Goal: Communication & Community: Answer question/provide support

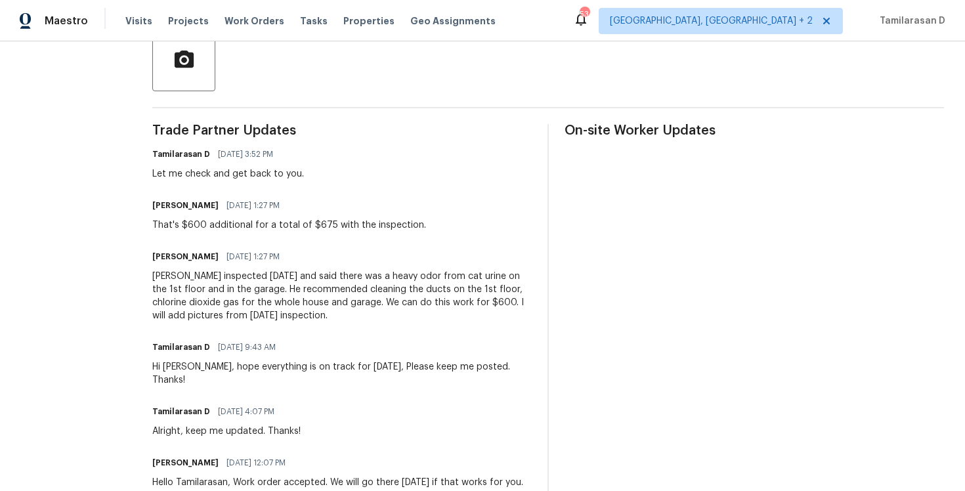
scroll to position [312, 0]
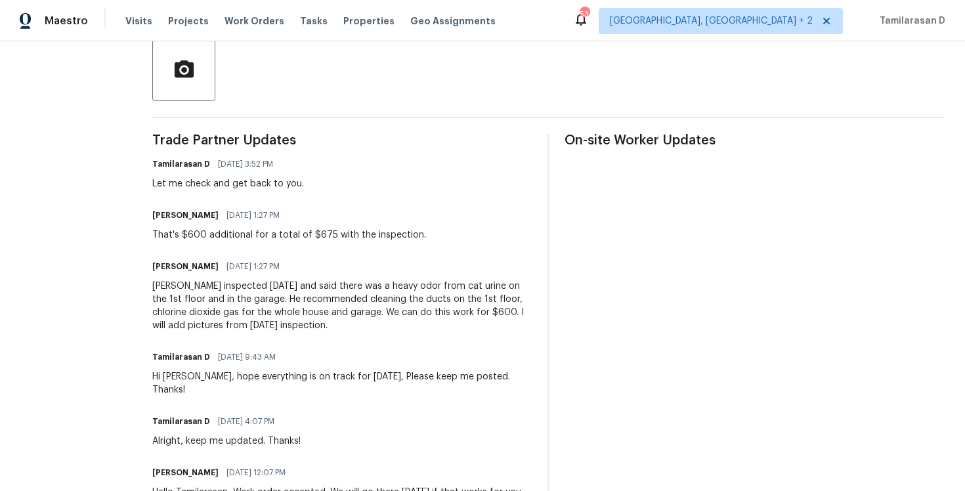
click at [175, 200] on div "Trade Partner Updates Tamilarasan D 10/13/2025 3:52 PM Let me check and get bac…" at bounding box center [341, 428] width 379 height 588
click at [207, 230] on div "That's $600 additional for a total of $675 with the inspection." at bounding box center [289, 234] width 274 height 13
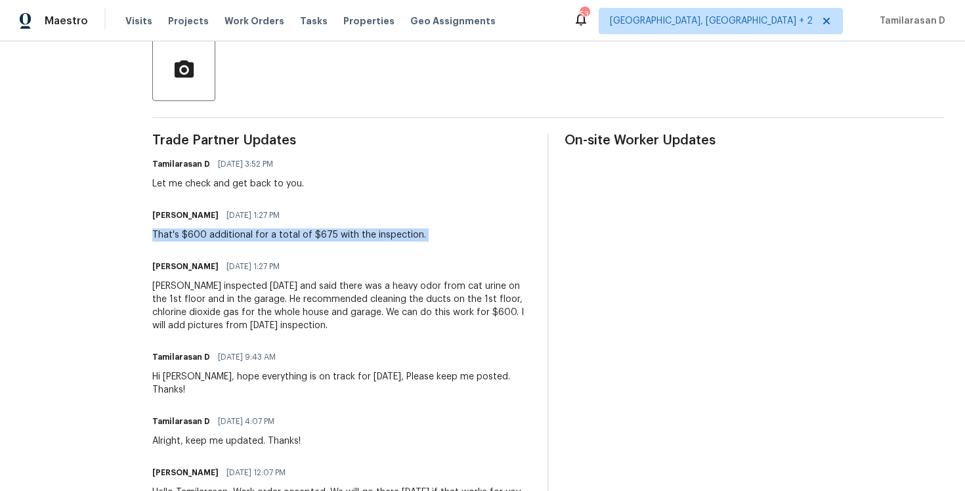
click at [207, 230] on div "That's $600 additional for a total of $675 with the inspection." at bounding box center [289, 234] width 274 height 13
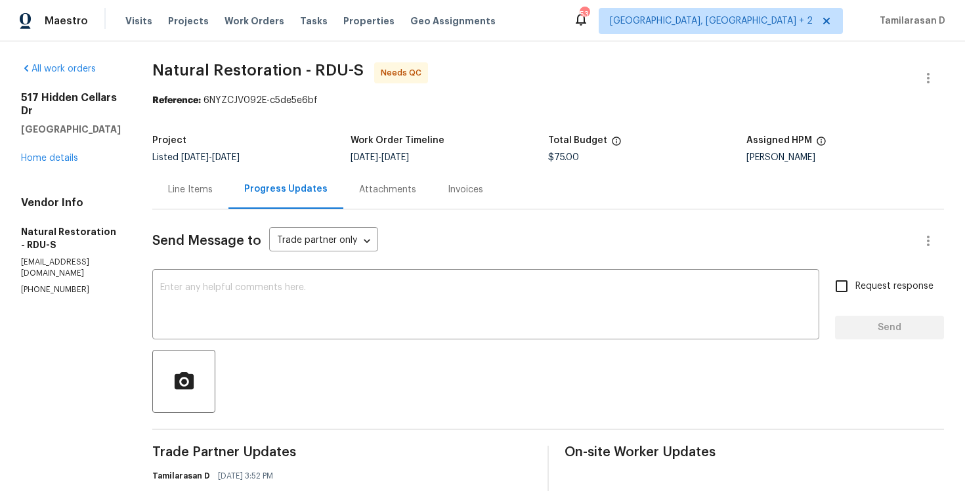
click at [189, 194] on div "Line Items" at bounding box center [190, 189] width 45 height 13
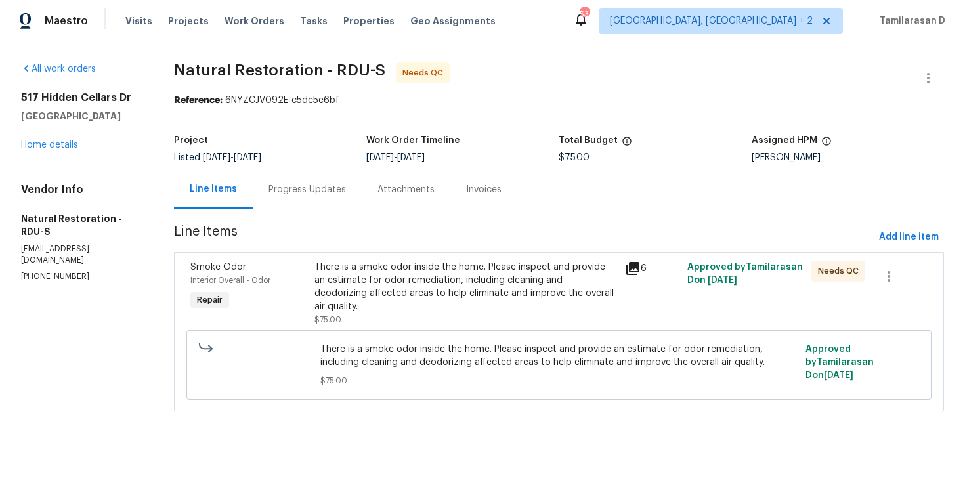
click at [333, 192] on div "Progress Updates" at bounding box center [307, 189] width 77 height 13
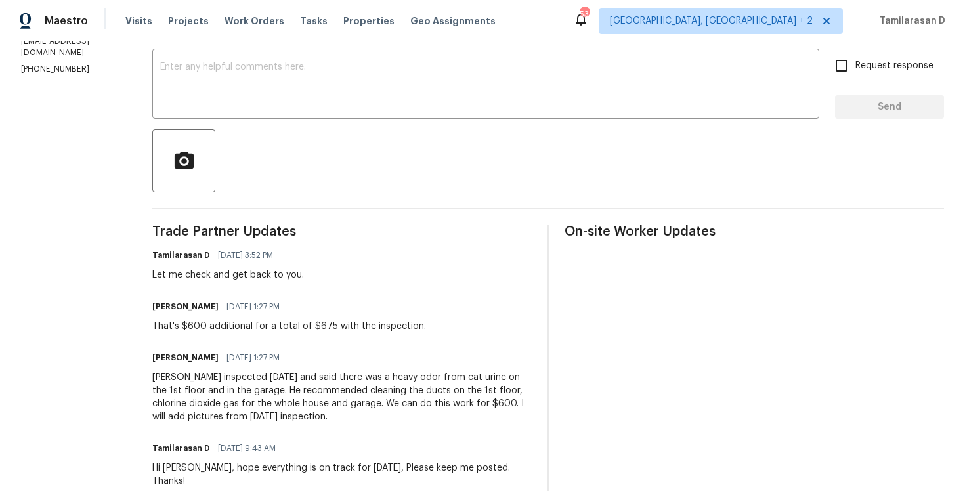
scroll to position [72, 0]
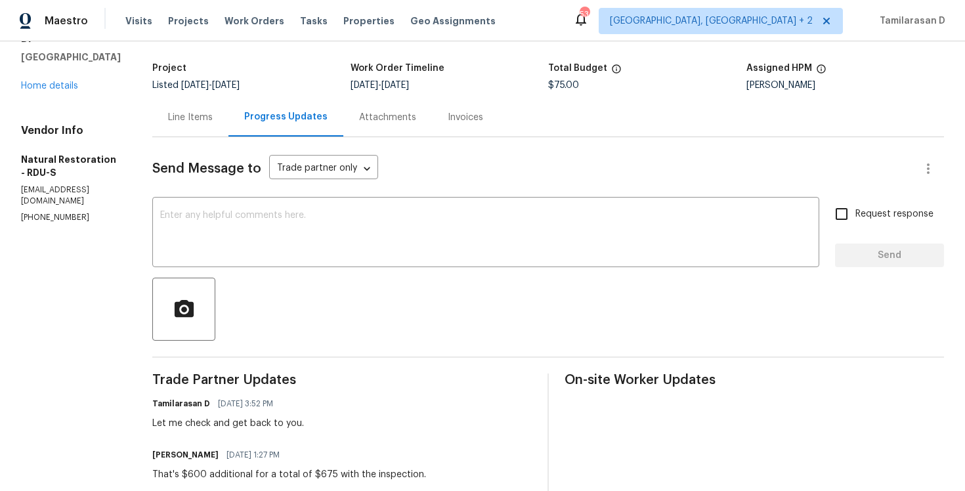
click at [196, 107] on div "Line Items" at bounding box center [190, 117] width 76 height 39
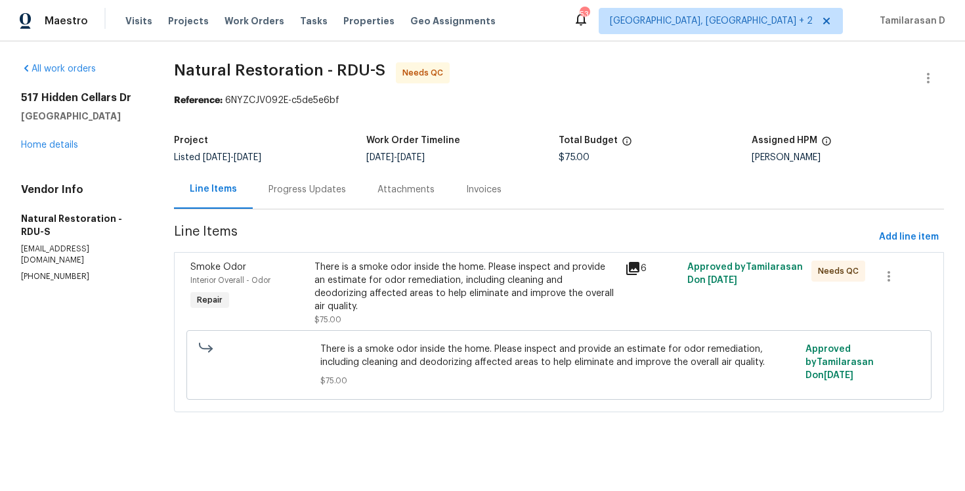
click at [435, 301] on div "There is a smoke odor inside the home. Please inspect and provide an estimate f…" at bounding box center [465, 294] width 303 height 66
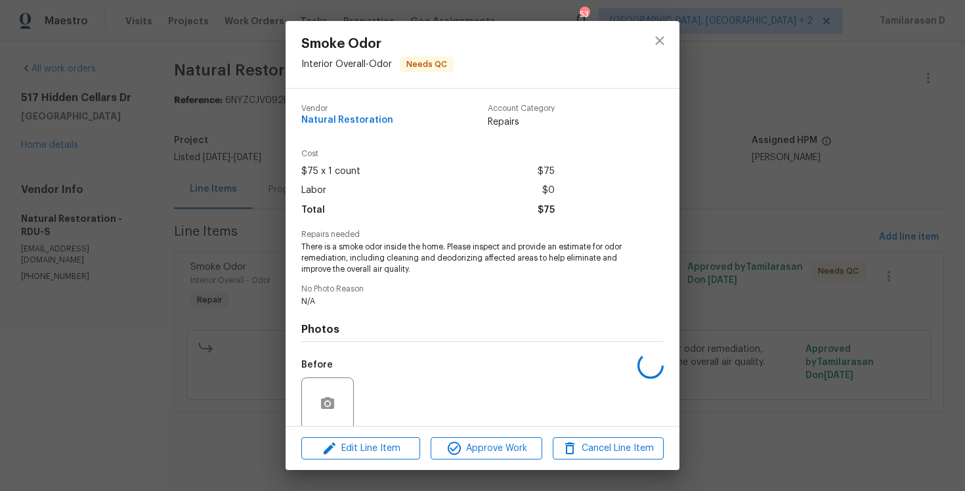
scroll to position [102, 0]
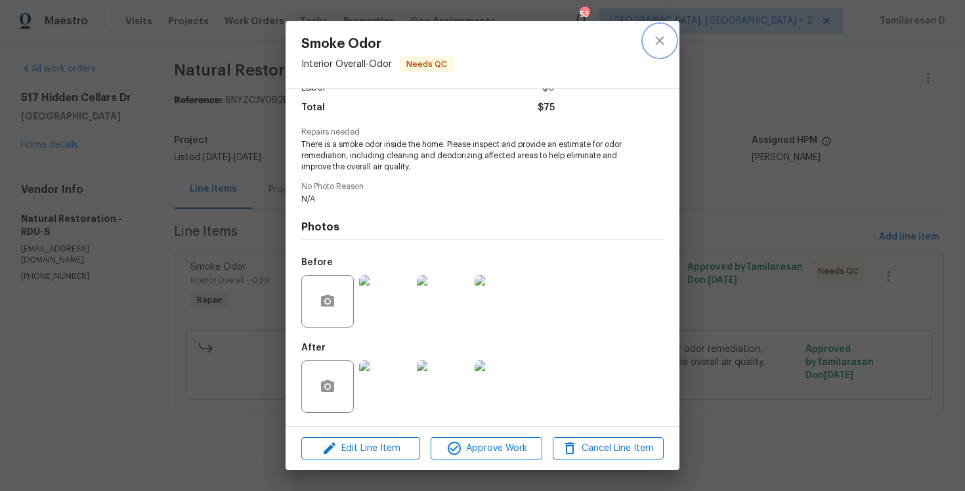
click at [664, 37] on icon "close" at bounding box center [659, 40] width 9 height 9
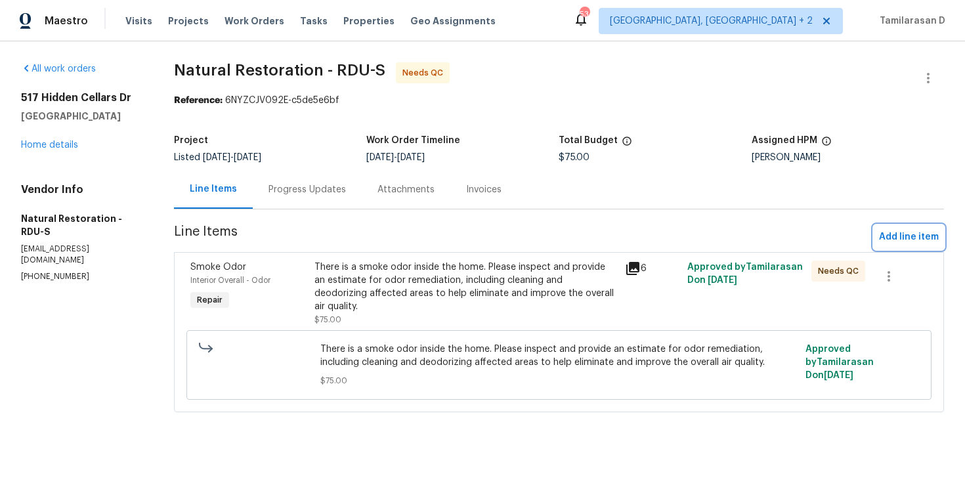
click at [920, 236] on span "Add line item" at bounding box center [909, 237] width 60 height 16
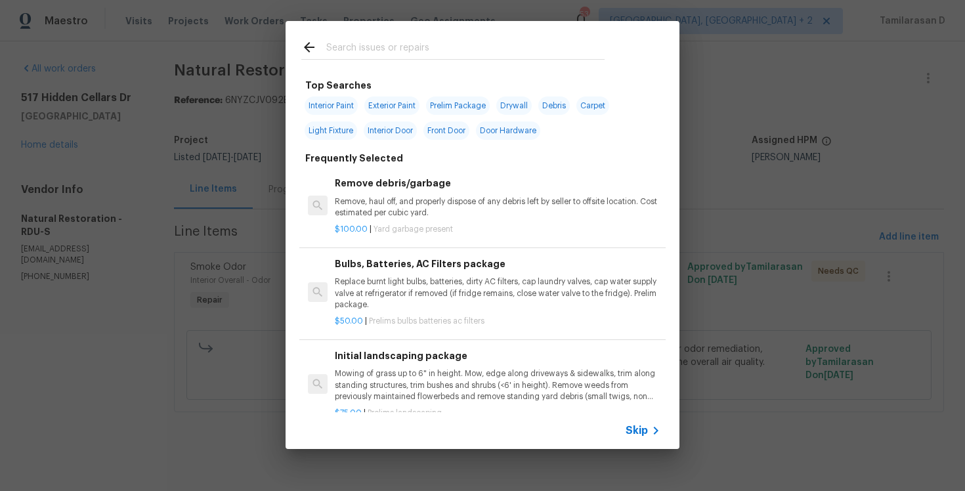
click at [654, 437] on icon at bounding box center [656, 431] width 16 height 16
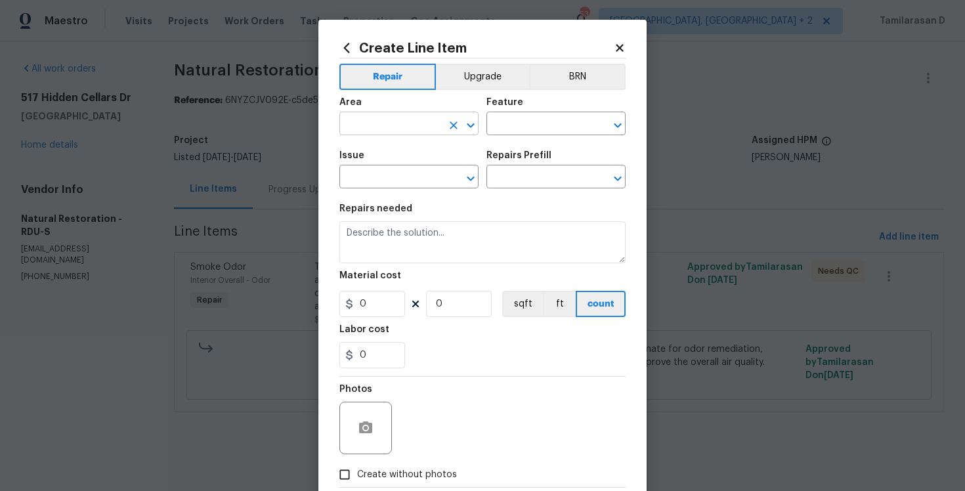
click at [434, 132] on input "text" at bounding box center [390, 125] width 102 height 20
click at [385, 187] on ul "Interior Addition Interior Overall" at bounding box center [408, 166] width 139 height 54
click at [396, 175] on li "Interior Overall" at bounding box center [408, 176] width 139 height 22
type input "Interior Overall"
click at [515, 137] on div "Area Interior Overall ​ Feature ​" at bounding box center [482, 116] width 286 height 53
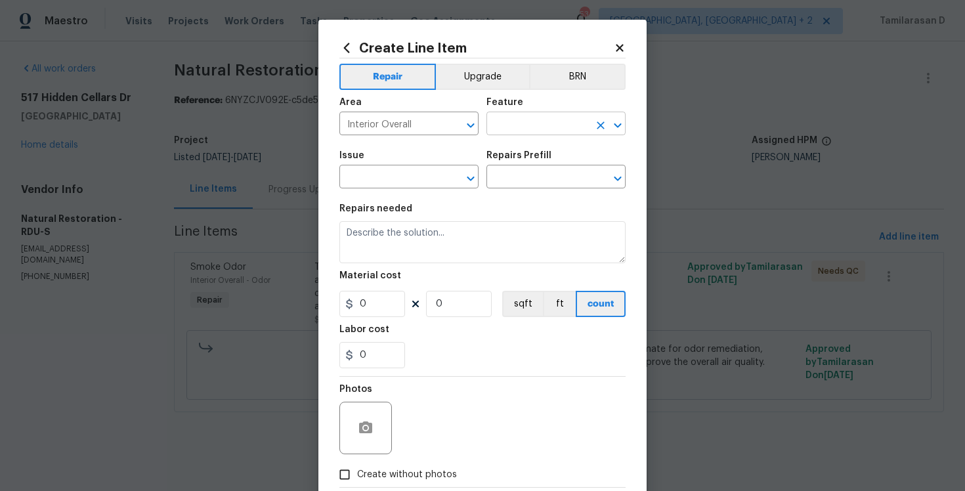
click at [522, 125] on input "text" at bounding box center [537, 125] width 102 height 20
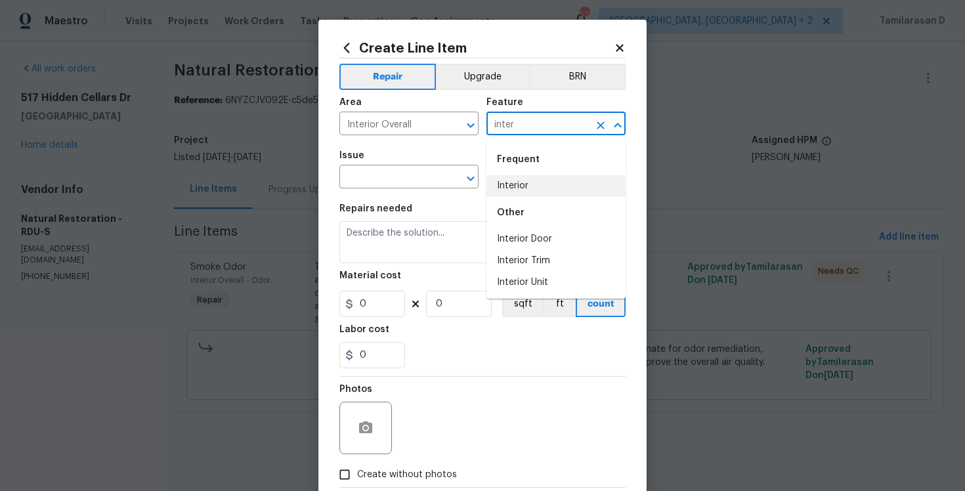
click at [538, 188] on li "Interior" at bounding box center [555, 186] width 139 height 22
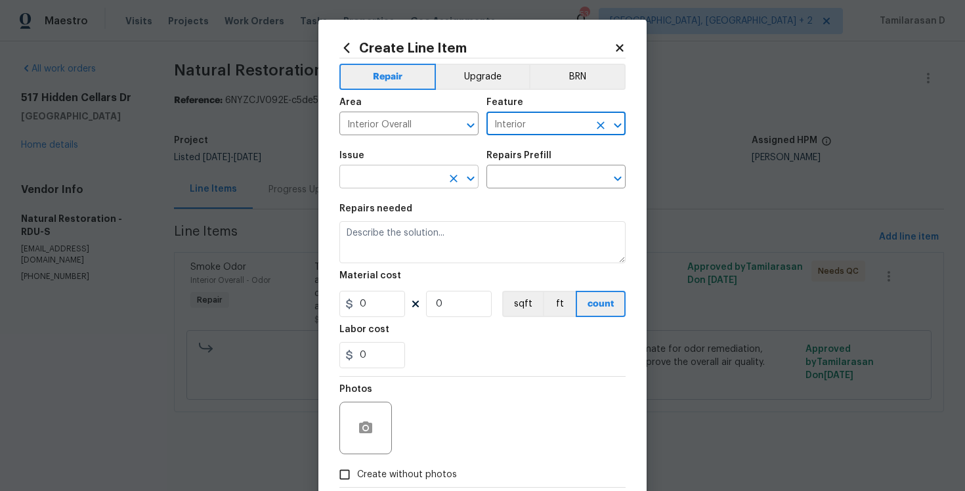
type input "Interior"
click at [403, 175] on input "text" at bounding box center [390, 178] width 102 height 20
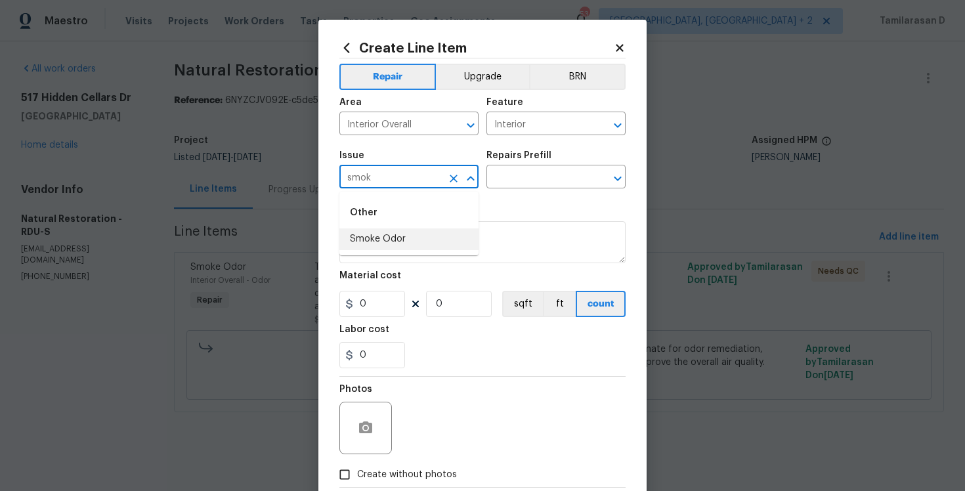
click at [409, 237] on li "Smoke Odor" at bounding box center [408, 239] width 139 height 22
type input "Smoke Odor"
click at [522, 171] on input "text" at bounding box center [537, 178] width 102 height 20
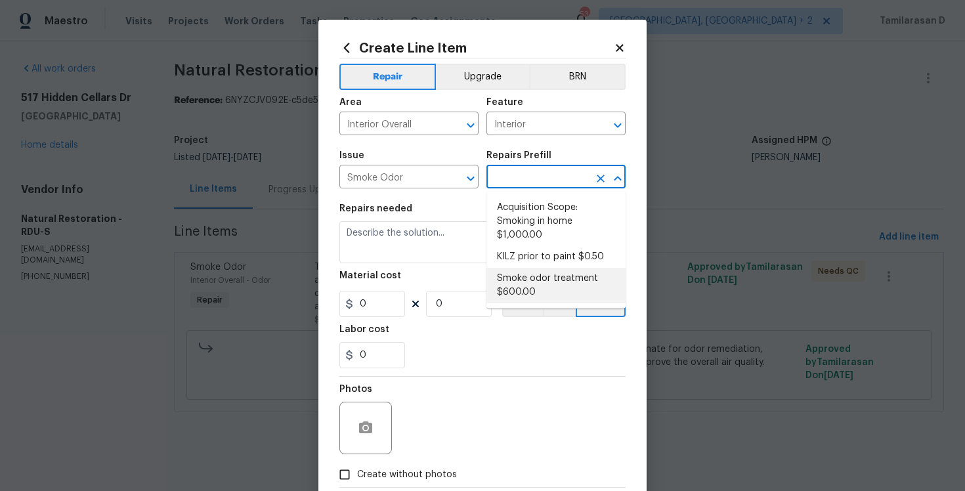
click at [525, 293] on li "Smoke odor treatment $600.00" at bounding box center [555, 285] width 139 height 35
type input "Smoke odor treatment $600.00"
type textarea "Complete a chlorine dioxide odor treatment for the home due to heavy odor. This…"
type input "1"
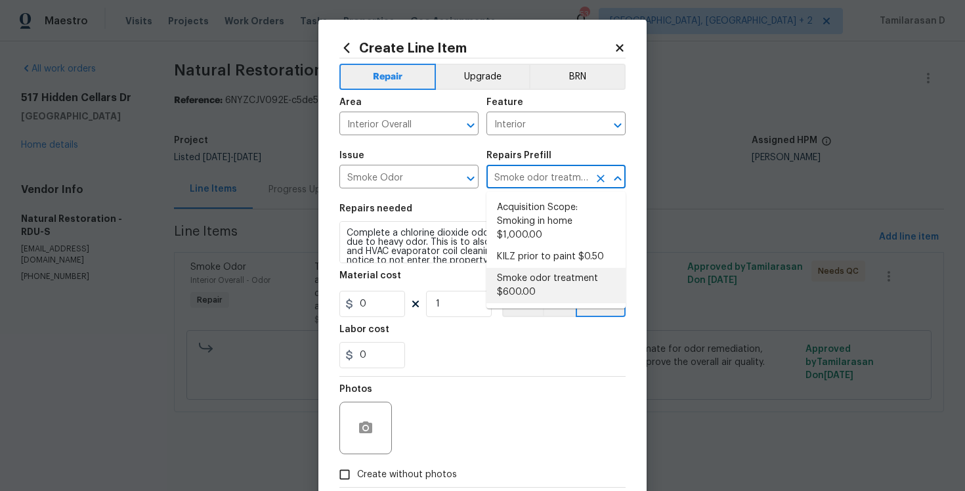
type input "600"
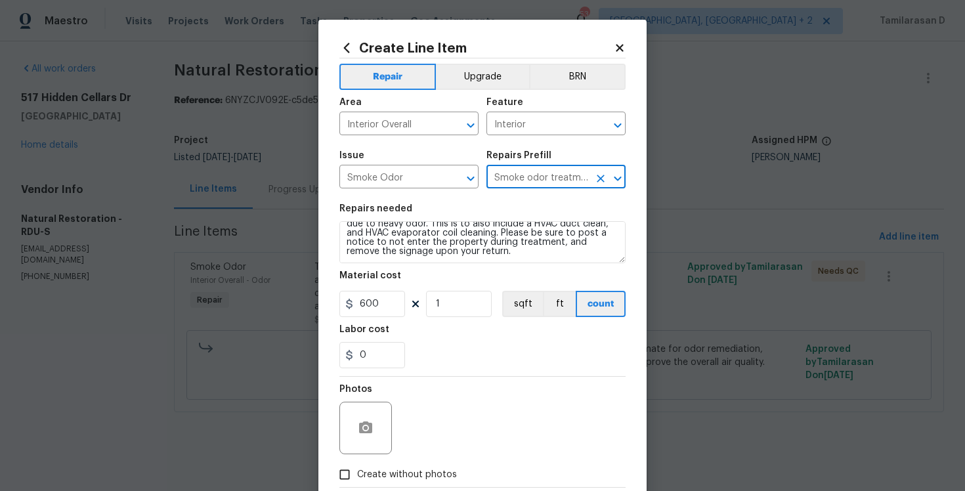
scroll to position [75, 0]
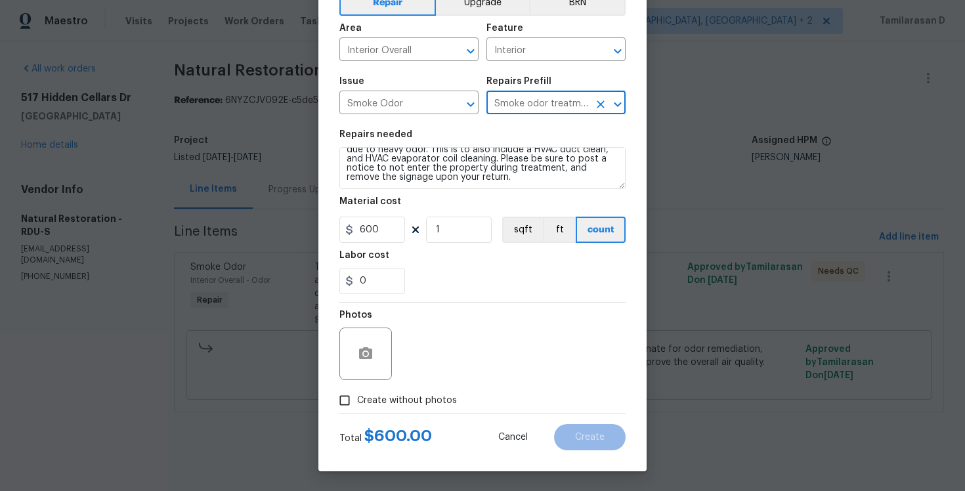
click at [347, 411] on input "Create without photos" at bounding box center [344, 400] width 25 height 25
checkbox input "true"
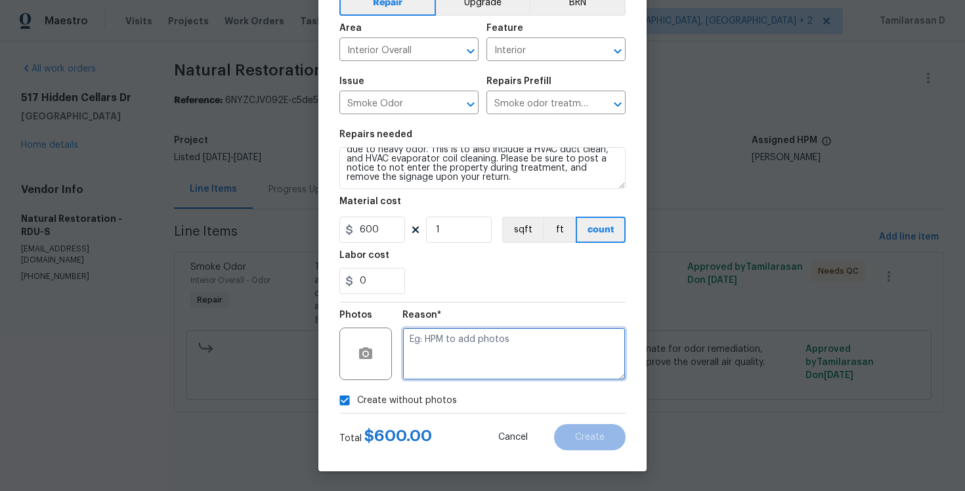
click at [433, 379] on textarea at bounding box center [513, 354] width 223 height 53
type textarea "N/A"
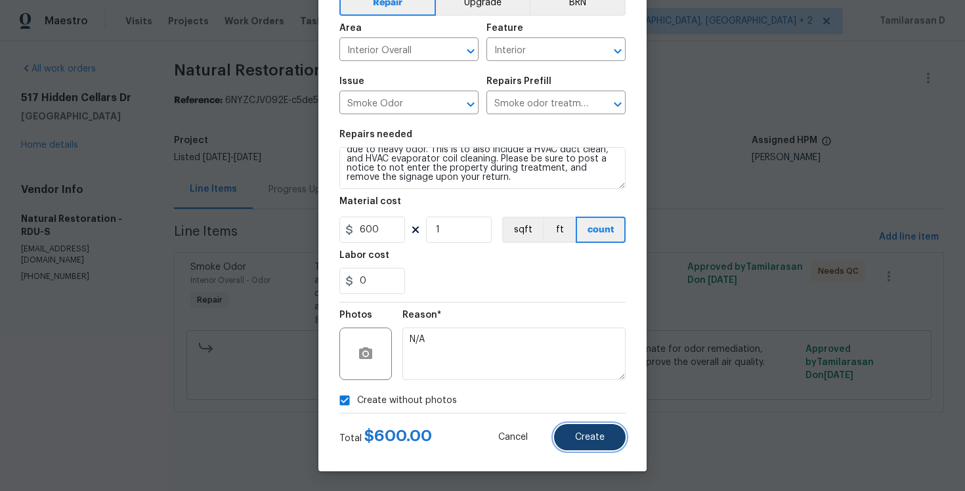
click at [593, 443] on button "Create" at bounding box center [590, 437] width 72 height 26
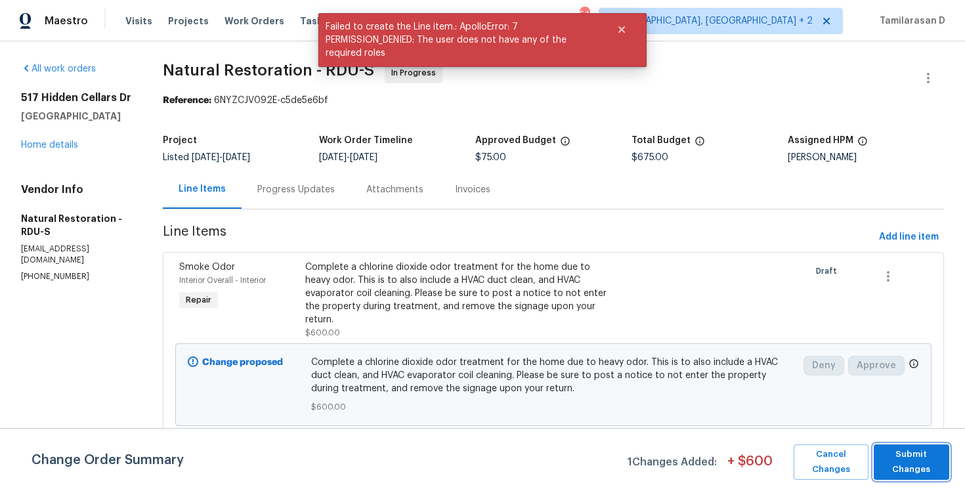
click at [899, 451] on span "Submit Changes" at bounding box center [911, 462] width 62 height 30
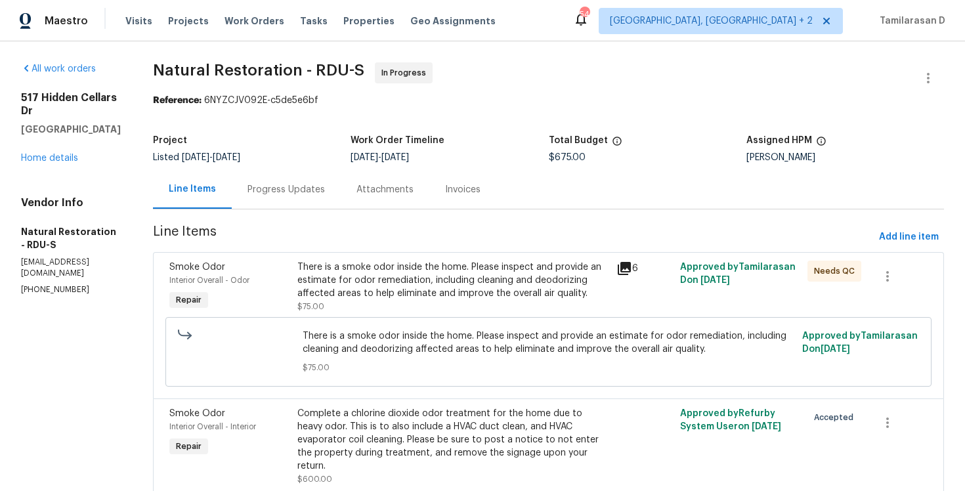
scroll to position [43, 0]
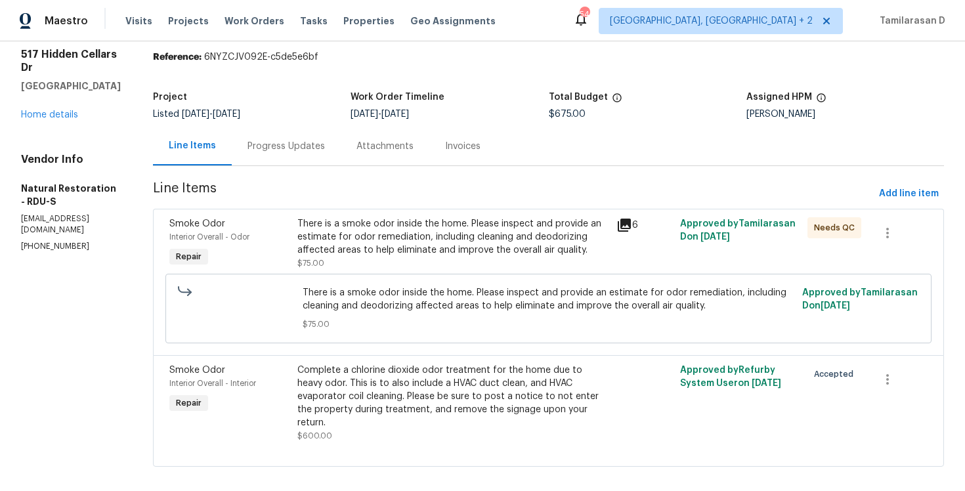
click at [292, 142] on div "Progress Updates" at bounding box center [285, 146] width 77 height 13
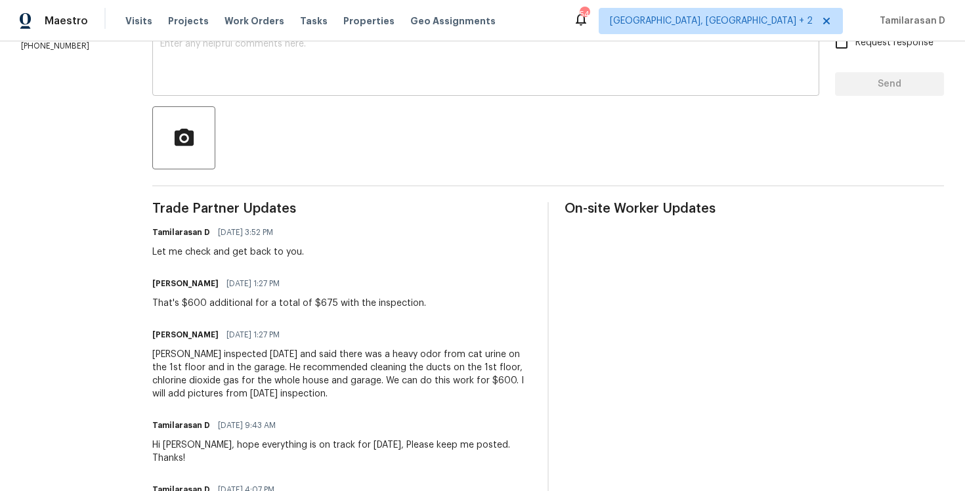
scroll to position [244, 0]
click at [228, 300] on div "That's $600 additional for a total of $675 with the inspection." at bounding box center [289, 302] width 274 height 13
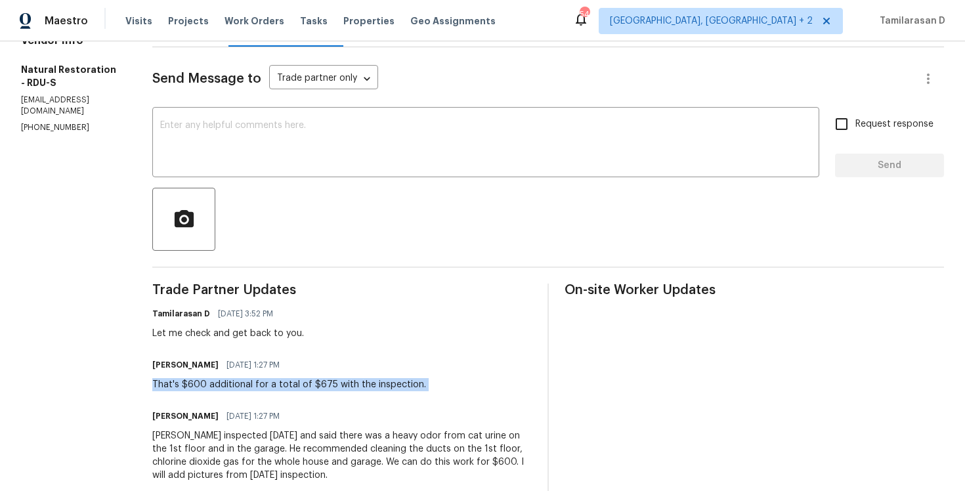
scroll to position [106, 0]
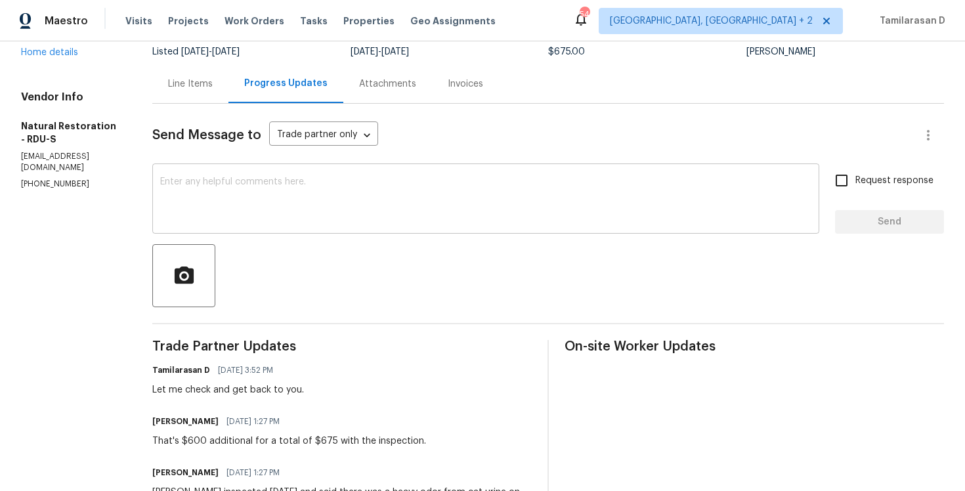
click at [214, 183] on textarea at bounding box center [485, 200] width 651 height 46
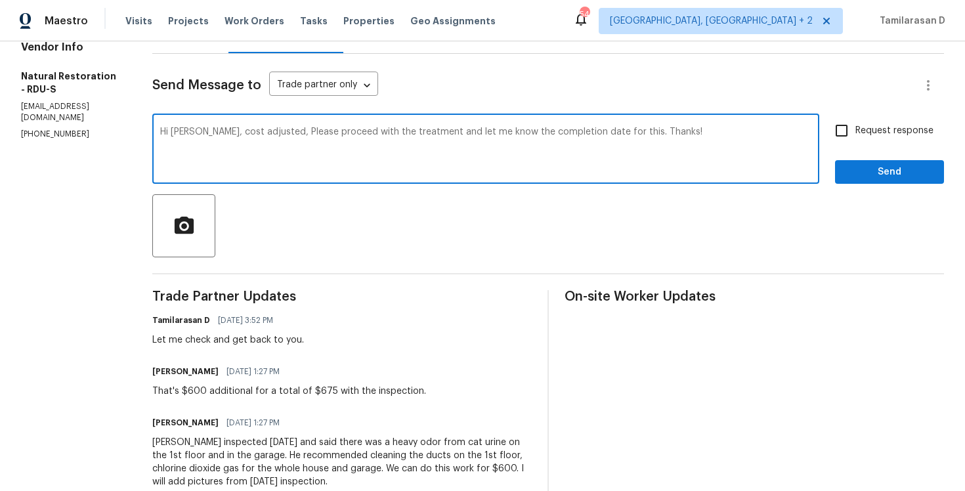
scroll to position [154, 0]
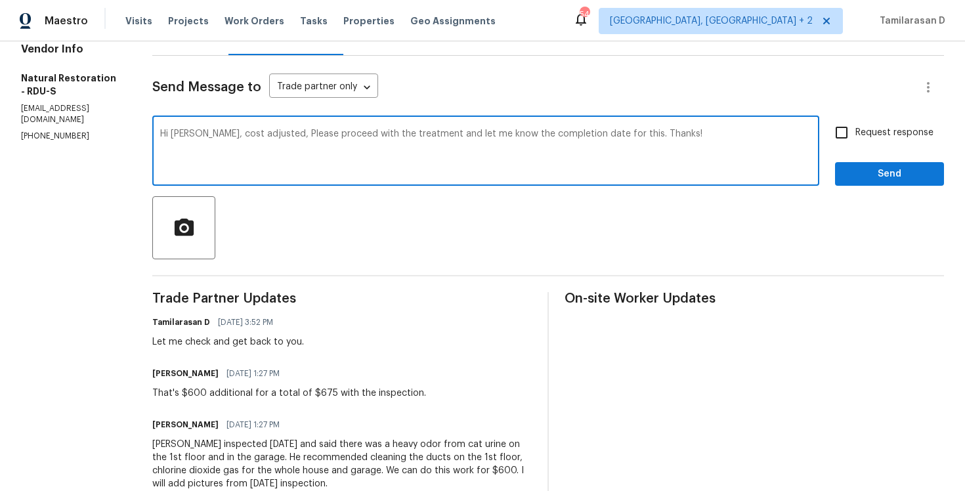
type textarea "Hi Laura, cost adjusted, Please proceed with the treatment and let me know the …"
click at [851, 135] on input "Request response" at bounding box center [842, 133] width 28 height 28
checkbox input "true"
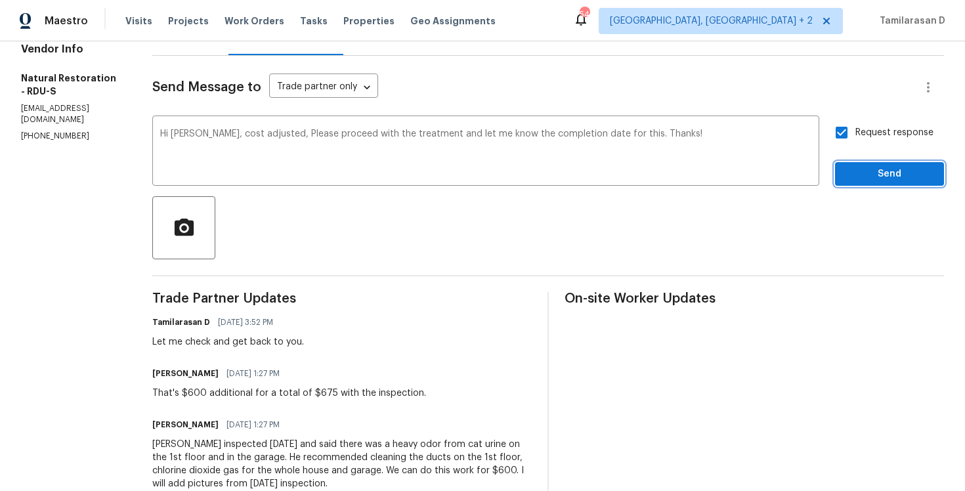
click at [862, 171] on span "Send" at bounding box center [890, 174] width 88 height 16
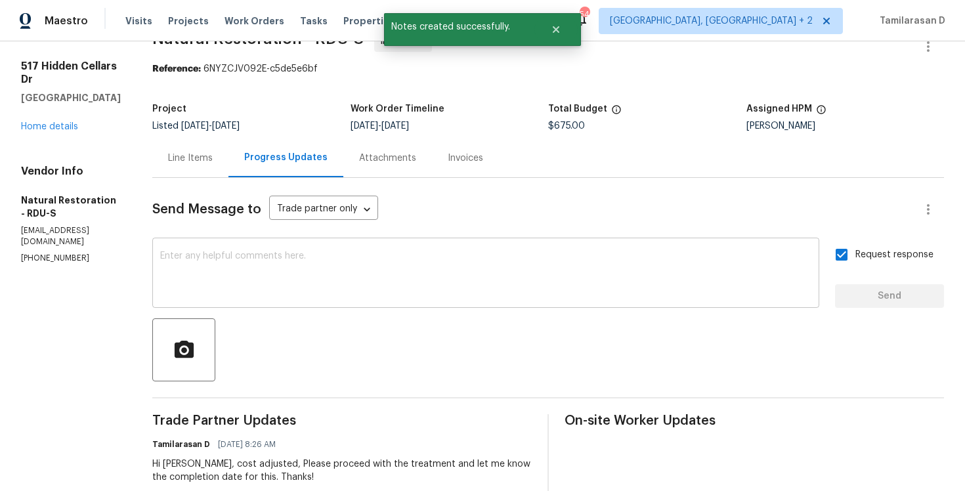
scroll to position [0, 0]
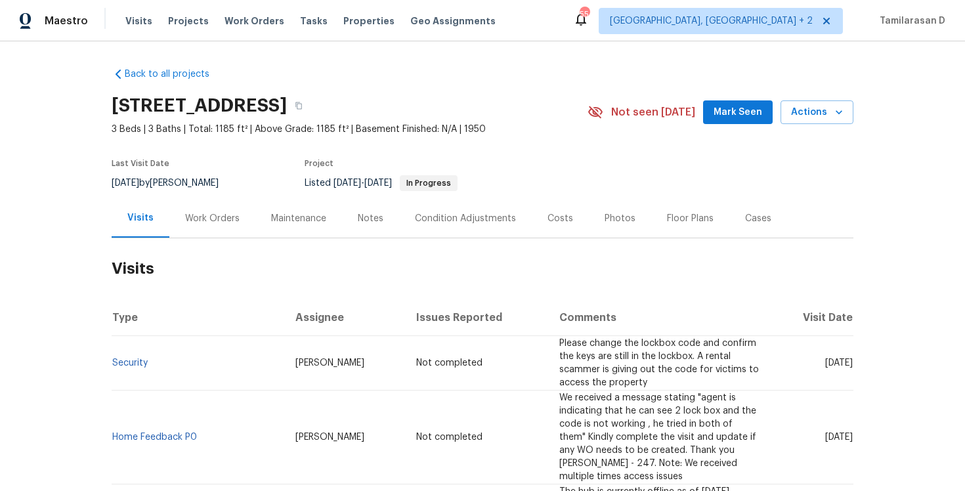
click at [212, 217] on div "Work Orders" at bounding box center [212, 218] width 54 height 13
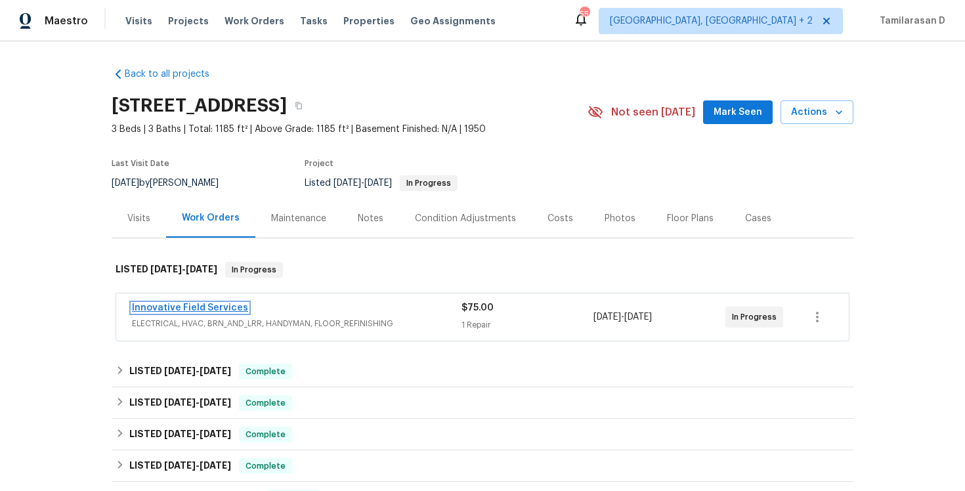
click at [205, 305] on link "Innovative Field Services" at bounding box center [190, 307] width 116 height 9
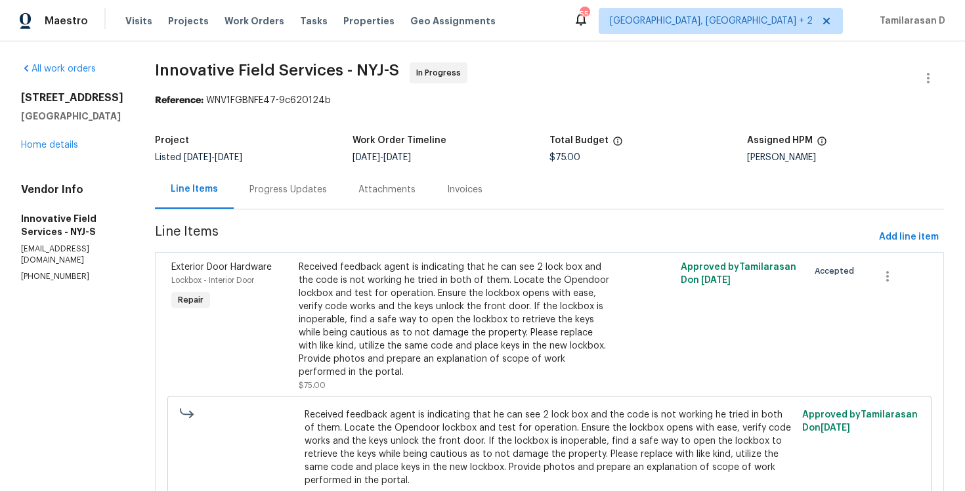
click at [286, 194] on div "Progress Updates" at bounding box center [287, 189] width 77 height 13
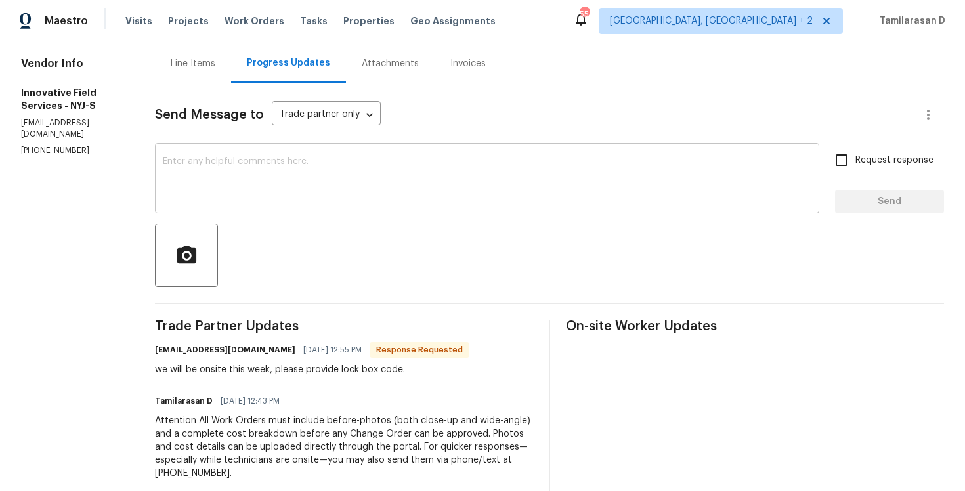
scroll to position [131, 0]
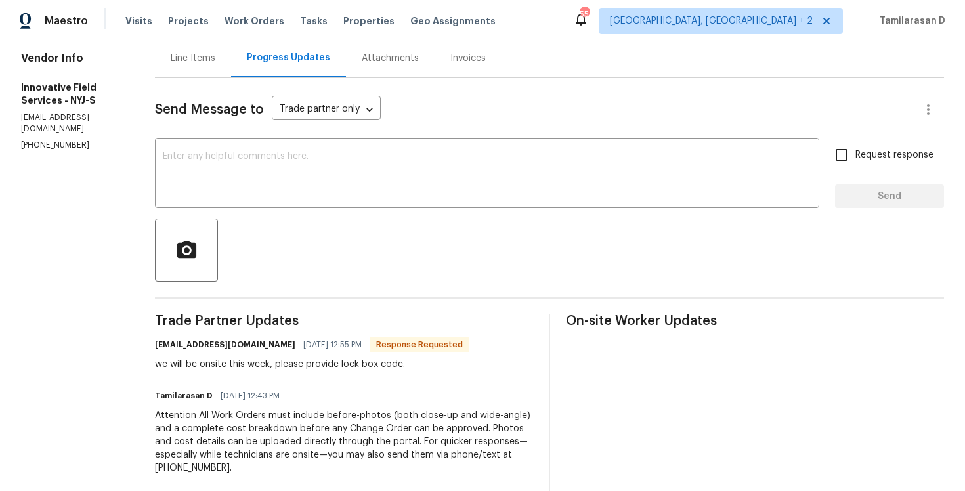
click at [284, 363] on div "we will be onsite this week, please provide lock box code." at bounding box center [312, 364] width 314 height 13
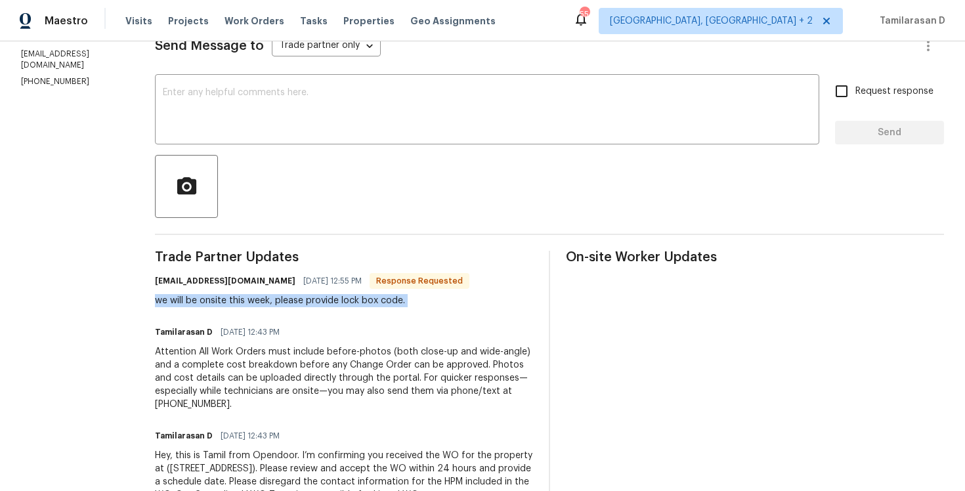
scroll to position [200, 0]
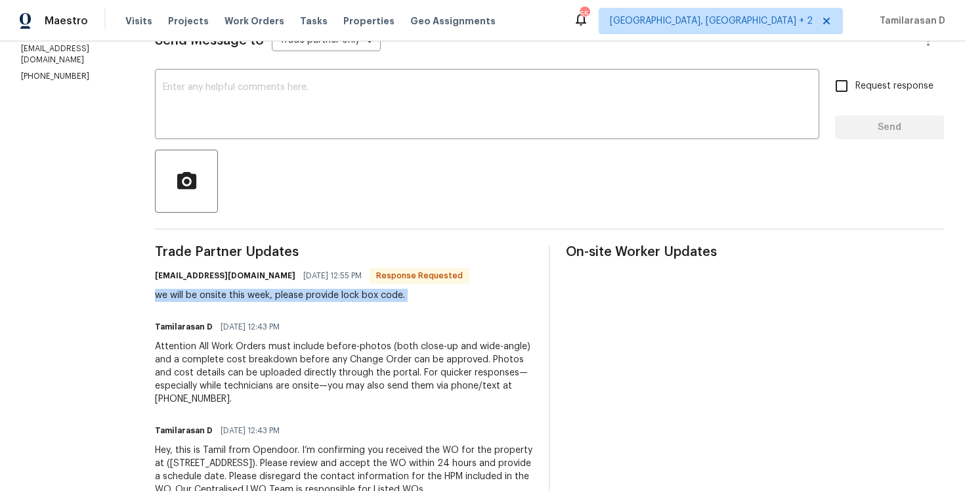
click at [255, 306] on div "Trade Partner Updates opendoor@bginspect.com 10/13/2025 12:55 PM Response Reque…" at bounding box center [344, 379] width 378 height 267
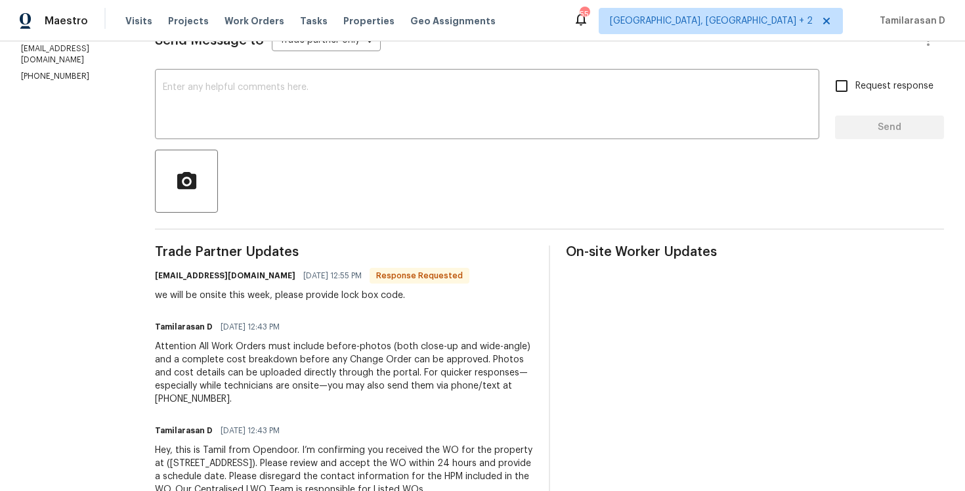
click at [259, 298] on div "we will be onsite this week, please provide lock box code." at bounding box center [312, 295] width 314 height 13
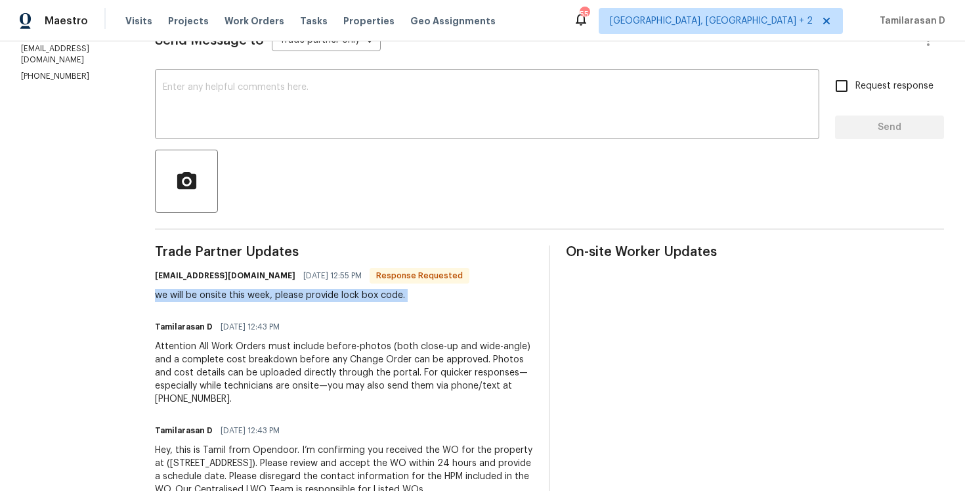
click at [259, 298] on div "we will be onsite this week, please provide lock box code." at bounding box center [312, 295] width 314 height 13
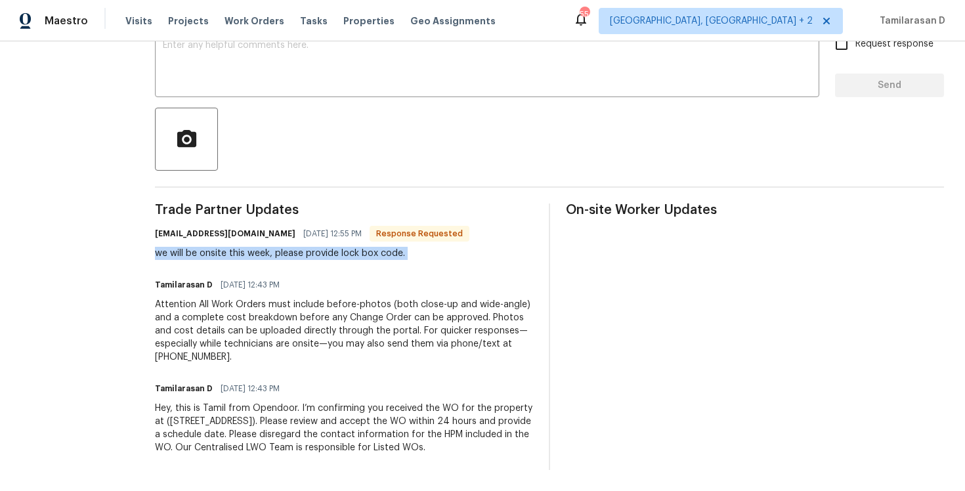
scroll to position [0, 0]
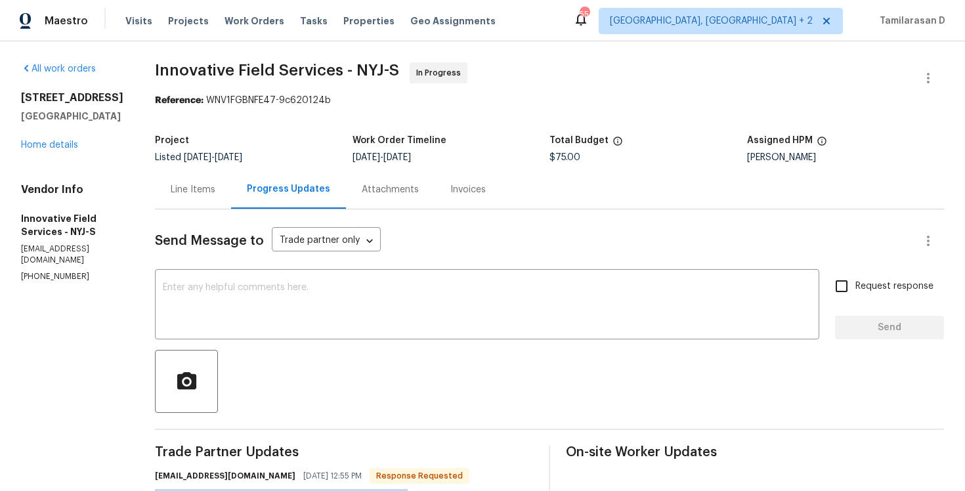
click at [219, 196] on div "Line Items" at bounding box center [193, 189] width 76 height 39
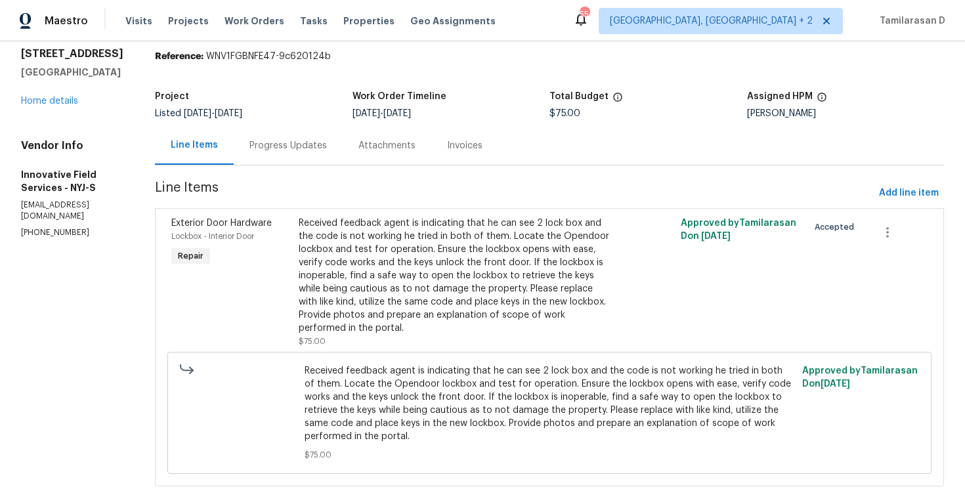
scroll to position [52, 0]
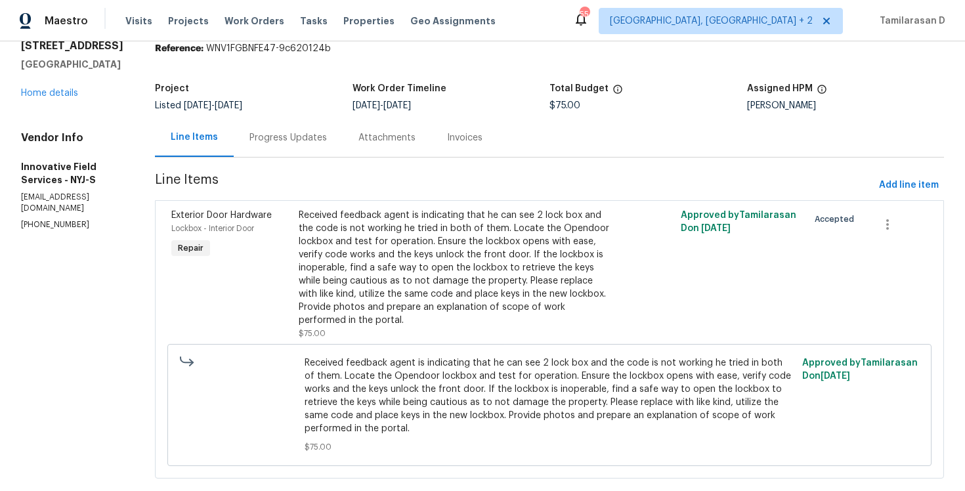
click at [284, 139] on div "Progress Updates" at bounding box center [287, 137] width 77 height 13
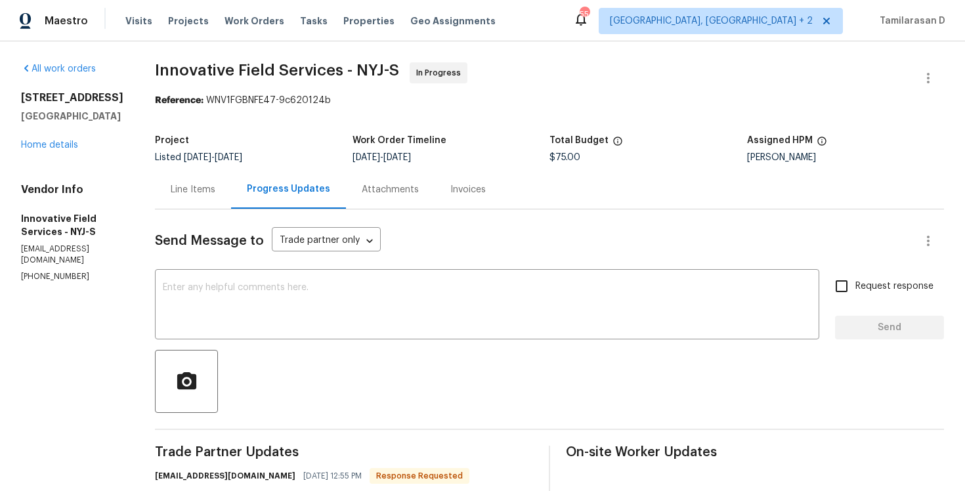
click at [203, 183] on div "Line Items" at bounding box center [193, 189] width 45 height 13
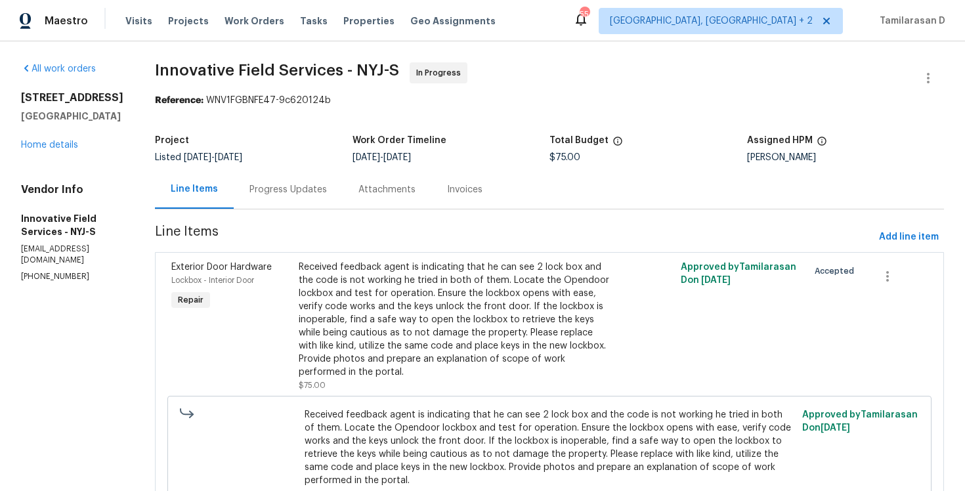
click at [353, 292] on div "Received feedback agent is indicating that he can see 2 lock box and the code i…" at bounding box center [454, 320] width 311 height 118
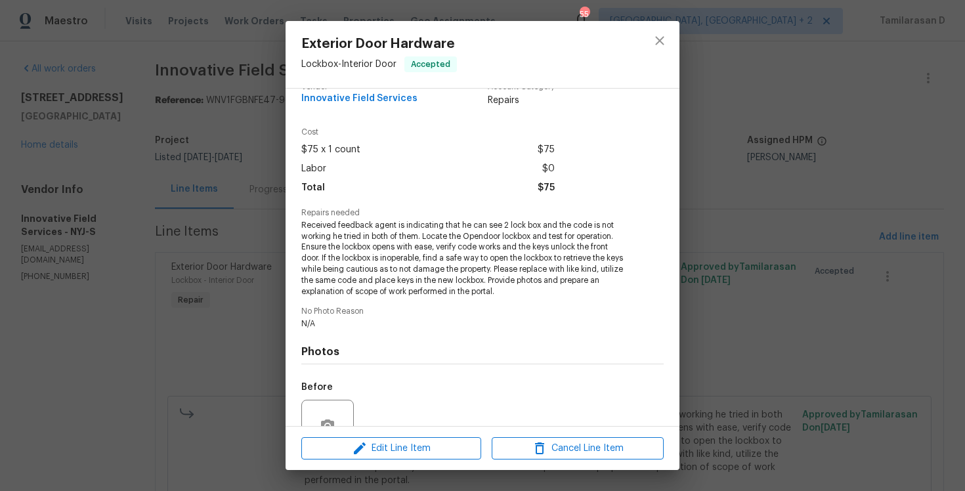
scroll to position [146, 0]
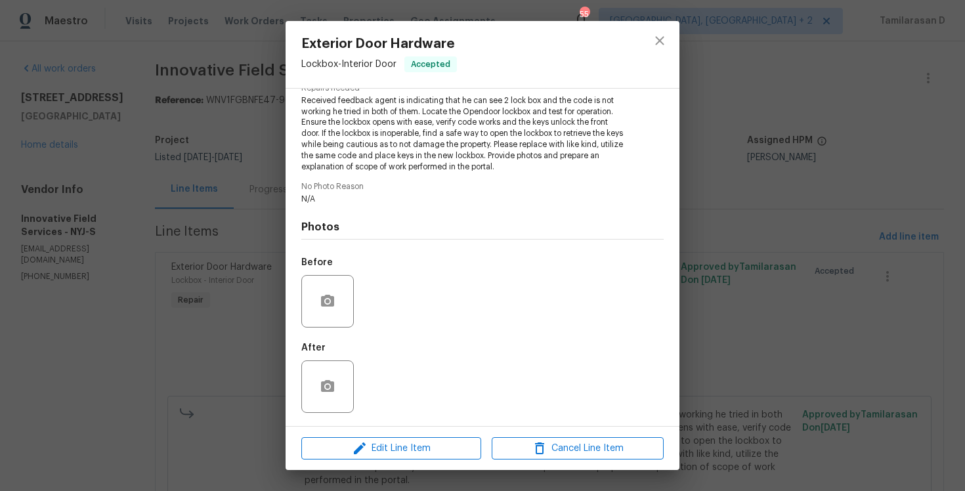
click at [236, 217] on div "Exterior Door Hardware Lockbox - Interior Door Accepted Vendor Innovative Field…" at bounding box center [482, 245] width 965 height 491
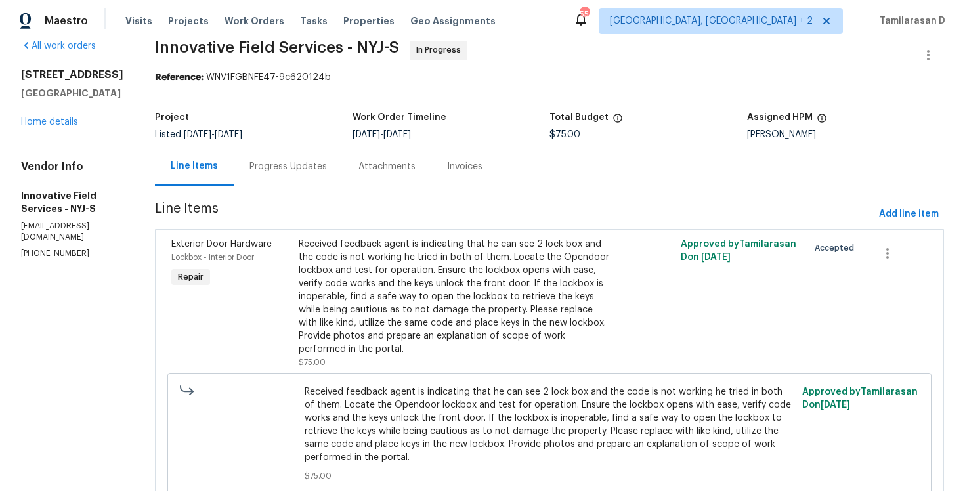
scroll to position [45, 0]
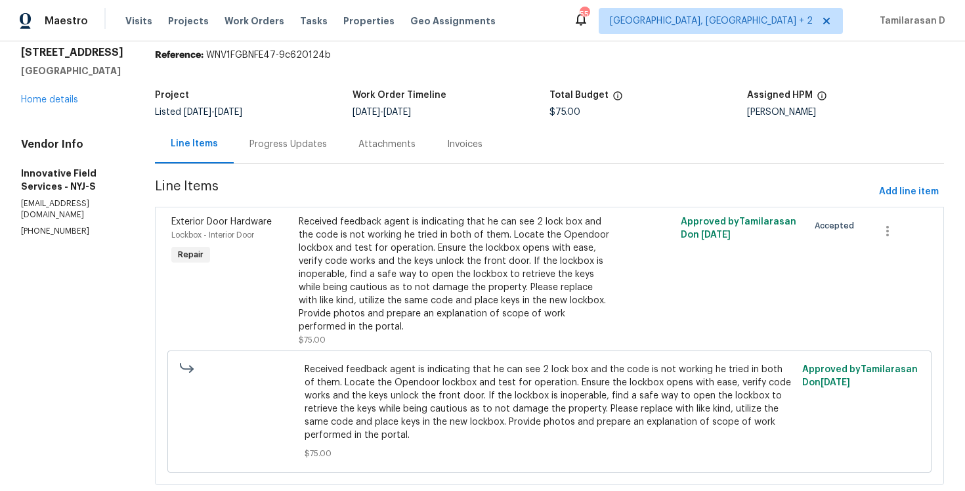
click at [290, 162] on div "Progress Updates" at bounding box center [288, 144] width 109 height 39
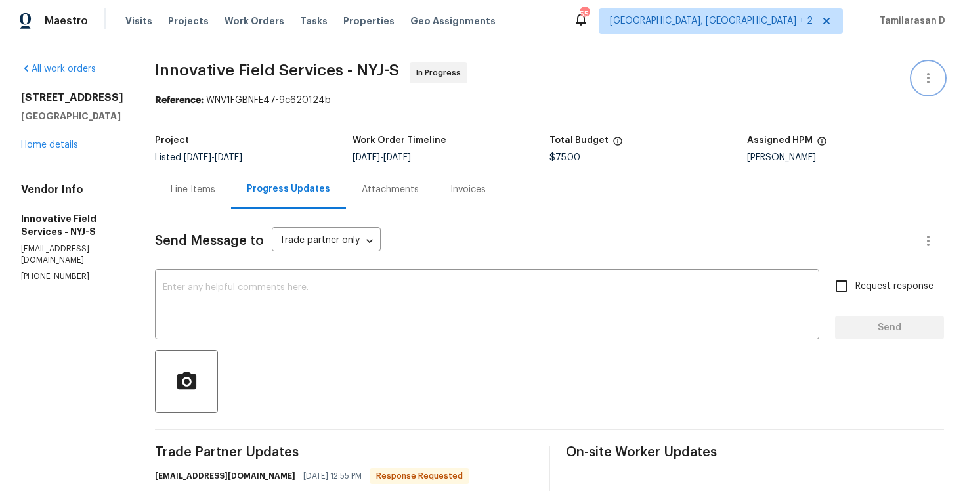
click at [936, 83] on button "button" at bounding box center [929, 78] width 32 height 32
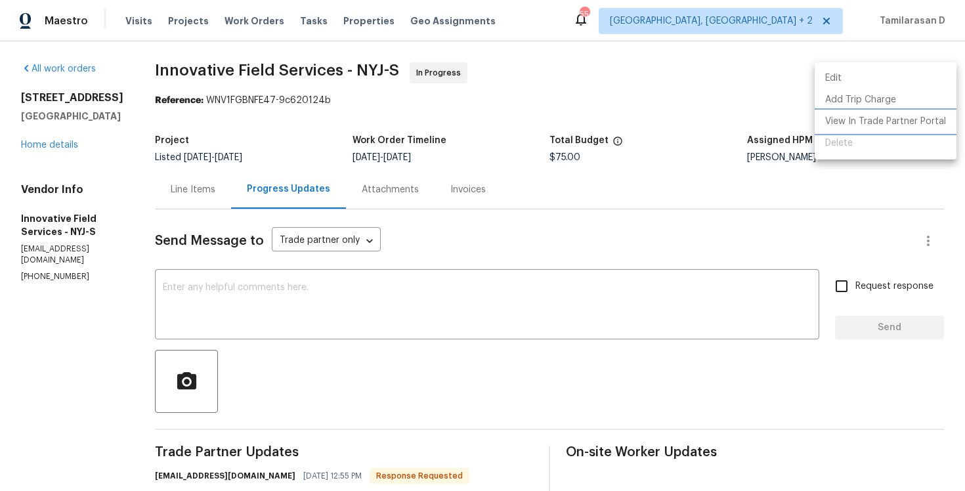
click at [863, 118] on li "View In Trade Partner Portal" at bounding box center [886, 122] width 142 height 22
click at [255, 289] on div at bounding box center [482, 245] width 965 height 491
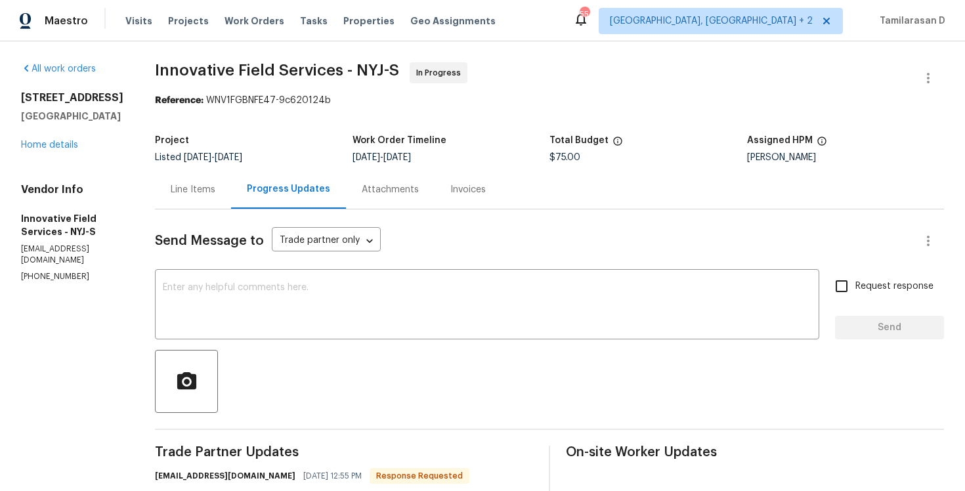
click at [255, 289] on textarea at bounding box center [487, 306] width 649 height 46
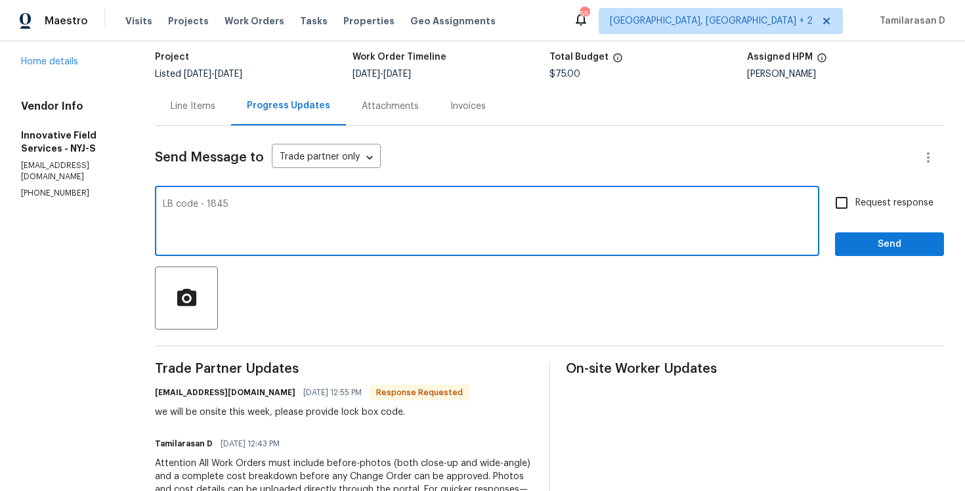
scroll to position [70, 0]
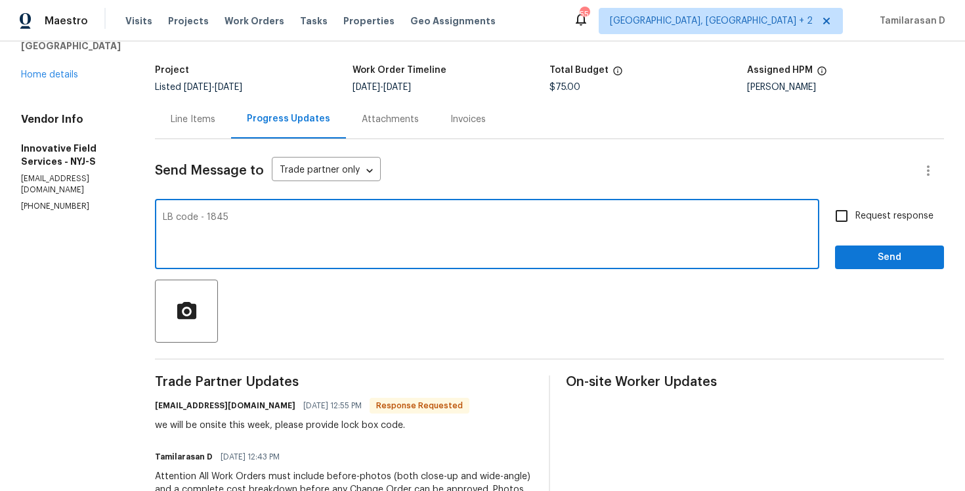
type textarea "LB code - 1845"
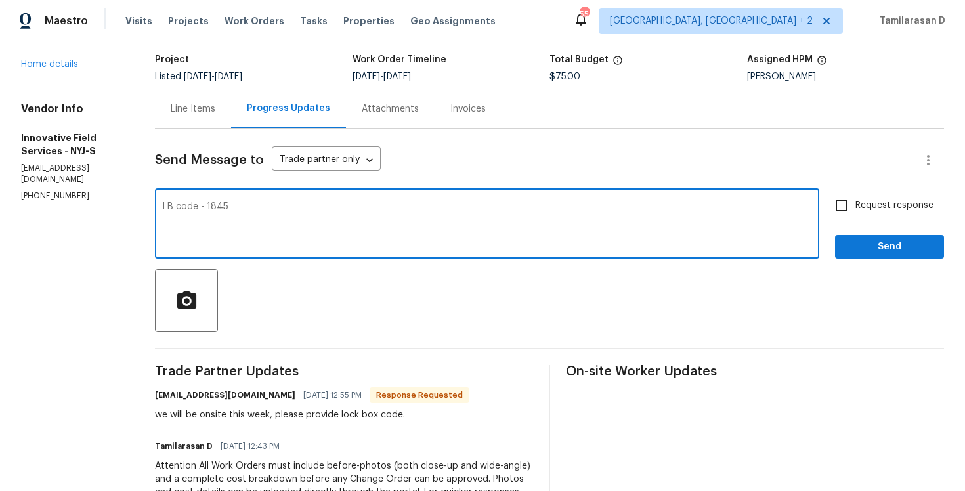
click at [855, 211] on input "Request response" at bounding box center [842, 206] width 28 height 28
checkbox input "true"
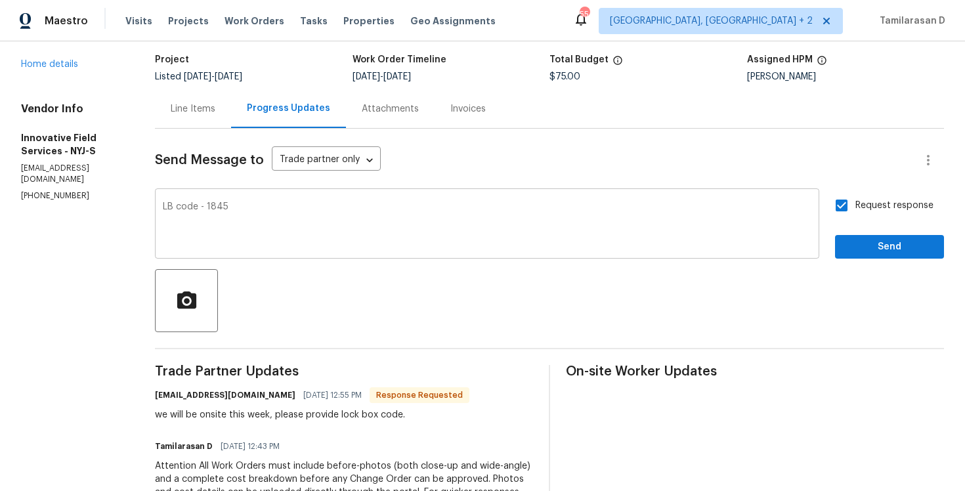
click at [477, 233] on textarea "LB code - 1845" at bounding box center [487, 225] width 649 height 46
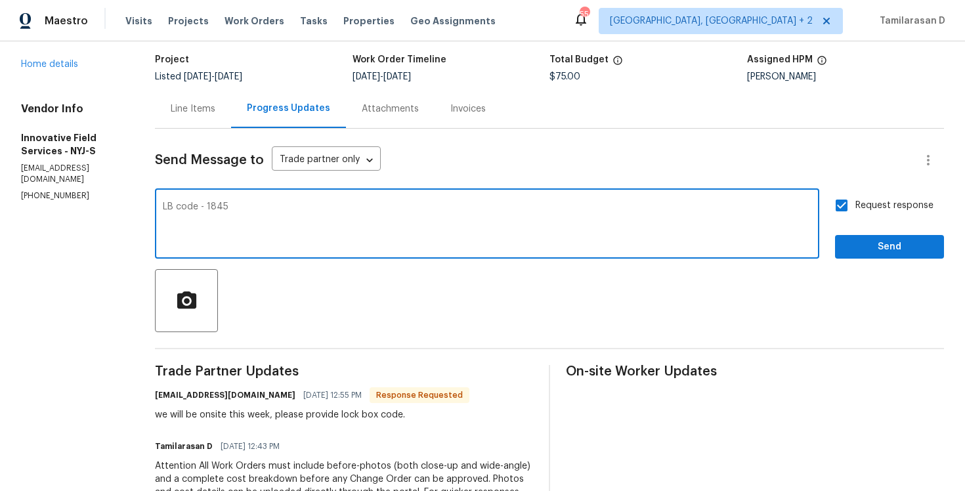
click at [404, 212] on textarea "LB code - 1845" at bounding box center [487, 225] width 649 height 46
click at [402, 200] on div "LB code - 1845, Also can you let me know the exact schedule date for this week?…" at bounding box center [487, 225] width 664 height 67
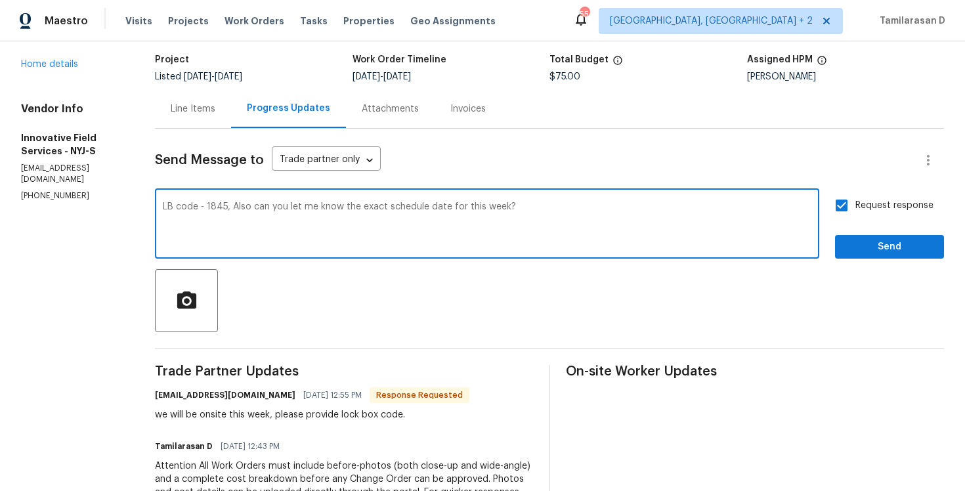
click at [389, 211] on textarea "LB code - 1845, Also can you let me know the exact schedule date for this week?" at bounding box center [487, 225] width 649 height 46
paste textarea ". Also,"
type textarea "LB code - 1845. Also, can you let me know the exact schedule date for this week?"
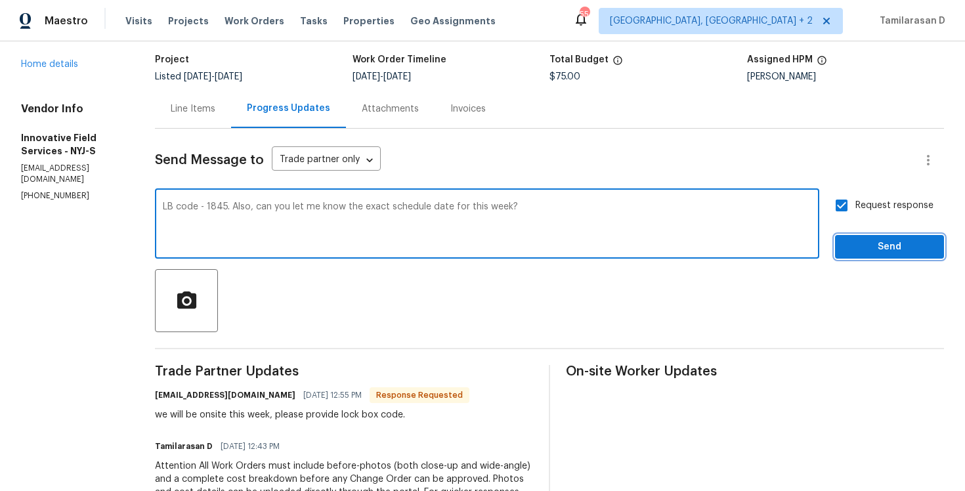
click at [871, 249] on span "Send" at bounding box center [890, 247] width 88 height 16
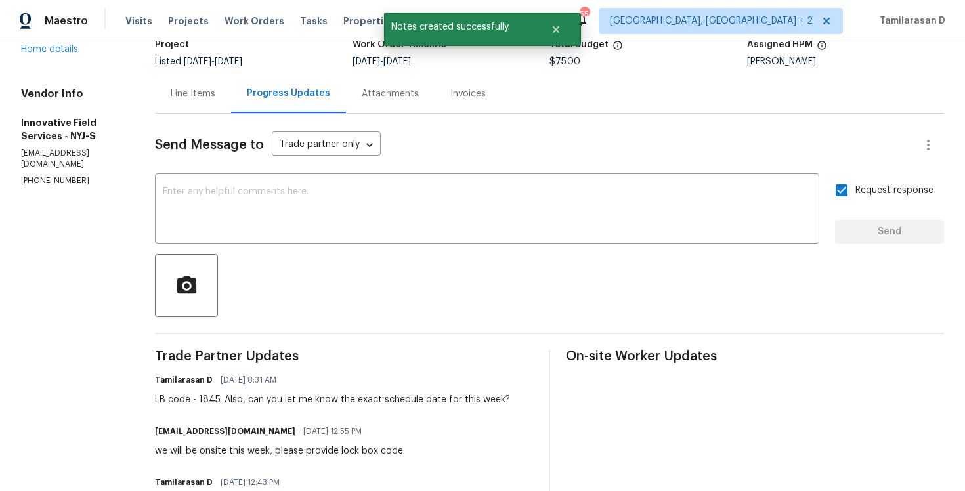
scroll to position [109, 0]
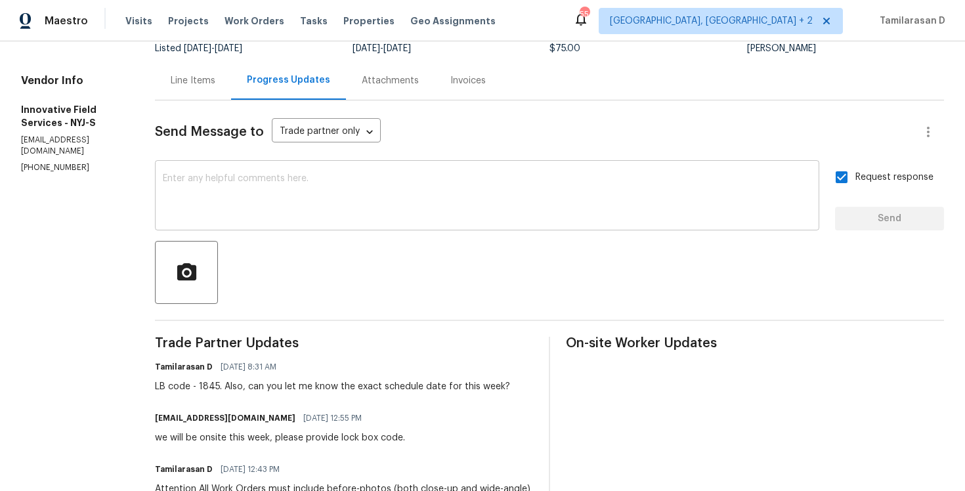
click at [251, 200] on textarea at bounding box center [487, 197] width 649 height 46
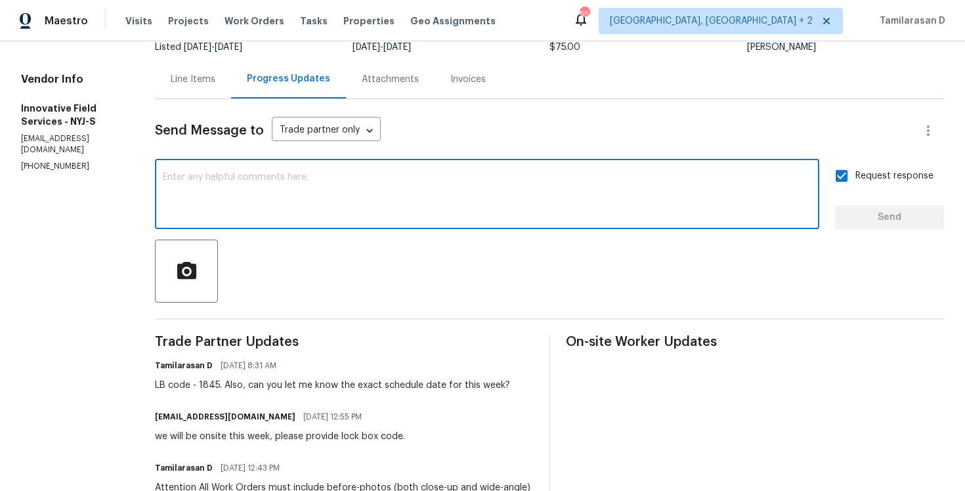
scroll to position [142, 0]
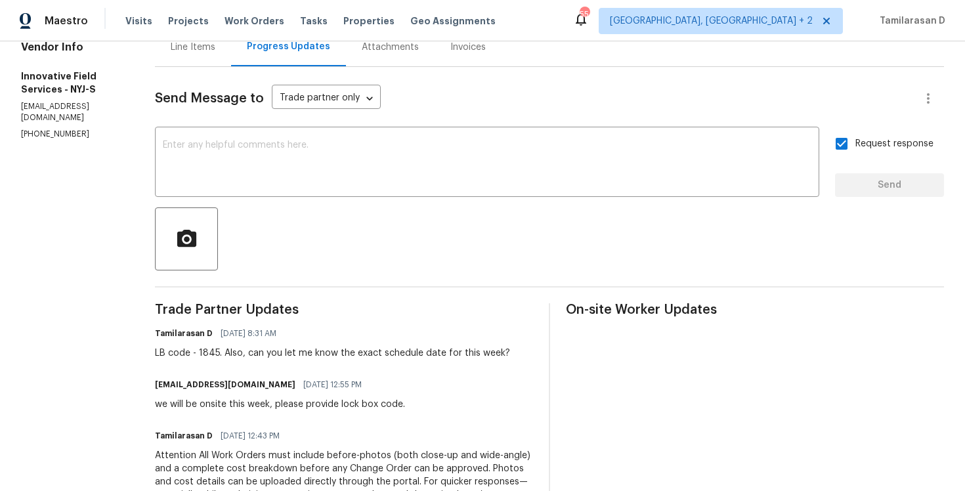
click at [265, 347] on div "LB code - 1845. Also, can you let me know the exact schedule date for this week?" at bounding box center [332, 353] width 355 height 13
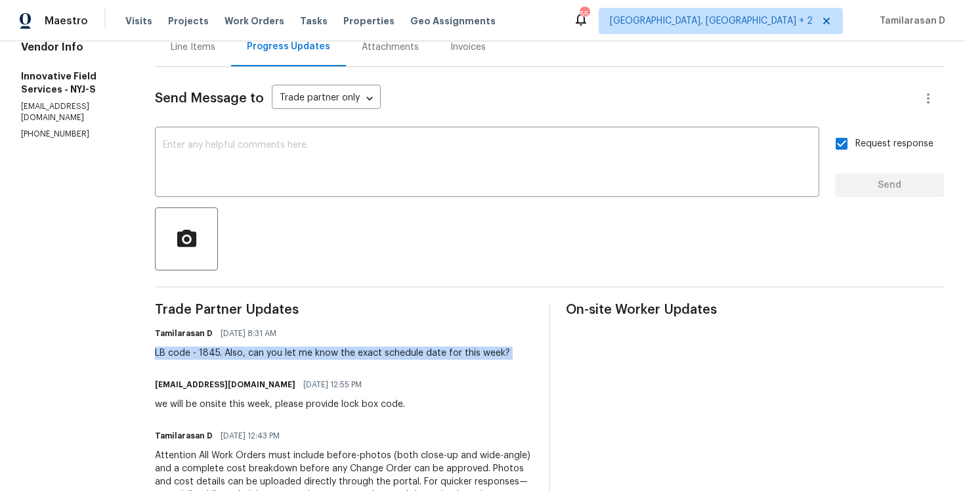
click at [265, 347] on div "LB code - 1845. Also, can you let me know the exact schedule date for this week?" at bounding box center [332, 353] width 355 height 13
click at [264, 351] on div "LB code - 1845. Also, can you let me know the exact schedule date for this week?" at bounding box center [332, 353] width 355 height 13
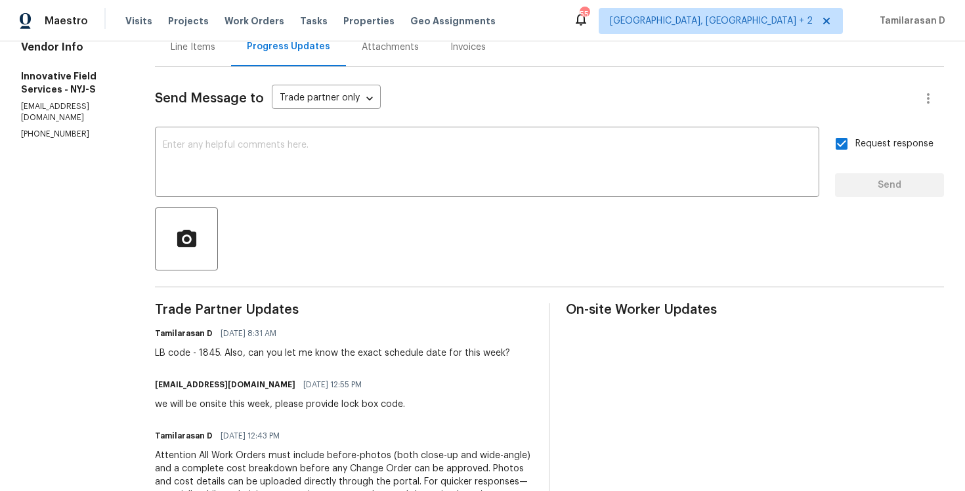
click at [336, 342] on div "Tamilarasan D 10/14/2025 8:31 AM" at bounding box center [332, 333] width 355 height 18
click at [338, 354] on div "LB code - 1845. Also, can you let me know the exact schedule date for this week?" at bounding box center [332, 353] width 355 height 13
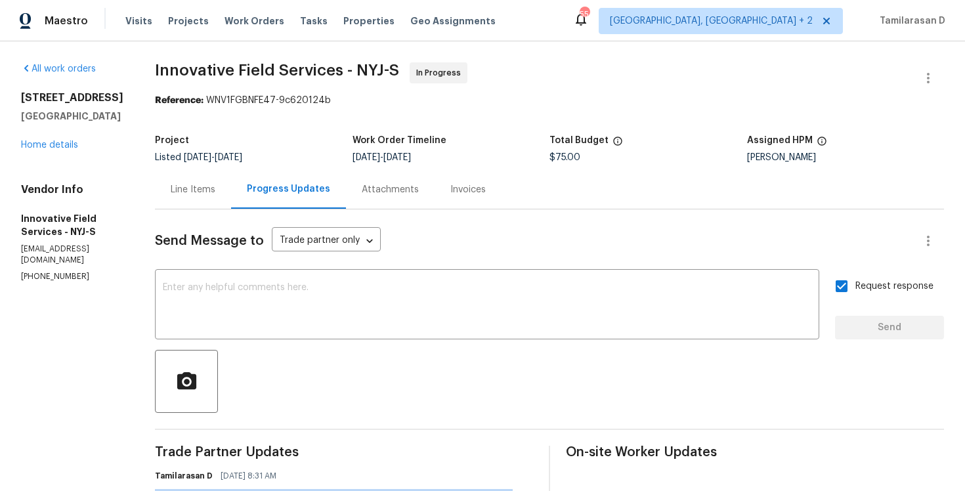
scroll to position [293, 0]
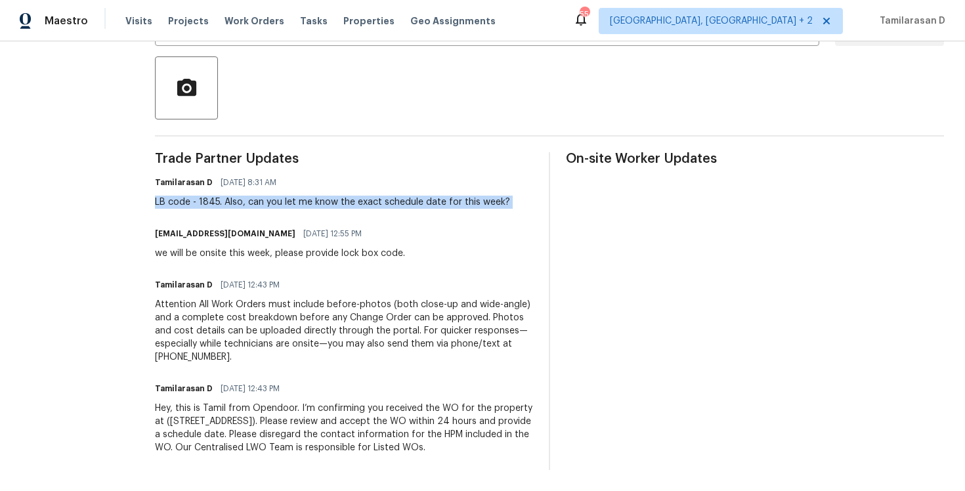
click at [238, 249] on div "we will be onsite this week, please provide lock box code." at bounding box center [280, 253] width 250 height 13
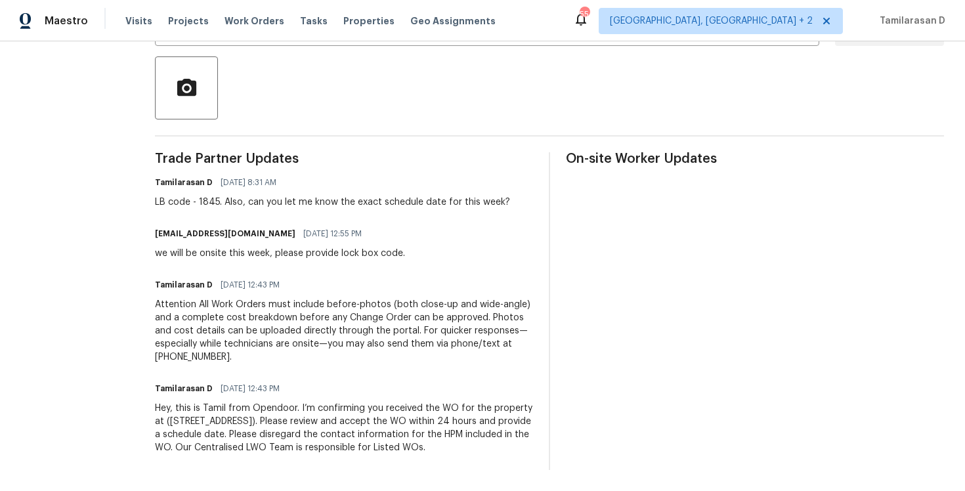
click at [238, 249] on div "we will be onsite this week, please provide lock box code." at bounding box center [280, 253] width 250 height 13
copy div "we will be onsite this week, please provide lock box code."
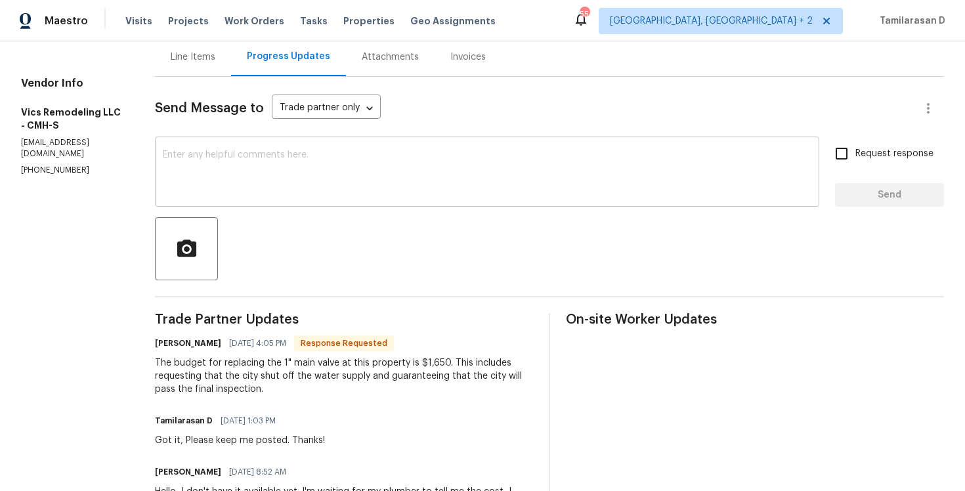
scroll to position [139, 0]
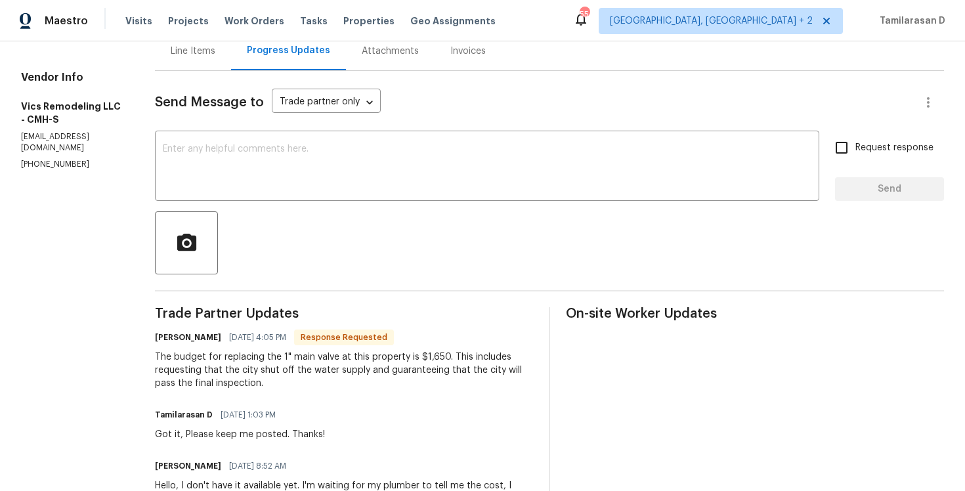
click at [244, 365] on div "The budget for replacing the 1" main valve at this property is $1,650. This inc…" at bounding box center [344, 370] width 378 height 39
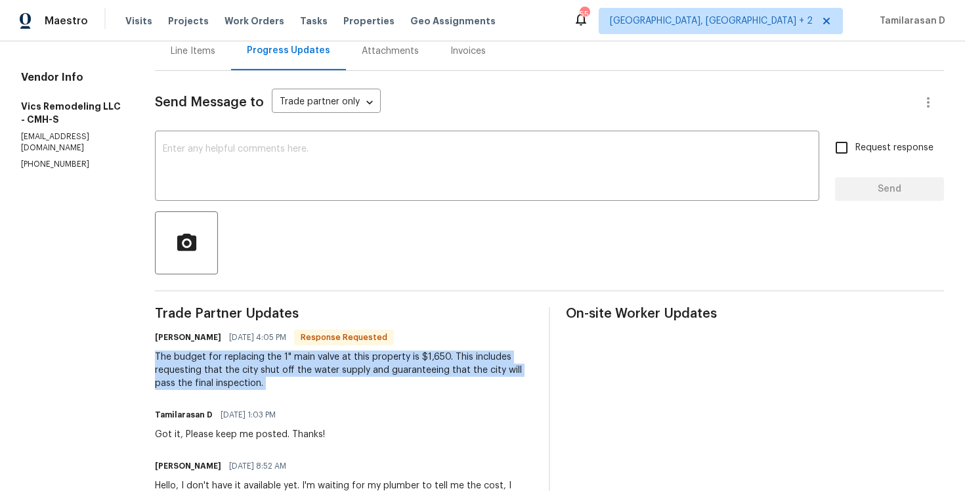
click at [260, 363] on div "The budget for replacing the 1" main valve at this property is $1,650. This inc…" at bounding box center [344, 370] width 378 height 39
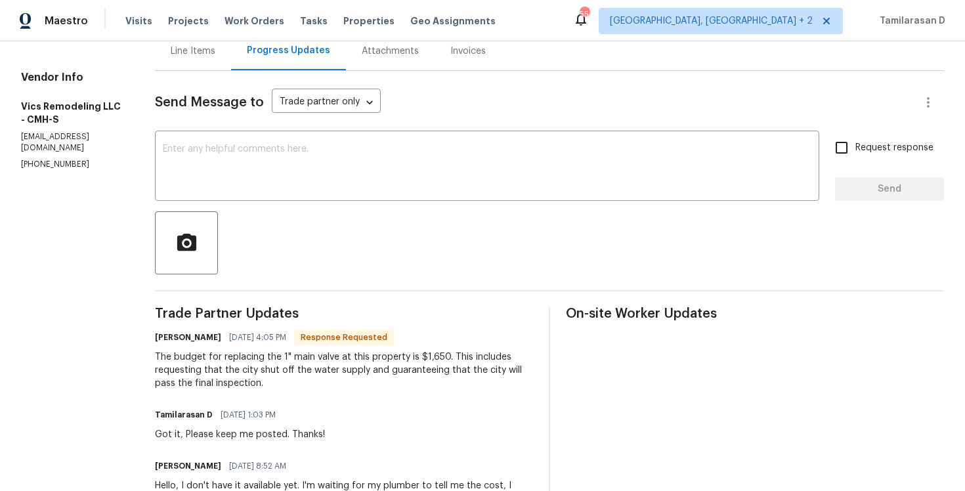
click at [260, 363] on div "The budget for replacing the 1" main valve at this property is $1,650. This inc…" at bounding box center [344, 370] width 378 height 39
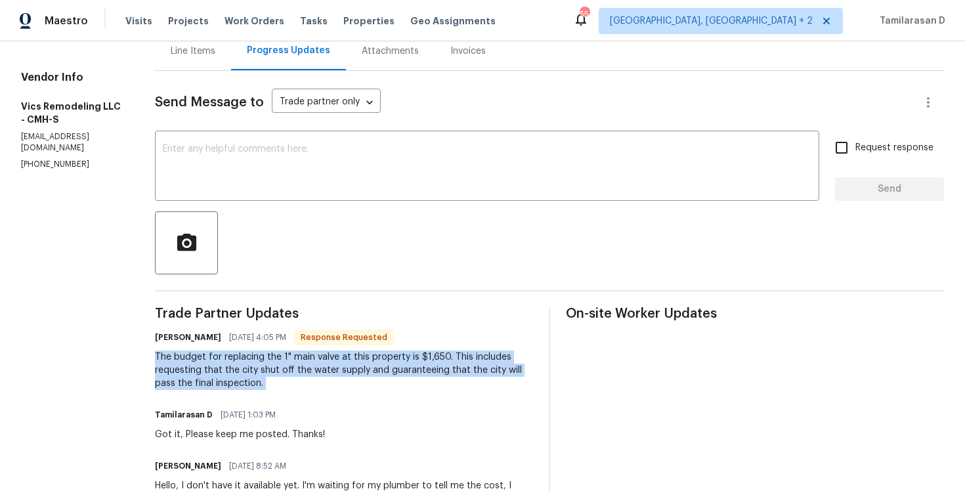
click at [209, 379] on div "The budget for replacing the 1" main valve at this property is $1,650. This inc…" at bounding box center [344, 370] width 378 height 39
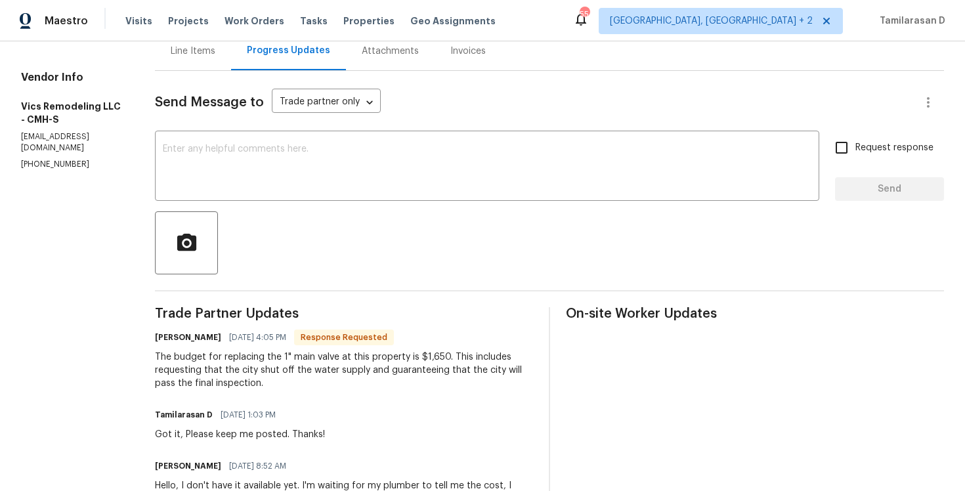
click at [209, 379] on div "The budget for replacing the 1" main valve at this property is $1,650. This inc…" at bounding box center [344, 370] width 378 height 39
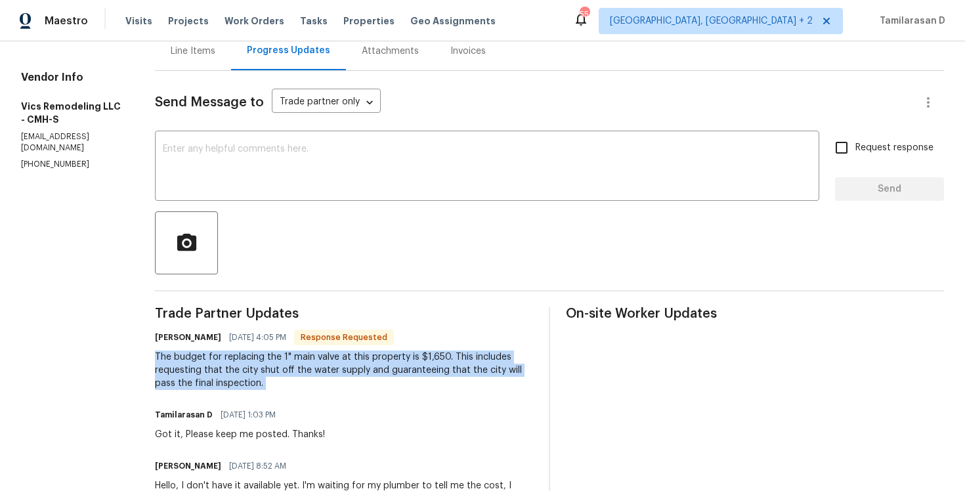
click at [215, 373] on div "The budget for replacing the 1" main valve at this property is $1,650. This inc…" at bounding box center [344, 370] width 378 height 39
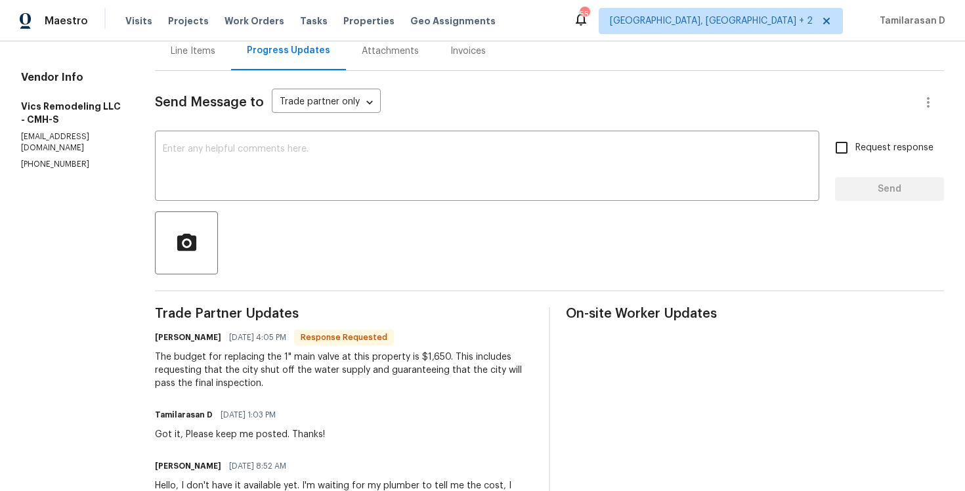
click at [215, 373] on div "The budget for replacing the 1" main valve at this property is $1,650. This inc…" at bounding box center [344, 370] width 378 height 39
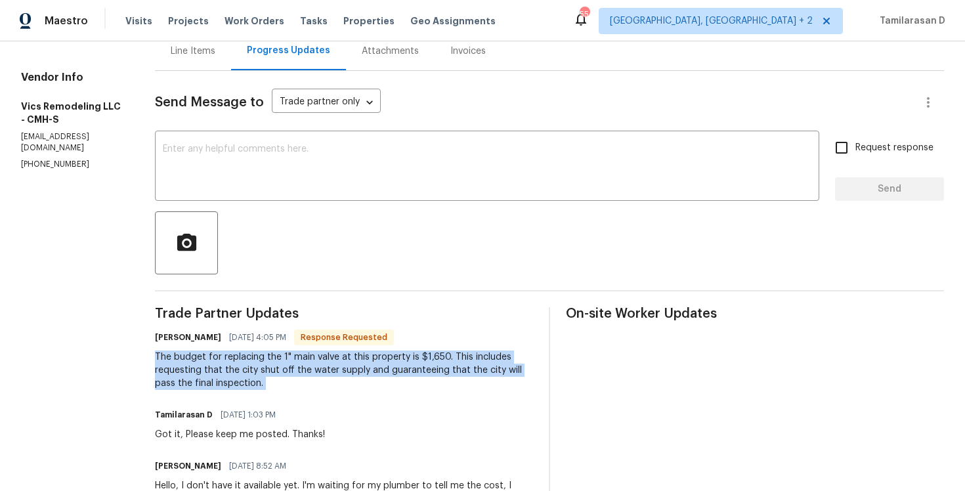
click at [196, 368] on div "The budget for replacing the 1" main valve at this property is $1,650. This inc…" at bounding box center [344, 370] width 378 height 39
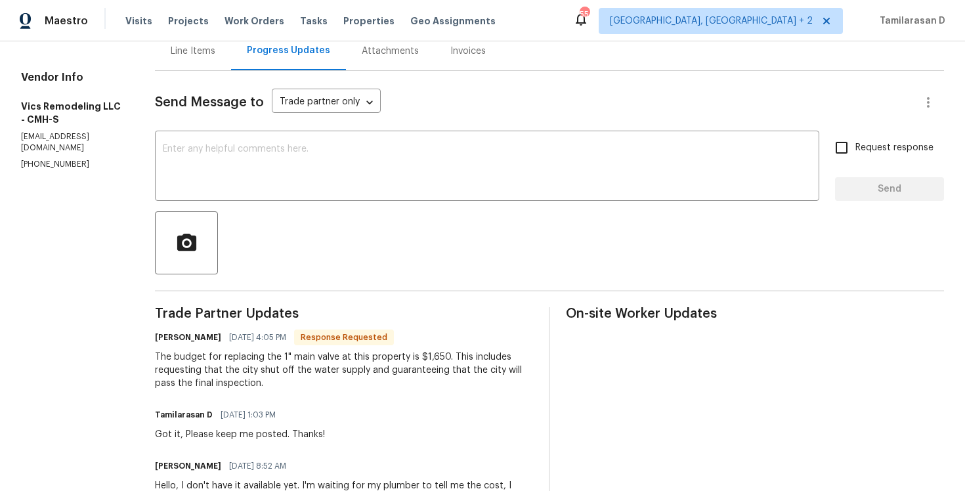
click at [196, 368] on div "The budget for replacing the 1" main valve at this property is $1,650. This inc…" at bounding box center [344, 370] width 378 height 39
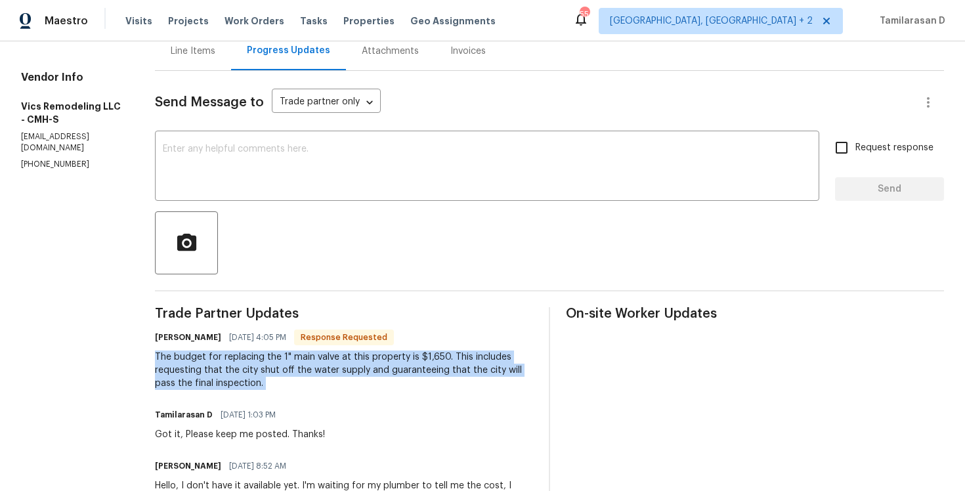
scroll to position [50, 0]
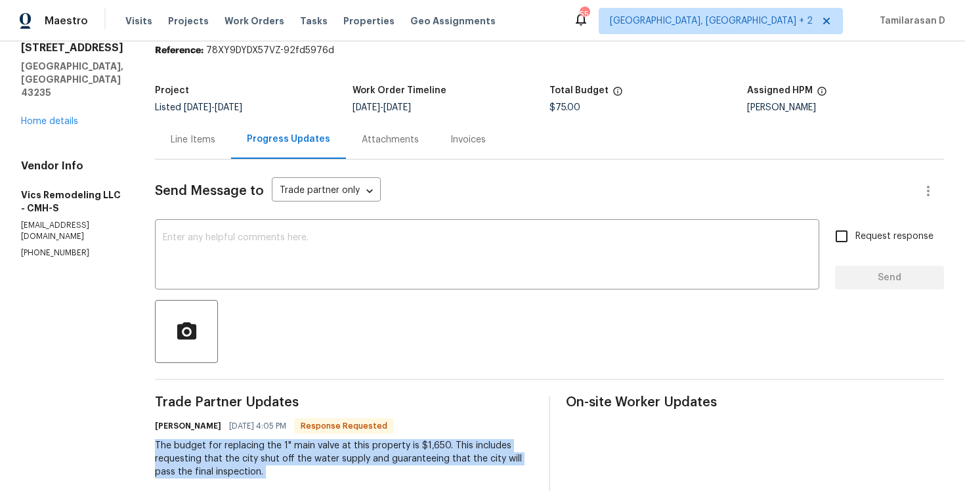
click at [173, 127] on div "Line Items" at bounding box center [193, 139] width 76 height 39
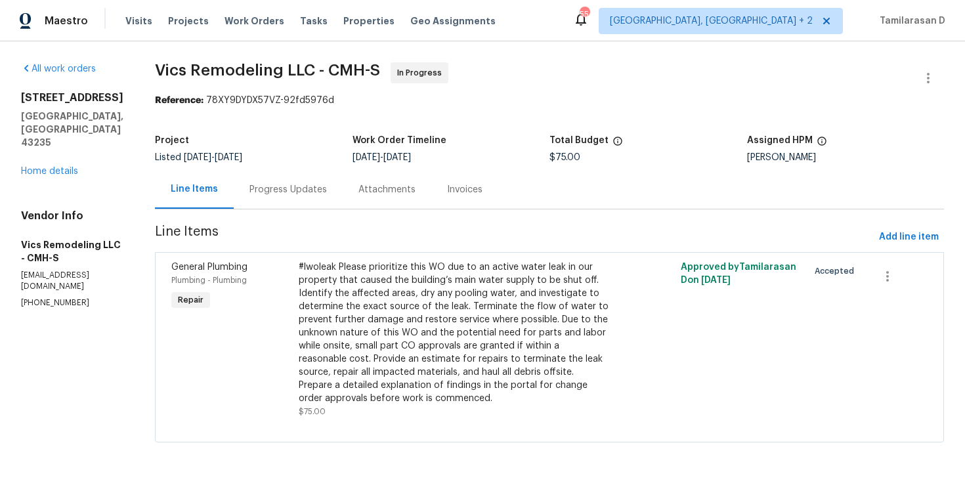
click at [418, 316] on div "#lwoleak Please prioritize this WO due to an active water leak in our property …" at bounding box center [454, 333] width 311 height 144
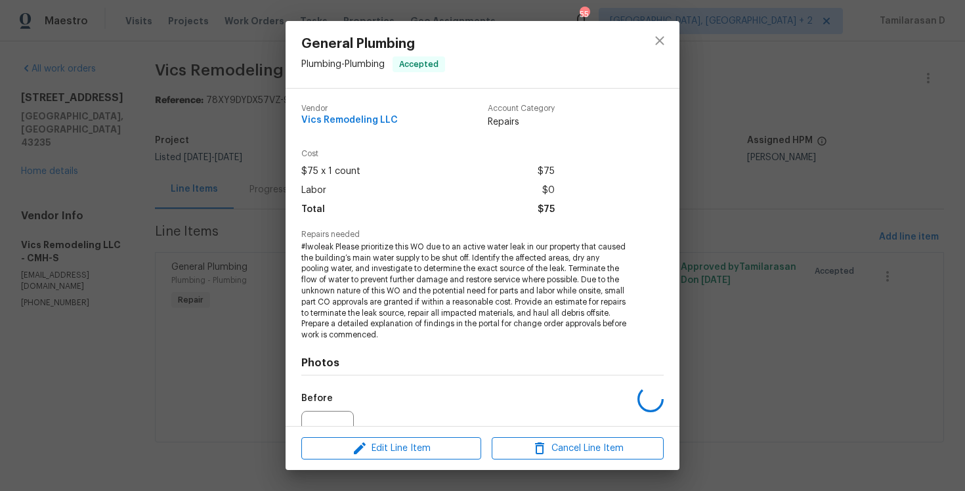
scroll to position [136, 0]
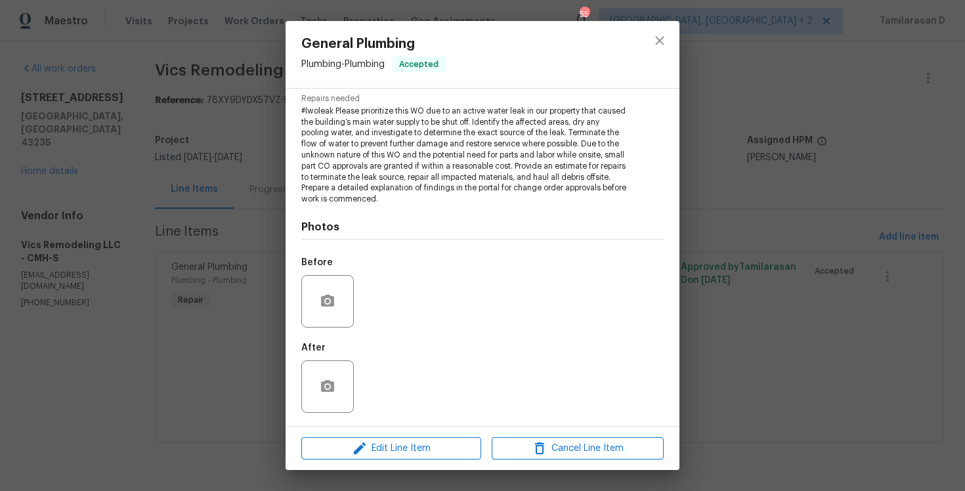
click at [220, 291] on div "General Plumbing Plumbing - Plumbing Accepted Vendor Vics Remodeling LLC Accoun…" at bounding box center [482, 245] width 965 height 491
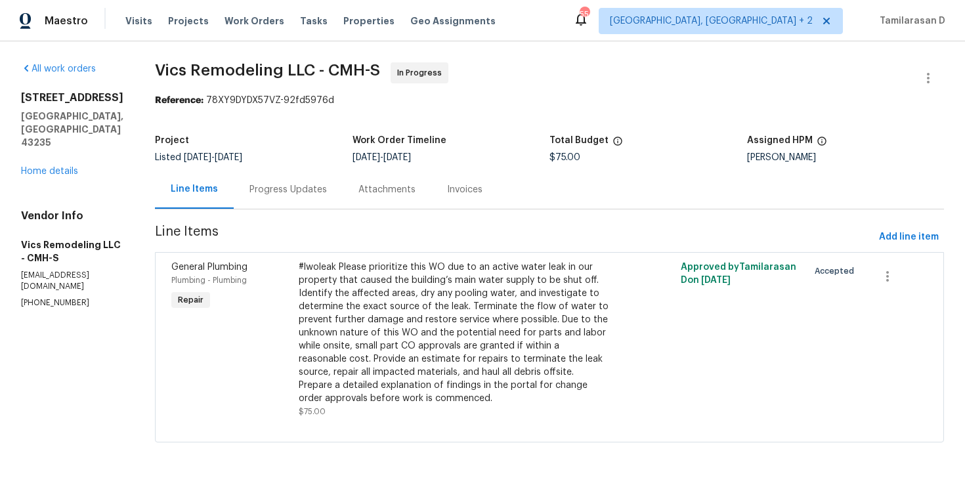
click at [267, 198] on div "Progress Updates" at bounding box center [288, 189] width 109 height 39
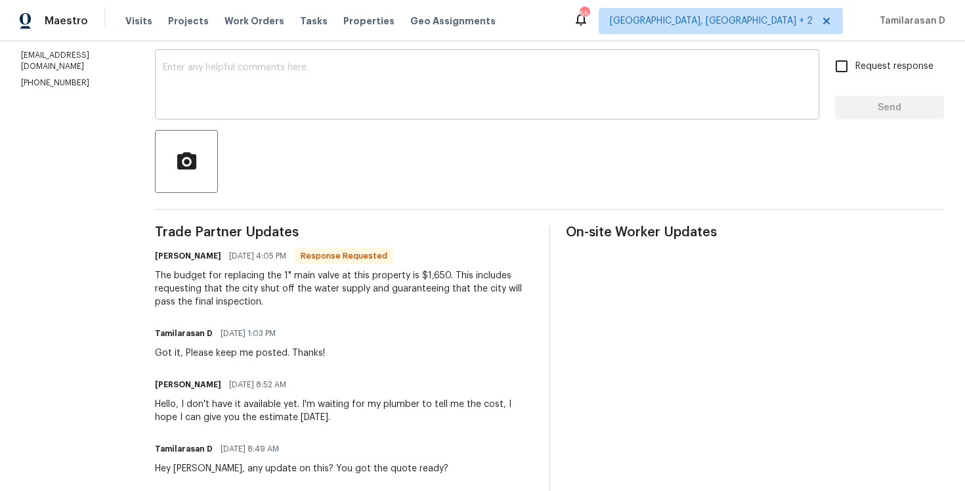
scroll to position [221, 0]
click at [217, 296] on div "The budget for replacing the 1" main valve at this property is $1,650. This inc…" at bounding box center [344, 288] width 378 height 39
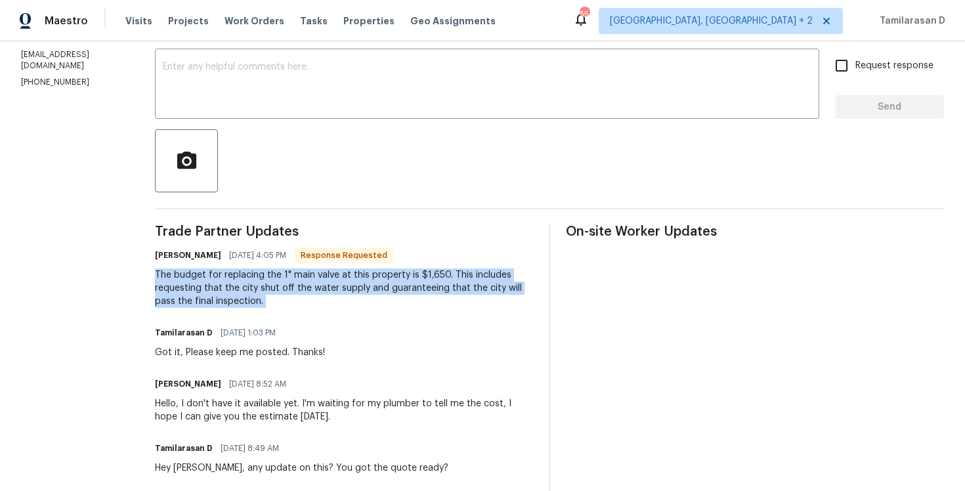
click at [255, 288] on div "The budget for replacing the 1" main valve at this property is $1,650. This inc…" at bounding box center [344, 288] width 378 height 39
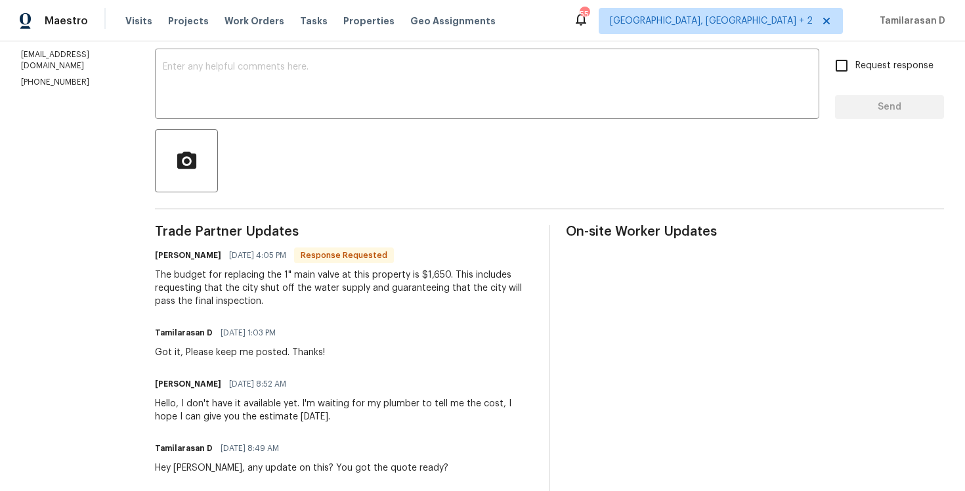
click at [255, 288] on div "The budget for replacing the 1" main valve at this property is $1,650. This inc…" at bounding box center [344, 288] width 378 height 39
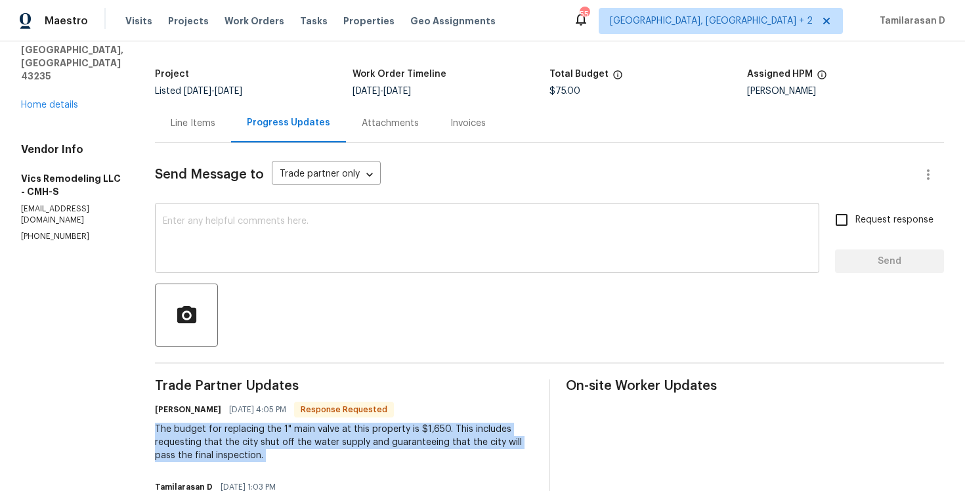
scroll to position [150, 0]
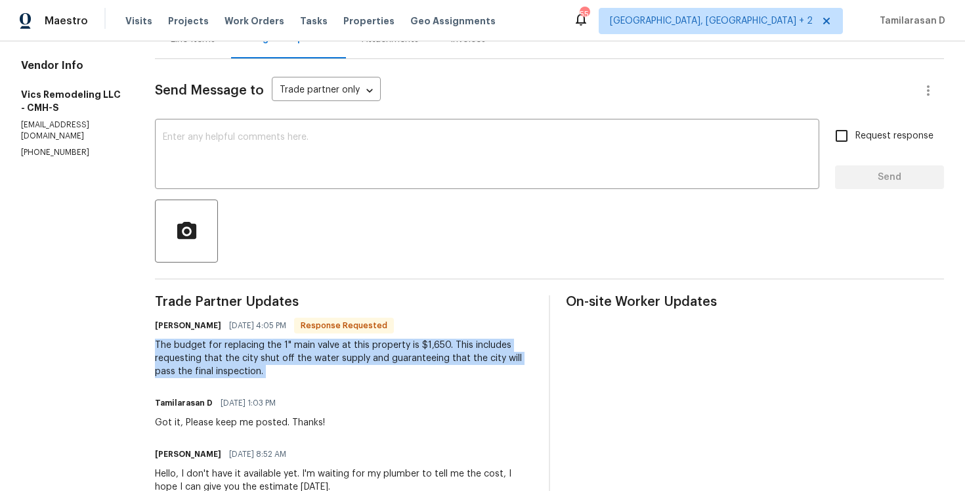
click at [196, 364] on div "The budget for replacing the 1" main valve at this property is $1,650. This inc…" at bounding box center [344, 358] width 378 height 39
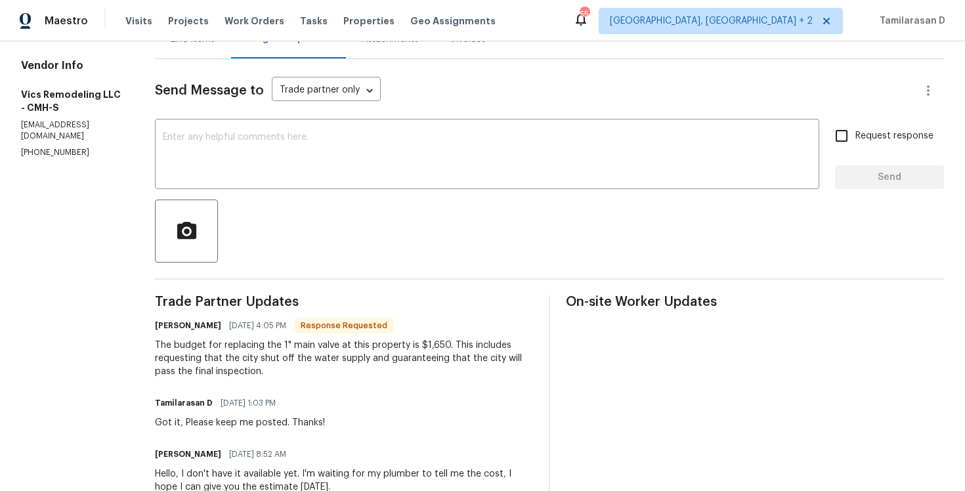
click at [196, 364] on div "The budget for replacing the 1" main valve at this property is $1,650. This inc…" at bounding box center [344, 358] width 378 height 39
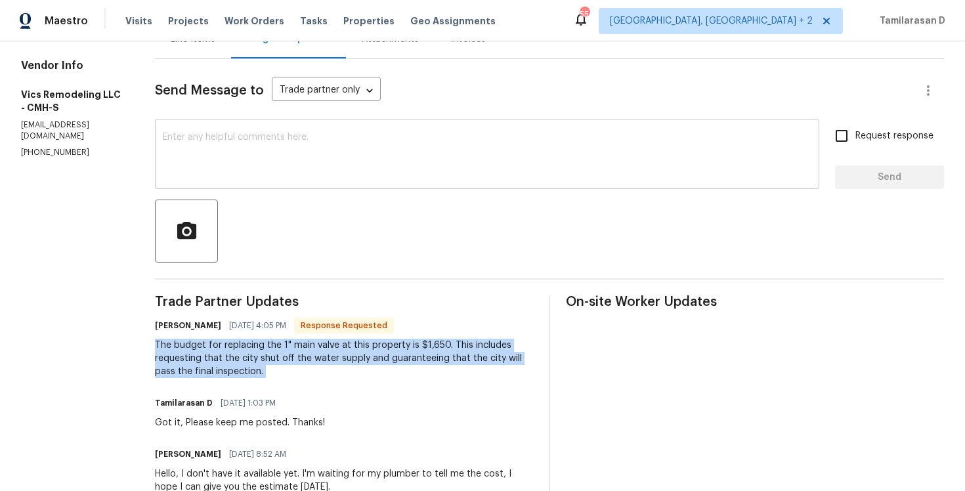
click at [199, 161] on textarea at bounding box center [487, 156] width 649 height 46
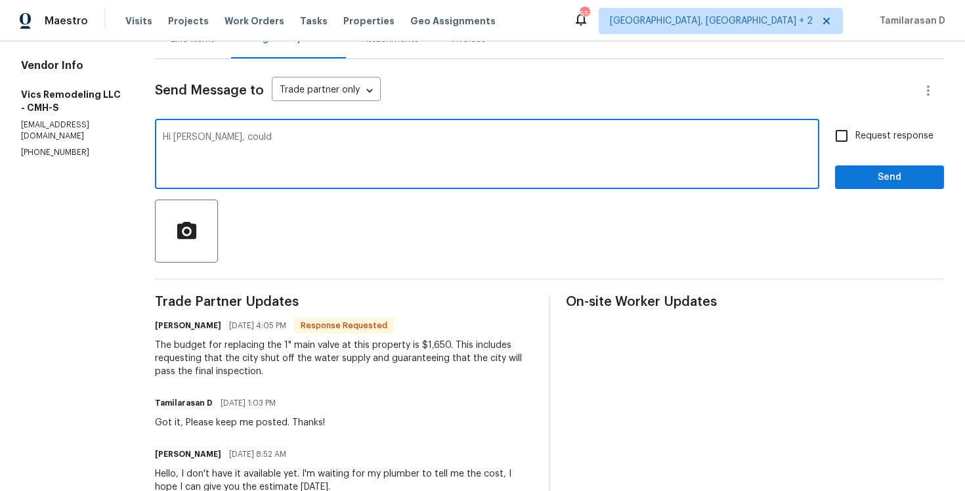
type textarea "Hi [PERSON_NAME], could"
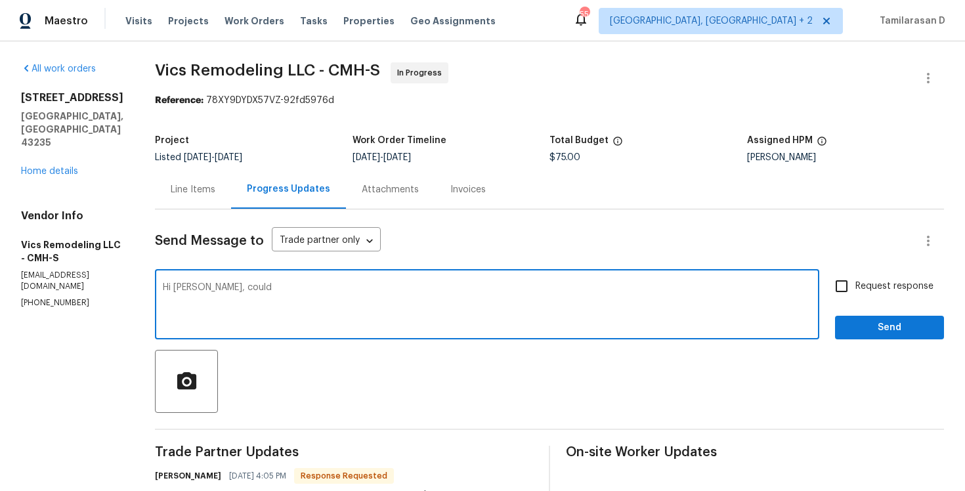
click at [221, 284] on textarea "Hi [PERSON_NAME], could" at bounding box center [487, 306] width 649 height 46
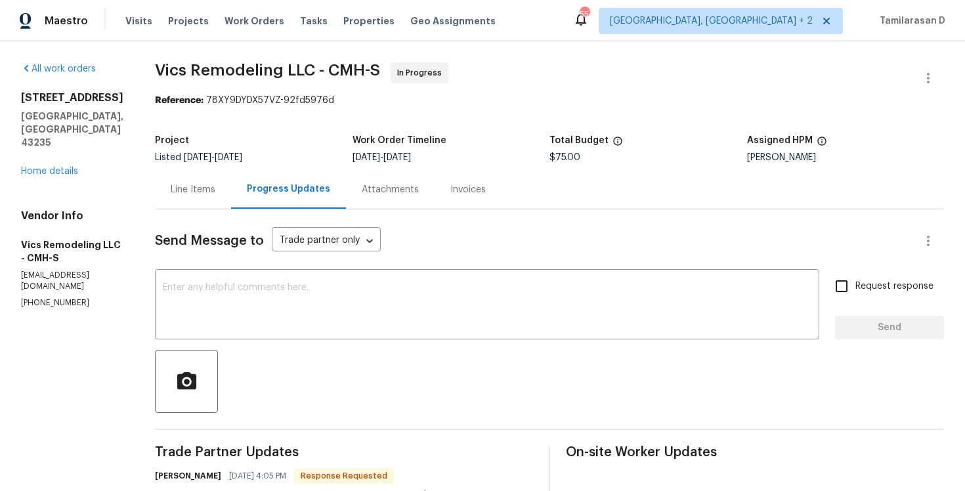
click at [211, 204] on div "Line Items" at bounding box center [193, 189] width 76 height 39
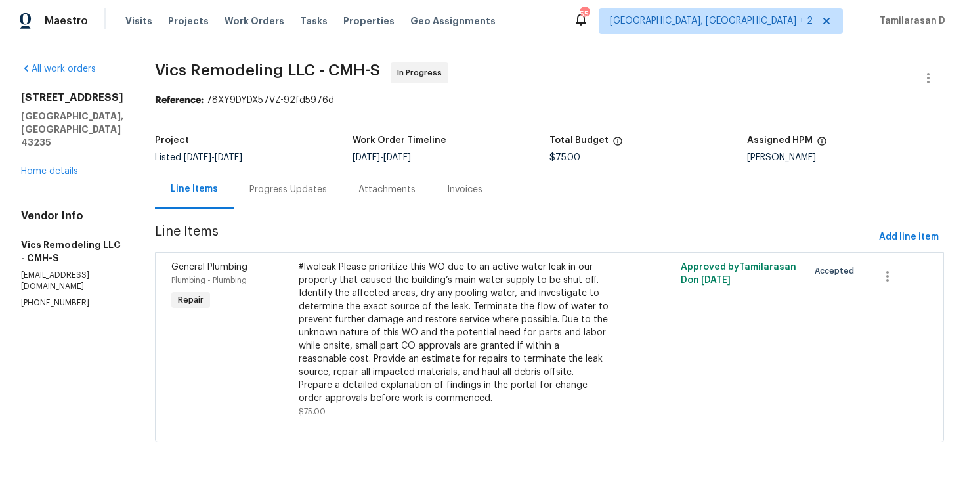
click at [499, 324] on div "#lwoleak Please prioritize this WO due to an active water leak in our property …" at bounding box center [454, 333] width 311 height 144
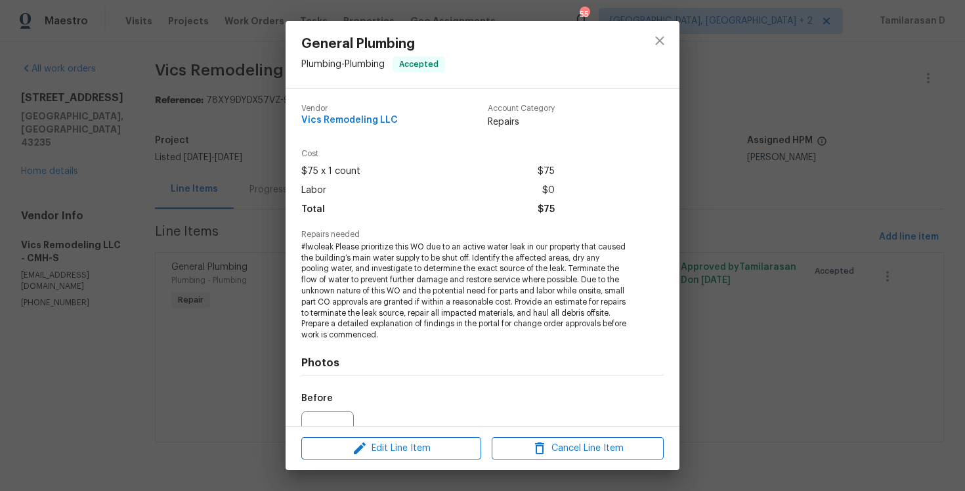
scroll to position [136, 0]
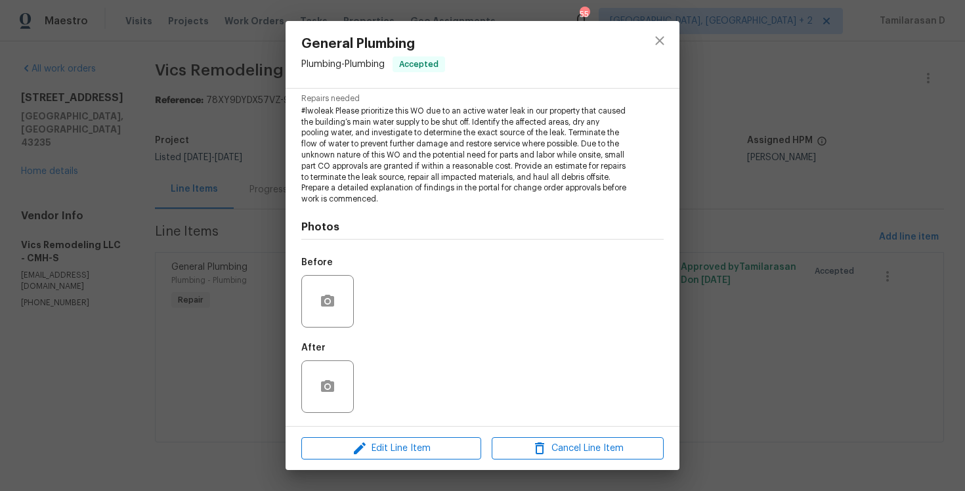
click at [215, 329] on div "General Plumbing Plumbing - Plumbing Accepted Vendor Vics Remodeling LLC Accoun…" at bounding box center [482, 245] width 965 height 491
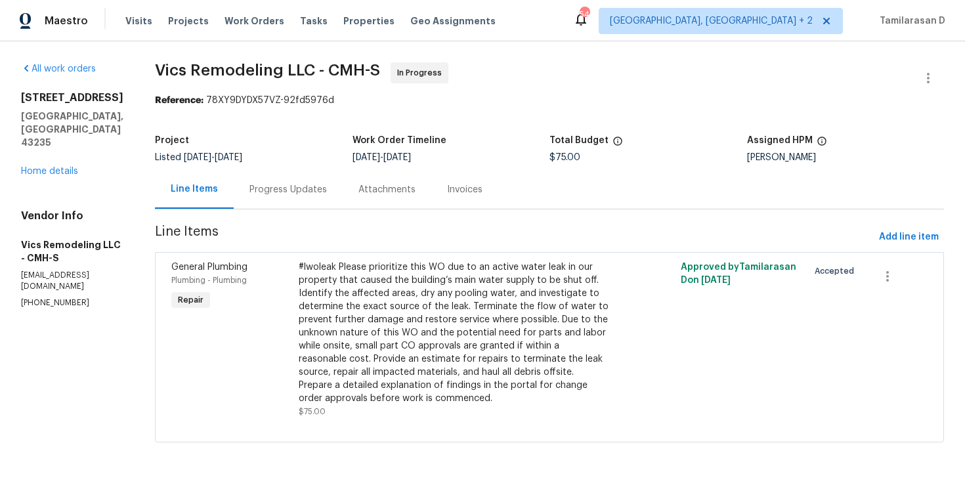
click at [260, 183] on div "Progress Updates" at bounding box center [288, 189] width 109 height 39
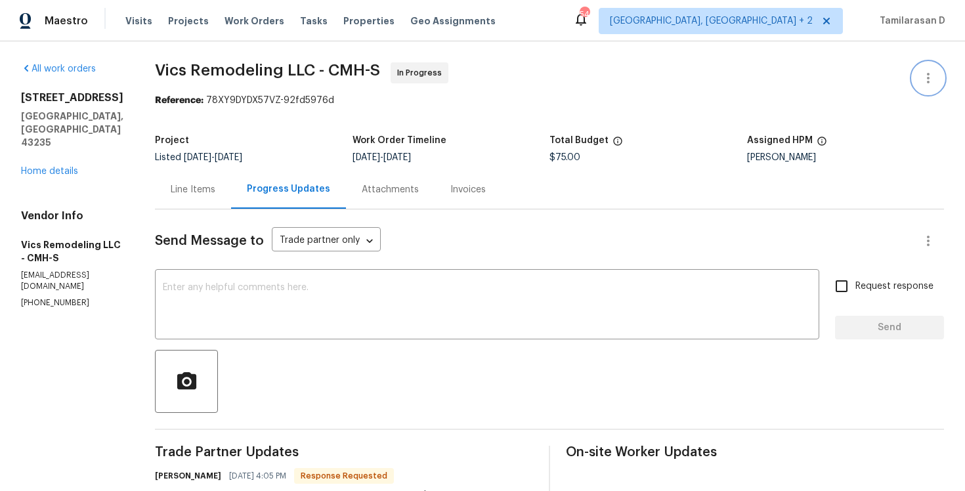
click at [924, 73] on icon "button" at bounding box center [928, 78] width 16 height 16
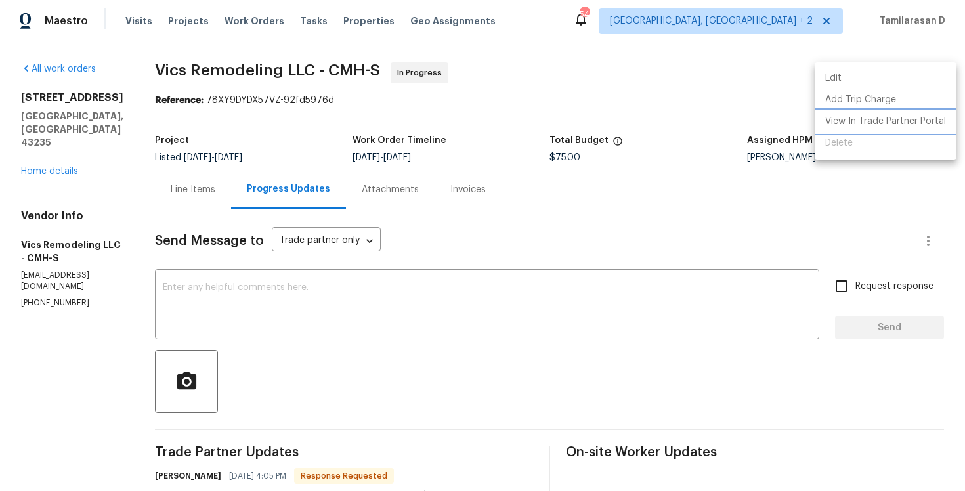
click at [849, 125] on li "View In Trade Partner Portal" at bounding box center [886, 122] width 142 height 22
click at [420, 412] on div at bounding box center [482, 245] width 965 height 491
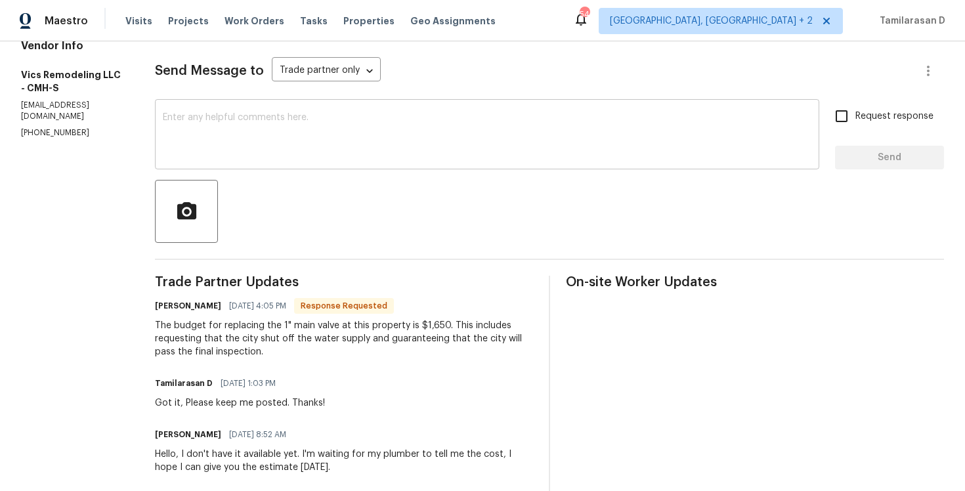
scroll to position [238, 0]
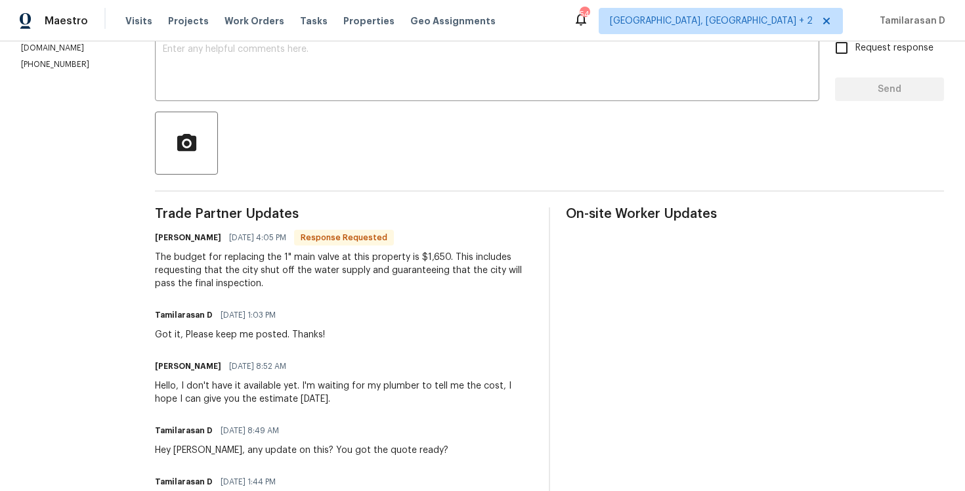
click at [217, 272] on div "The budget for replacing the 1" main valve at this property is $1,650. This inc…" at bounding box center [344, 270] width 378 height 39
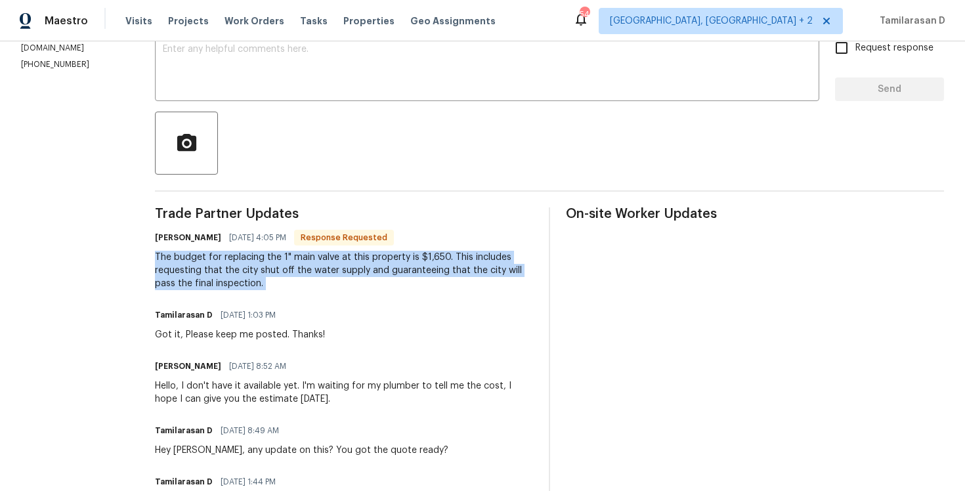
scroll to position [0, 0]
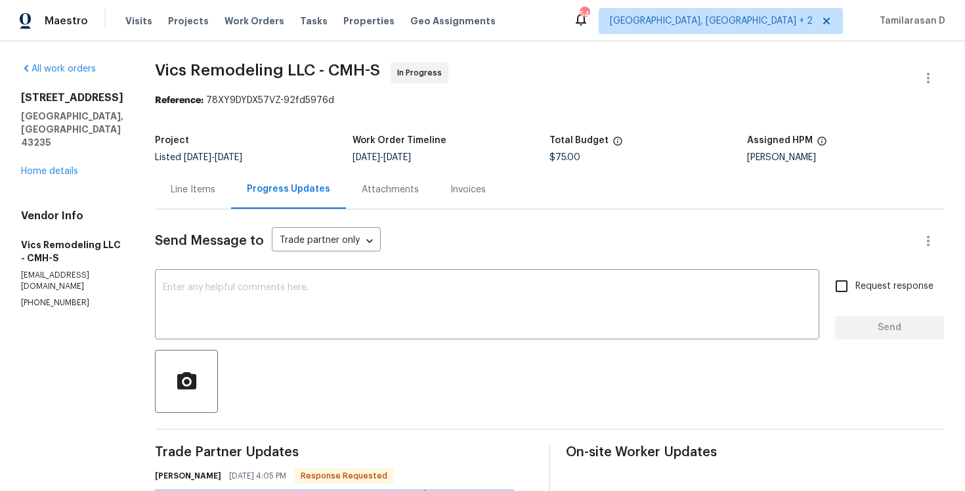
click at [223, 169] on div "Project Listed 10/10/2025 - 10/13/2025 Work Order Timeline 10/10/2025 - 10/13/2…" at bounding box center [549, 149] width 789 height 42
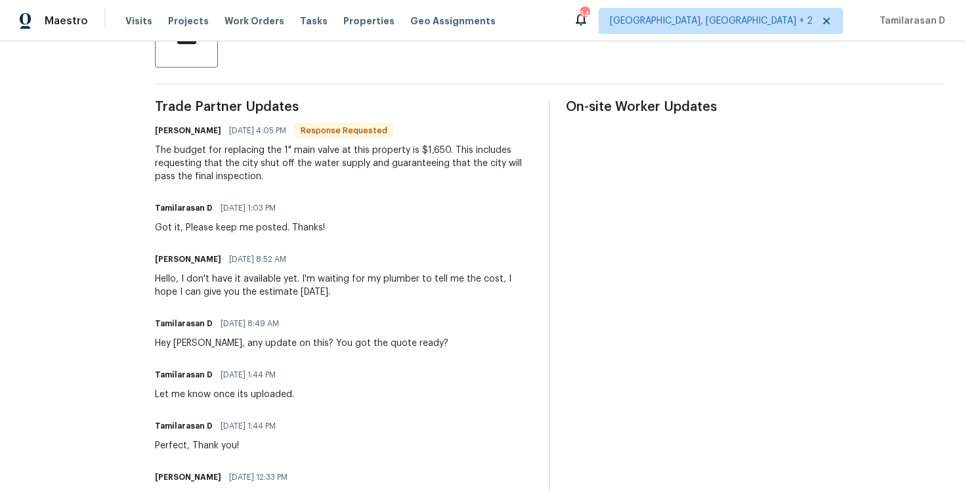
scroll to position [333, 0]
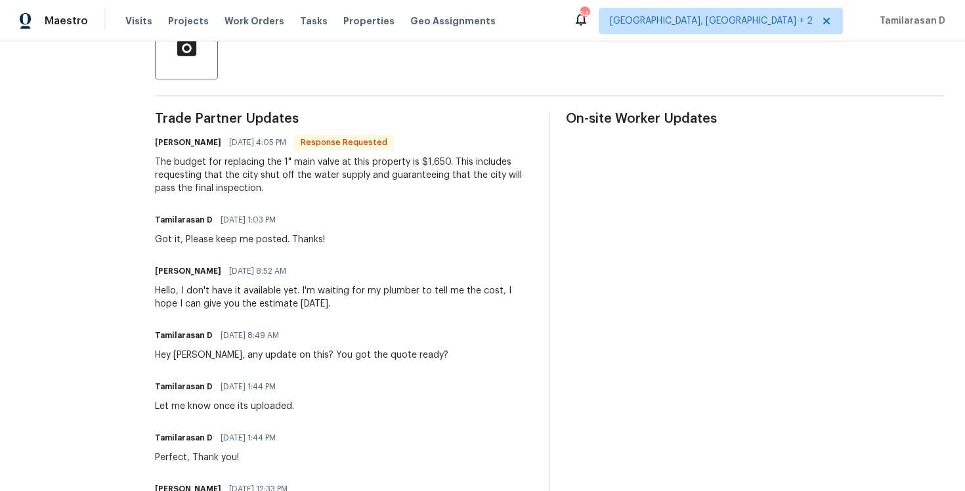
click at [198, 174] on div "The budget for replacing the 1" main valve at this property is $1,650. This inc…" at bounding box center [344, 175] width 378 height 39
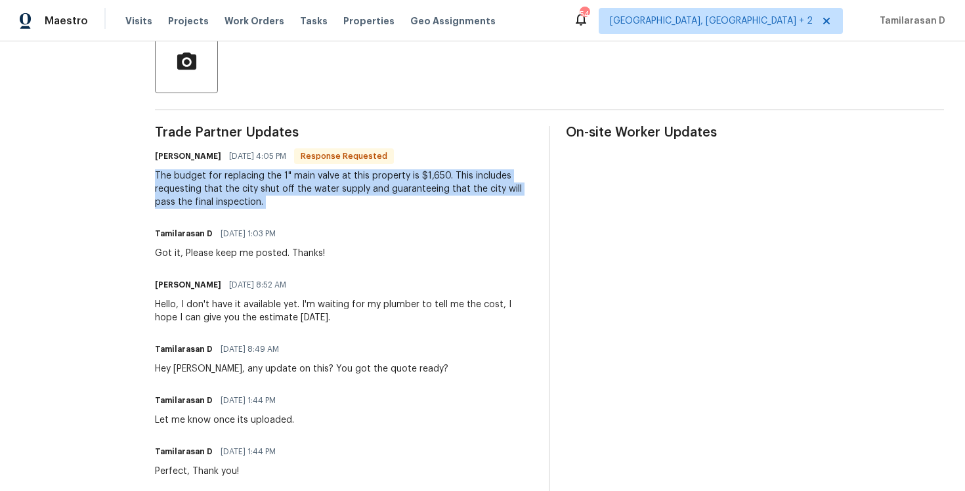
scroll to position [318, 0]
click at [311, 181] on div "The budget for replacing the 1" main valve at this property is $1,650. This inc…" at bounding box center [344, 190] width 378 height 39
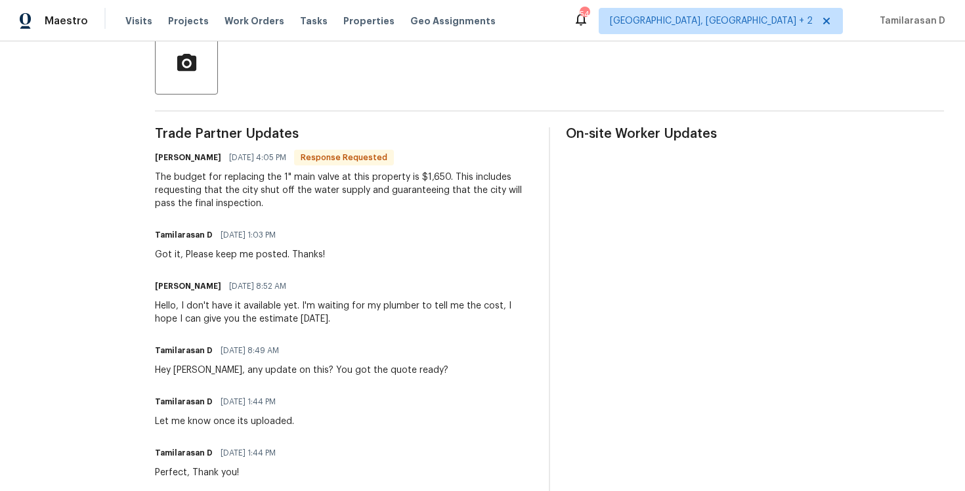
click at [311, 181] on div "The budget for replacing the 1" main valve at this property is $1,650. This inc…" at bounding box center [344, 190] width 378 height 39
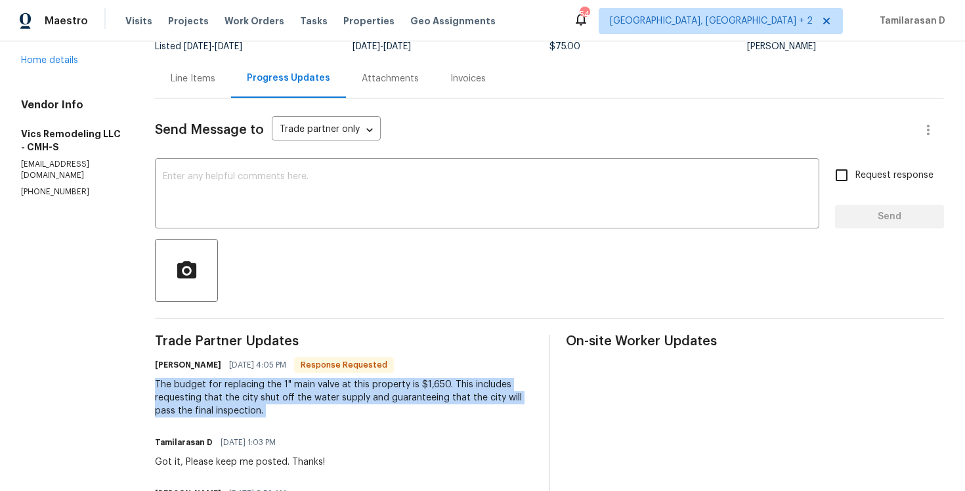
scroll to position [74, 0]
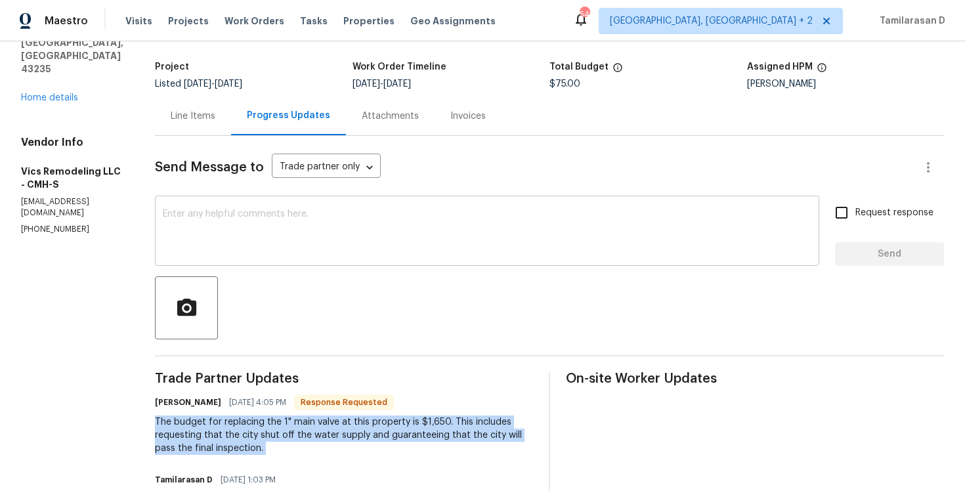
click at [216, 215] on textarea at bounding box center [487, 232] width 649 height 46
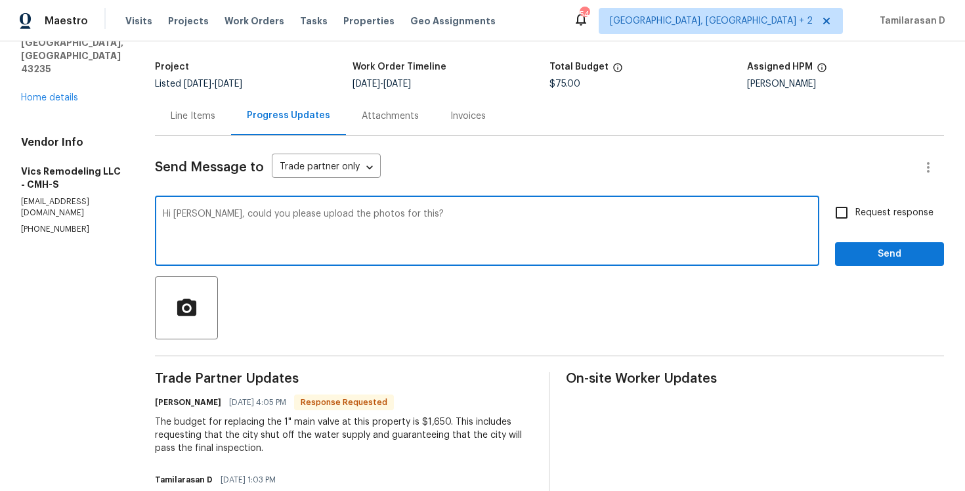
type textarea "Hi Victor, could you please upload the photos for this?"
click at [833, 219] on input "Request response" at bounding box center [842, 213] width 28 height 28
checkbox input "true"
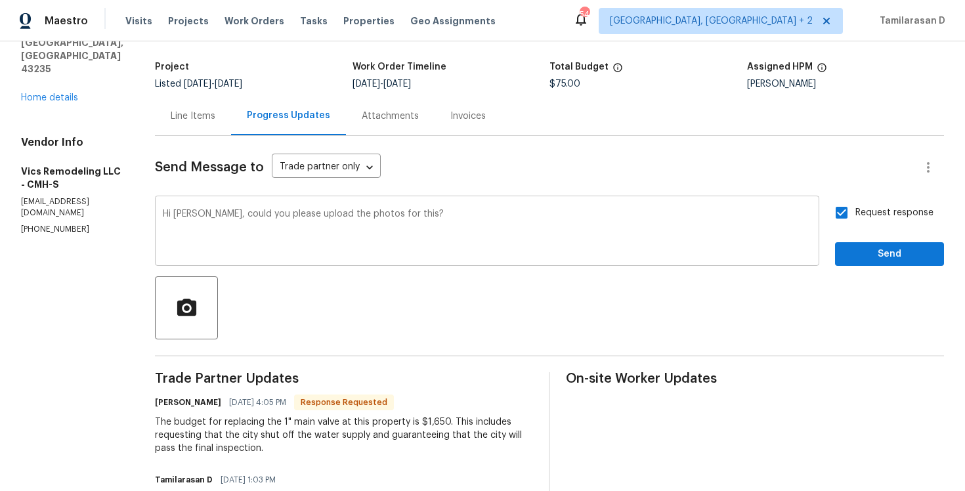
click at [377, 251] on textarea "Hi Victor, could you please upload the photos for this?" at bounding box center [487, 232] width 649 height 46
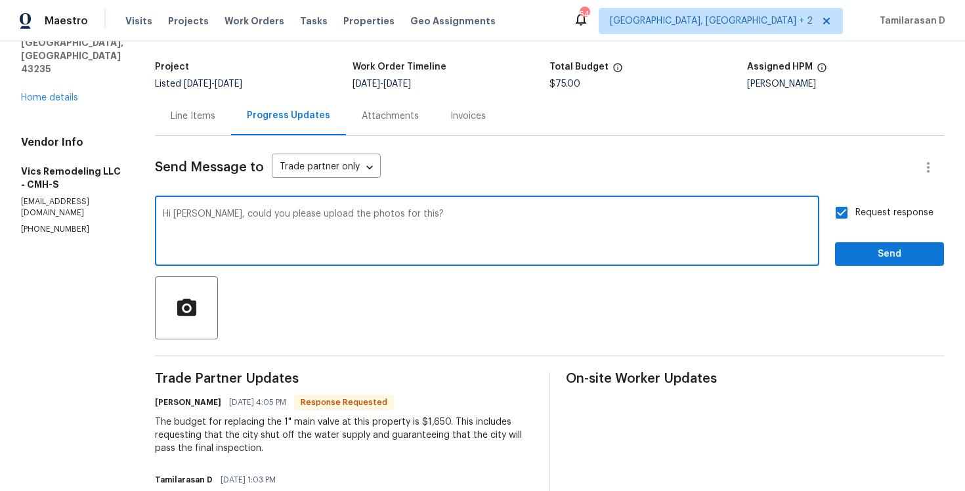
click at [377, 251] on textarea "Hi Victor, could you please upload the photos for this?" at bounding box center [487, 232] width 649 height 46
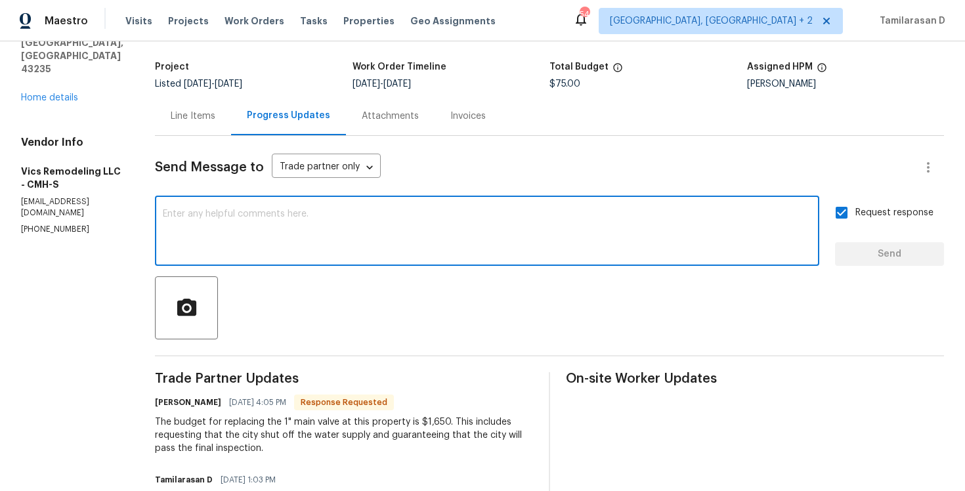
click at [183, 107] on div "Line Items" at bounding box center [193, 116] width 76 height 39
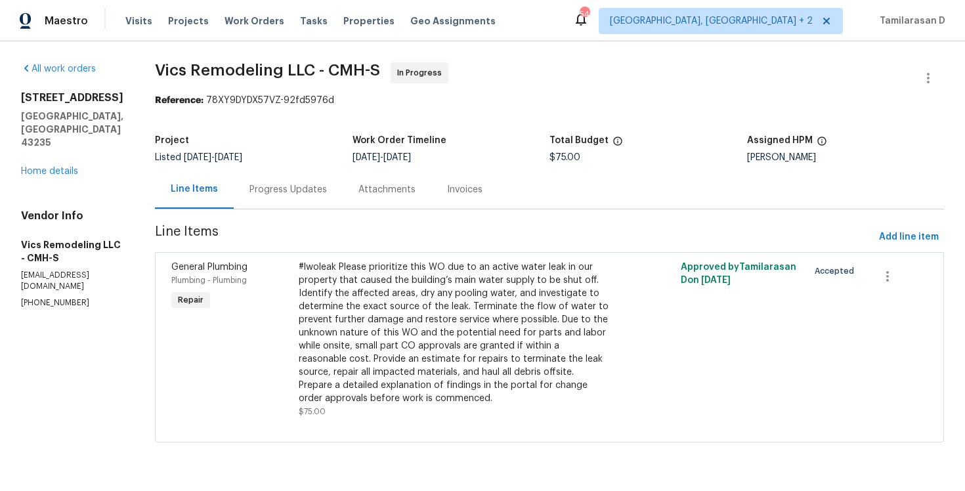
click at [366, 306] on div "#lwoleak Please prioritize this WO due to an active water leak in our property …" at bounding box center [454, 333] width 311 height 144
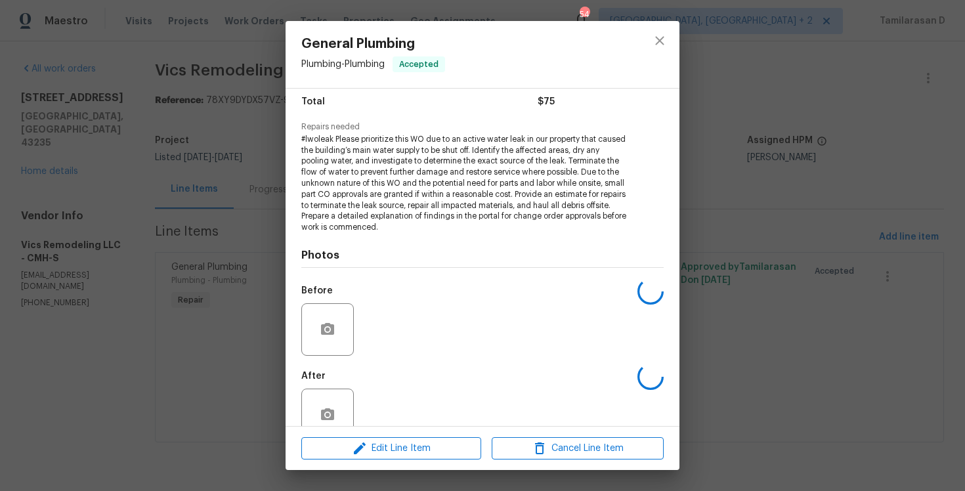
scroll to position [136, 0]
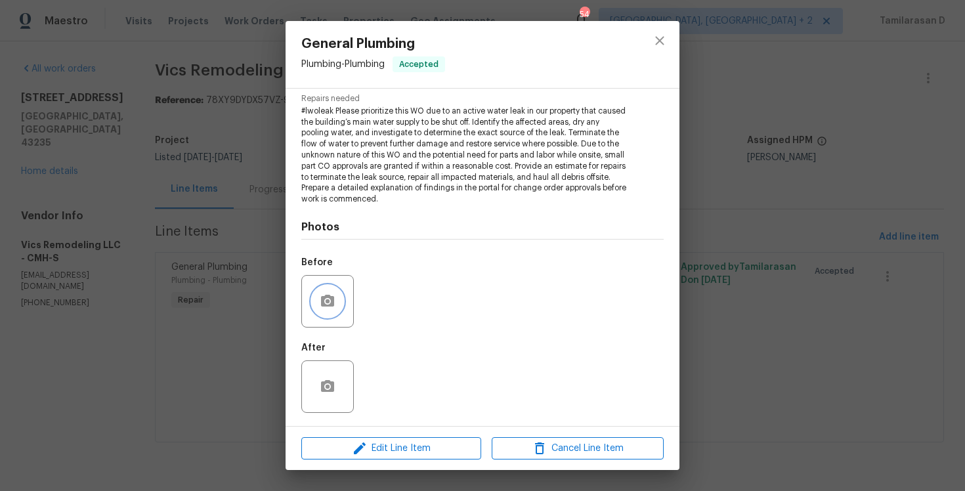
click at [317, 303] on button "button" at bounding box center [328, 302] width 32 height 32
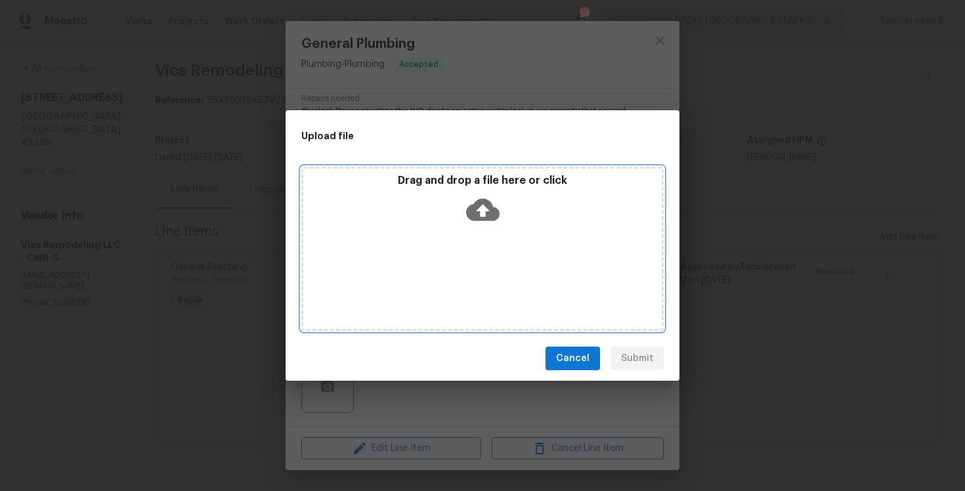
click at [472, 209] on icon at bounding box center [482, 210] width 33 height 22
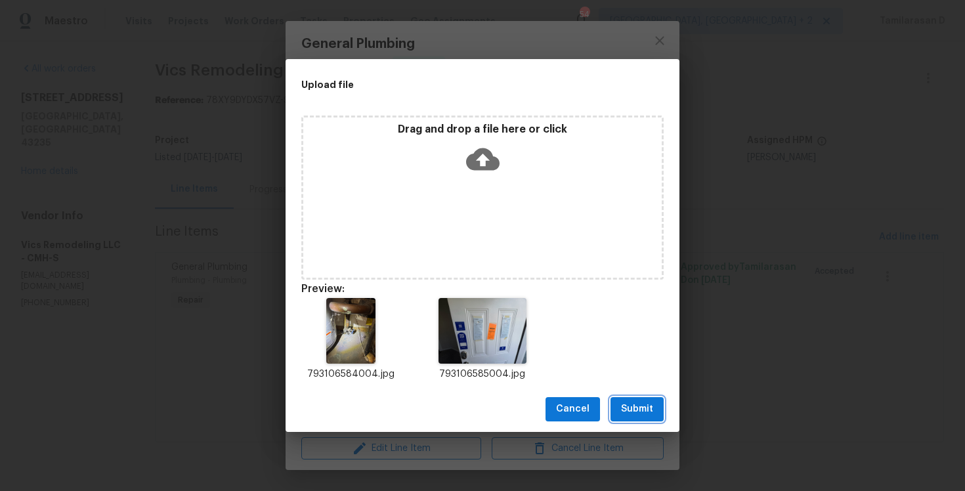
click at [640, 409] on span "Submit" at bounding box center [637, 409] width 32 height 16
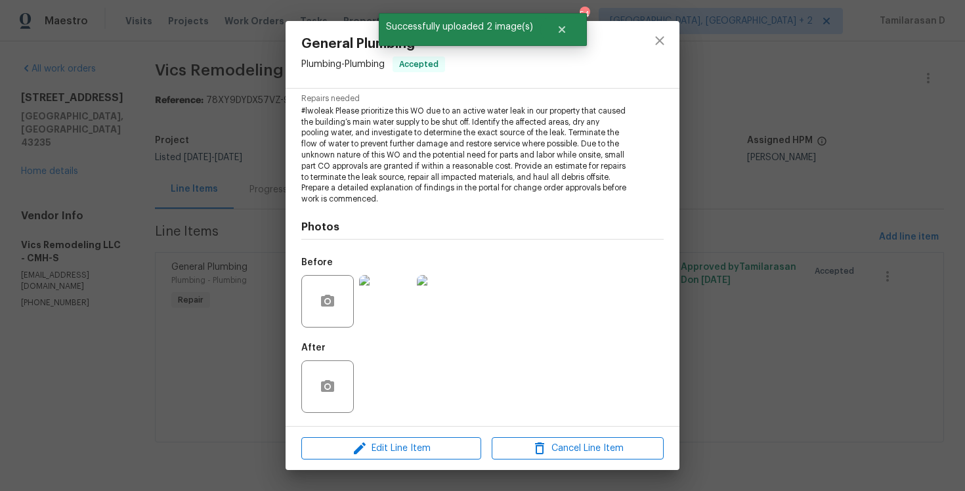
click at [247, 212] on div "General Plumbing Plumbing - Plumbing Accepted Vendor Vics Remodeling LLC Accoun…" at bounding box center [482, 245] width 965 height 491
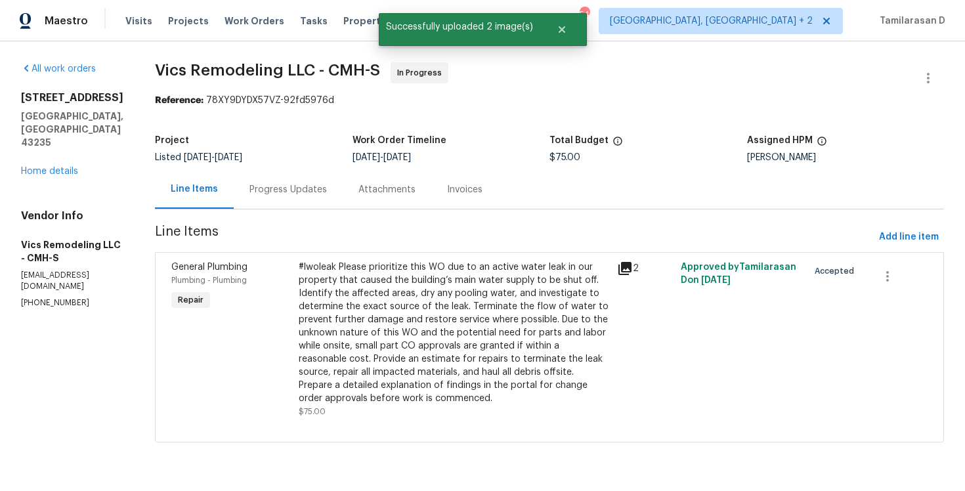
click at [280, 192] on div "Progress Updates" at bounding box center [287, 189] width 77 height 13
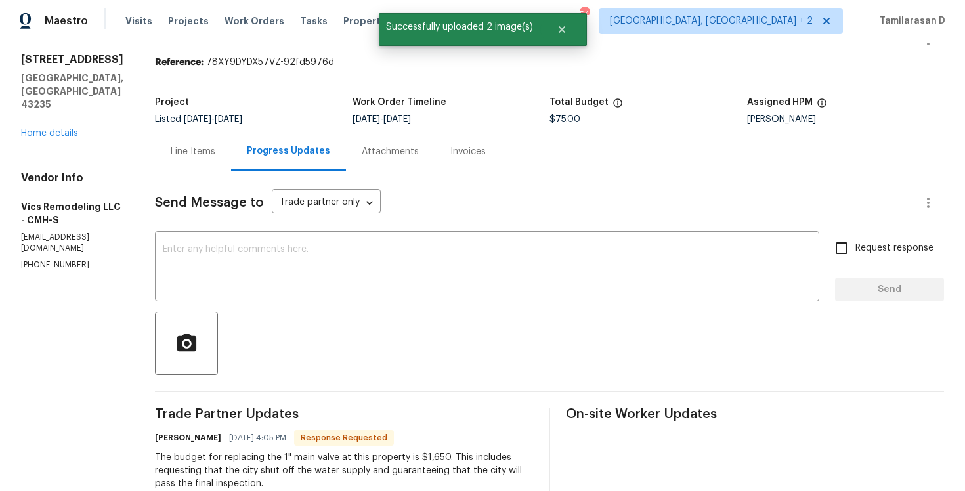
scroll to position [70, 0]
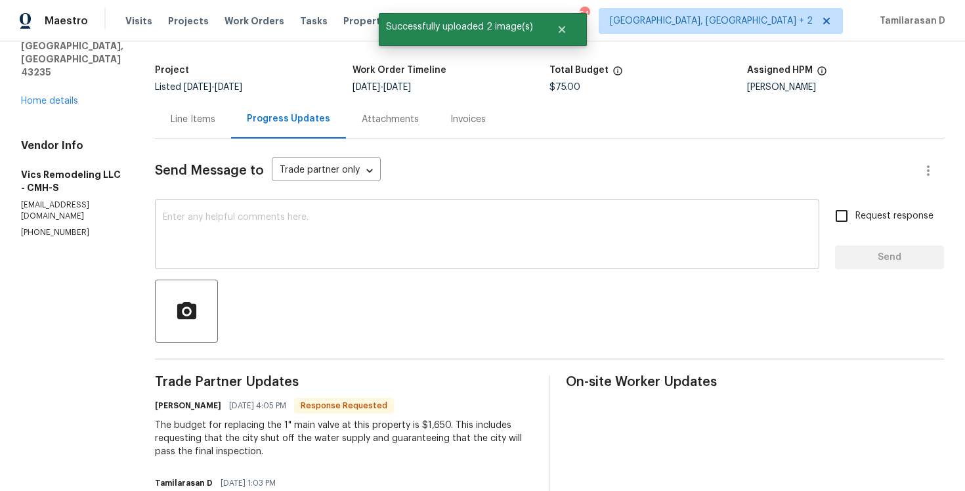
click at [217, 209] on div "x ​" at bounding box center [487, 235] width 664 height 67
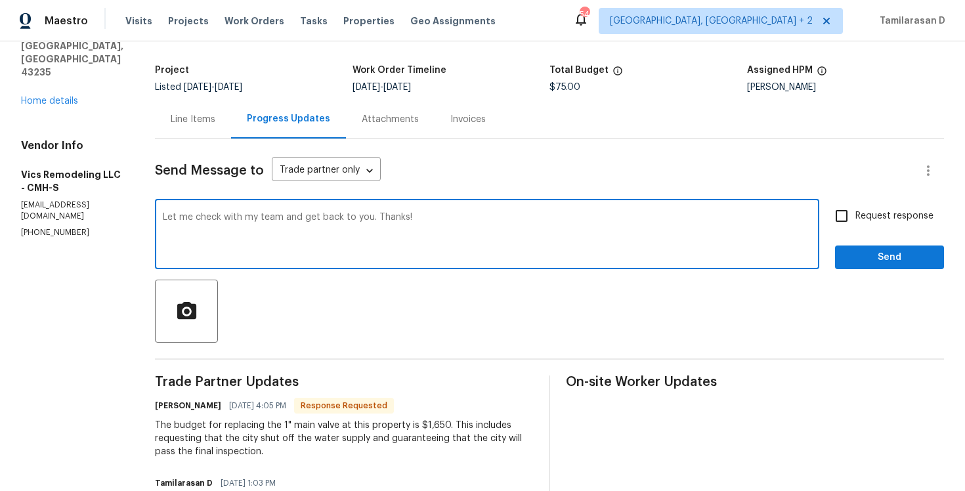
type textarea "Let me check with my team and get back to you. Thanks!"
click at [880, 253] on span "Send" at bounding box center [890, 257] width 88 height 16
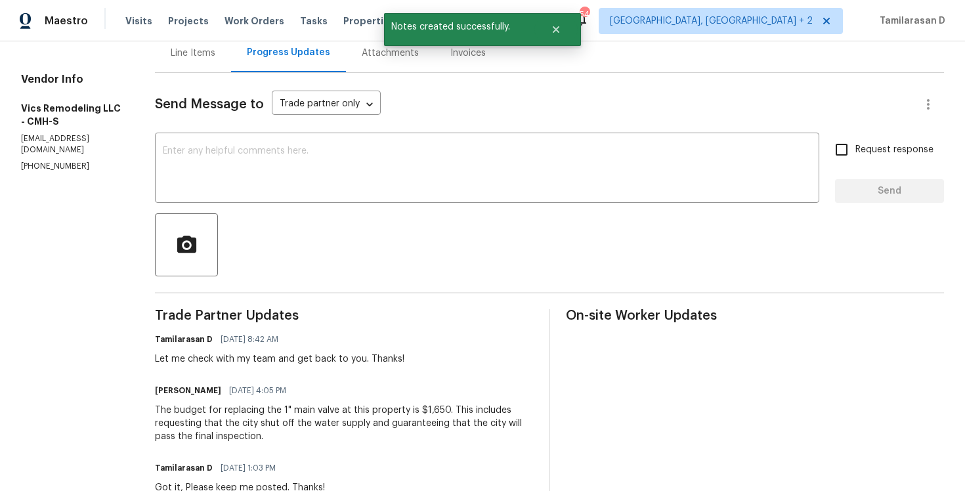
scroll to position [155, 0]
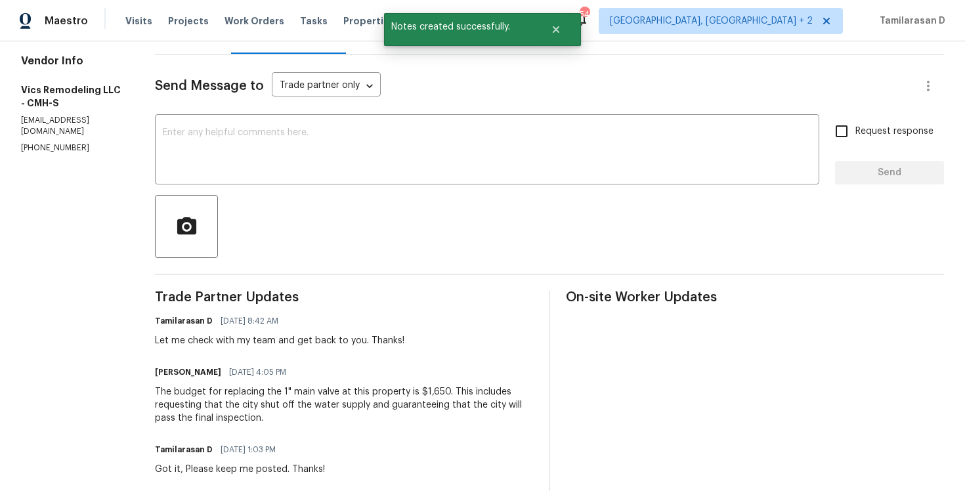
click at [202, 406] on div "The budget for replacing the 1" main valve at this property is $1,650. This inc…" at bounding box center [344, 404] width 378 height 39
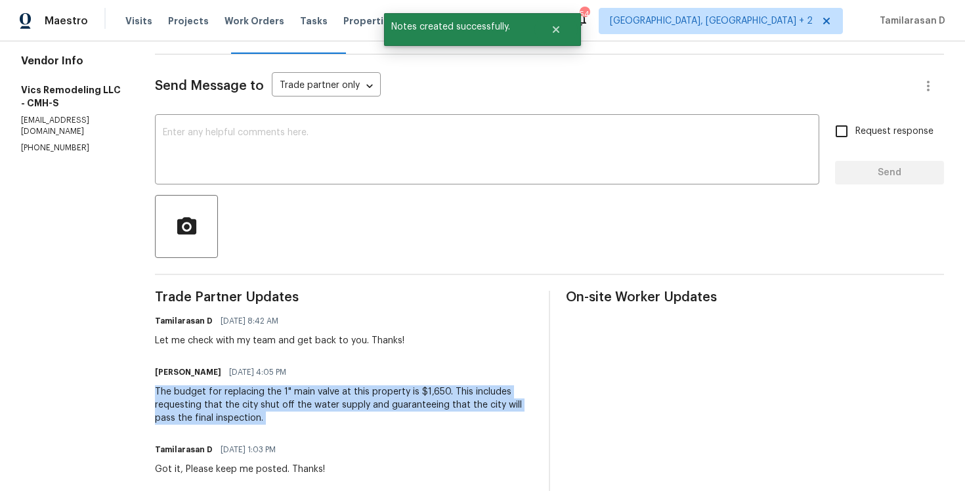
copy div "The budget for replacing the 1" main valve at this property is $1,650. This inc…"
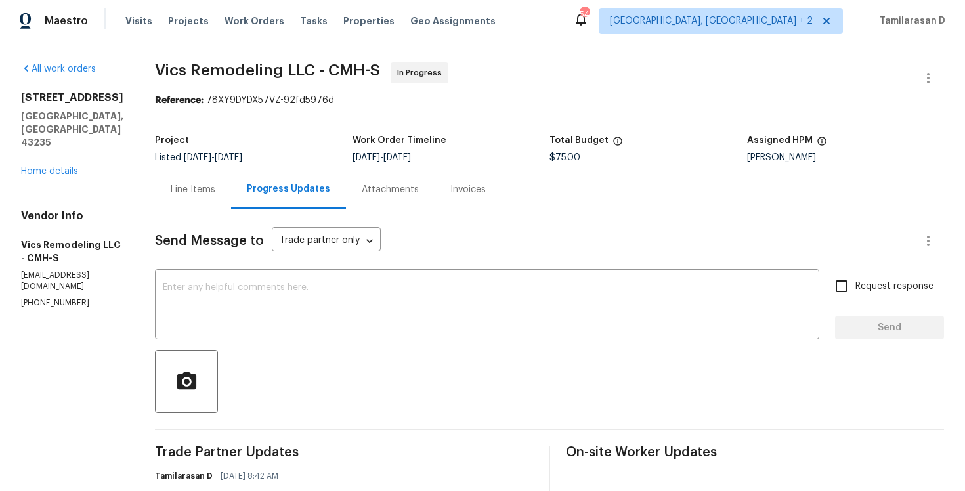
click at [198, 205] on div "Line Items" at bounding box center [193, 189] width 76 height 39
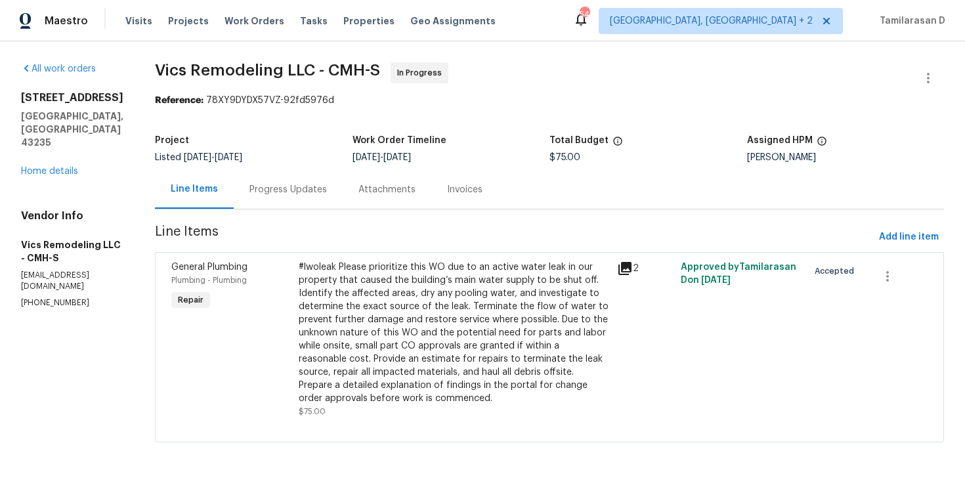
click at [379, 325] on div "#lwoleak Please prioritize this WO due to an active water leak in our property …" at bounding box center [454, 333] width 311 height 144
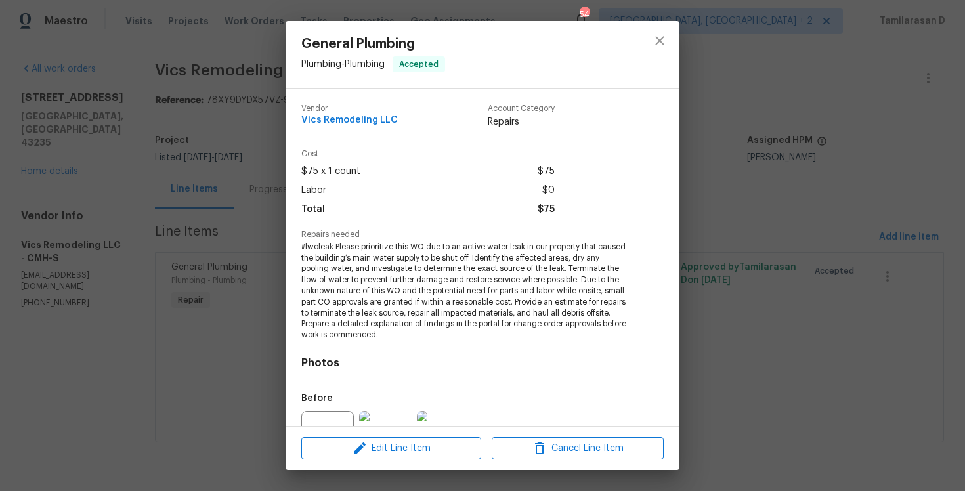
click at [346, 278] on span "#lwoleak Please prioritize this WO due to an active water leak in our property …" at bounding box center [464, 291] width 326 height 99
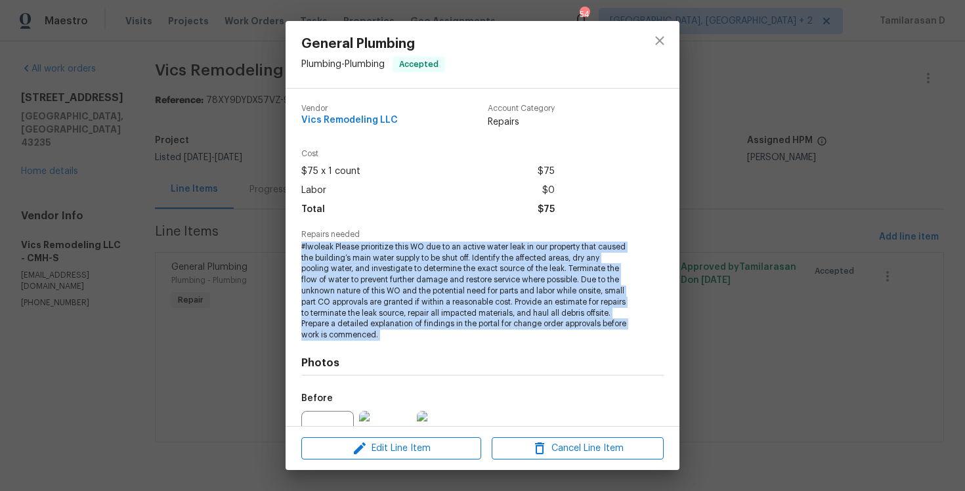
click at [346, 278] on span "#lwoleak Please prioritize this WO due to an active water leak in our property …" at bounding box center [464, 291] width 326 height 99
click at [160, 160] on div "General Plumbing Plumbing - Plumbing Accepted Vendor Vics Remodeling LLC Accoun…" at bounding box center [482, 245] width 965 height 491
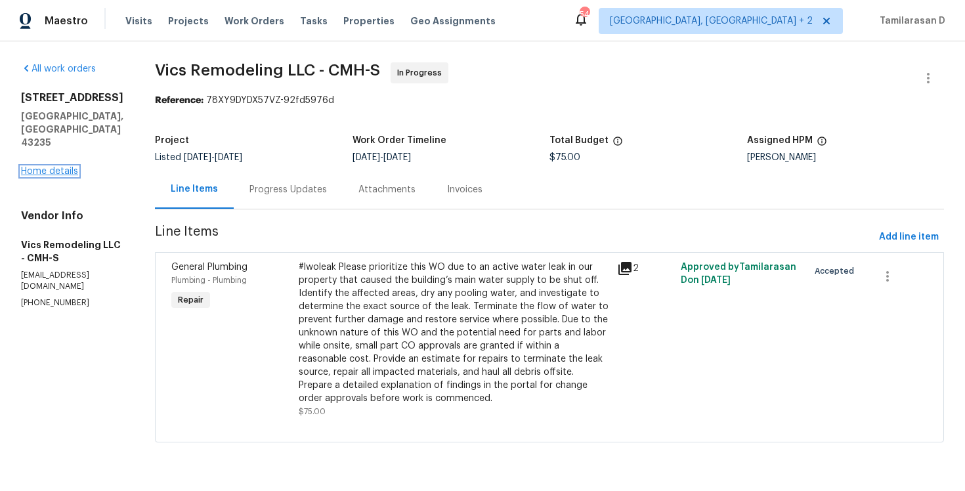
click at [58, 167] on link "Home details" at bounding box center [49, 171] width 57 height 9
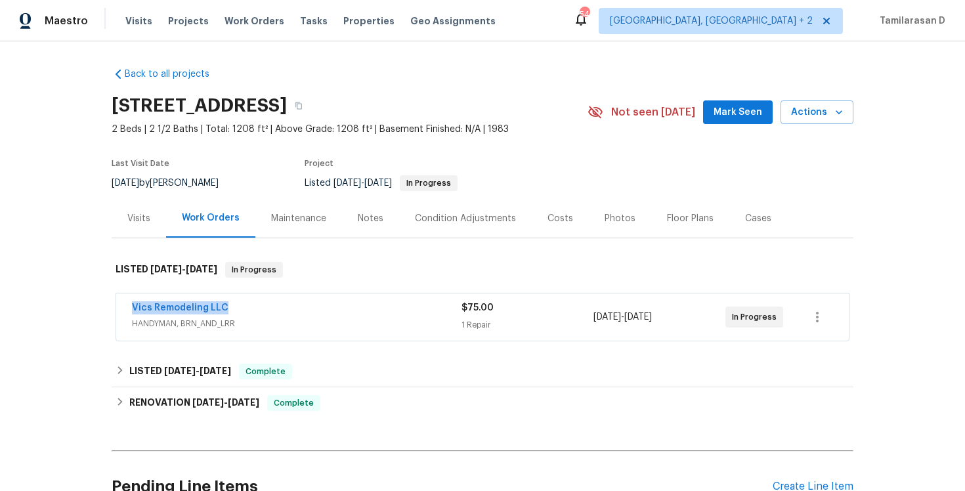
drag, startPoint x: 123, startPoint y: 309, endPoint x: 249, endPoint y: 308, distance: 125.4
click at [249, 308] on div "Vics Remodeling LLC HANDYMAN, BRN_AND_LRR $75.00 1 Repair 10/10/2025 - 10/13/20…" at bounding box center [482, 316] width 733 height 47
copy link "Vics Remodeling LLC"
click at [192, 309] on link "Vics Remodeling LLC" at bounding box center [180, 307] width 97 height 9
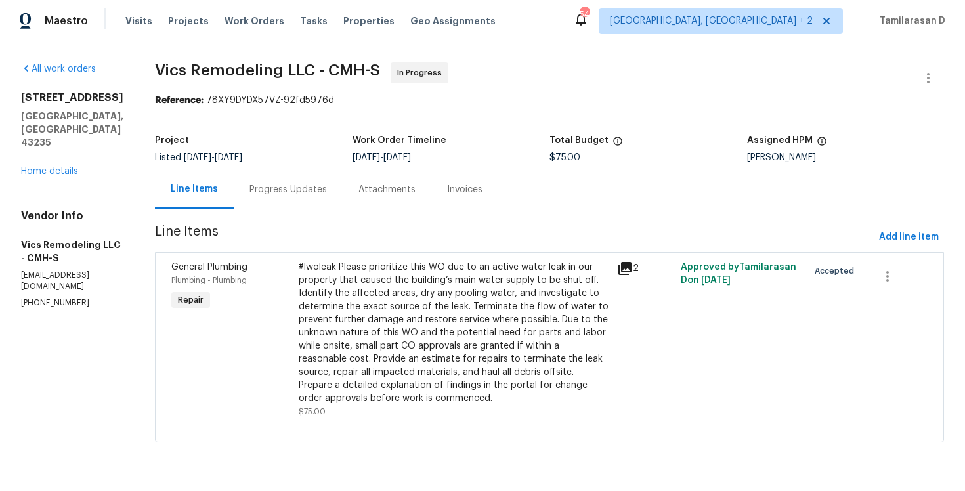
click at [353, 330] on div "#lwoleak Please prioritize this WO due to an active water leak in our property …" at bounding box center [454, 333] width 311 height 144
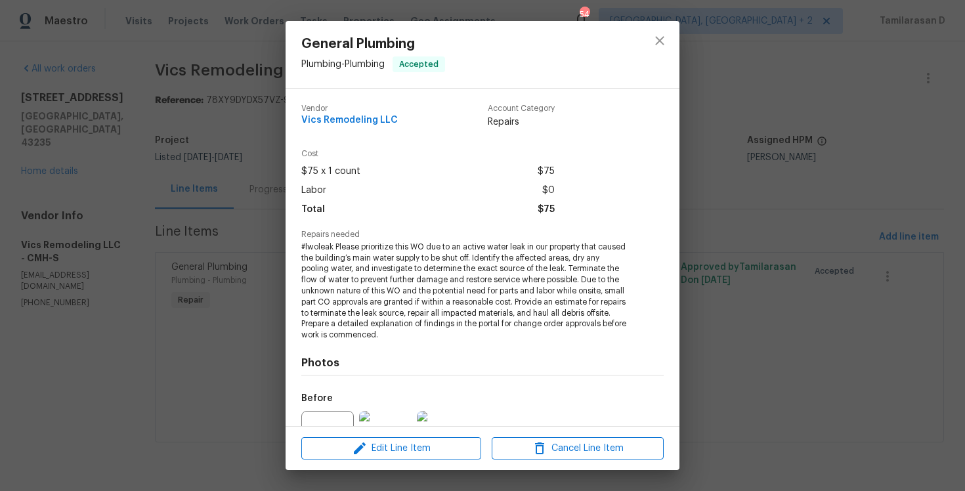
click at [350, 261] on span "#lwoleak Please prioritize this WO due to an active water leak in our property …" at bounding box center [464, 291] width 326 height 99
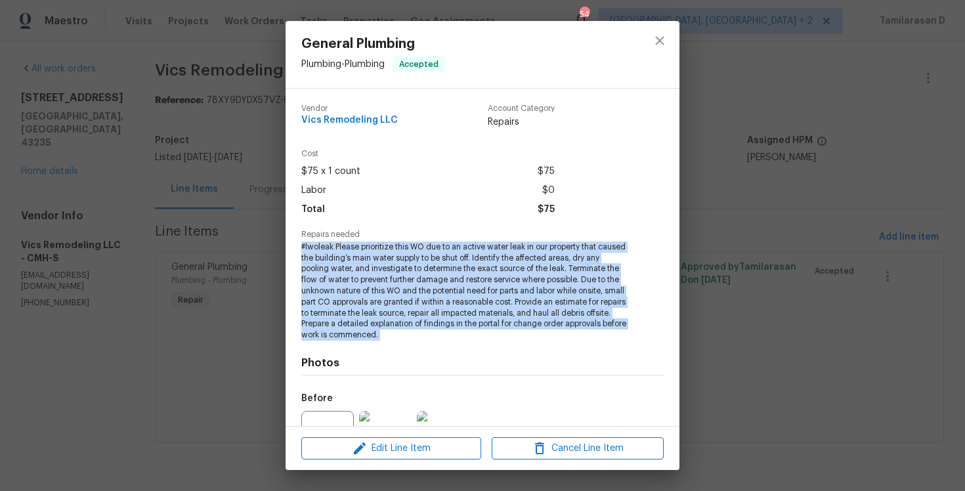
copy span "#lwoleak Please prioritize this WO due to an active water leak in our property …"
click at [245, 243] on div "General Plumbing Plumbing - Plumbing Accepted Vendor Vics Remodeling LLC Accoun…" at bounding box center [482, 245] width 965 height 491
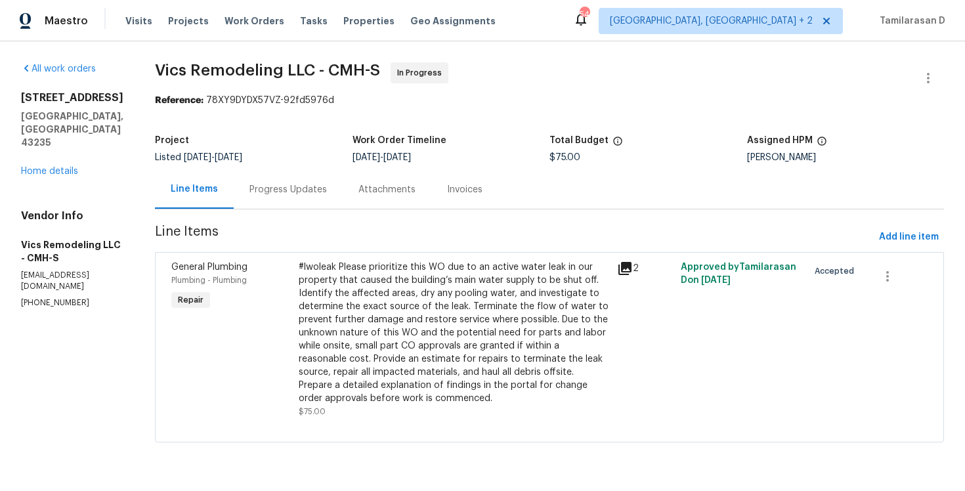
click at [263, 204] on div "Progress Updates" at bounding box center [288, 189] width 109 height 39
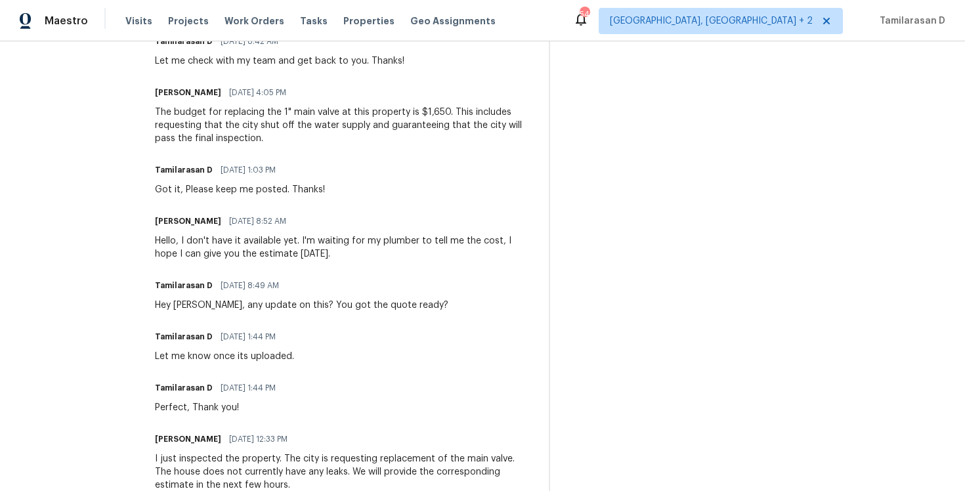
scroll to position [441, 0]
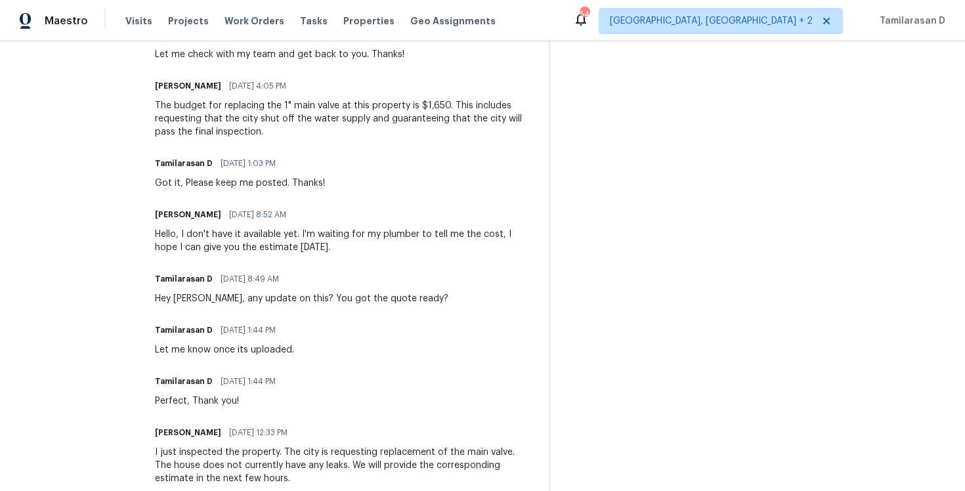
click at [218, 246] on div "Hello, I don't have it available yet. I'm waiting for my plumber to tell me the…" at bounding box center [344, 241] width 378 height 26
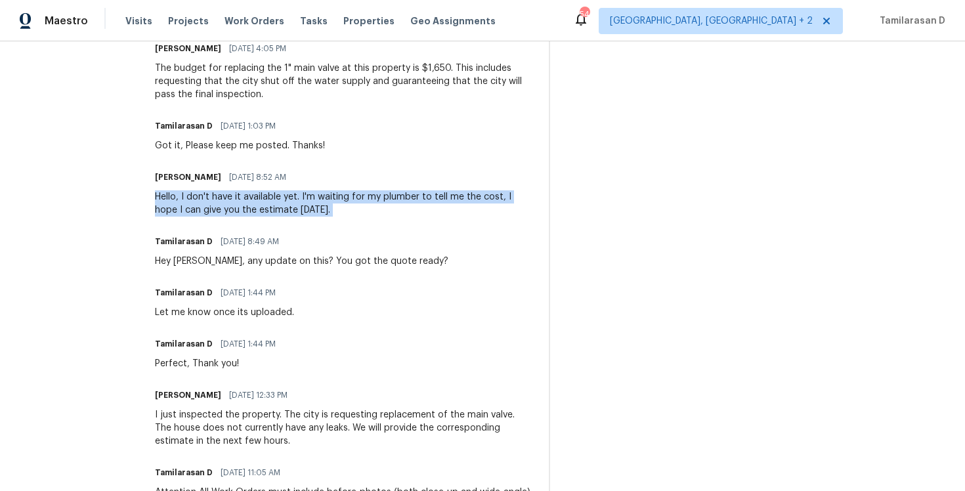
scroll to position [499, 0]
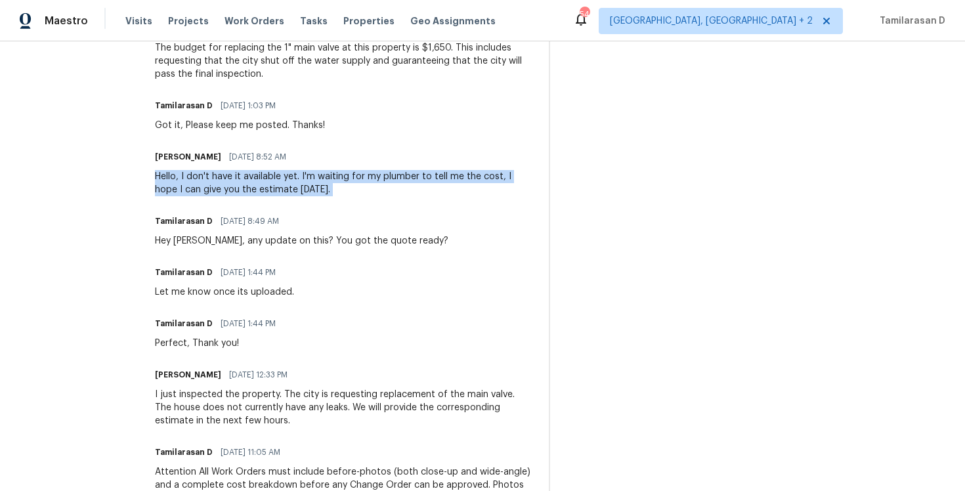
click at [183, 407] on div "I just inspected the property. The city is requesting replacement of the main v…" at bounding box center [344, 407] width 378 height 39
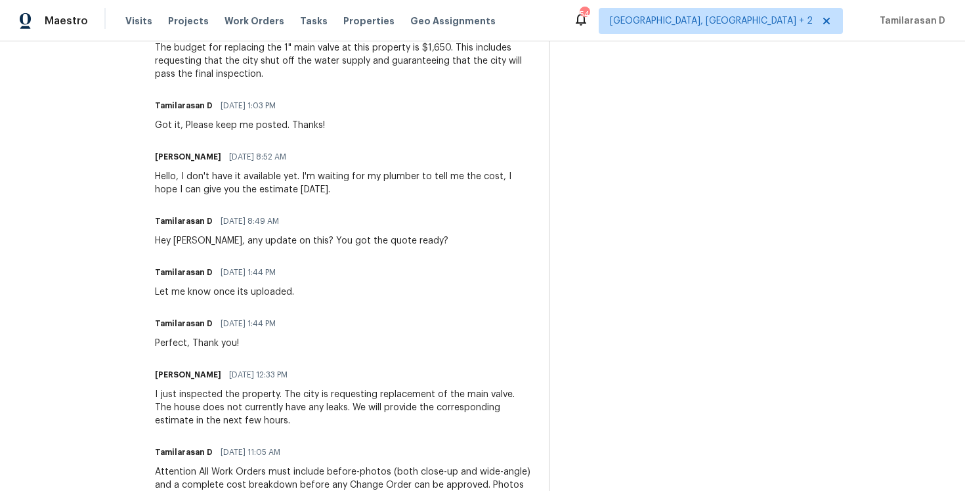
click at [183, 407] on div "I just inspected the property. The city is requesting replacement of the main v…" at bounding box center [344, 407] width 378 height 39
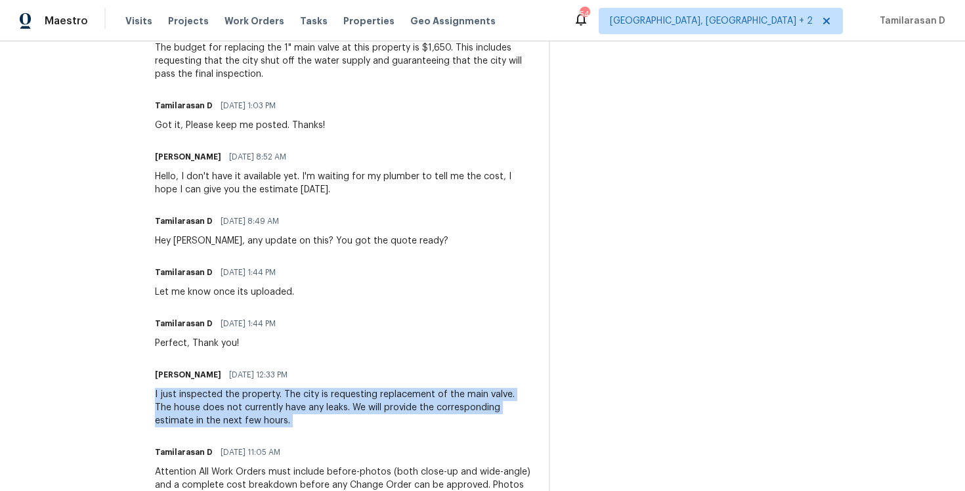
click at [183, 407] on div "I just inspected the property. The city is requesting replacement of the main v…" at bounding box center [344, 407] width 378 height 39
copy div "I just inspected the property. The city is requesting replacement of the main v…"
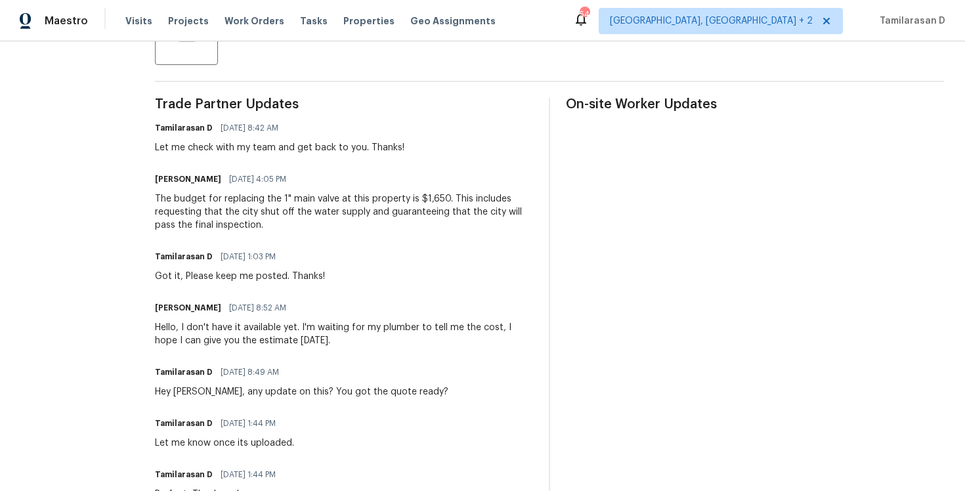
scroll to position [316, 0]
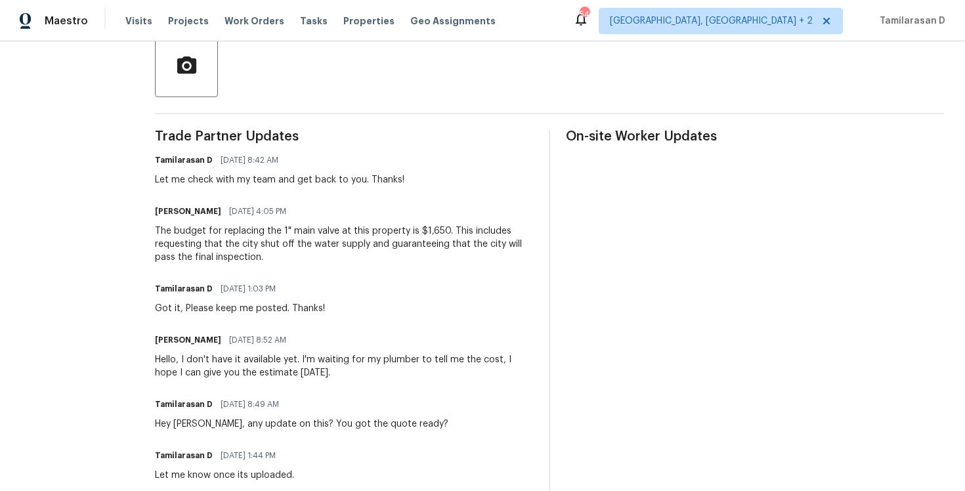
click at [211, 229] on div "The budget for replacing the 1" main valve at this property is $1,650. This inc…" at bounding box center [344, 244] width 378 height 39
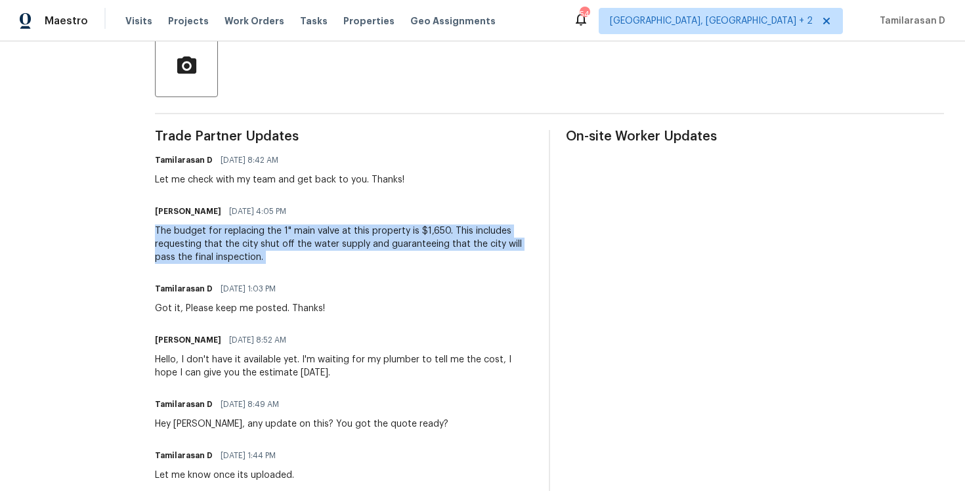
copy div "The budget for replacing the 1" main valve at this property is $1,650. This inc…"
click at [199, 247] on div "The budget for replacing the 1" main valve at this property is $1,650. This inc…" at bounding box center [344, 244] width 378 height 39
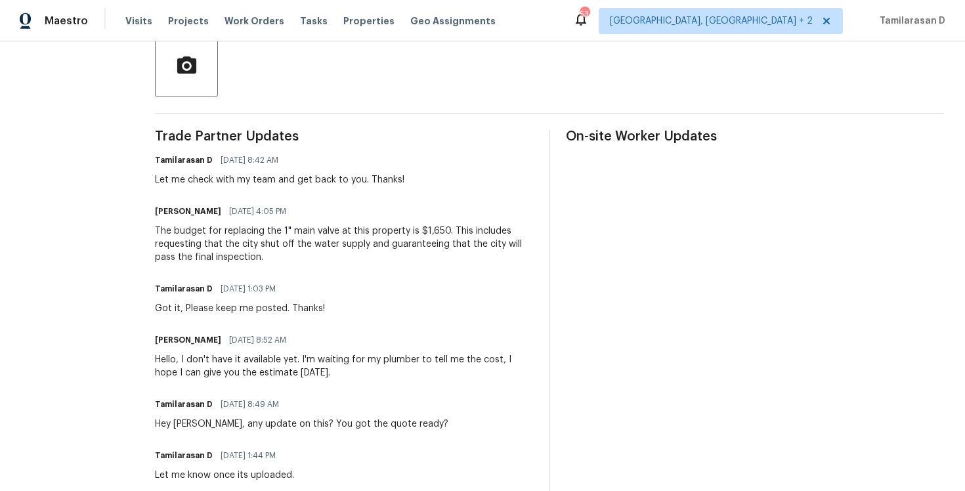
click at [199, 247] on div "The budget for replacing the 1" main valve at this property is $1,650. This inc…" at bounding box center [344, 244] width 378 height 39
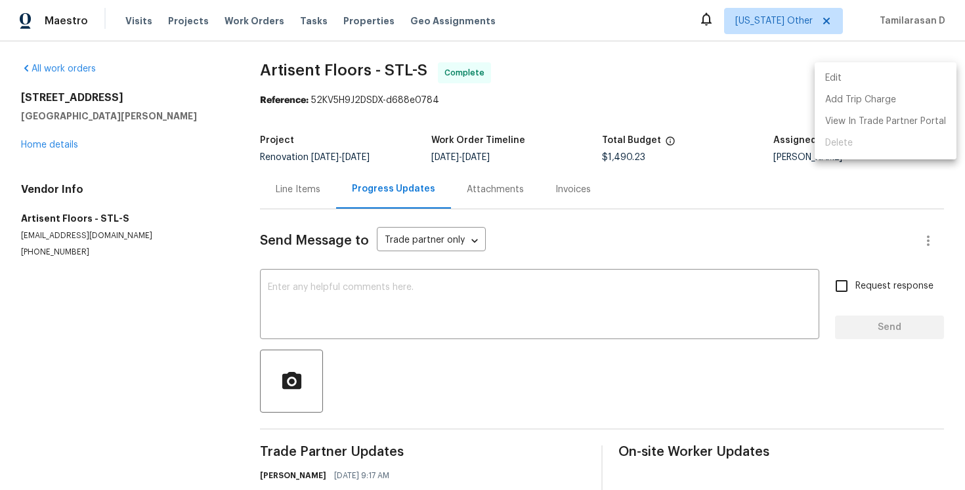
click at [561, 68] on div at bounding box center [482, 245] width 965 height 490
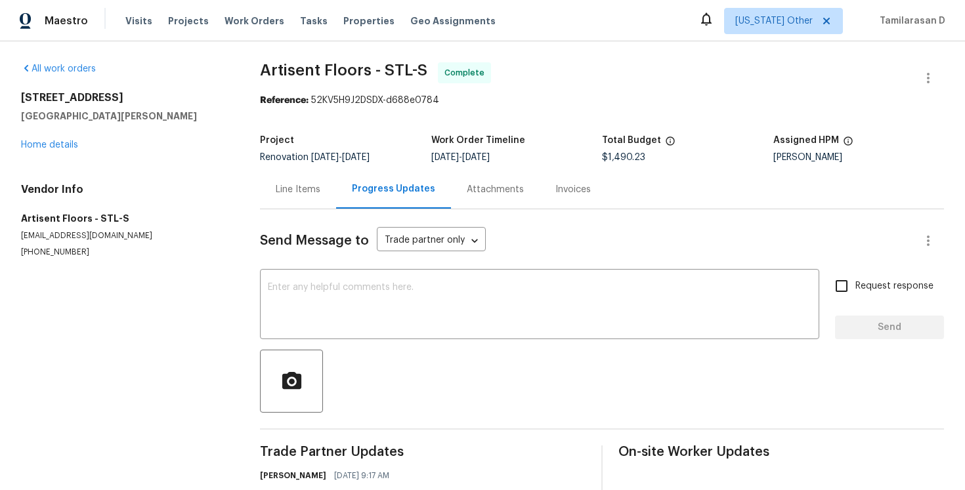
click at [289, 197] on div "Line Items" at bounding box center [298, 189] width 76 height 39
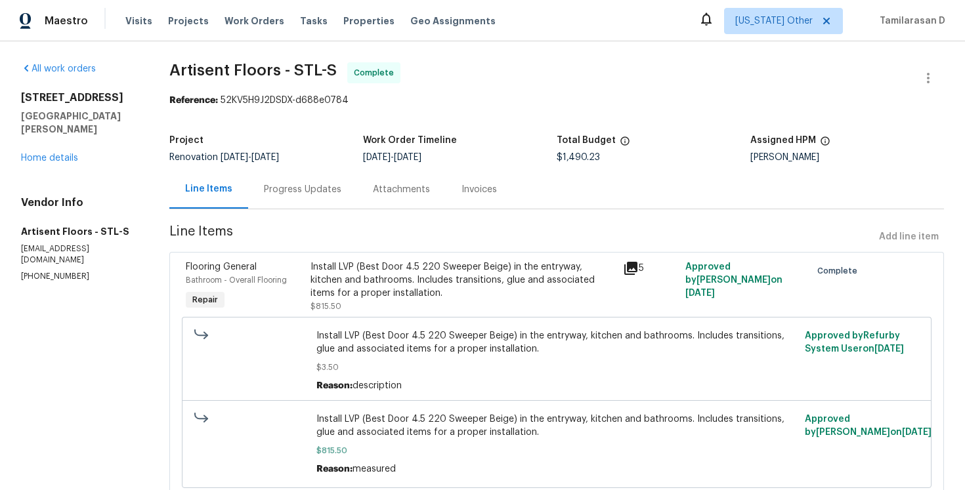
scroll to position [13, 0]
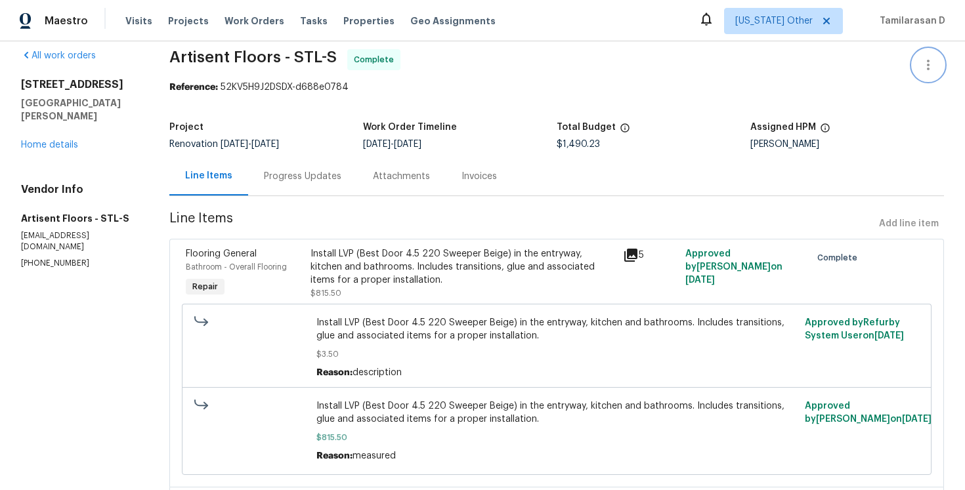
click at [932, 57] on icon "button" at bounding box center [928, 65] width 16 height 16
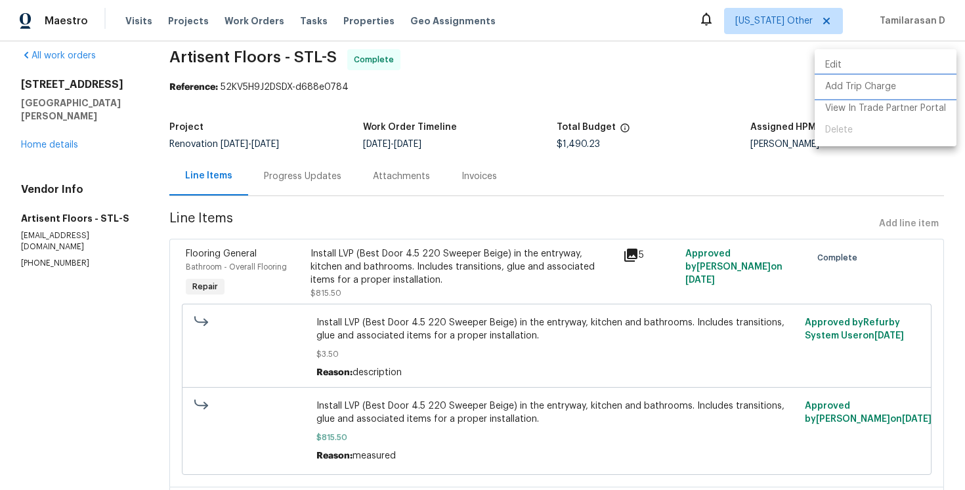
drag, startPoint x: 859, startPoint y: 96, endPoint x: 758, endPoint y: 88, distance: 102.1
click at [758, 88] on div "Edit Add Trip Charge View In Trade Partner Portal Delete" at bounding box center [482, 245] width 965 height 490
click at [758, 88] on div at bounding box center [482, 245] width 965 height 490
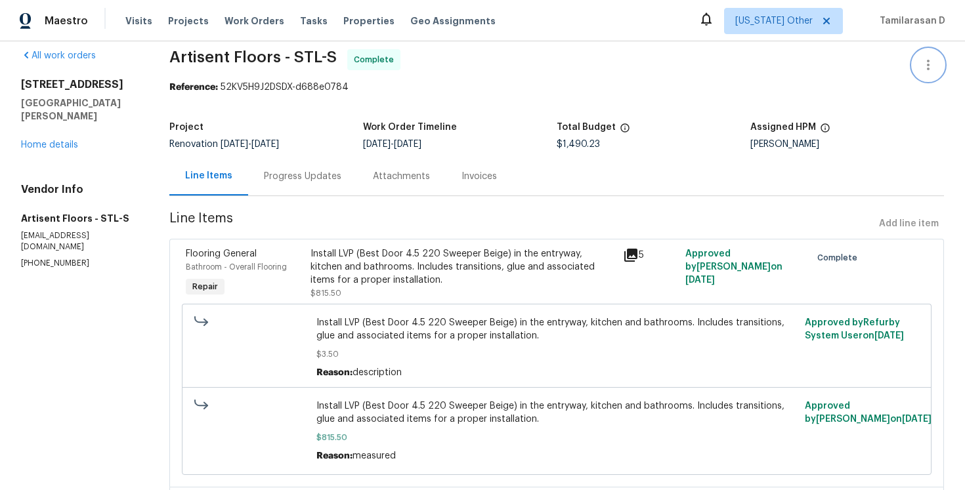
click at [923, 58] on icon "button" at bounding box center [928, 65] width 16 height 16
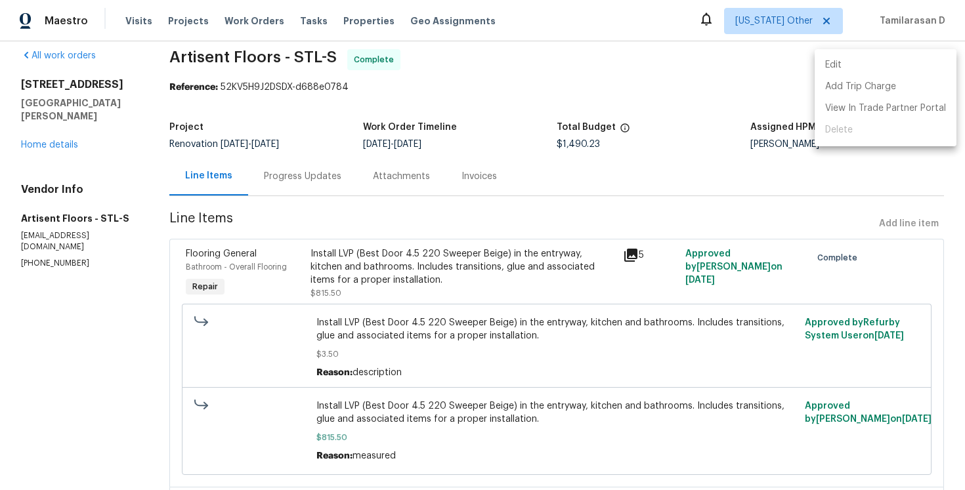
click at [643, 78] on div at bounding box center [482, 245] width 965 height 490
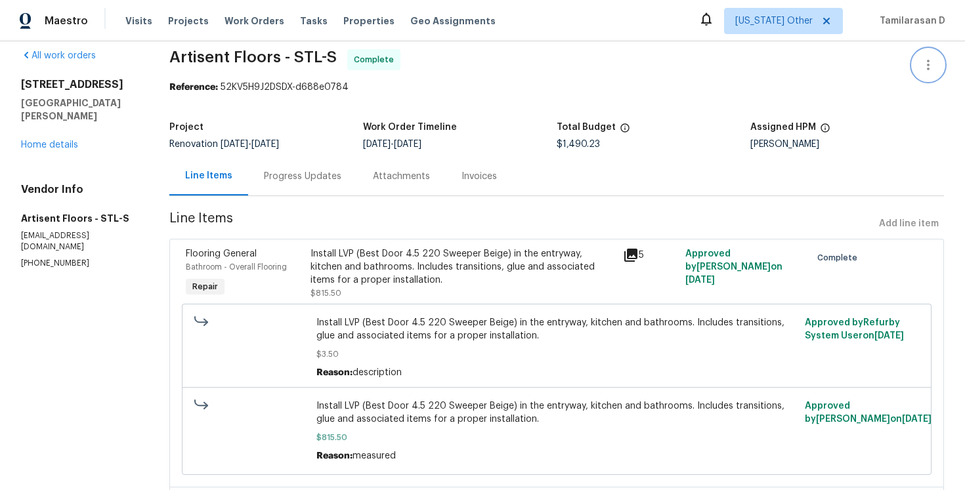
click at [920, 57] on icon "button" at bounding box center [928, 65] width 16 height 16
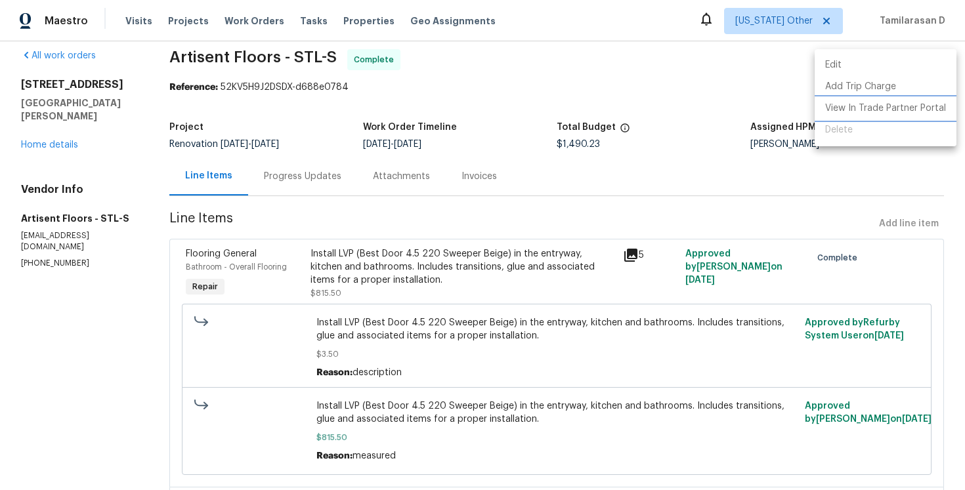
click at [863, 112] on li "View In Trade Partner Portal" at bounding box center [886, 109] width 142 height 22
click at [398, 79] on div at bounding box center [482, 245] width 965 height 490
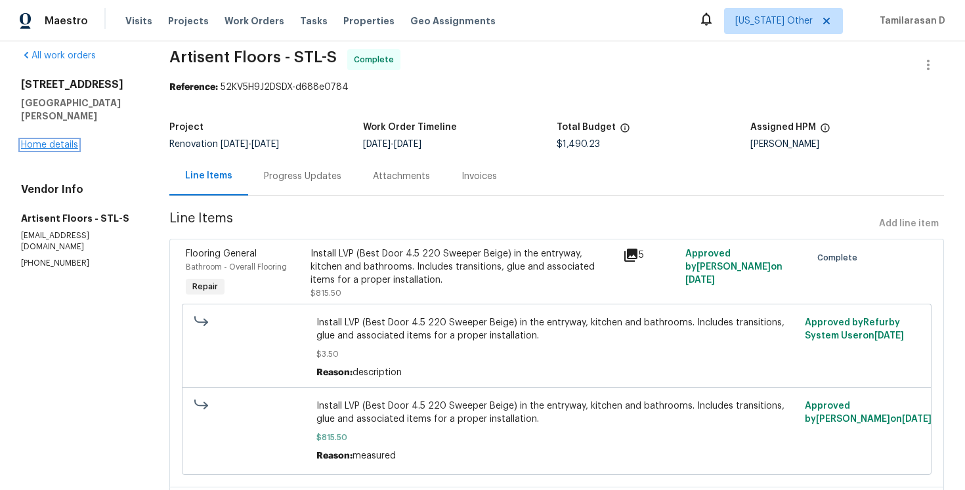
click at [54, 140] on link "Home details" at bounding box center [49, 144] width 57 height 9
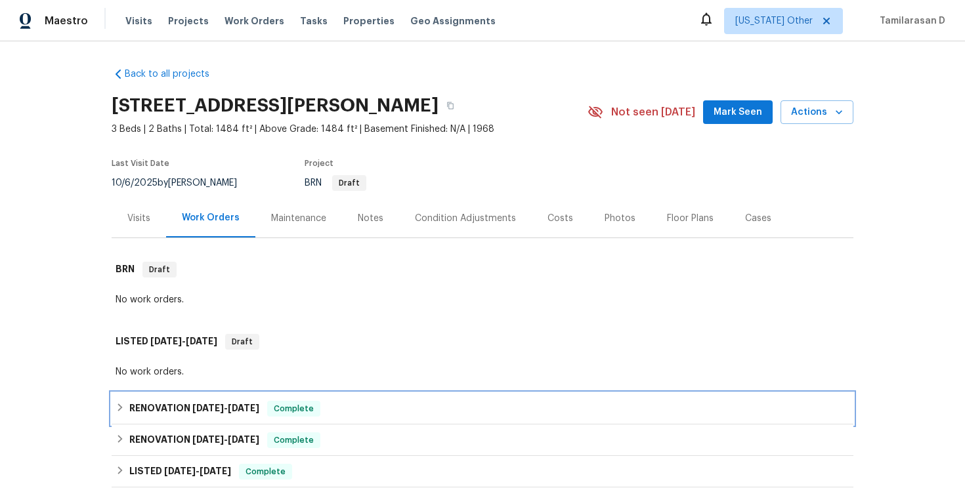
click at [118, 408] on icon at bounding box center [120, 407] width 9 height 9
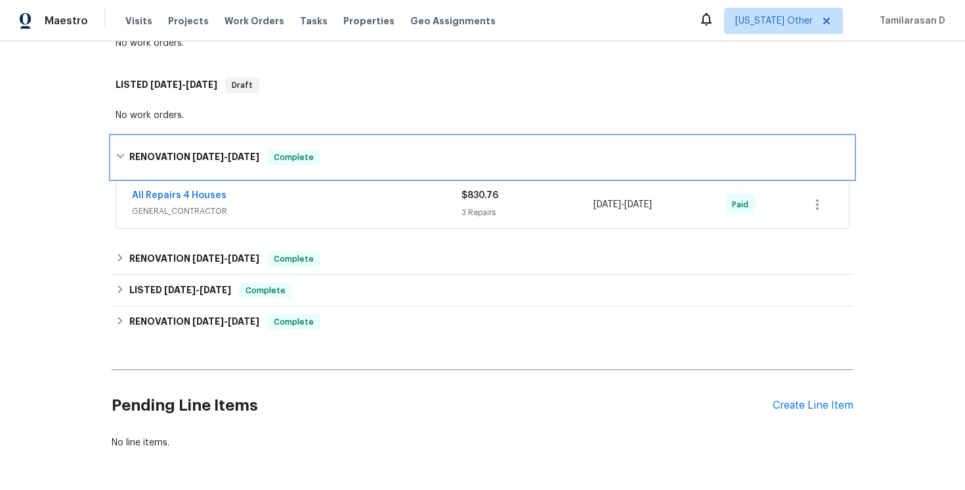
scroll to position [305, 0]
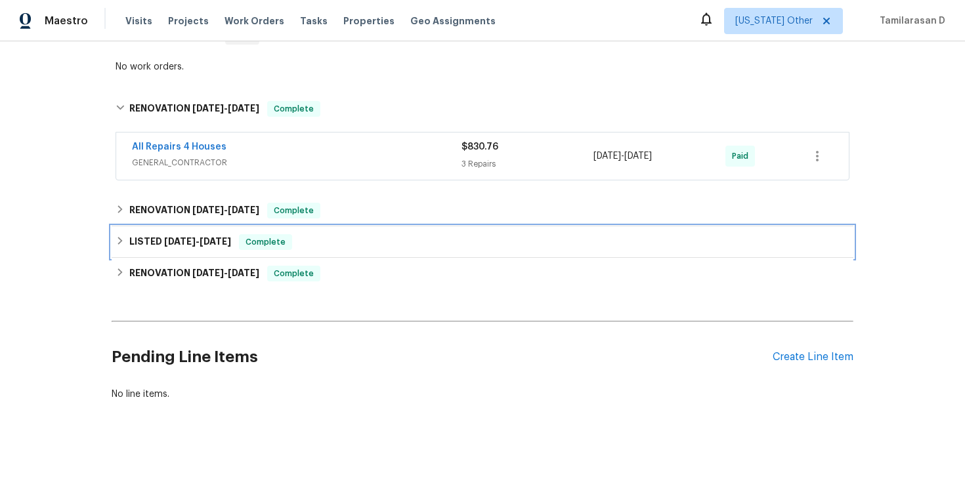
click at [121, 233] on div "LISTED [DATE] - [DATE] Complete" at bounding box center [483, 242] width 742 height 32
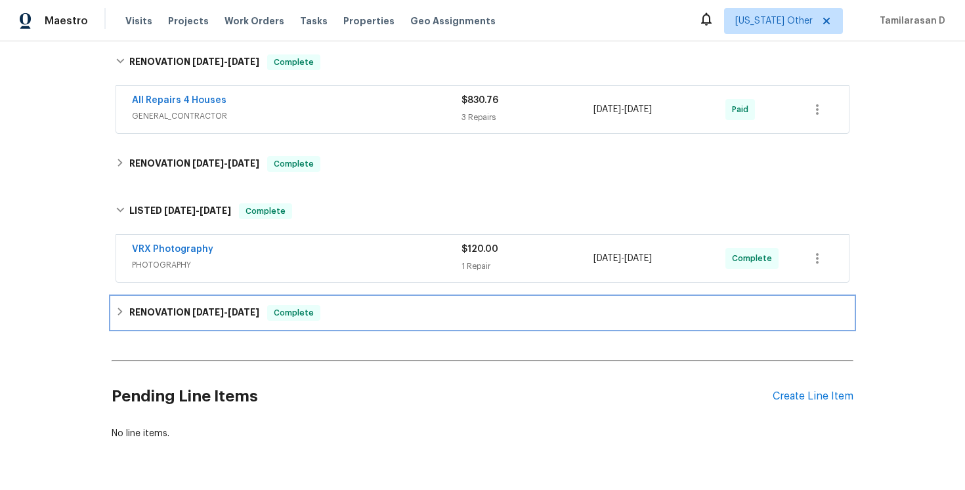
click at [125, 305] on div "RENOVATION [DATE] - [DATE] Complete" at bounding box center [483, 313] width 742 height 32
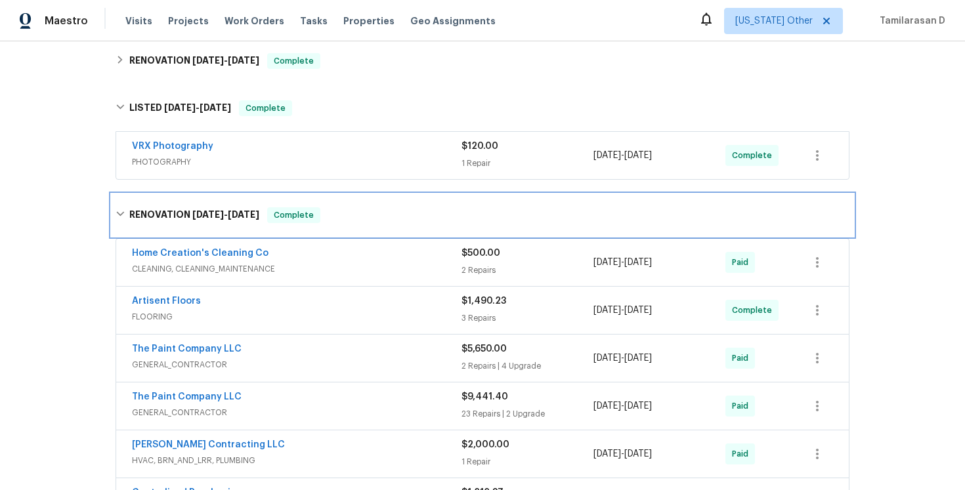
scroll to position [511, 0]
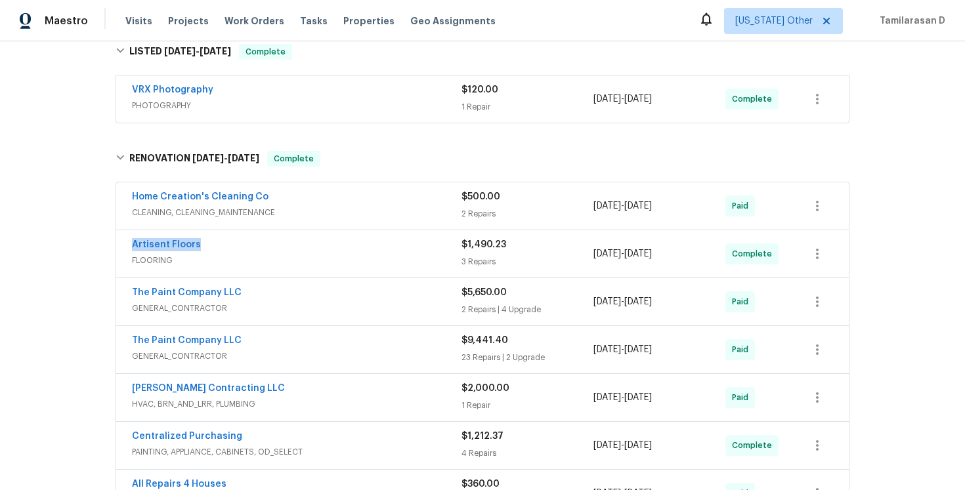
drag, startPoint x: 202, startPoint y: 244, endPoint x: 129, endPoint y: 243, distance: 73.5
click at [129, 243] on div "Artisent Floors FLOORING $1,490.23 3 Repairs [DATE] - [DATE] Complete" at bounding box center [482, 253] width 733 height 47
copy link "Artisent Floors"
drag, startPoint x: 508, startPoint y: 243, endPoint x: 460, endPoint y: 244, distance: 47.9
click at [460, 244] on div "Artisent Floors FLOORING $1,490.23 3 Repairs [DATE] - [DATE] Complete" at bounding box center [467, 254] width 670 height 32
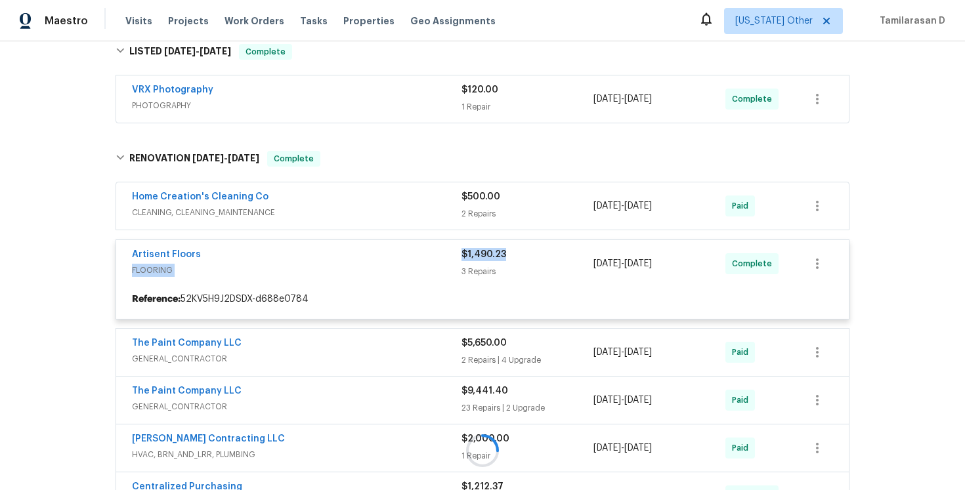
click at [444, 259] on div at bounding box center [483, 451] width 742 height 626
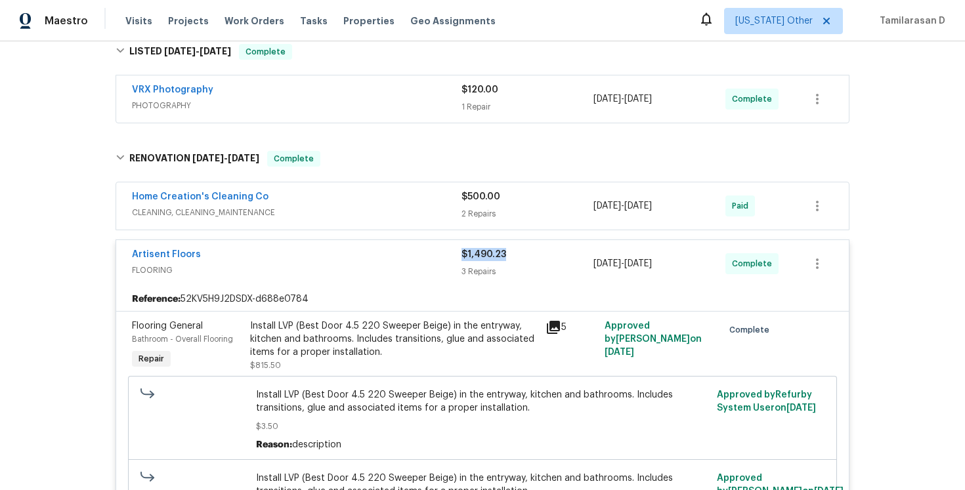
drag, startPoint x: 506, startPoint y: 254, endPoint x: 463, endPoint y: 253, distance: 43.3
click at [463, 253] on div "$1,490.23" at bounding box center [528, 254] width 132 height 13
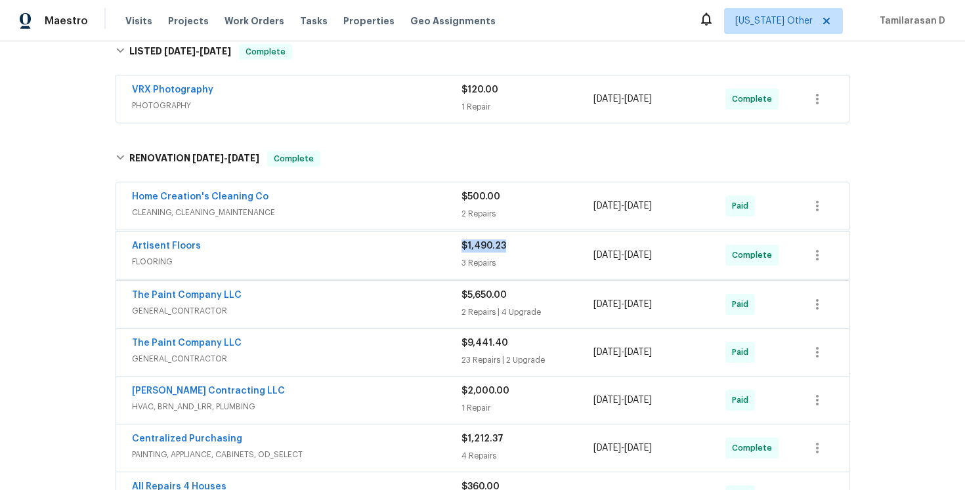
copy span "$1,490.23"
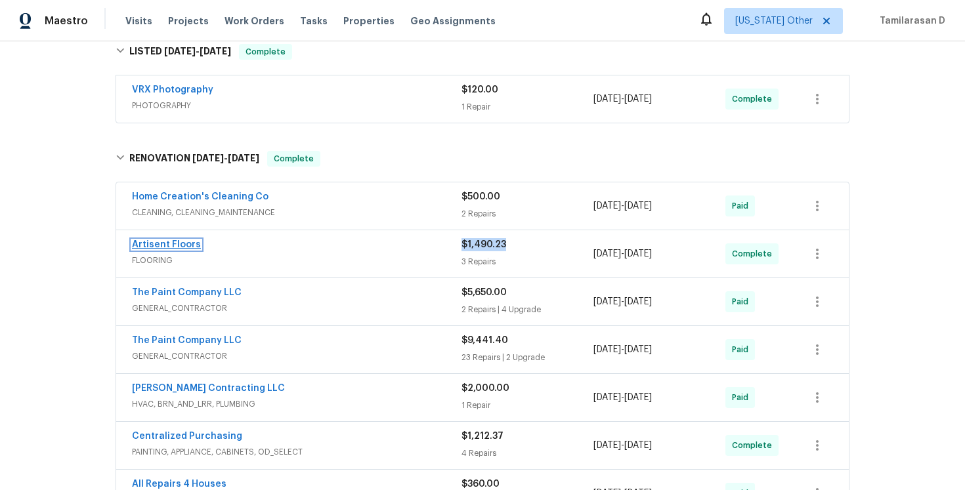
click at [173, 244] on link "Artisent Floors" at bounding box center [166, 244] width 69 height 9
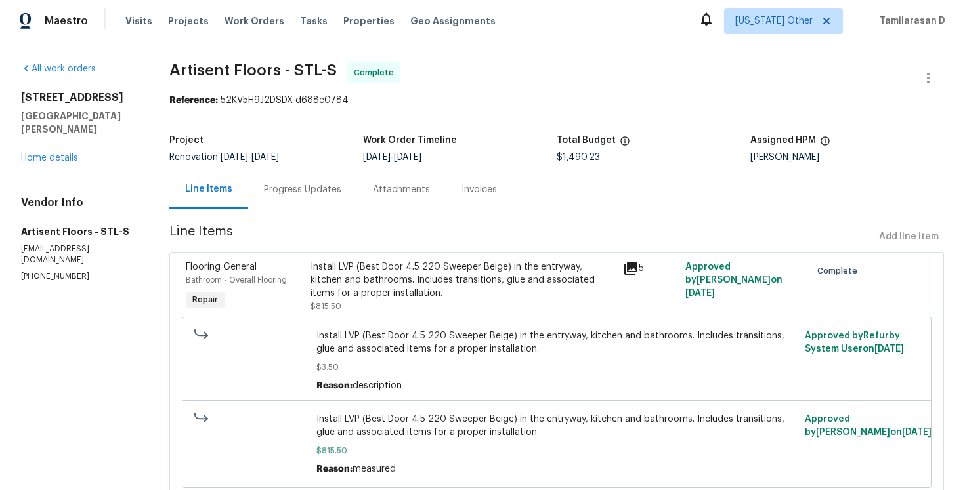
click at [78, 244] on p "[EMAIL_ADDRESS][DOMAIN_NAME]" at bounding box center [79, 255] width 117 height 22
copy p "kroden@artisentfloors.com"
click at [72, 271] on p "(314) 330-3531" at bounding box center [79, 276] width 117 height 11
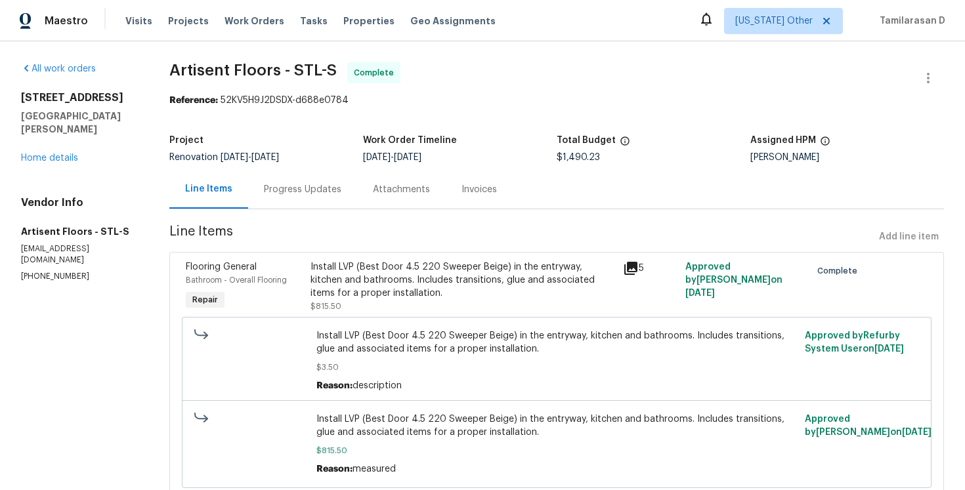
click at [72, 271] on p "(314) 330-3531" at bounding box center [79, 276] width 117 height 11
copy p "(314) 330-3531"
click at [45, 271] on p "(314) 330-3531" at bounding box center [79, 276] width 117 height 11
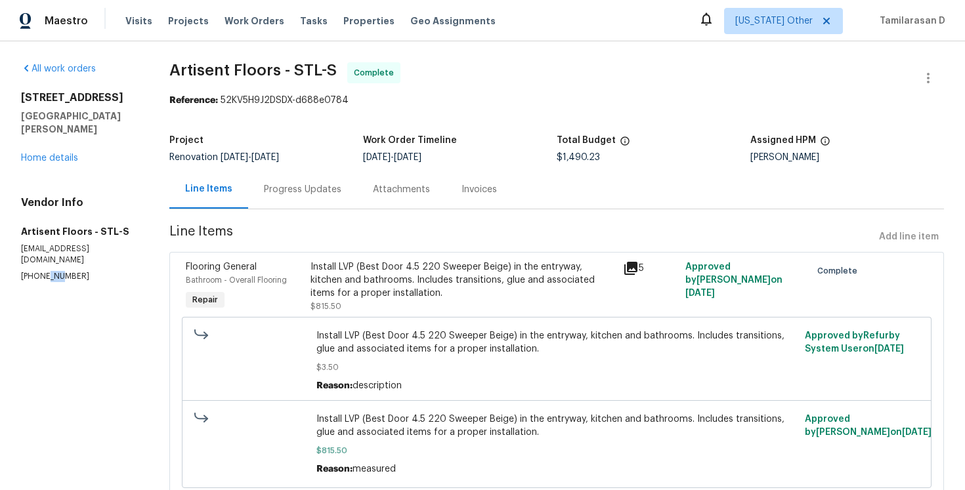
click at [45, 271] on p "(314) 330-3531" at bounding box center [79, 276] width 117 height 11
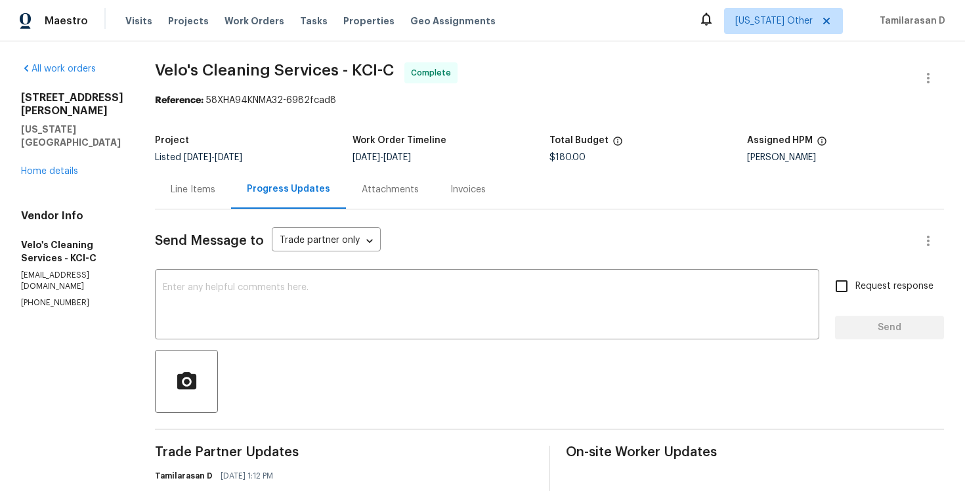
click at [192, 188] on div "Line Items" at bounding box center [193, 189] width 45 height 13
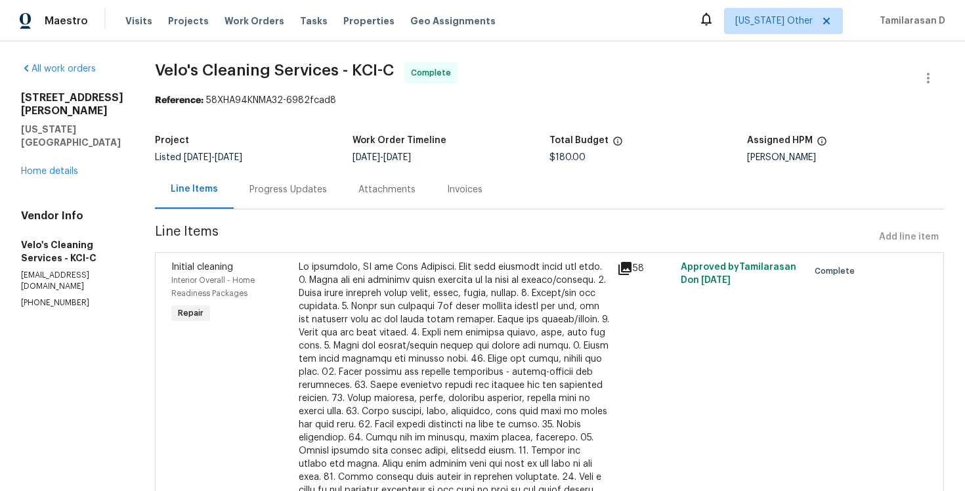
click at [249, 185] on div "Progress Updates" at bounding box center [287, 189] width 77 height 13
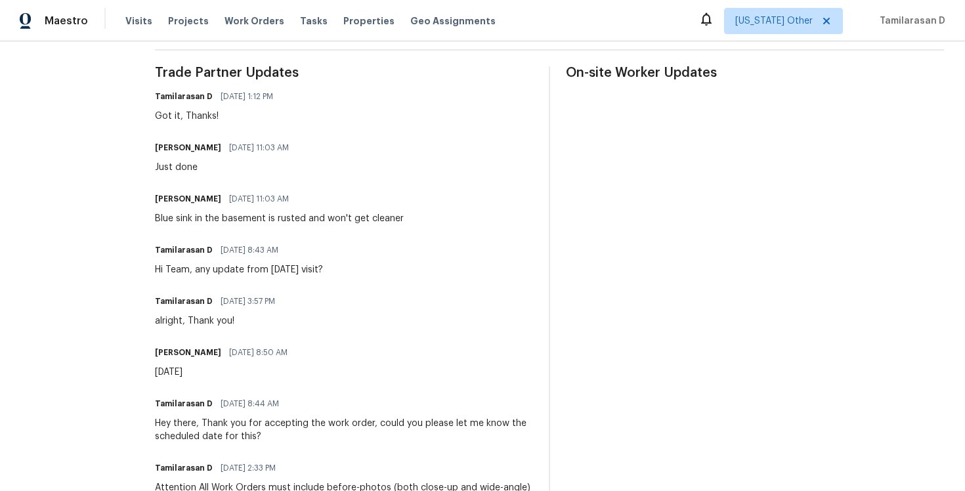
scroll to position [373, 0]
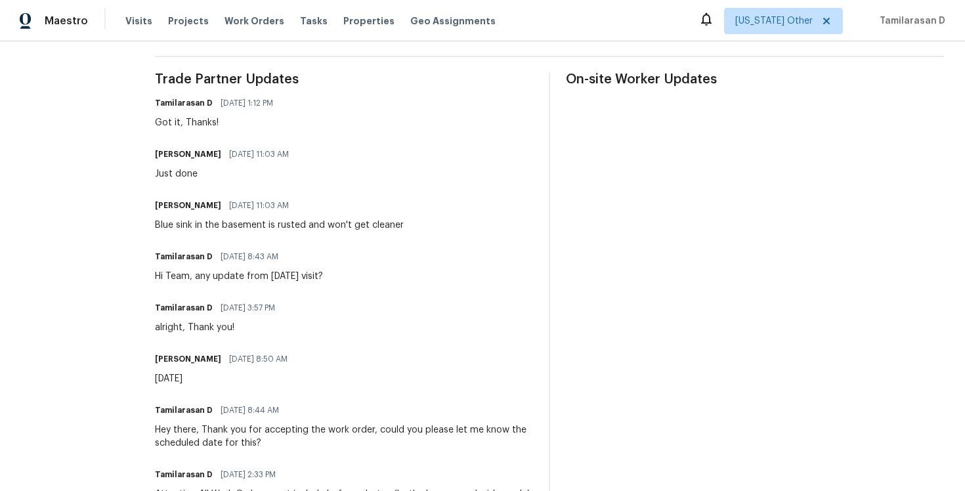
click at [201, 128] on div "Got it, Thanks!" at bounding box center [218, 122] width 126 height 13
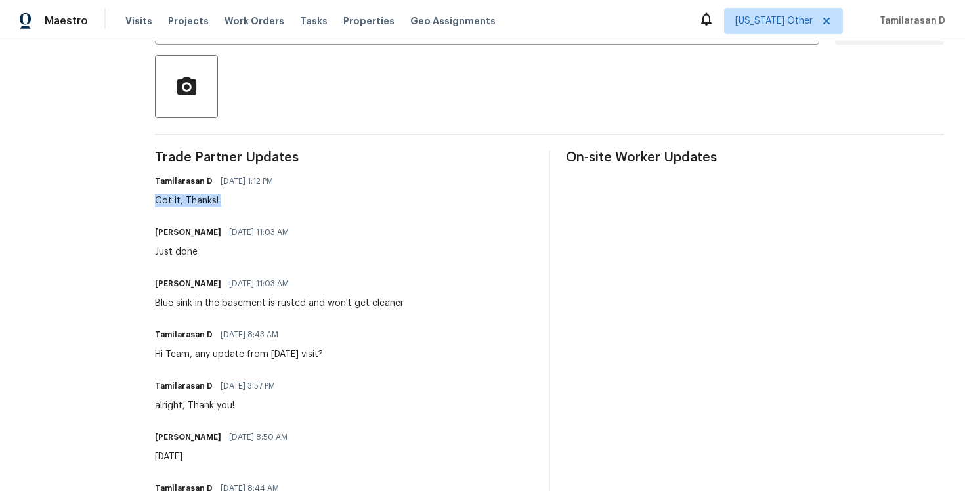
scroll to position [211, 0]
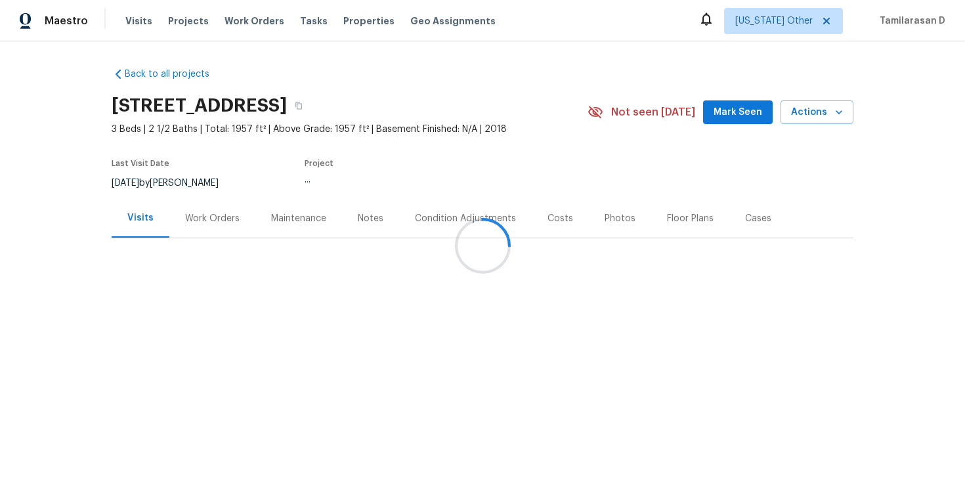
click at [205, 225] on div "Work Orders" at bounding box center [212, 218] width 86 height 39
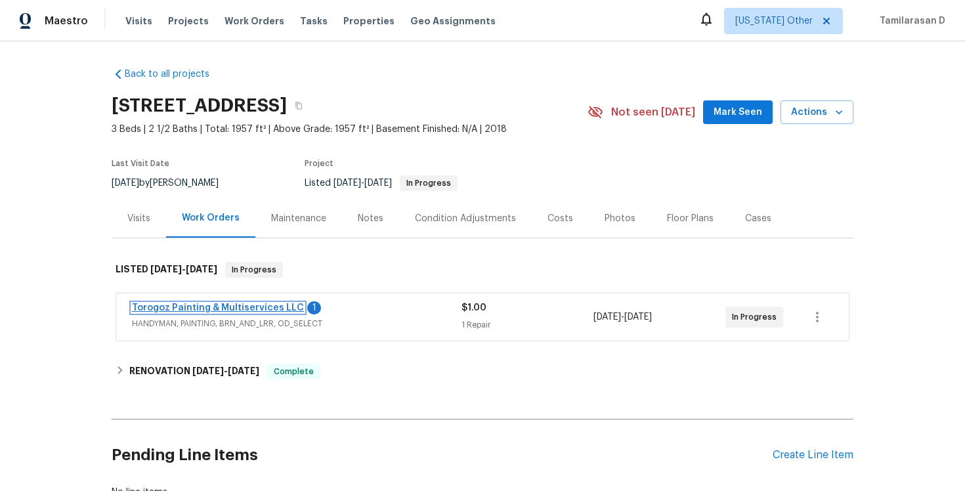
click at [187, 307] on link "Torogoz Painting & Multiservices LLC" at bounding box center [218, 307] width 172 height 9
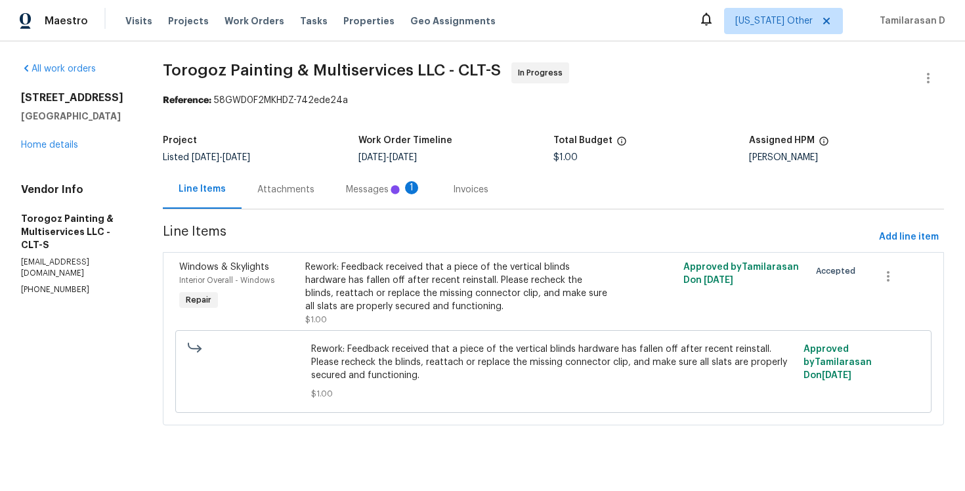
click at [358, 194] on div "Messages 1" at bounding box center [383, 189] width 75 height 13
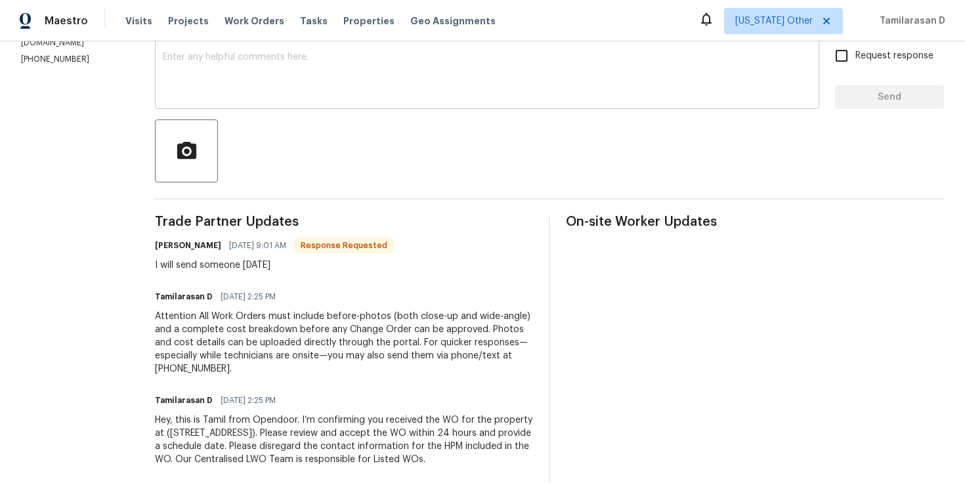
scroll to position [243, 0]
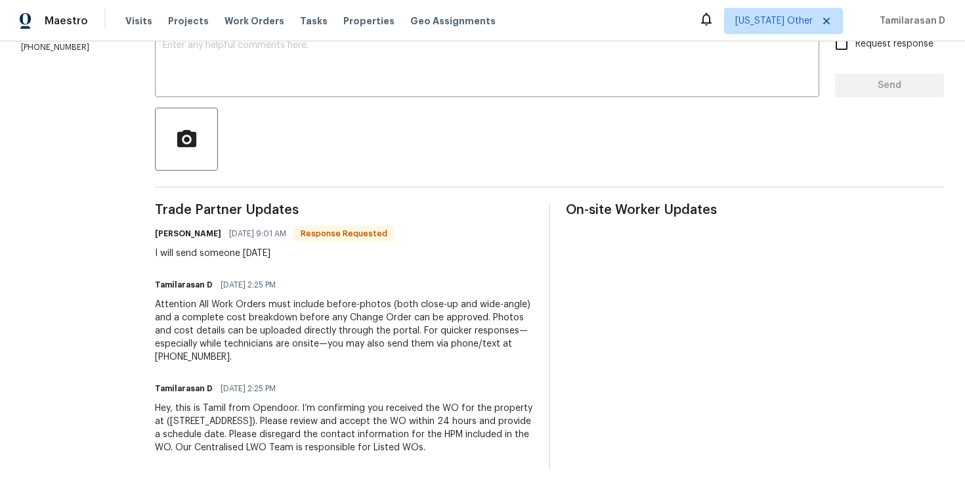
click at [267, 254] on div "I will send someone [DATE]" at bounding box center [274, 253] width 239 height 13
click at [267, 254] on div "I will send someone tomorrow" at bounding box center [274, 253] width 239 height 13
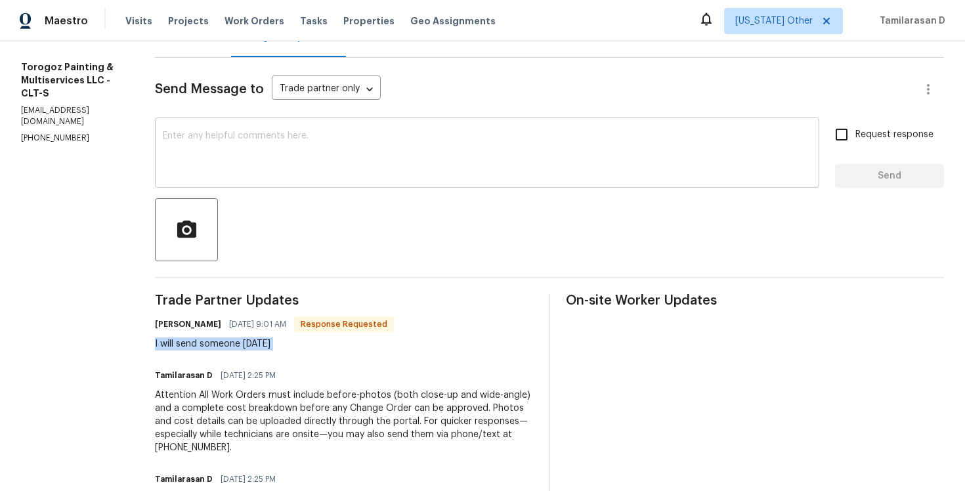
click at [229, 137] on textarea at bounding box center [487, 154] width 649 height 46
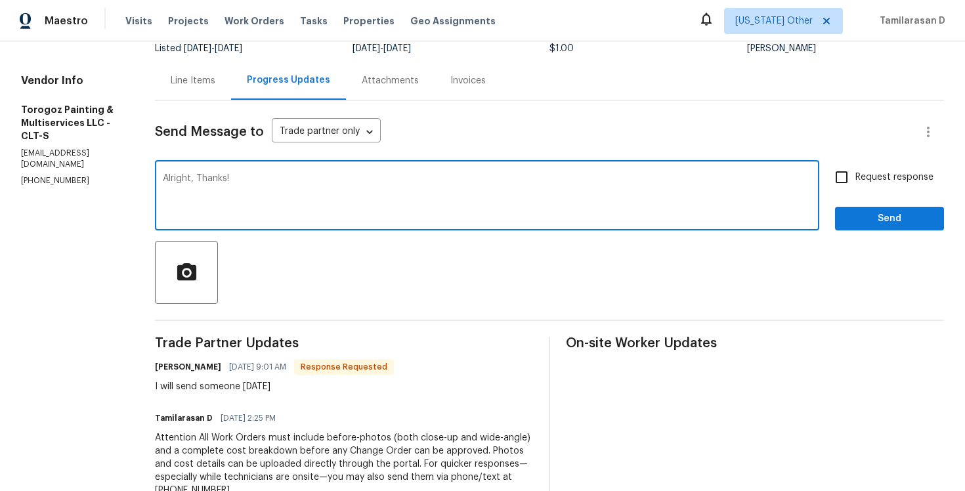
scroll to position [51, 0]
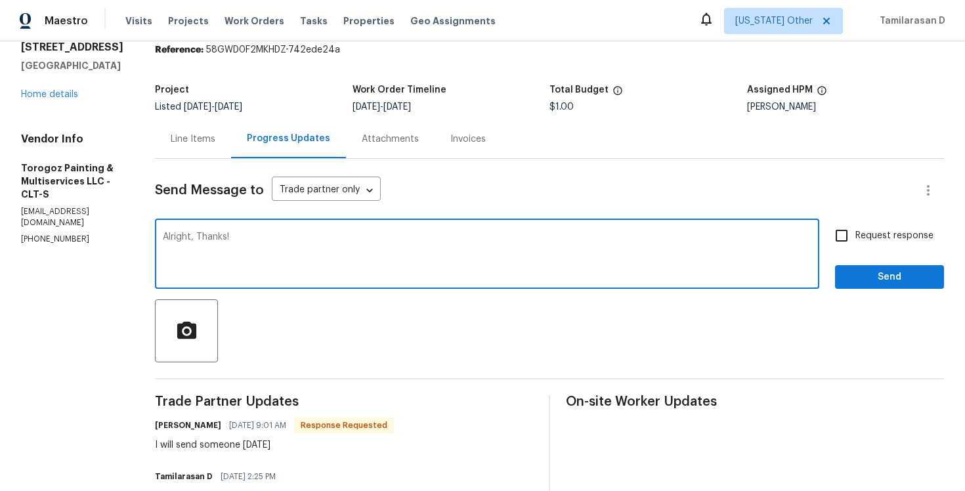
type textarea "Alright, Thanks!"
click at [879, 273] on span "Send" at bounding box center [890, 277] width 88 height 16
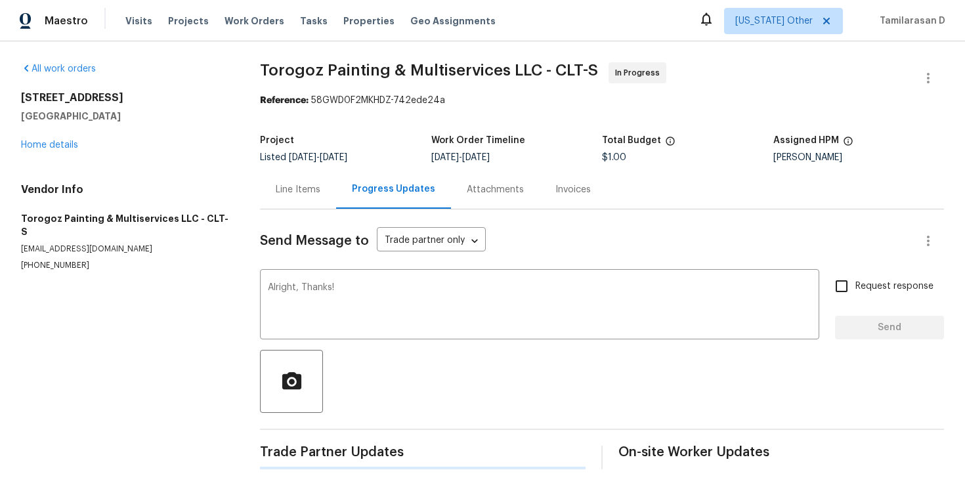
click at [268, 183] on div "Line Items" at bounding box center [298, 189] width 76 height 39
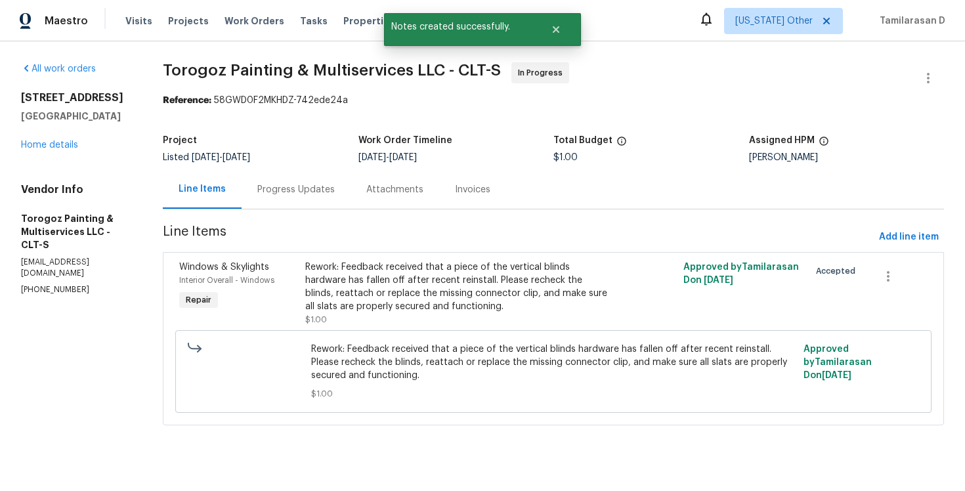
click at [301, 205] on div "Progress Updates" at bounding box center [296, 189] width 109 height 39
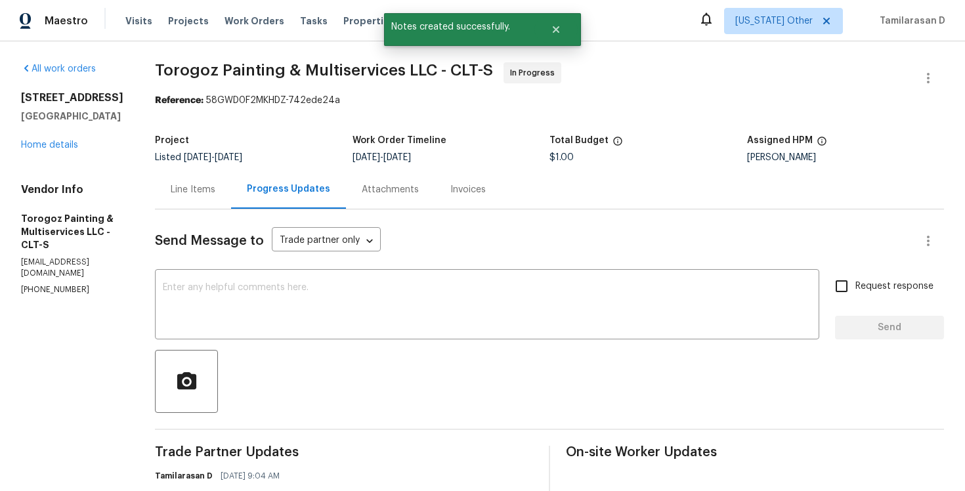
scroll to position [96, 0]
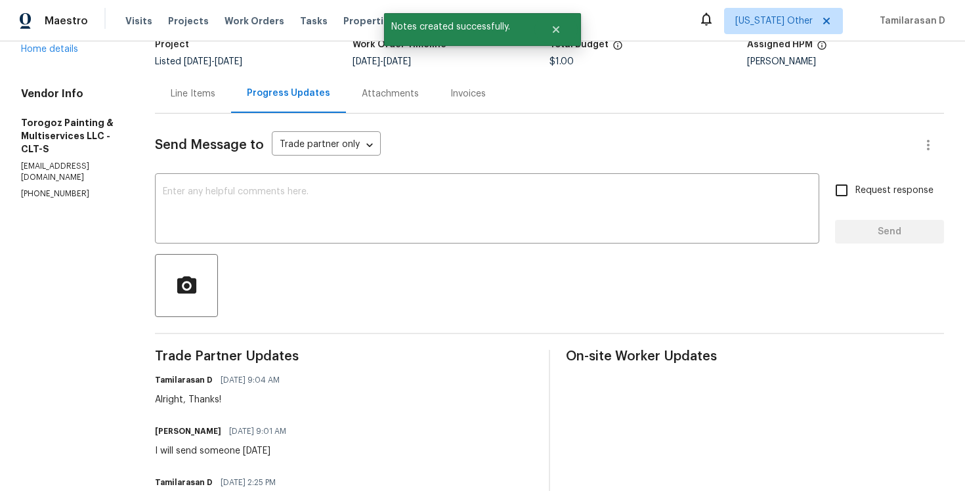
click at [225, 456] on div "I will send someone tomorrow" at bounding box center [224, 450] width 139 height 13
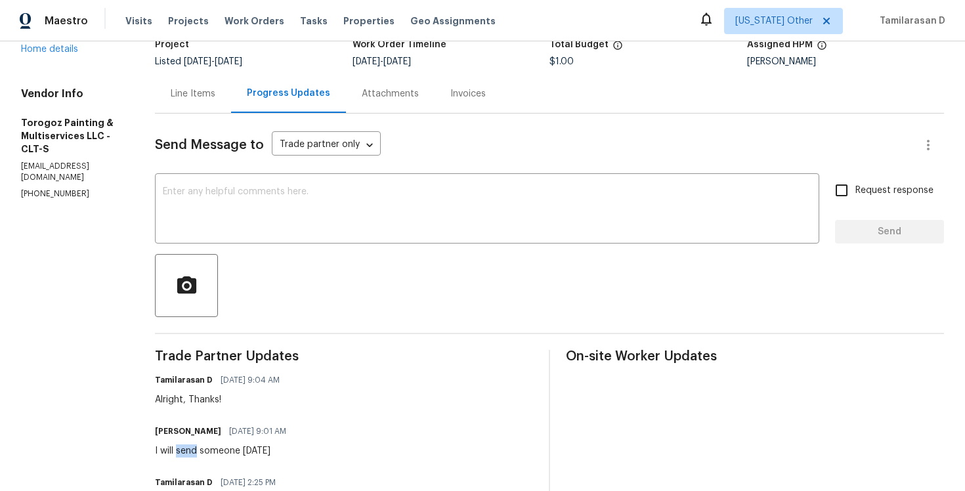
click at [225, 456] on div "I will send someone tomorrow" at bounding box center [224, 450] width 139 height 13
copy div "I will send someone tomorrow"
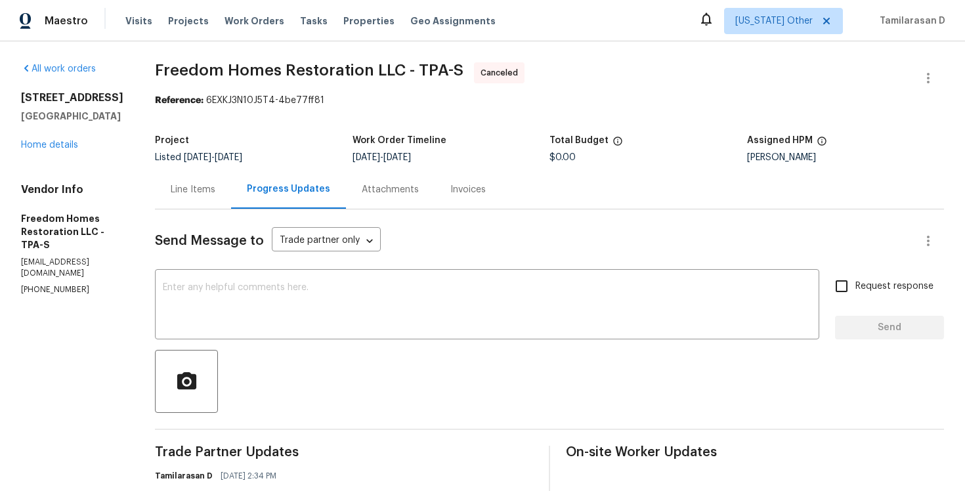
click at [188, 183] on div "Line Items" at bounding box center [193, 189] width 45 height 13
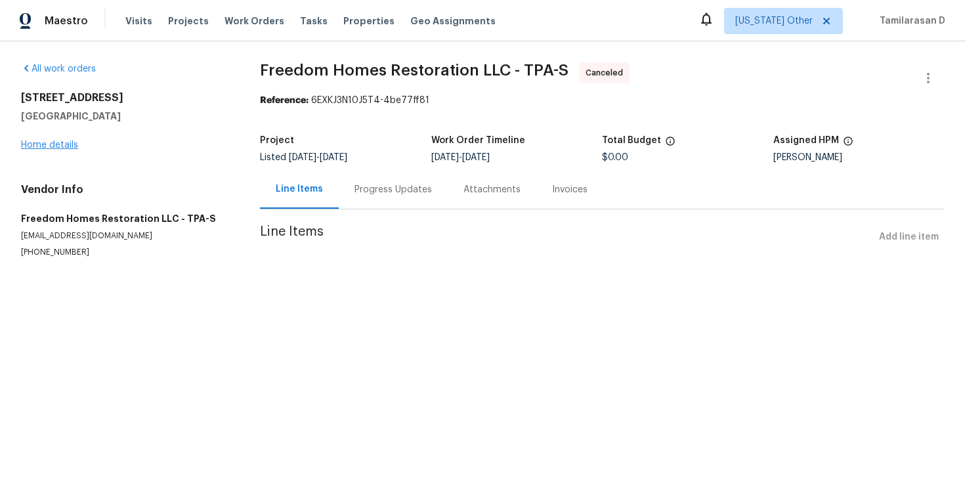
click at [26, 148] on link "Home details" at bounding box center [49, 144] width 57 height 9
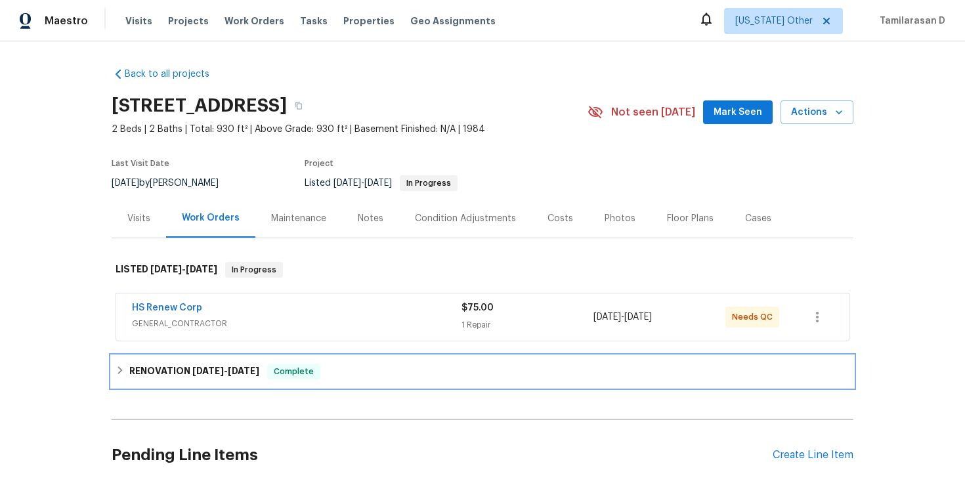
click at [125, 370] on div "RENOVATION 7/1/25 - 7/4/25 Complete" at bounding box center [483, 372] width 734 height 16
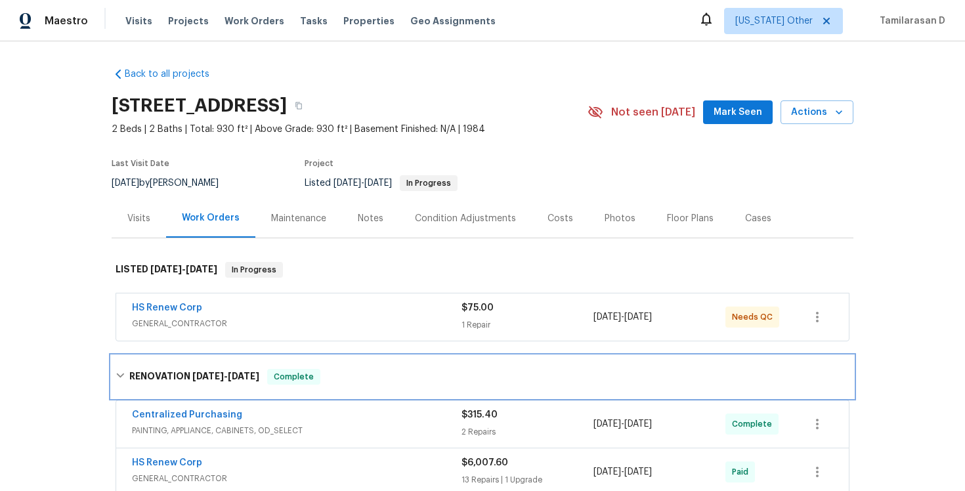
scroll to position [110, 0]
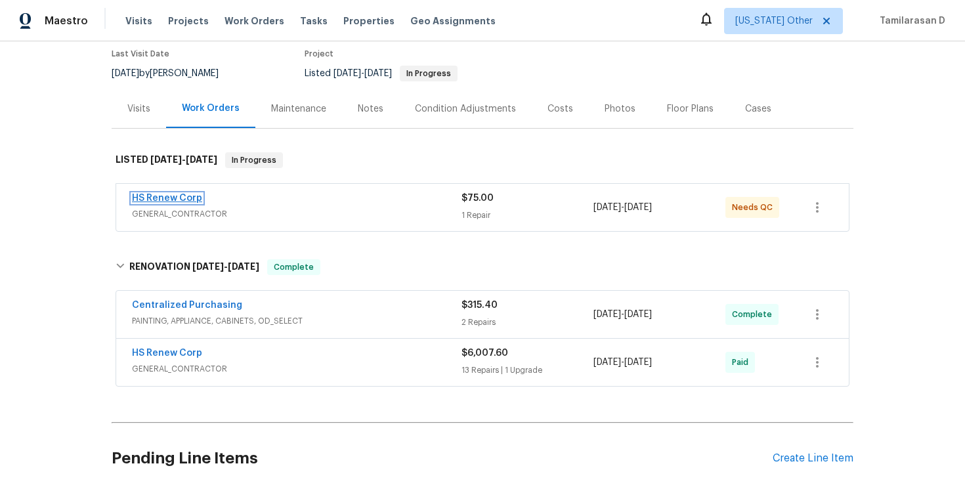
click at [174, 194] on link "HS Renew Corp" at bounding box center [167, 198] width 70 height 9
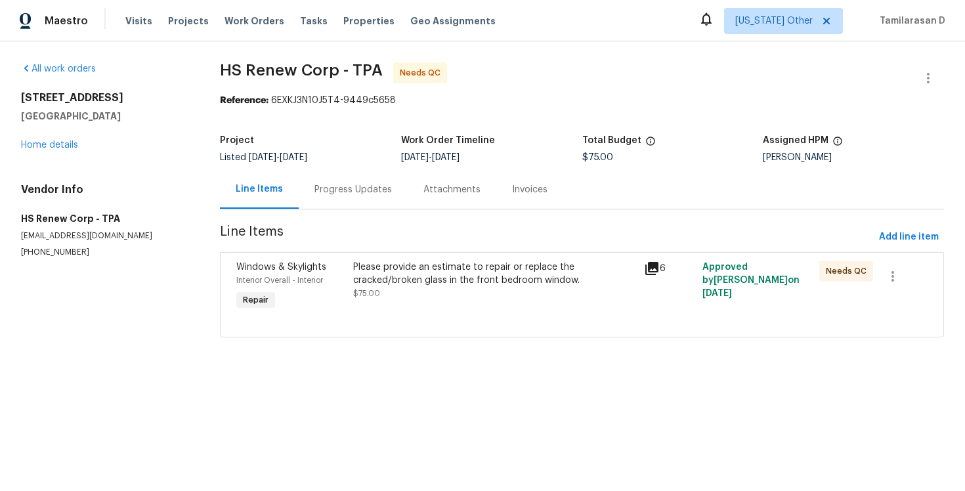
click at [337, 188] on div "Progress Updates" at bounding box center [352, 189] width 77 height 13
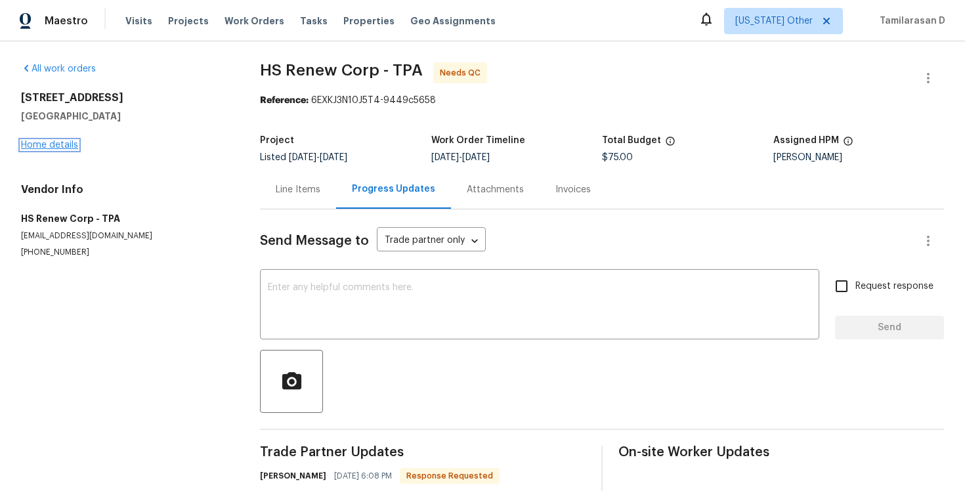
click at [66, 144] on link "Home details" at bounding box center [49, 144] width 57 height 9
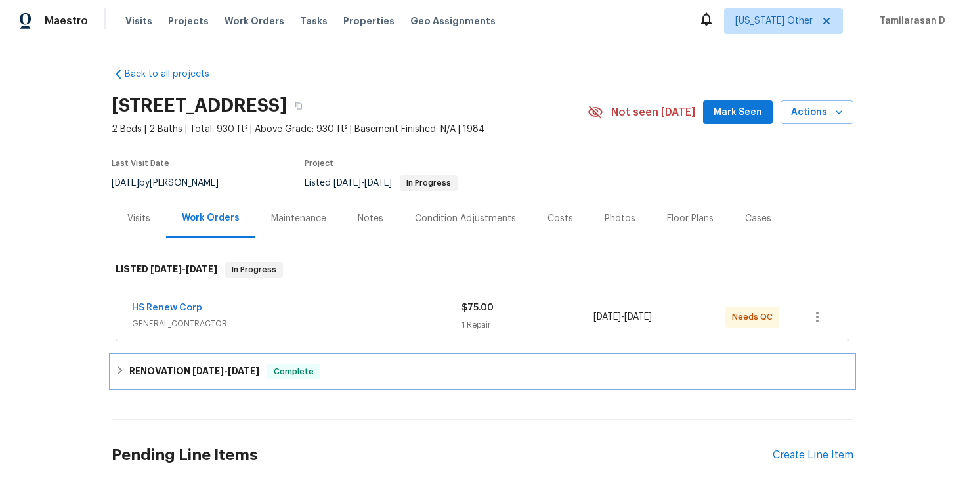
click at [150, 366] on h6 "RENOVATION 7/1/25 - 7/4/25" at bounding box center [194, 372] width 130 height 16
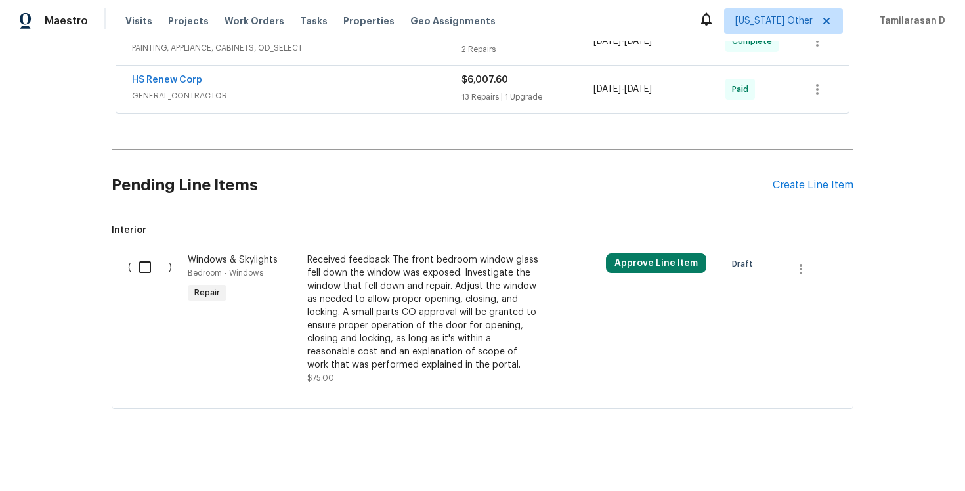
scroll to position [390, 0]
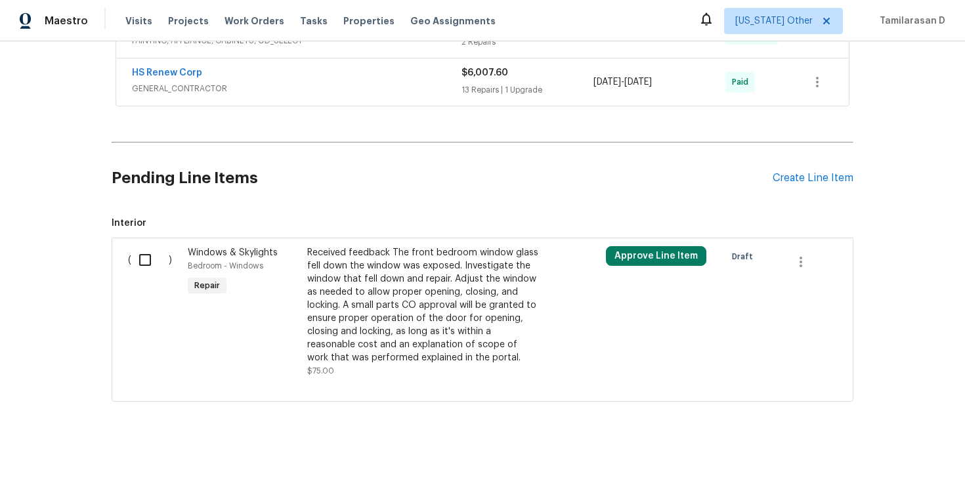
click at [290, 193] on h2 "Pending Line Items" at bounding box center [442, 178] width 661 height 61
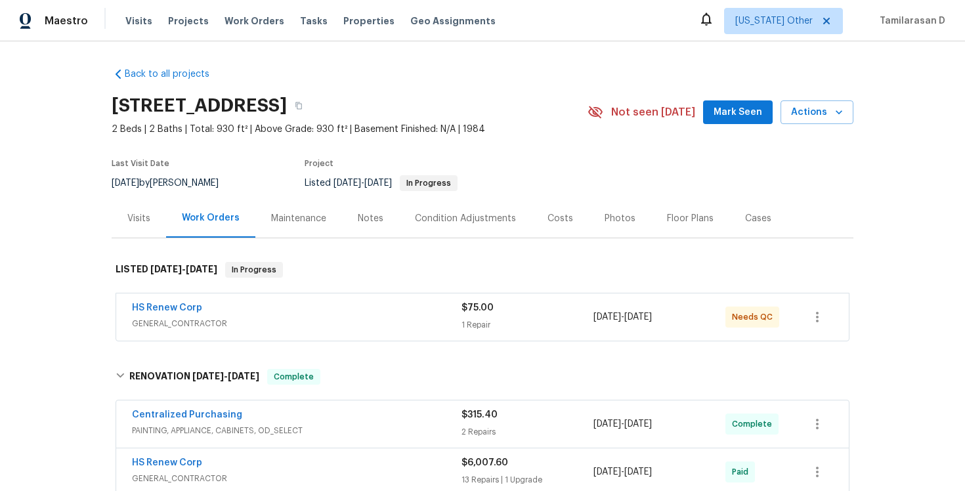
click at [154, 210] on div "Visits" at bounding box center [139, 218] width 54 height 39
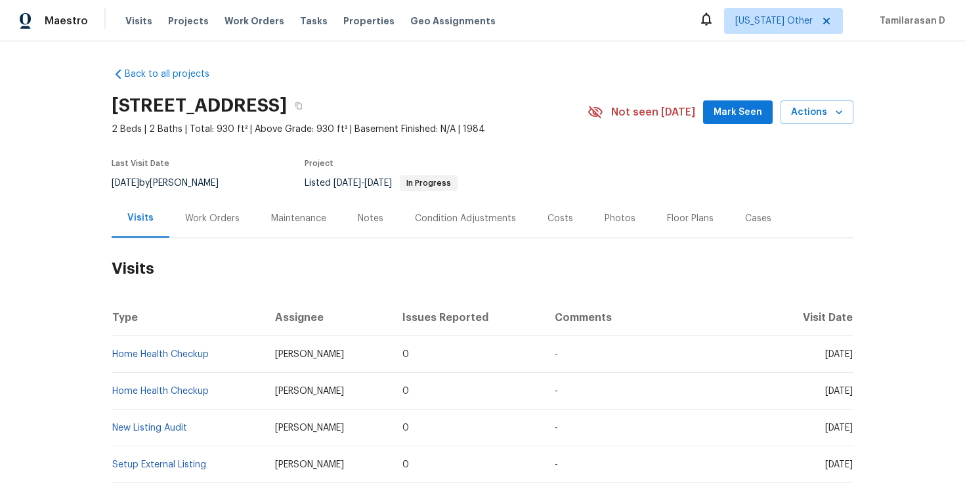
click at [197, 219] on div "Work Orders" at bounding box center [212, 218] width 54 height 13
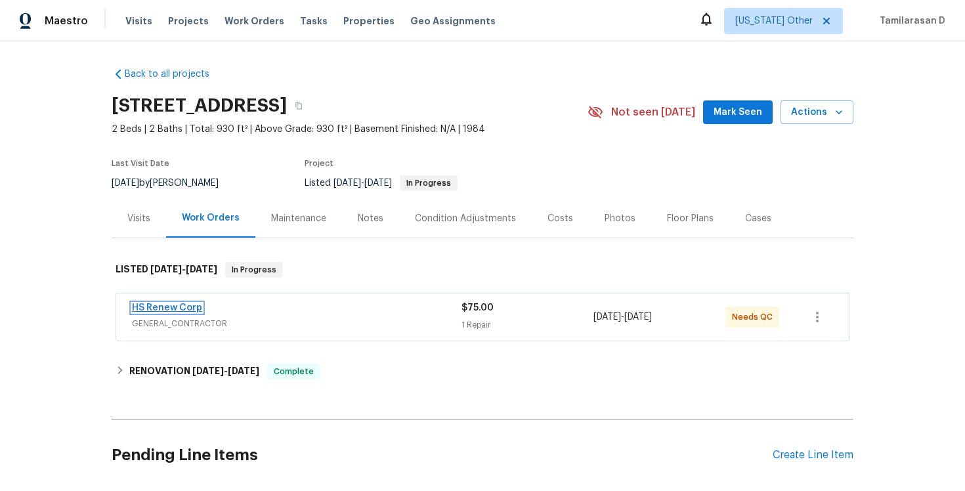
click at [186, 305] on link "HS Renew Corp" at bounding box center [167, 307] width 70 height 9
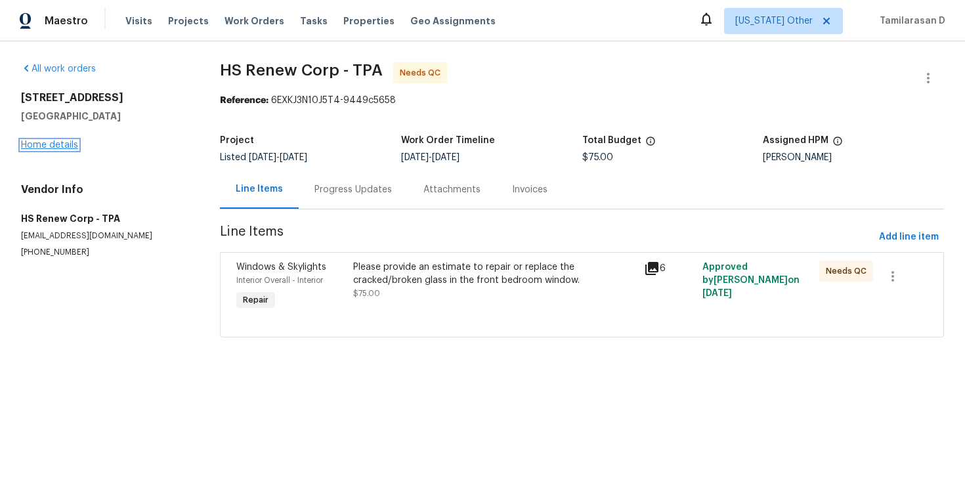
click at [58, 142] on link "Home details" at bounding box center [49, 144] width 57 height 9
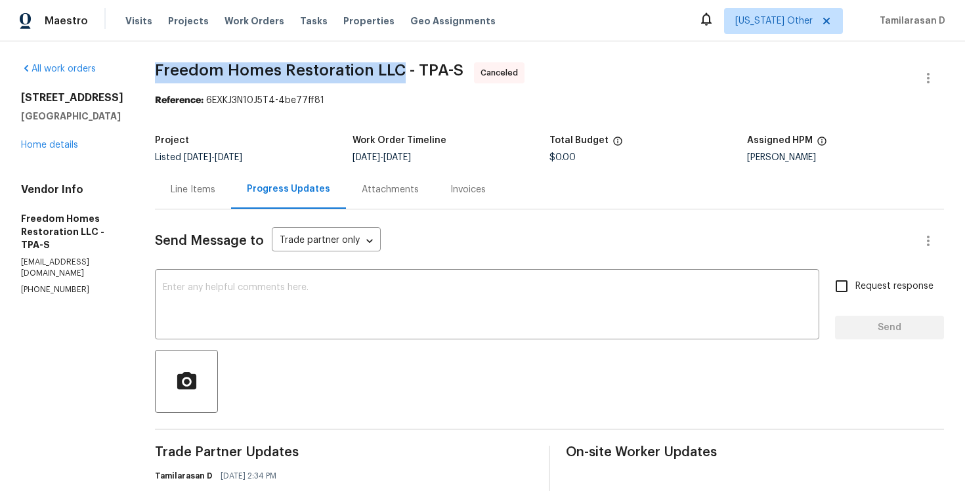
drag, startPoint x: 158, startPoint y: 75, endPoint x: 405, endPoint y: 72, distance: 246.9
click at [405, 72] on span "Freedom Homes Restoration LLC - TPA-S" at bounding box center [309, 70] width 309 height 16
copy span "Freedom Homes Restoration LLC"
click at [297, 133] on div "Project Listed [DATE] - [DATE] Work Order Timeline [DATE] - [DATE] Total Budget…" at bounding box center [549, 149] width 789 height 42
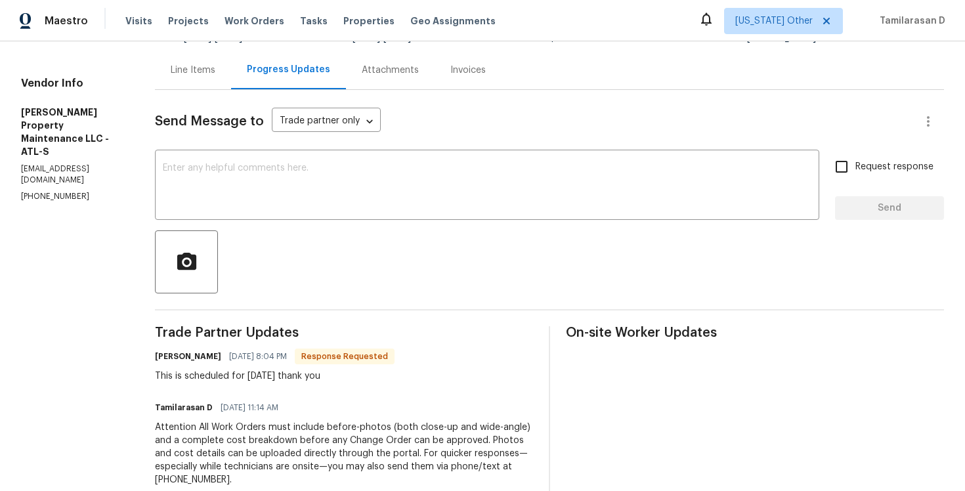
scroll to position [135, 0]
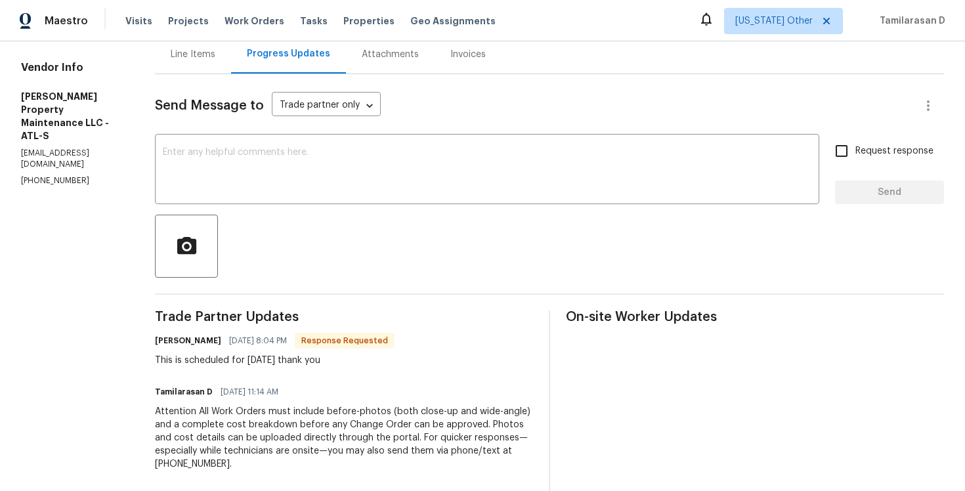
click at [269, 353] on div "[PERSON_NAME] [DATE] 8:04 PM Response Requested This is scheduled for [DATE] th…" at bounding box center [275, 349] width 240 height 35
click at [246, 213] on div "Send Message to Trade partner only Trade partner only ​ x ​ Request response Se…" at bounding box center [549, 325] width 789 height 503
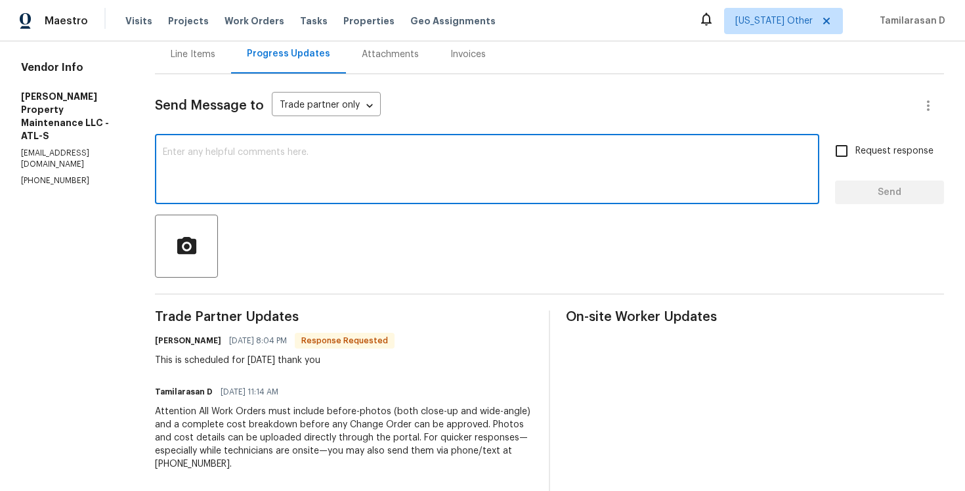
click at [254, 184] on textarea at bounding box center [487, 171] width 649 height 46
type textarea "Alright, keep me updated. Thanks!"
click at [842, 156] on input "Request response" at bounding box center [842, 151] width 28 height 28
checkbox input "true"
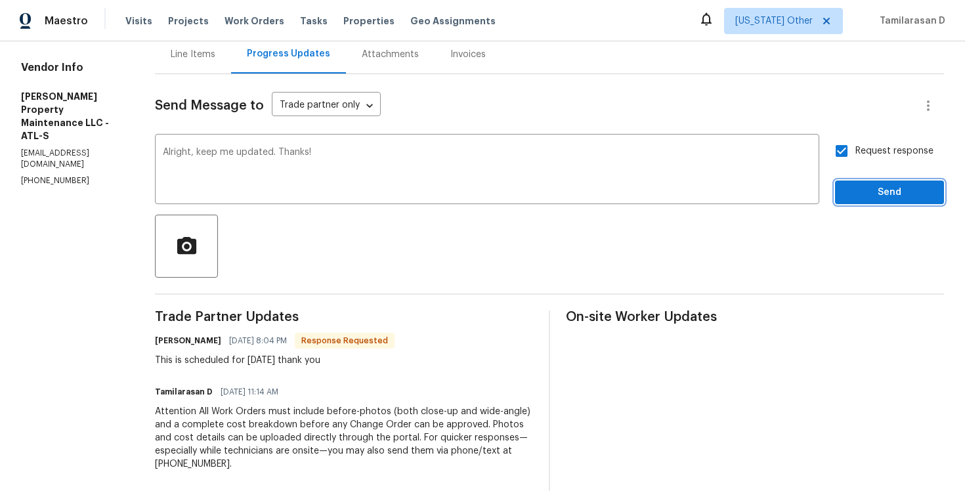
click at [878, 195] on span "Send" at bounding box center [890, 192] width 88 height 16
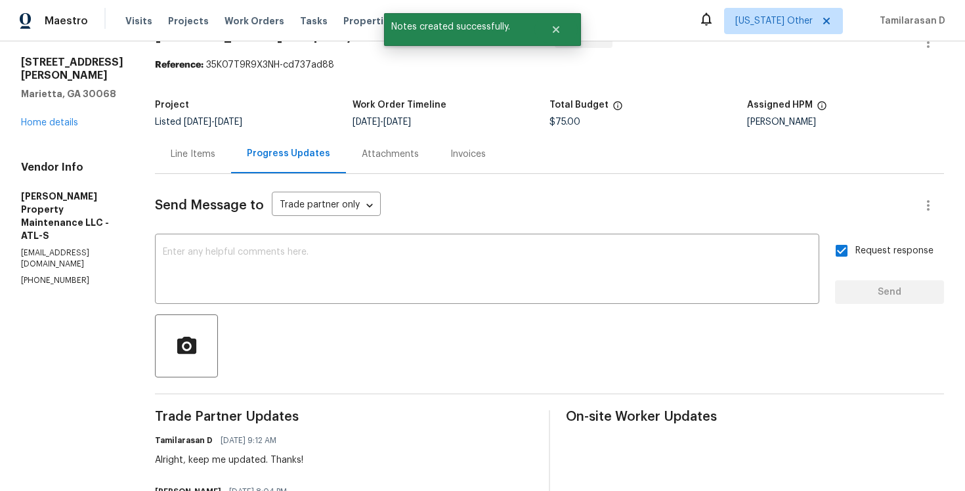
scroll to position [82, 0]
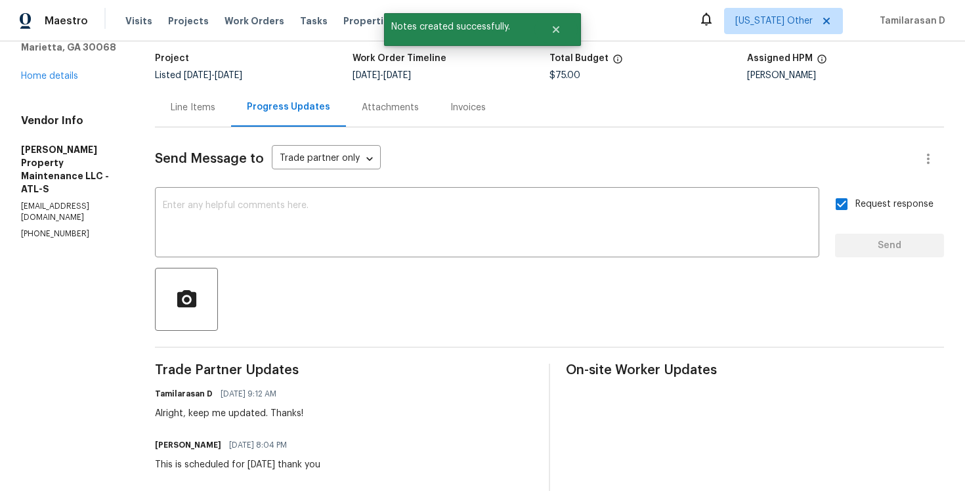
click at [215, 464] on div "This is scheduled for tomorrow thank you" at bounding box center [237, 464] width 165 height 13
copy div "This is scheduled for tomorrow thank you"
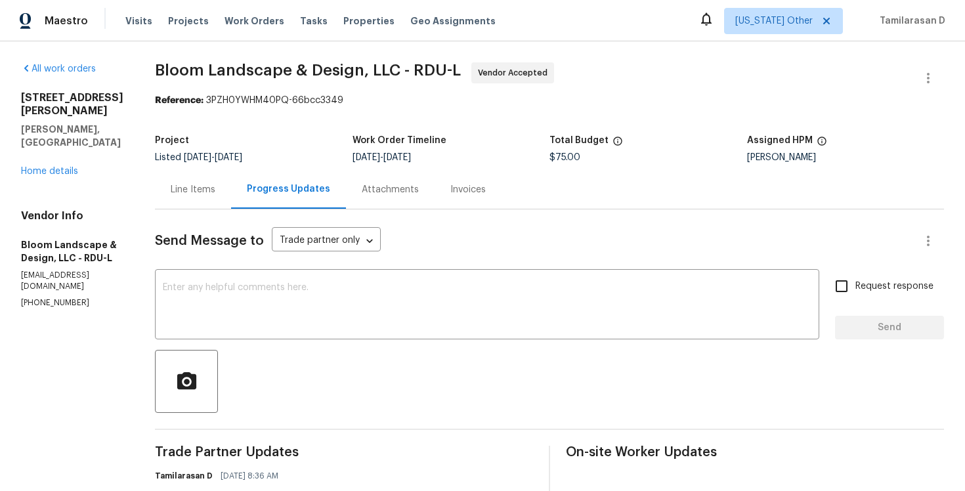
click at [45, 150] on div "[STREET_ADDRESS][PERSON_NAME][PERSON_NAME] Home details" at bounding box center [72, 134] width 102 height 87
click at [41, 167] on link "Home details" at bounding box center [49, 171] width 57 height 9
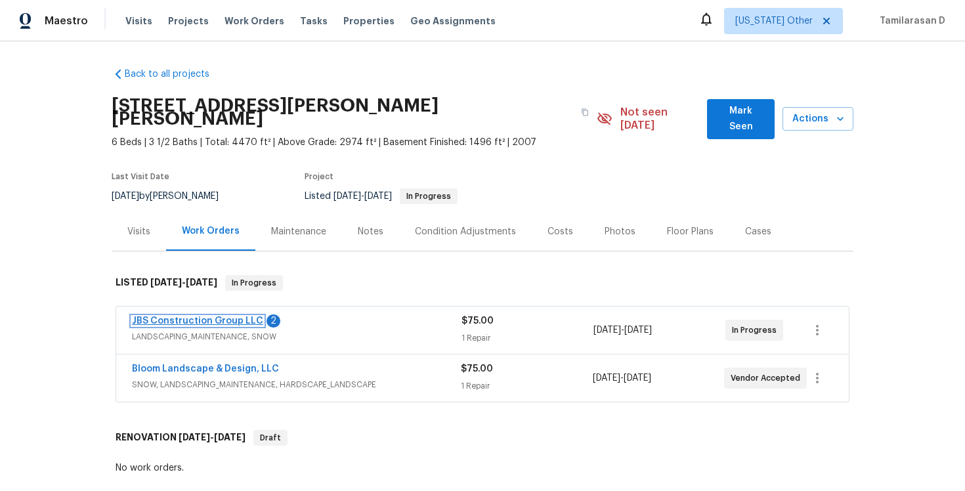
click at [188, 316] on link "JBS Construction Group LLC" at bounding box center [197, 320] width 131 height 9
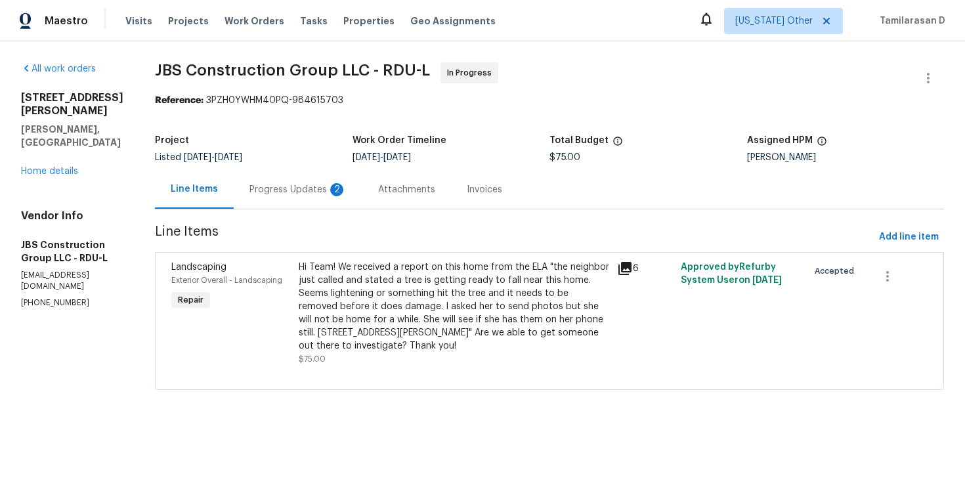
click at [340, 195] on div "Progress Updates 2" at bounding box center [297, 189] width 97 height 13
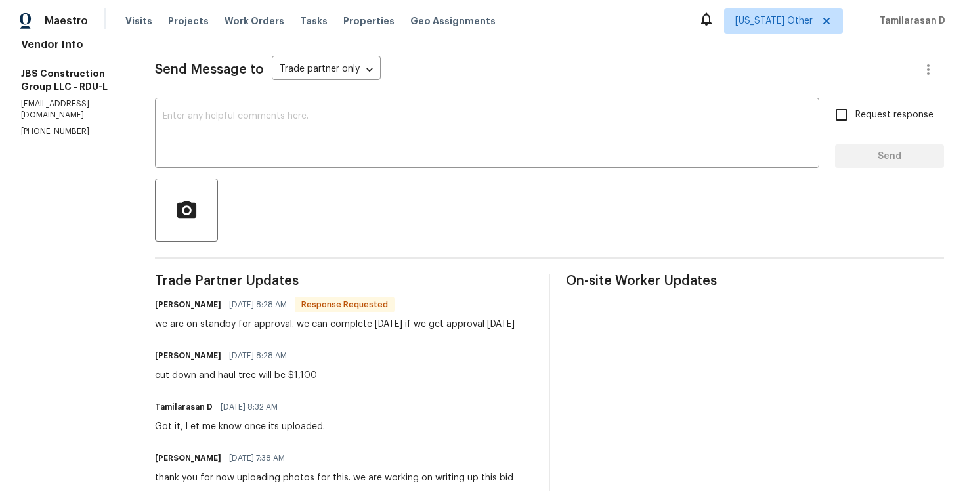
scroll to position [189, 0]
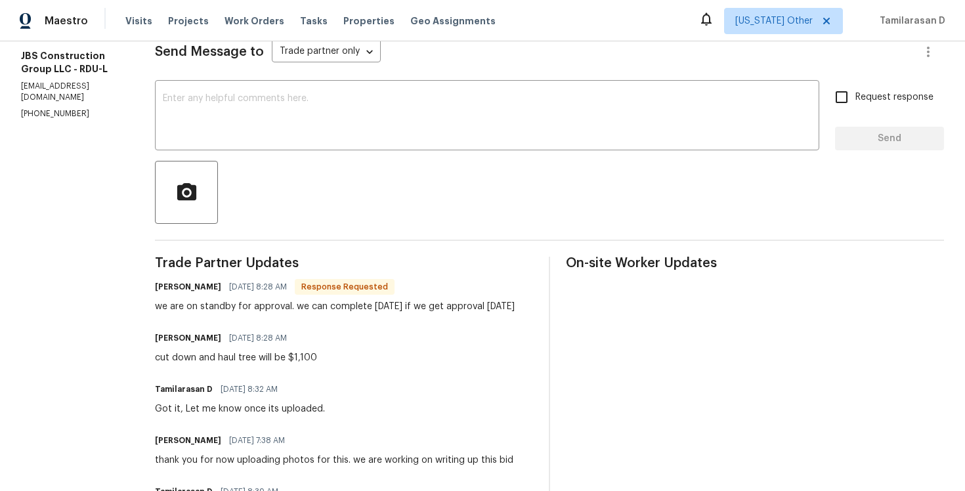
click at [274, 364] on div "cut down and haul tree will be $1,100" at bounding box center [236, 357] width 162 height 13
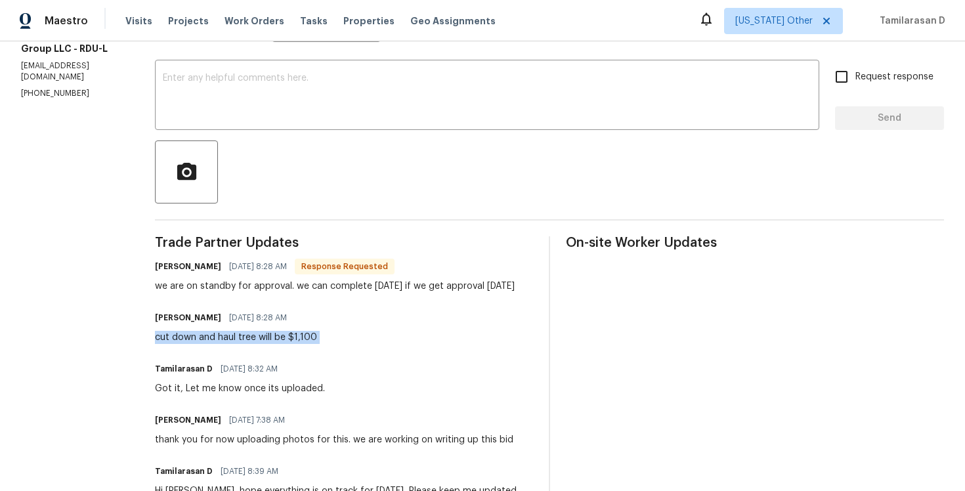
click at [317, 344] on div "cut down and haul tree will be $1,100" at bounding box center [236, 337] width 162 height 13
click at [300, 293] on div "we are on standby for approval. we can complete tomorrow if we get approval tod…" at bounding box center [335, 286] width 360 height 13
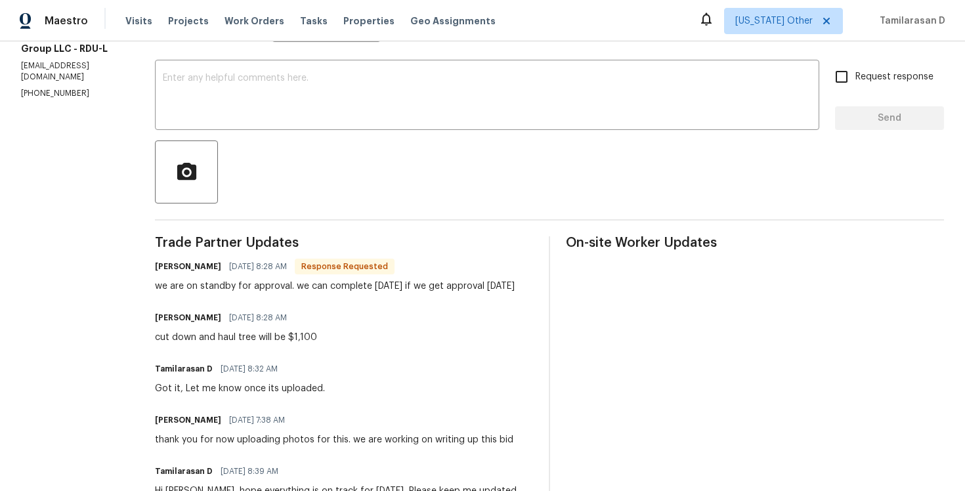
click at [300, 293] on div "we are on standby for approval. we can complete tomorrow if we get approval tod…" at bounding box center [335, 286] width 360 height 13
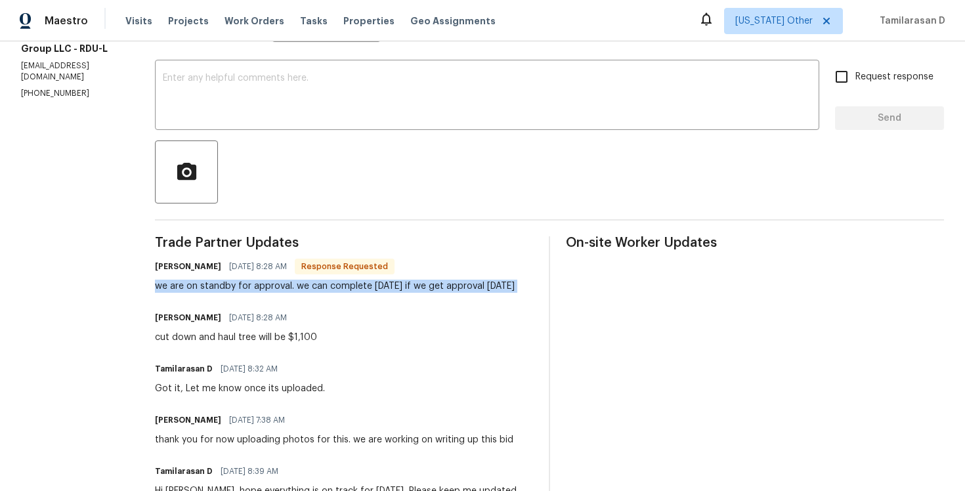
click at [299, 293] on div "we are on standby for approval. we can complete tomorrow if we get approval tod…" at bounding box center [335, 286] width 360 height 13
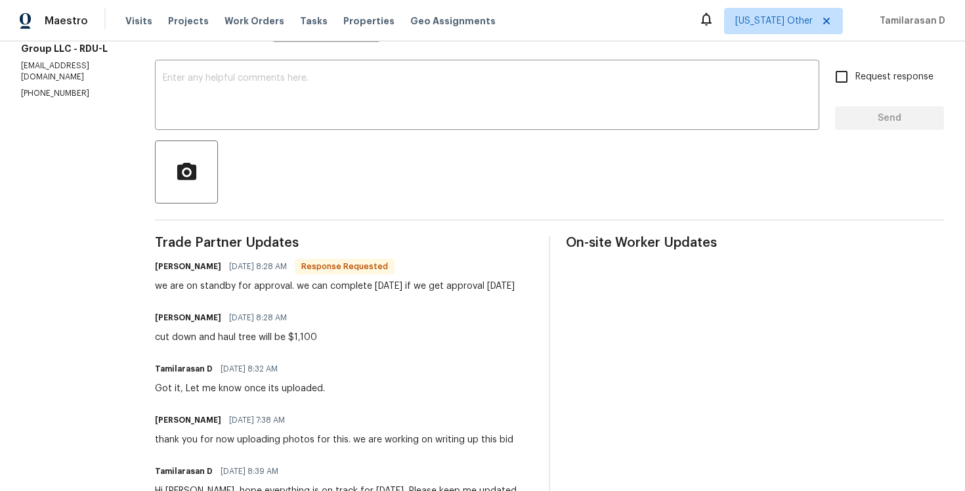
click at [299, 293] on div "we are on standby for approval. we can complete tomorrow if we get approval tod…" at bounding box center [335, 286] width 360 height 13
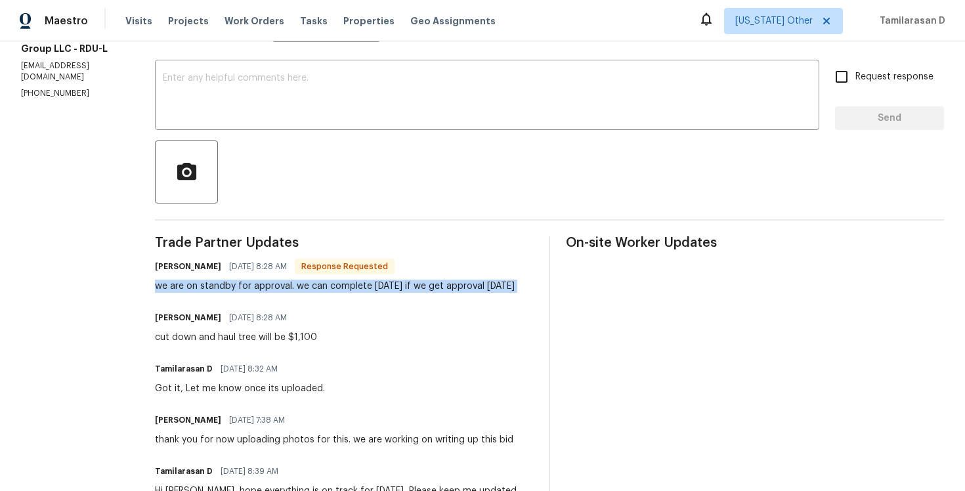
click at [299, 293] on div "we are on standby for approval. we can complete tomorrow if we get approval tod…" at bounding box center [335, 286] width 360 height 13
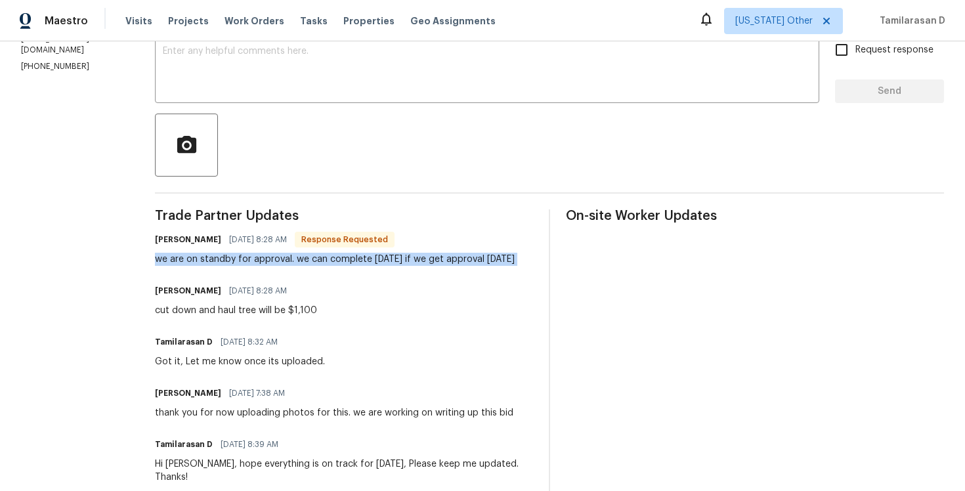
scroll to position [282, 0]
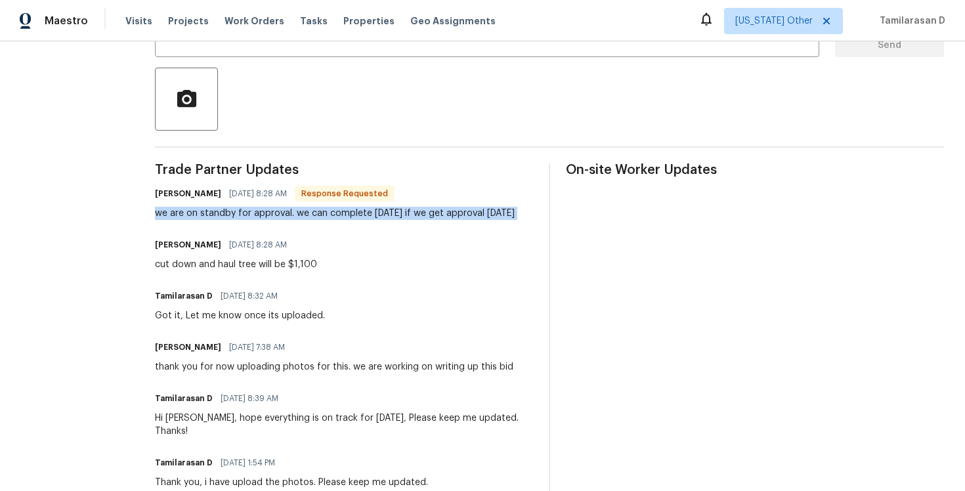
click at [277, 271] on div "cut down and haul tree will be $1,100" at bounding box center [236, 264] width 162 height 13
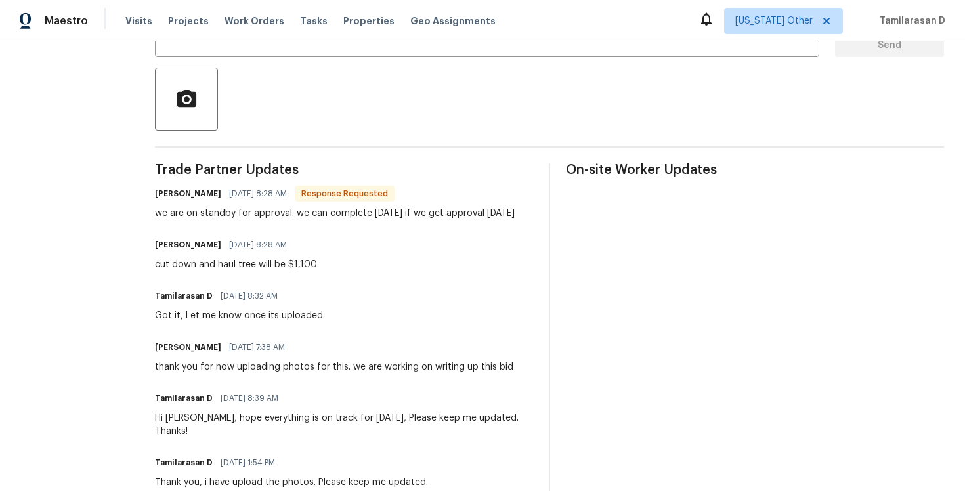
click at [277, 271] on div "cut down and haul tree will be $1,100" at bounding box center [236, 264] width 162 height 13
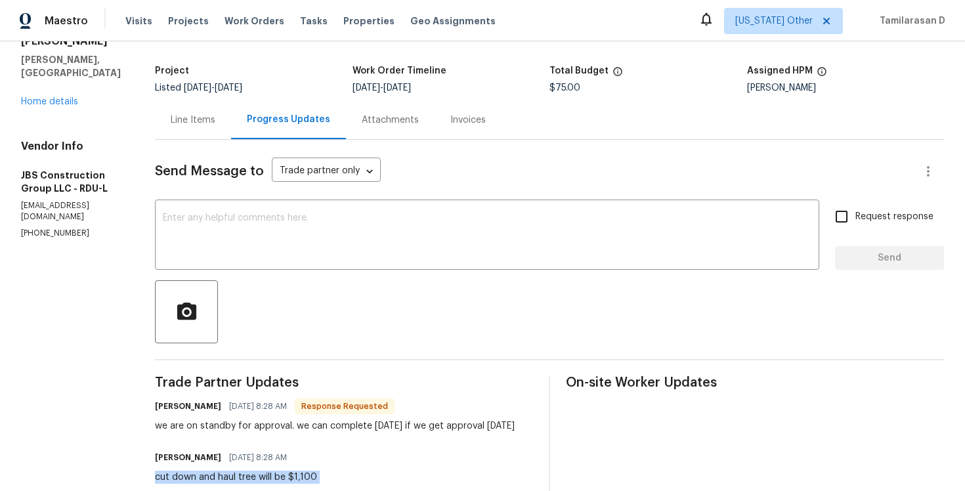
click at [227, 135] on div "Line Items" at bounding box center [193, 119] width 76 height 39
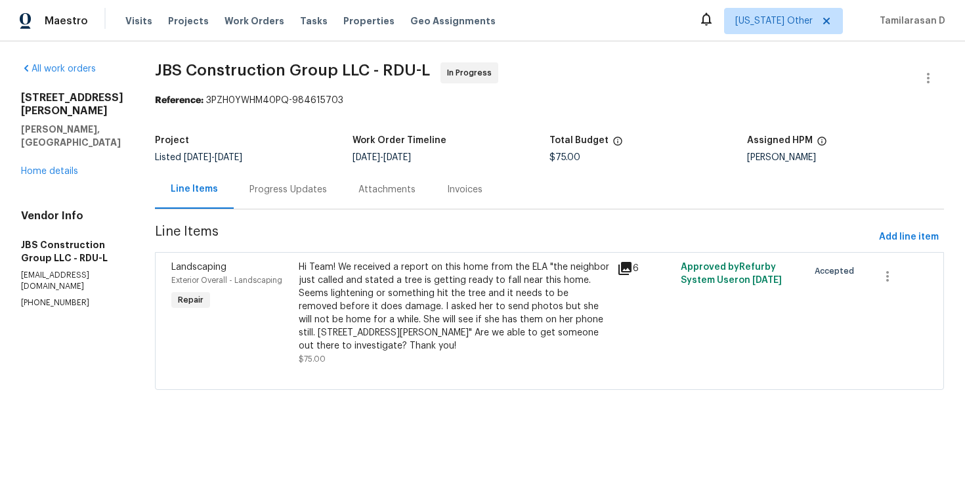
click at [333, 217] on section "JBS Construction Group LLC - RDU-L In Progress Reference: 3PZH0YWHM40PQ-9846157…" at bounding box center [549, 233] width 789 height 343
click at [327, 196] on div "Progress Updates" at bounding box center [287, 189] width 77 height 13
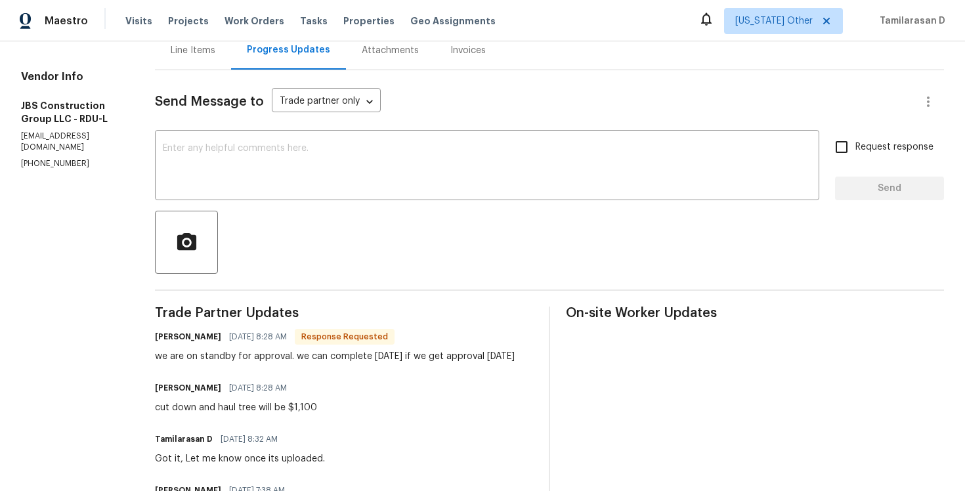
scroll to position [156, 0]
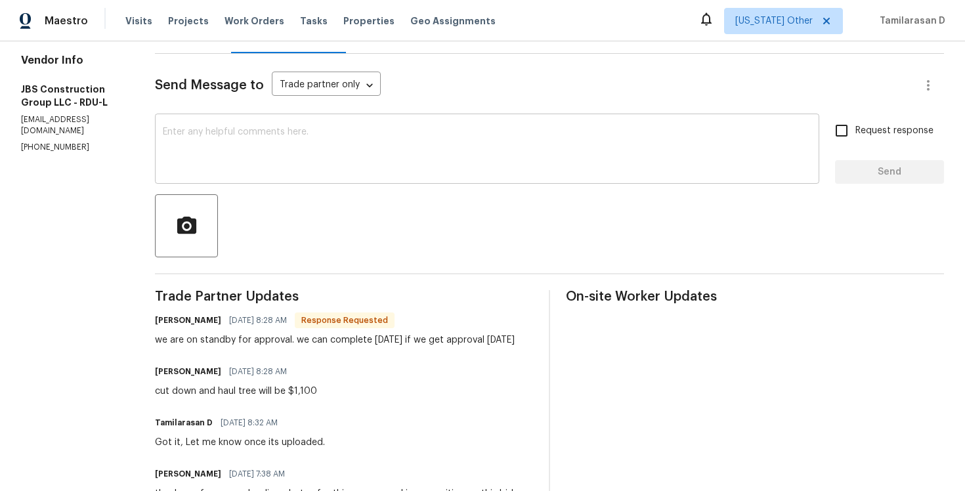
click at [251, 169] on textarea at bounding box center [487, 150] width 649 height 46
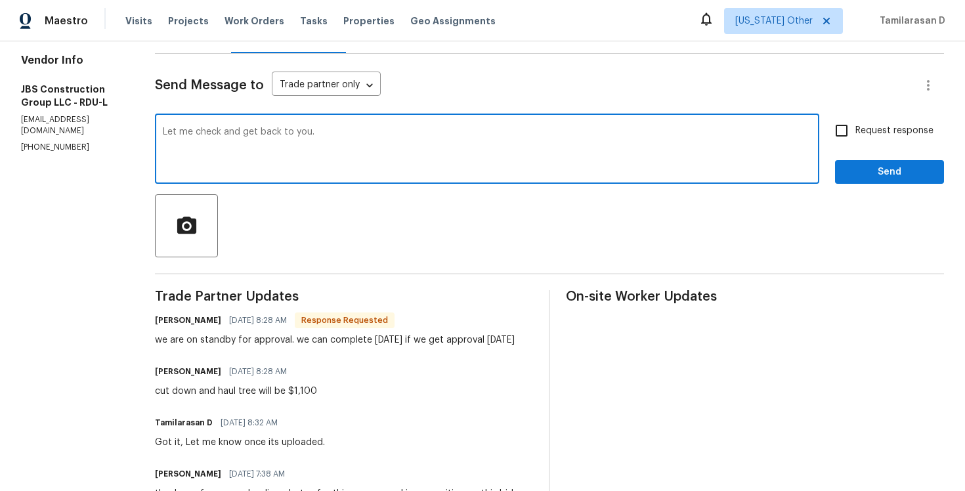
type textarea "Let me check and get back to you."
click at [881, 175] on span "Send" at bounding box center [890, 172] width 88 height 16
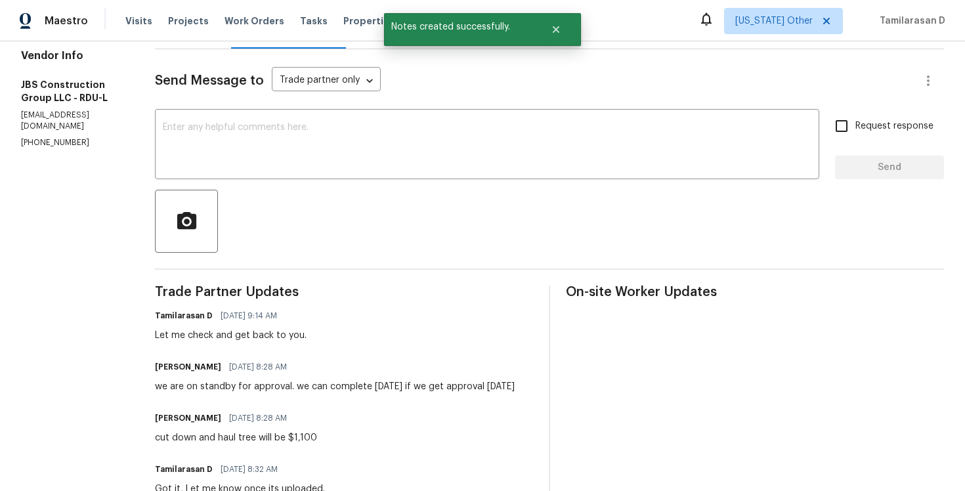
scroll to position [247, 0]
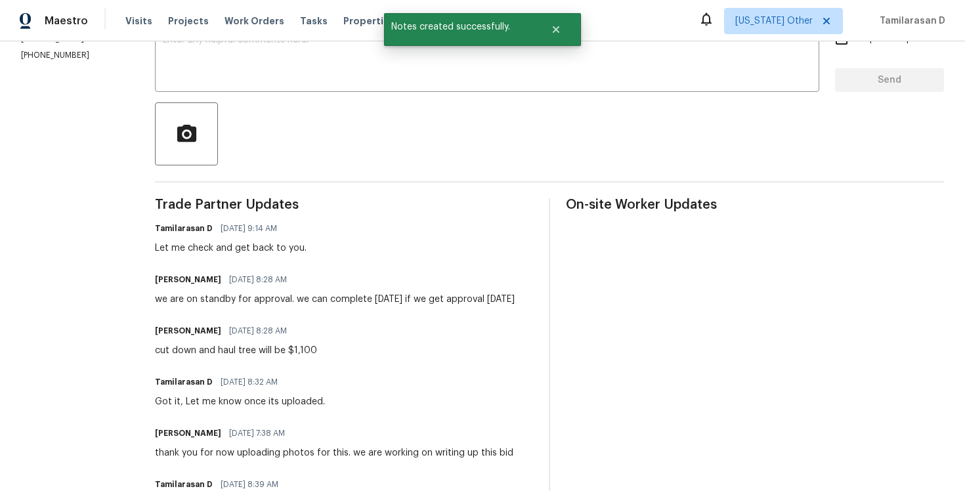
click at [246, 357] on div "cut down and haul tree will be $1,100" at bounding box center [236, 350] width 162 height 13
copy div "cut down and haul tree will be $1,100"
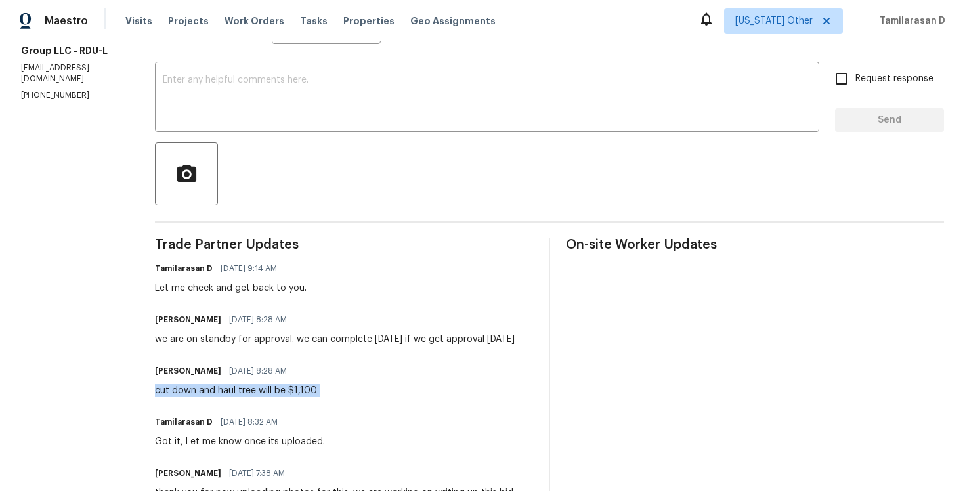
scroll to position [0, 0]
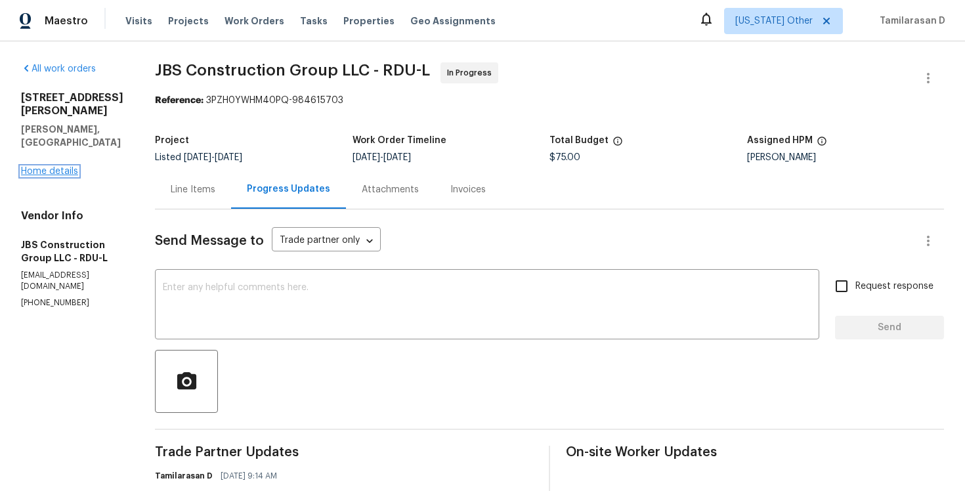
click at [41, 167] on link "Home details" at bounding box center [49, 171] width 57 height 9
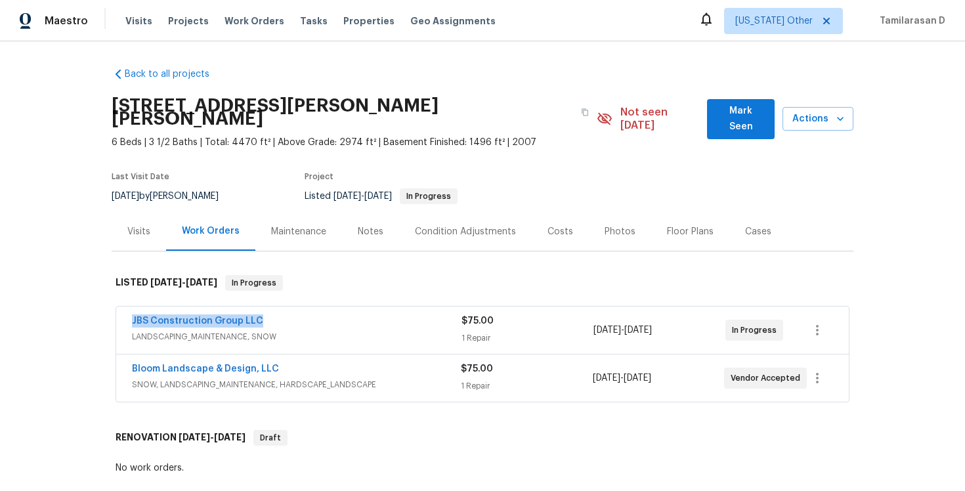
drag, startPoint x: 265, startPoint y: 305, endPoint x: 124, endPoint y: 302, distance: 141.2
click at [124, 307] on div "JBS Construction Group LLC LANDSCAPING_MAINTENANCE, SNOW $75.00 1 Repair 10/9/2…" at bounding box center [482, 330] width 733 height 47
copy link "JBS Construction Group LLC"
click at [186, 316] on link "JBS Construction Group LLC" at bounding box center [197, 320] width 131 height 9
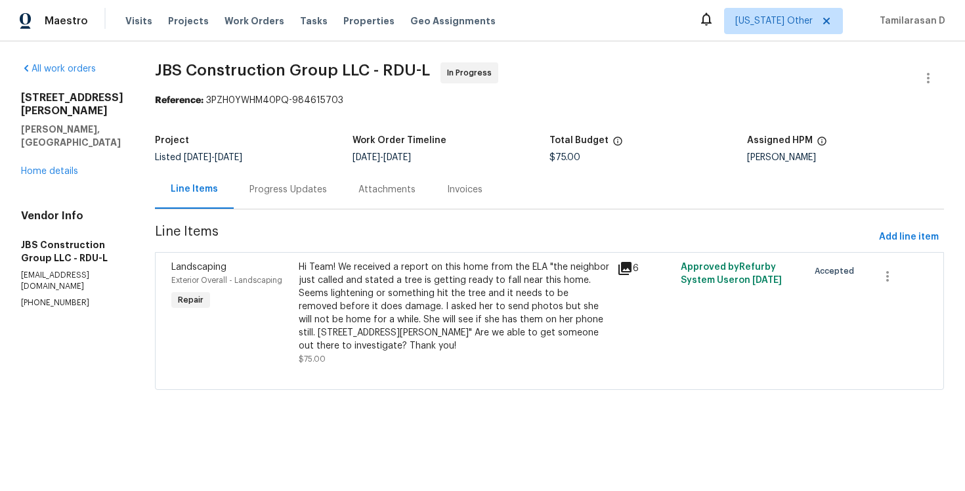
click at [333, 213] on section "JBS Construction Group LLC - RDU-L In Progress Reference: 3PZH0YWHM40PQ-9846157…" at bounding box center [549, 233] width 789 height 343
click at [320, 199] on div "Progress Updates" at bounding box center [288, 189] width 109 height 39
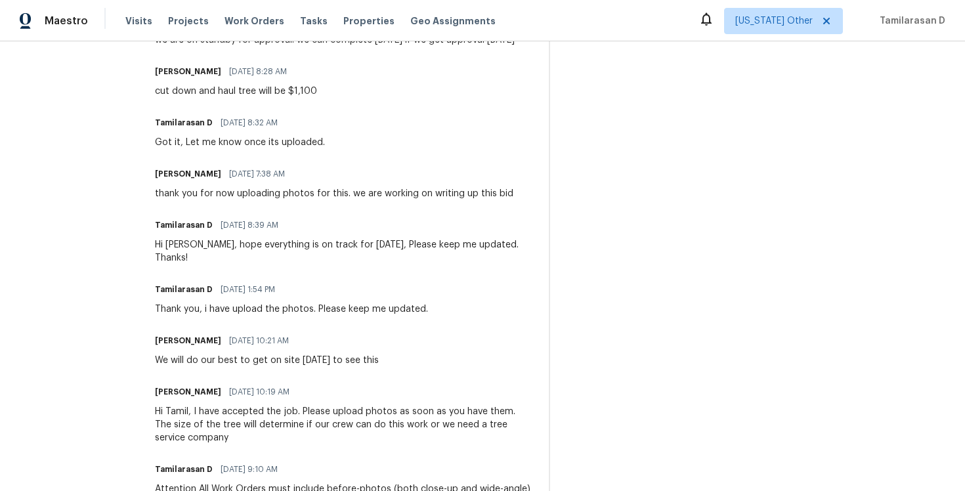
scroll to position [368, 0]
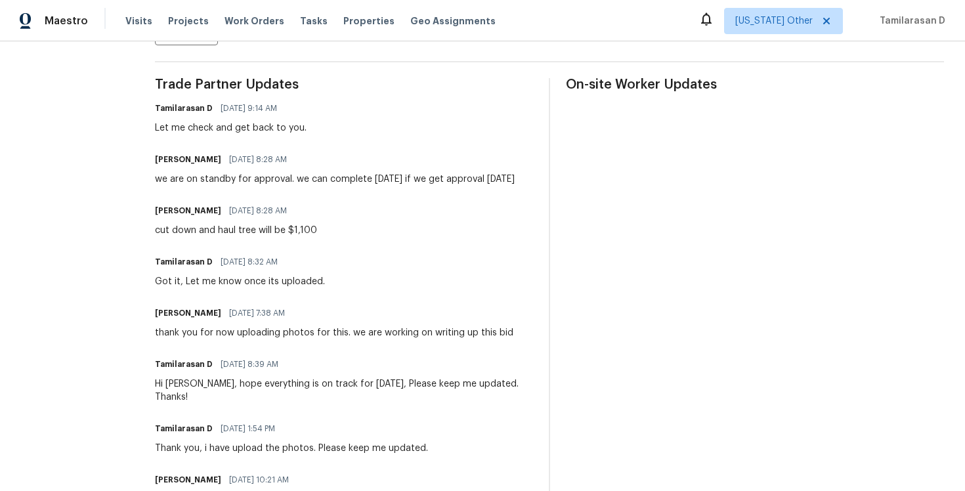
click at [232, 237] on div "cut down and haul tree will be $1,100" at bounding box center [236, 230] width 162 height 13
copy div "cut down and haul tree will be $1,100"
click at [232, 173] on div "we are on standby for approval. we can complete tomorrow if we get approval tod…" at bounding box center [335, 179] width 360 height 13
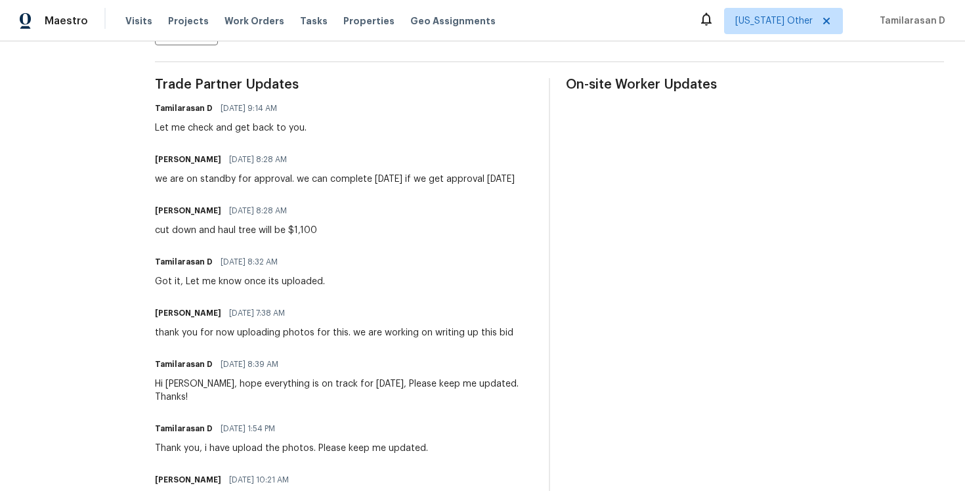
click at [232, 173] on div "we are on standby for approval. we can complete tomorrow if we get approval tod…" at bounding box center [335, 179] width 360 height 13
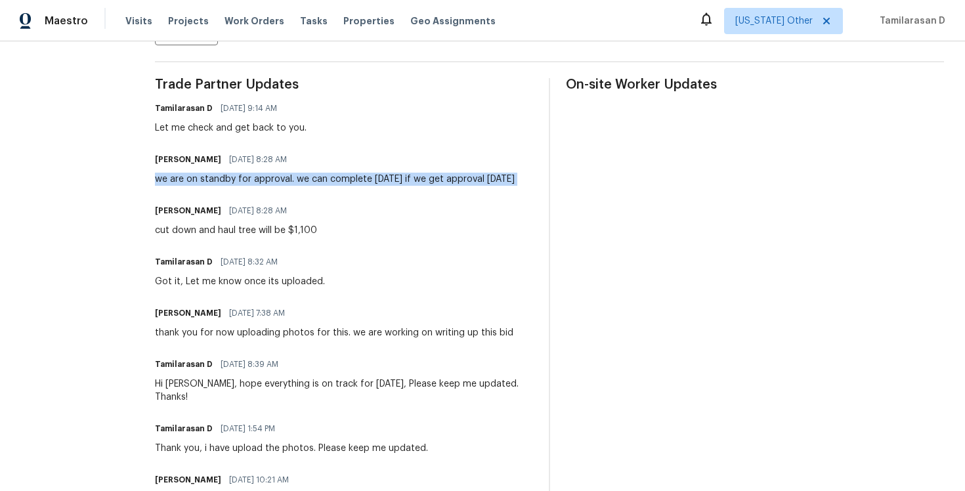
copy div "we are on standby for approval. we can complete tomorrow if we get approval tod…"
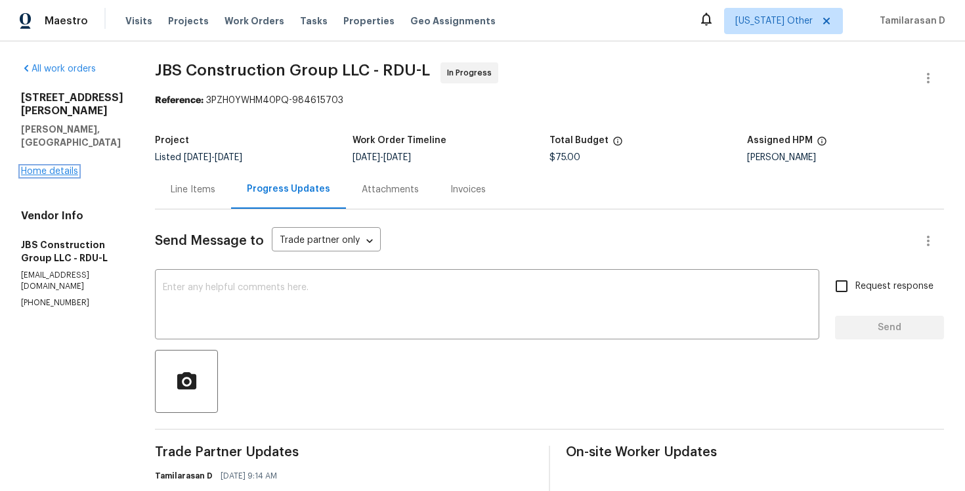
click at [27, 167] on link "Home details" at bounding box center [49, 171] width 57 height 9
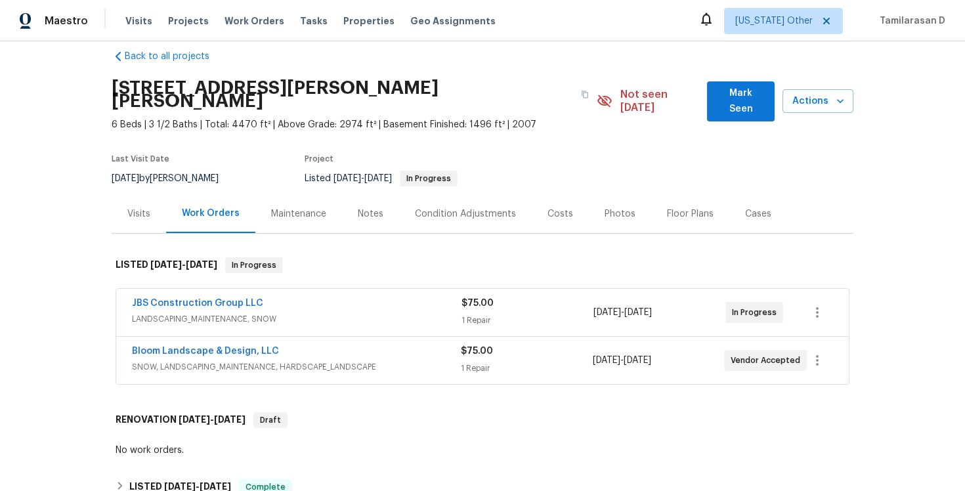
scroll to position [37, 0]
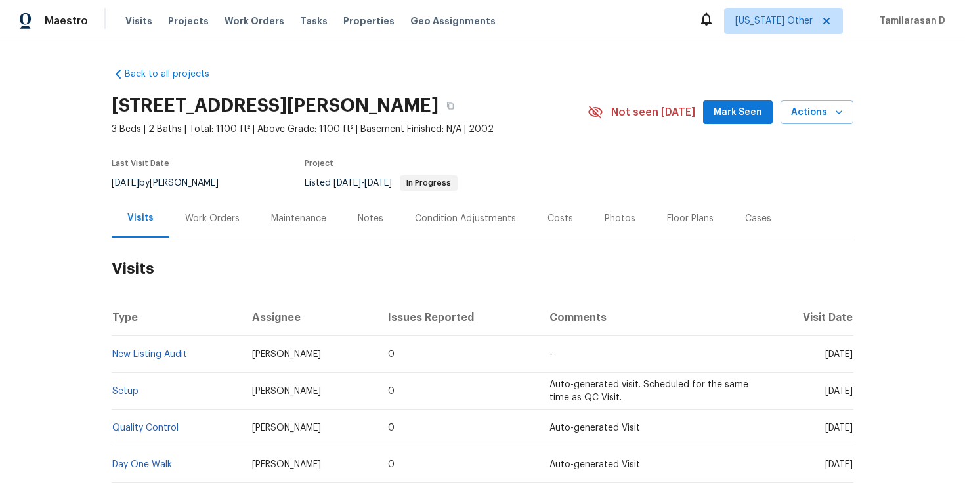
click at [213, 219] on div "Work Orders" at bounding box center [212, 218] width 54 height 13
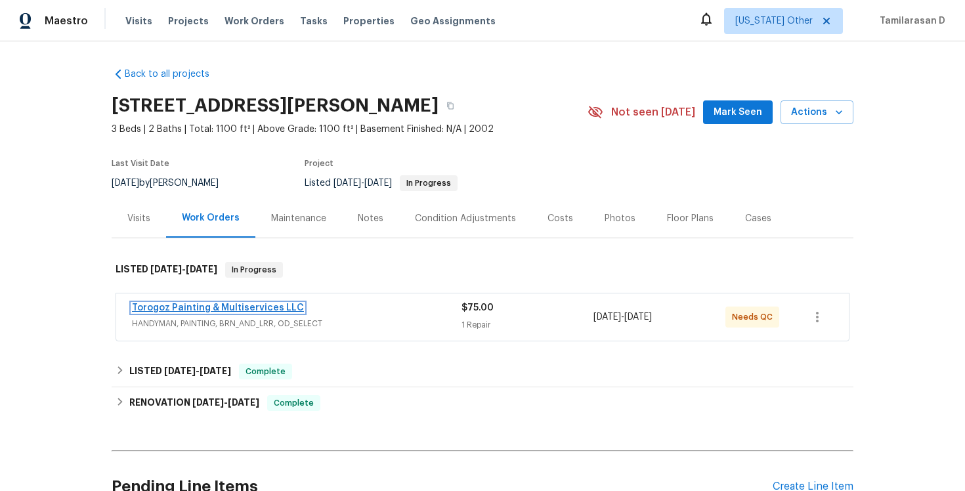
click at [206, 311] on link "Torogoz Painting & Multiservices LLC" at bounding box center [218, 307] width 172 height 9
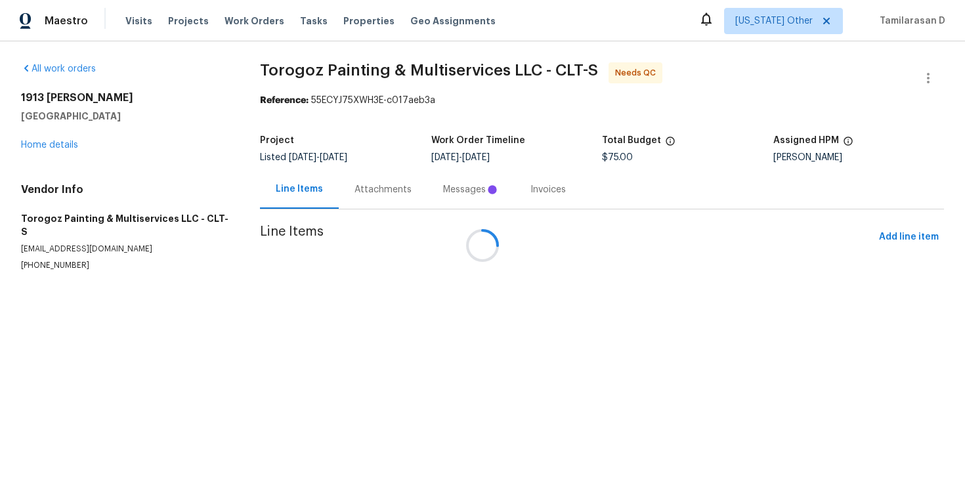
click at [443, 192] on div "Messages" at bounding box center [471, 189] width 56 height 13
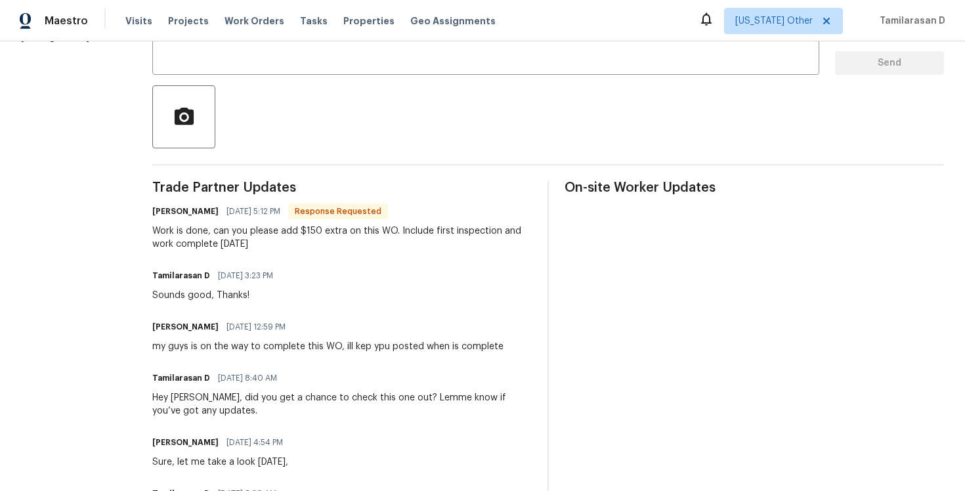
scroll to position [288, 0]
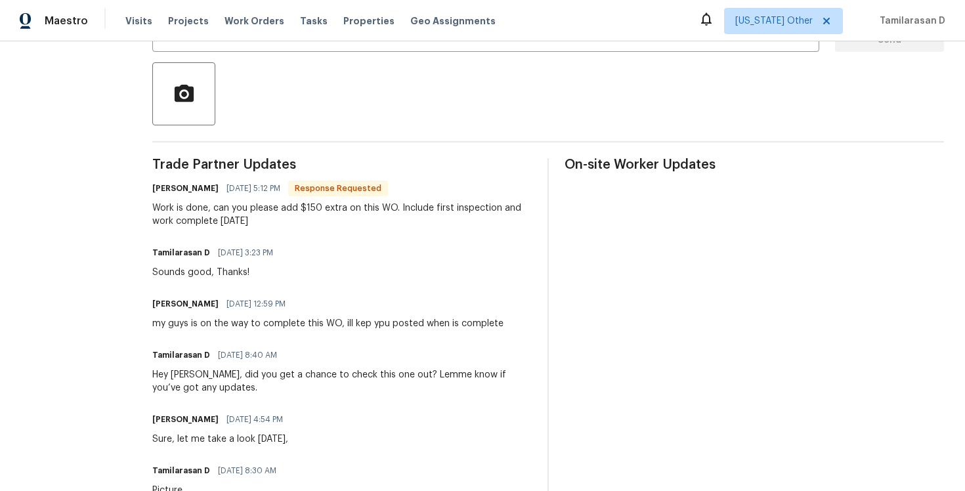
click at [260, 217] on div "Work is done, can you please add $150 extra on this WO. Include first inspectio…" at bounding box center [341, 215] width 379 height 26
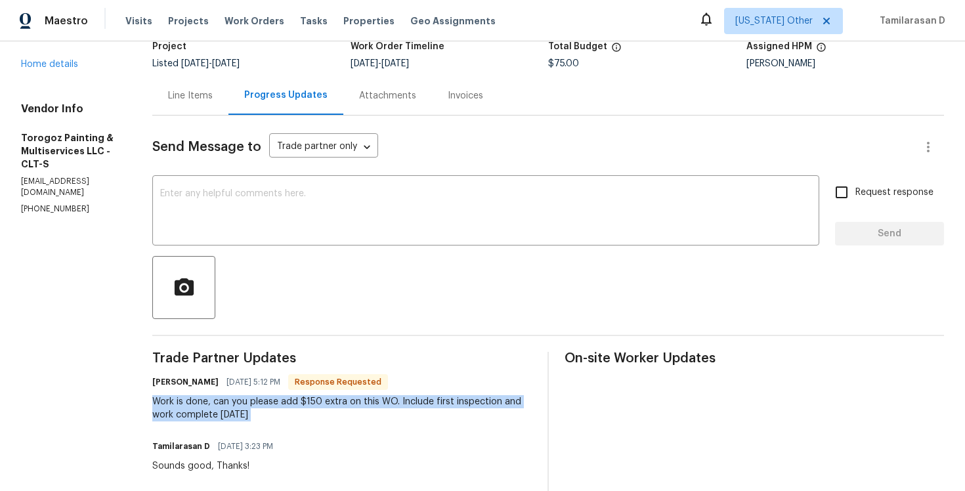
scroll to position [0, 0]
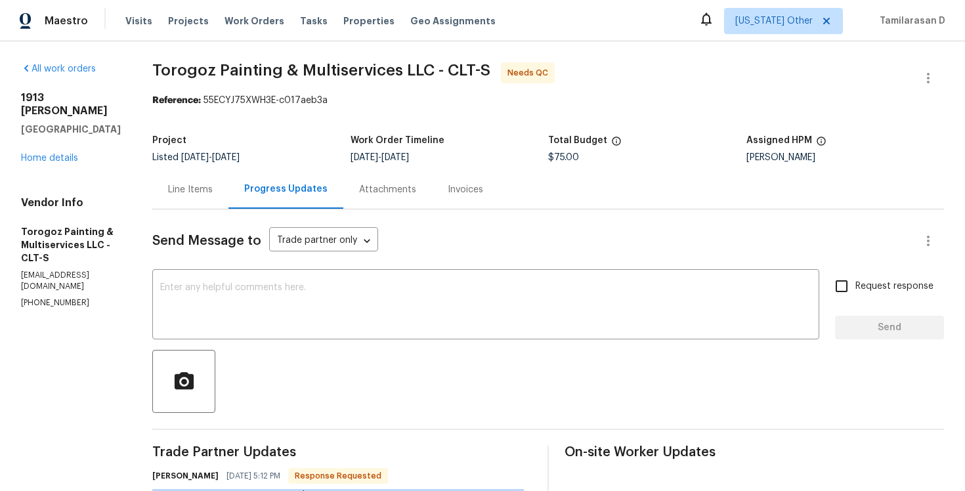
click at [213, 192] on div "Line Items" at bounding box center [190, 189] width 45 height 13
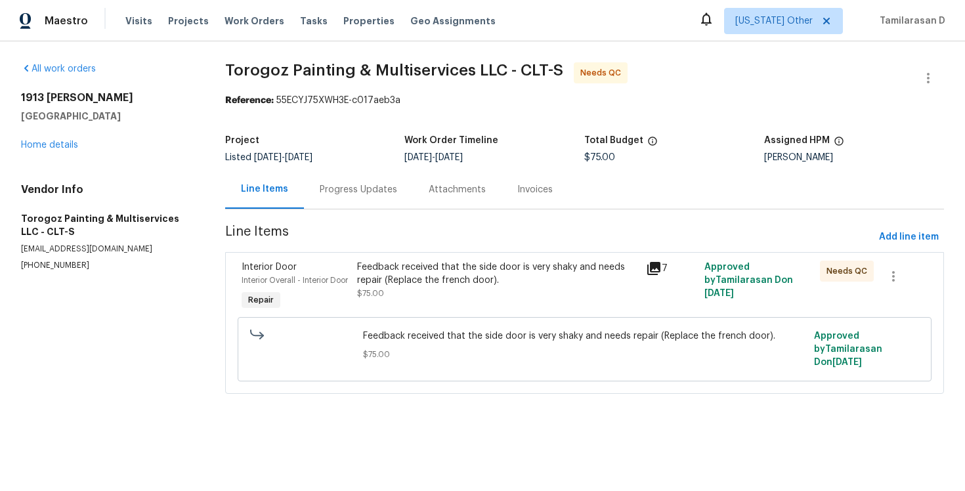
click at [400, 284] on div "Feedback received that the side door is very shaky and needs repair (Replace th…" at bounding box center [498, 274] width 282 height 26
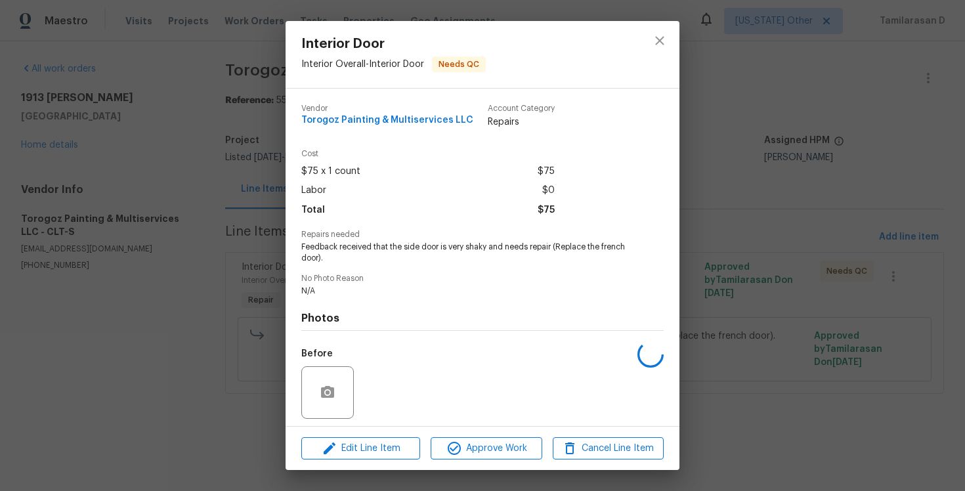
scroll to position [91, 0]
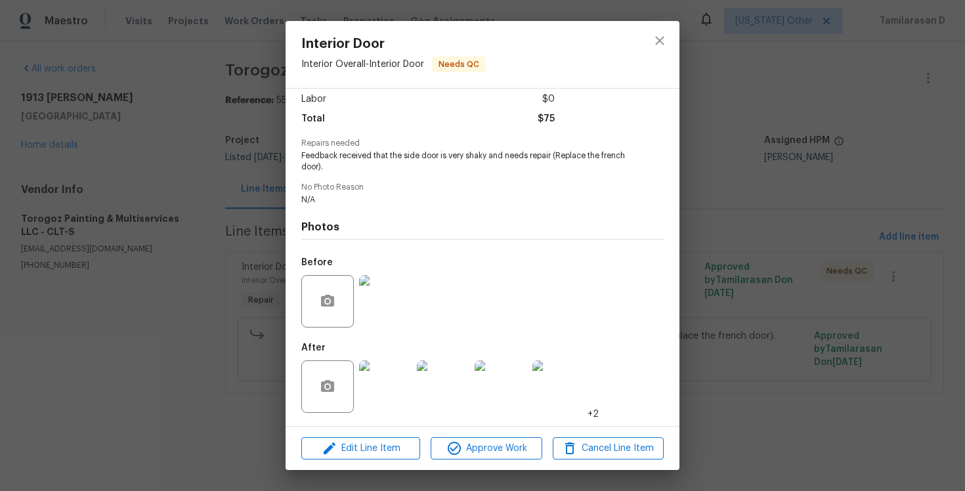
click at [393, 383] on img at bounding box center [385, 386] width 53 height 53
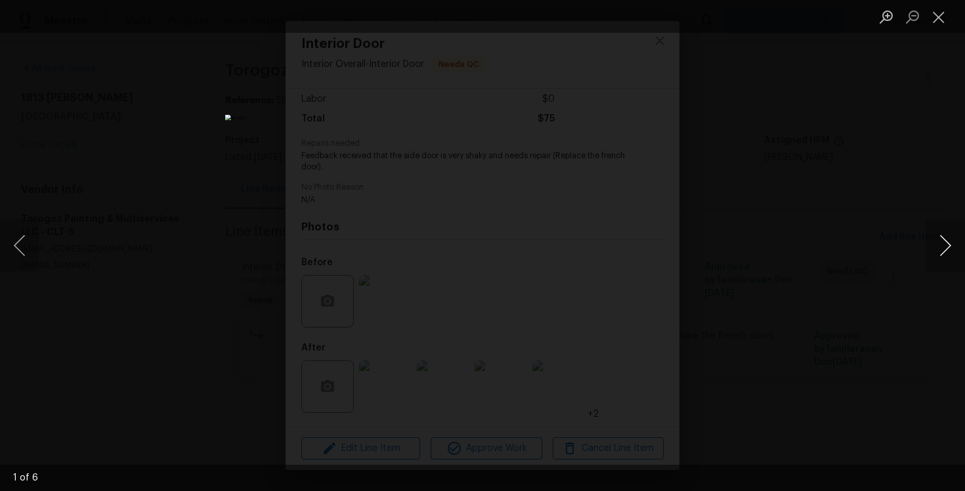
click at [947, 244] on button "Next image" at bounding box center [945, 245] width 39 height 53
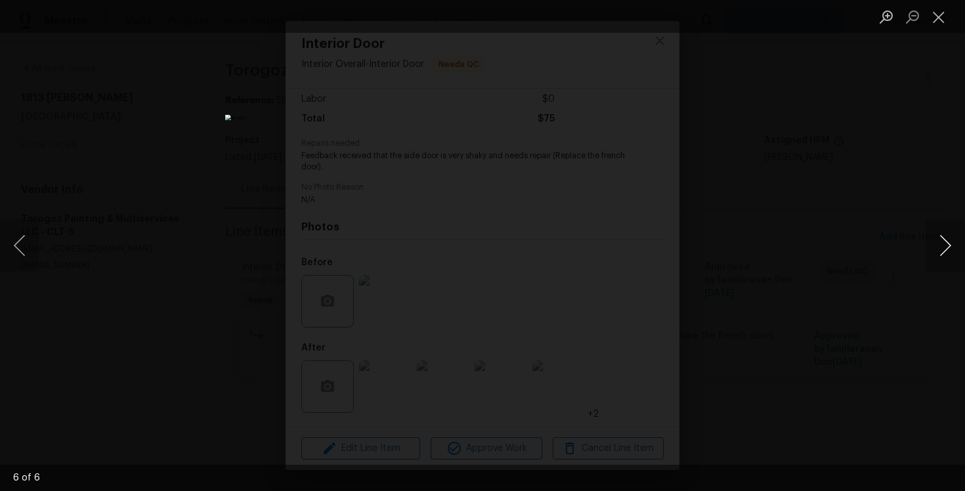
click at [947, 244] on button "Next image" at bounding box center [945, 245] width 39 height 53
click at [937, 28] on li "Lightbox" at bounding box center [939, 16] width 26 height 33
click at [935, 14] on button "Close lightbox" at bounding box center [939, 16] width 26 height 23
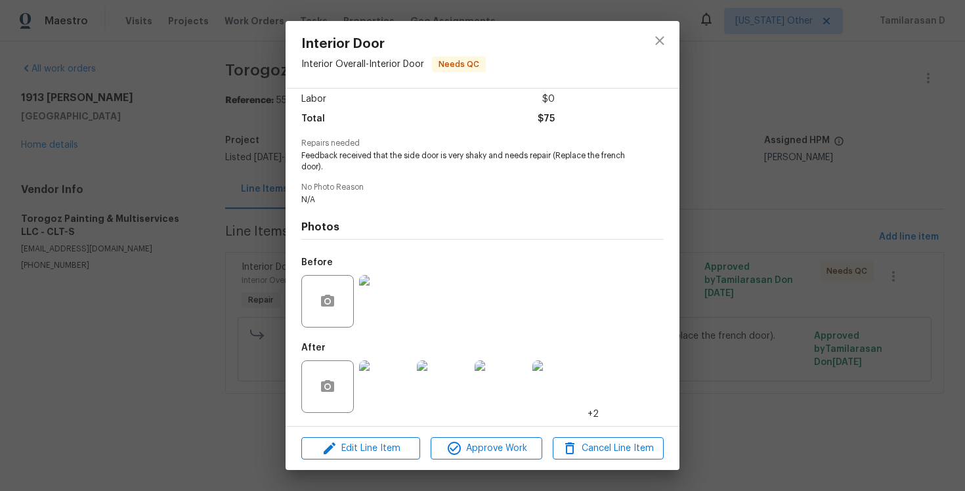
click at [257, 274] on div "Interior Door Interior Overall - Interior Door Needs QC Vendor Torogoz Painting…" at bounding box center [482, 245] width 965 height 491
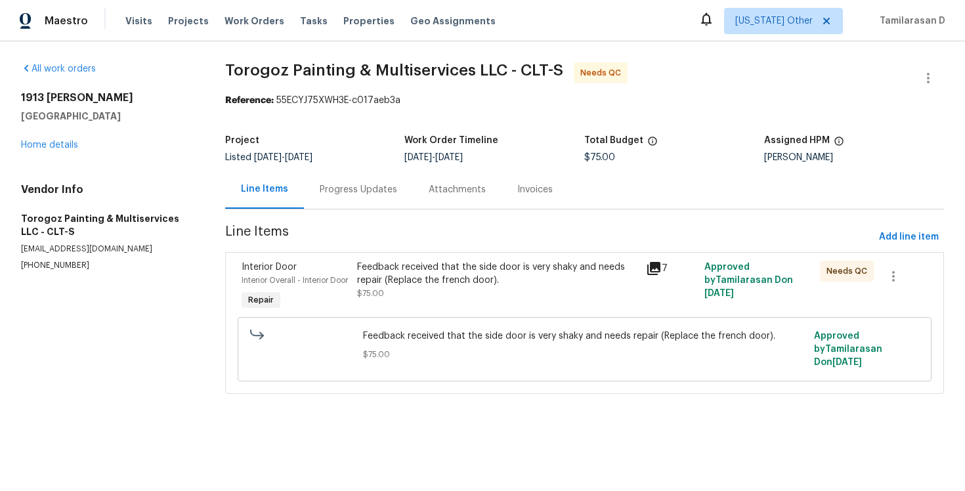
click at [352, 196] on div "Progress Updates" at bounding box center [358, 189] width 77 height 13
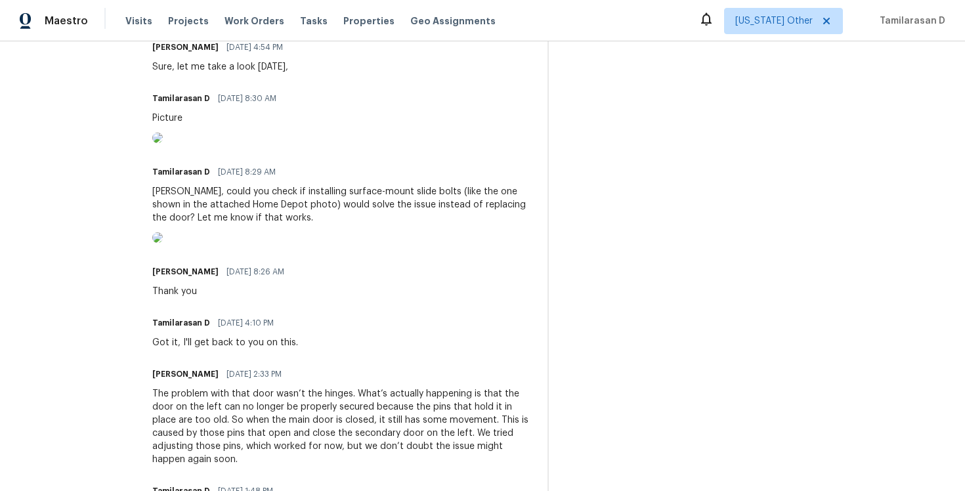
scroll to position [632, 0]
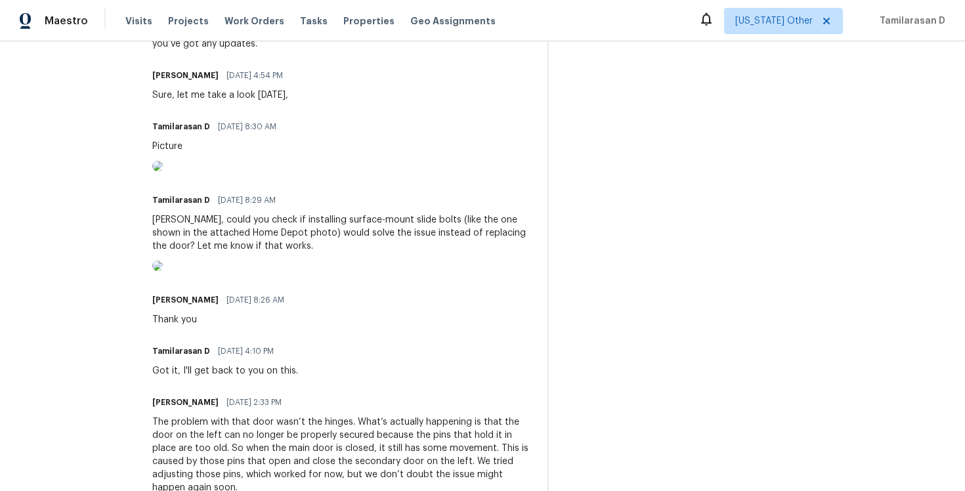
click at [163, 171] on img at bounding box center [157, 166] width 11 height 11
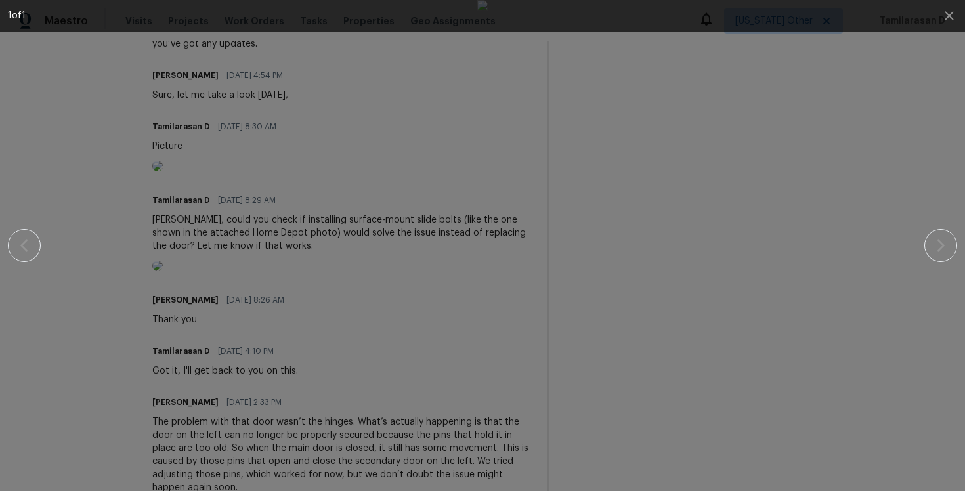
click at [154, 266] on div at bounding box center [482, 245] width 852 height 491
click at [190, 345] on div at bounding box center [482, 245] width 852 height 491
click at [952, 12] on icon "button" at bounding box center [949, 15] width 9 height 9
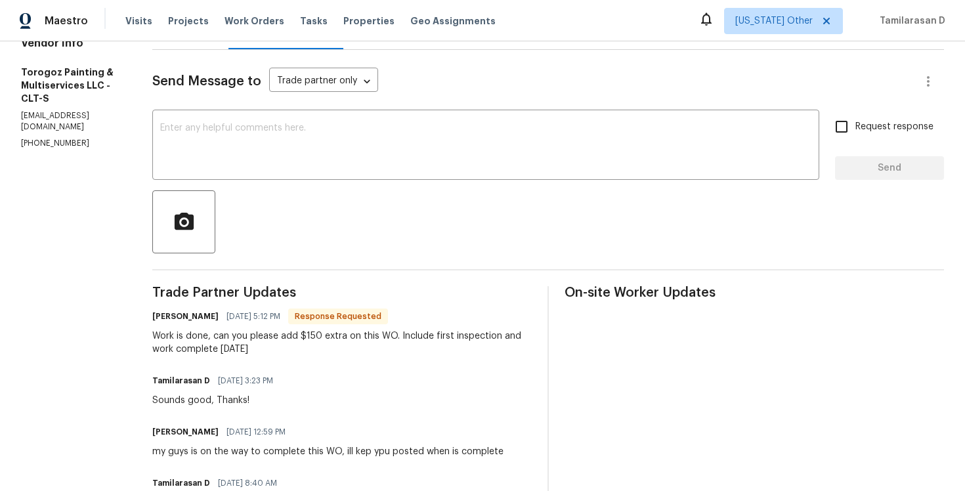
scroll to position [0, 0]
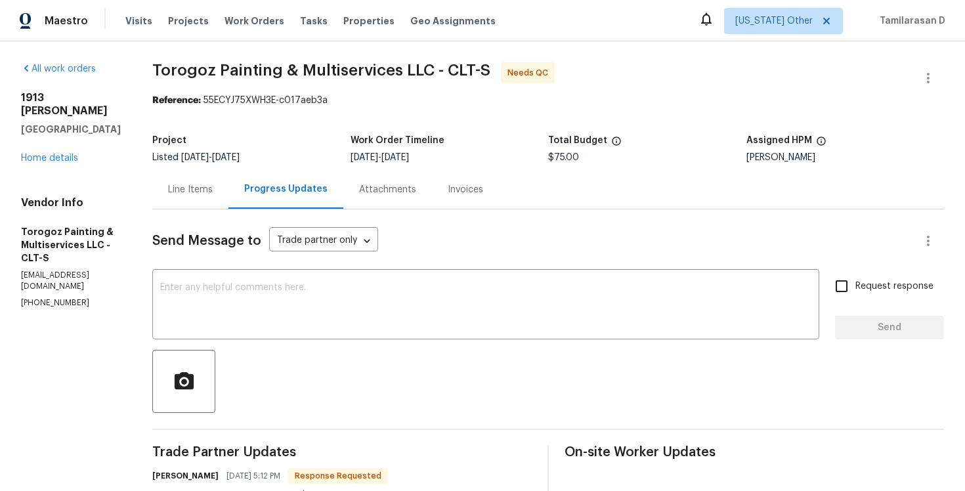
click at [204, 183] on div "Line Items" at bounding box center [190, 189] width 45 height 13
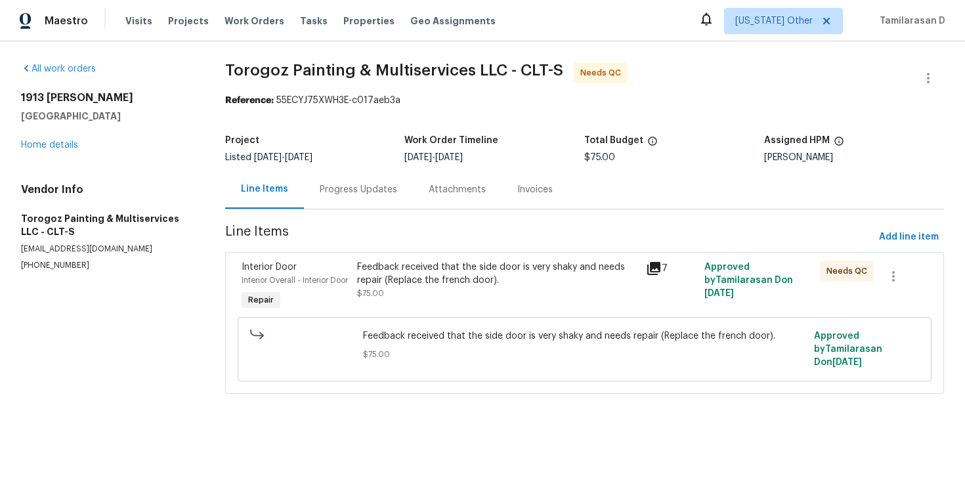
click at [462, 275] on div "Feedback received that the side door is very shaky and needs repair (Replace th…" at bounding box center [498, 274] width 282 height 26
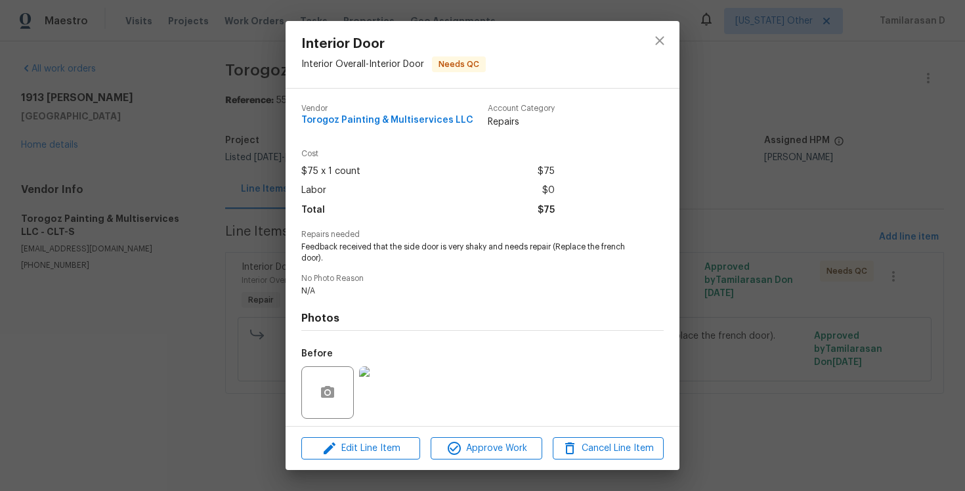
scroll to position [91, 0]
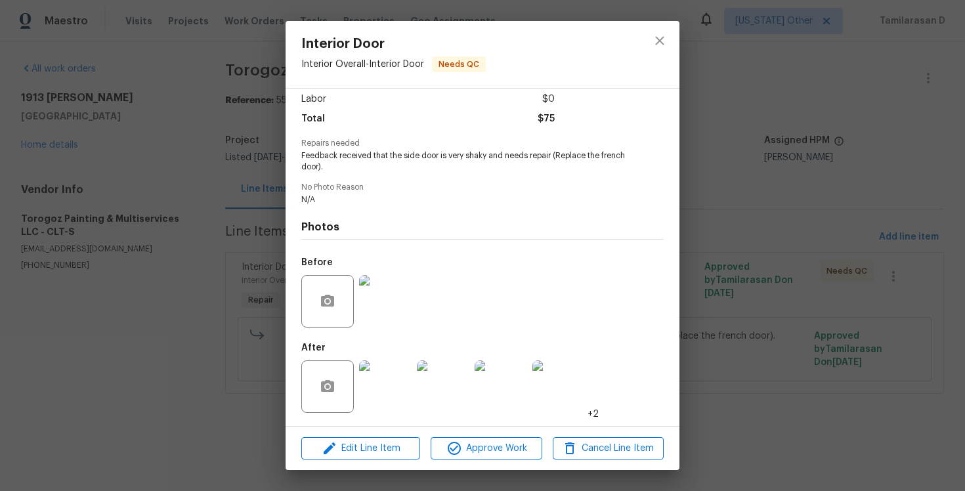
click at [388, 386] on img at bounding box center [385, 386] width 53 height 53
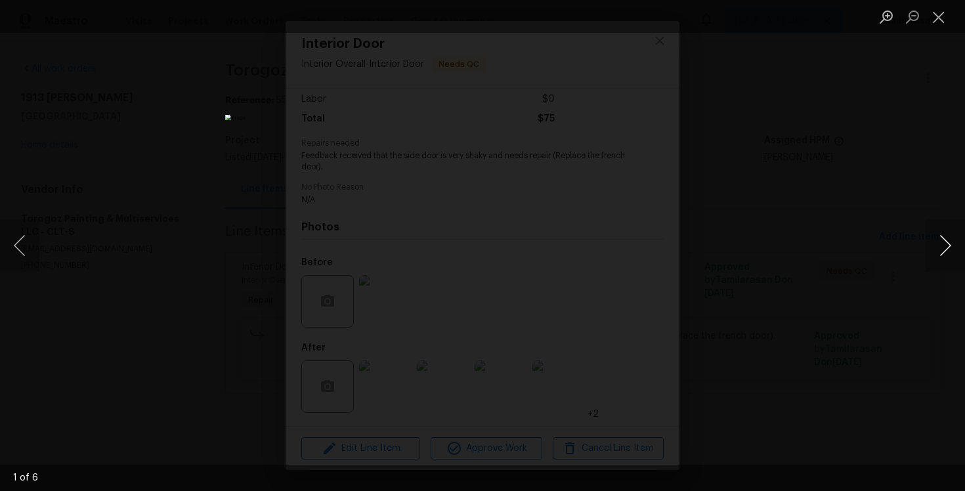
click at [949, 248] on button "Next image" at bounding box center [945, 245] width 39 height 53
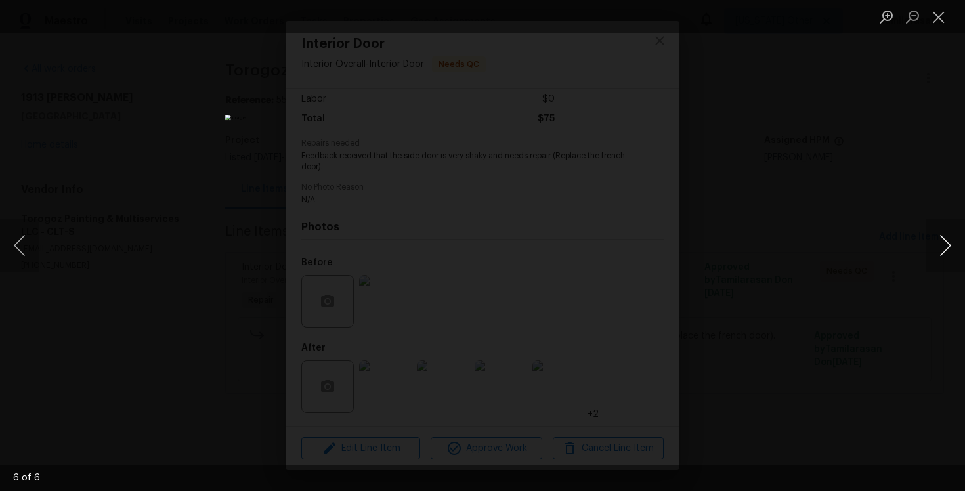
click at [949, 248] on button "Next image" at bounding box center [945, 245] width 39 height 53
click at [943, 244] on button "Next image" at bounding box center [945, 245] width 39 height 53
click at [942, 13] on button "Close lightbox" at bounding box center [939, 16] width 26 height 23
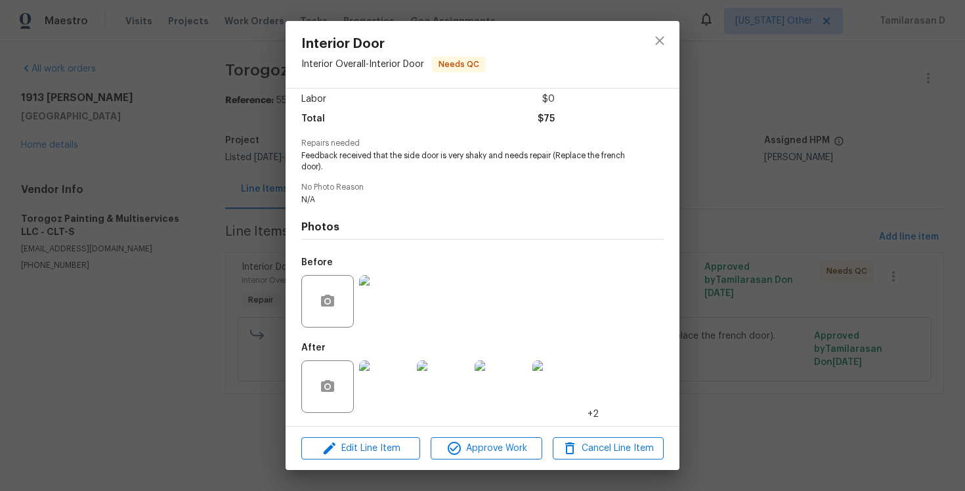
click at [265, 187] on div "Interior Door Interior Overall - Interior Door Needs QC Vendor Torogoz Painting…" at bounding box center [482, 245] width 965 height 491
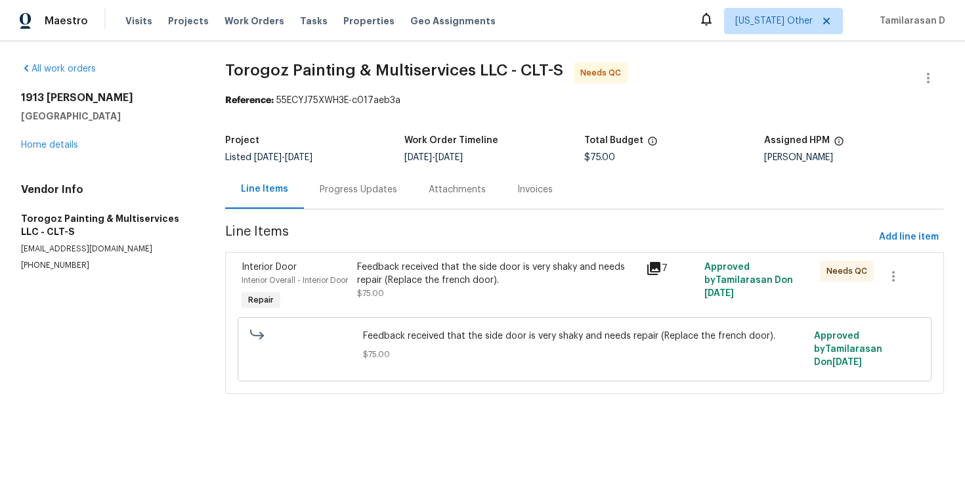
click at [382, 263] on div "Feedback received that the side door is very shaky and needs repair (Replace th…" at bounding box center [498, 274] width 282 height 26
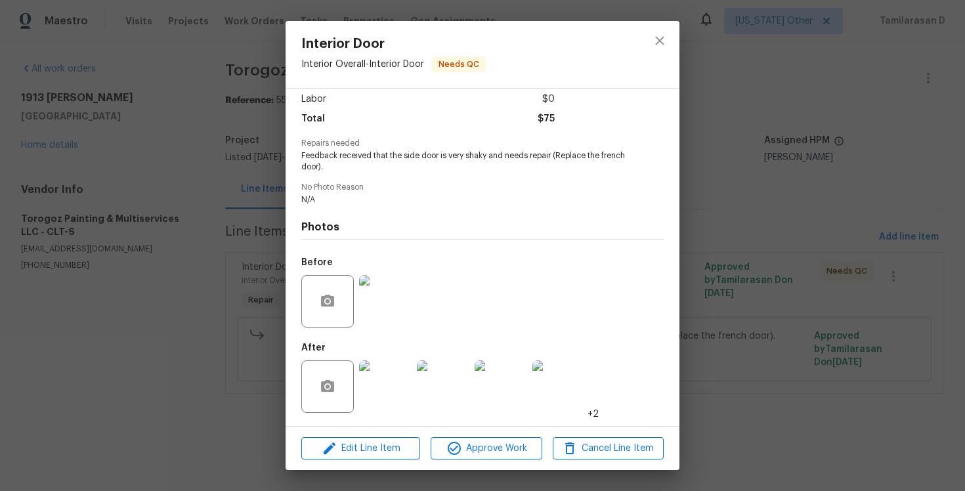
click at [392, 391] on img at bounding box center [385, 386] width 53 height 53
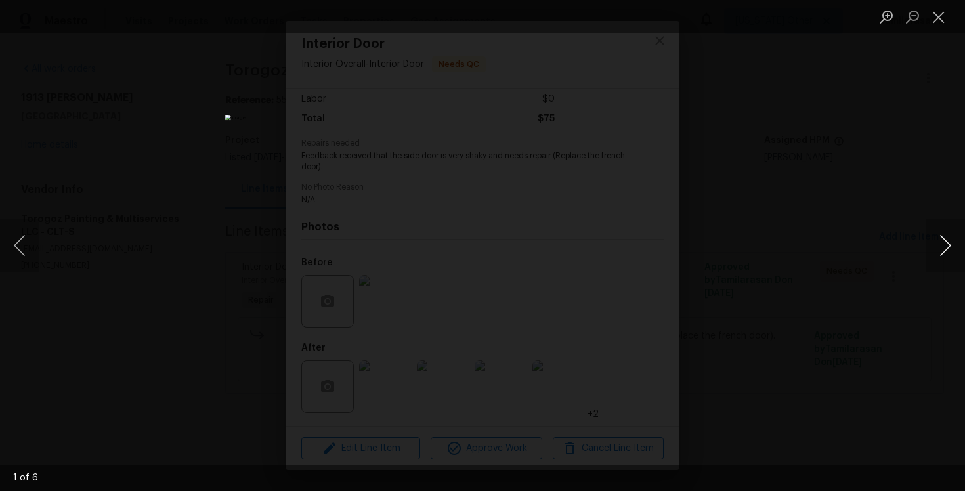
click at [943, 239] on button "Next image" at bounding box center [945, 245] width 39 height 53
click at [943, 238] on button "Next image" at bounding box center [945, 245] width 39 height 53
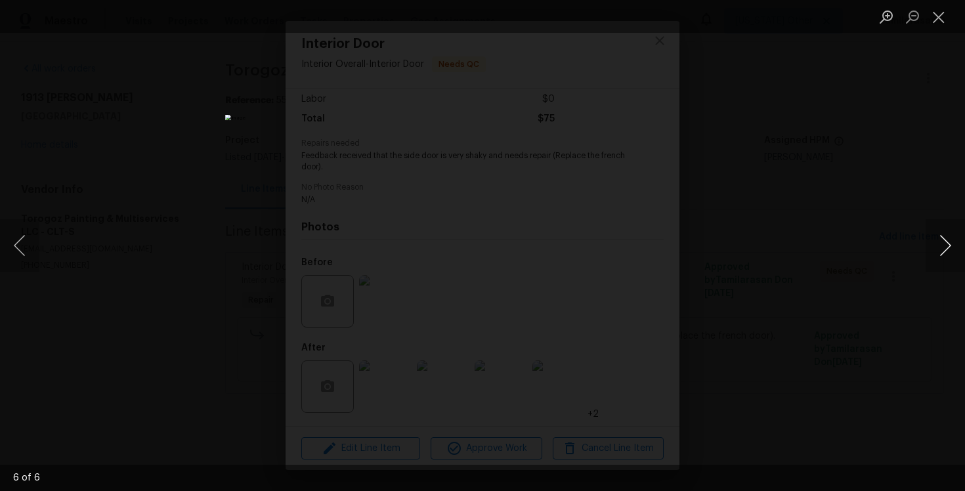
click at [939, 228] on button "Next image" at bounding box center [945, 245] width 39 height 53
click at [14, 247] on button "Previous image" at bounding box center [19, 245] width 39 height 53
click at [467, 244] on img "Lightbox" at bounding box center [482, 246] width 515 height 262
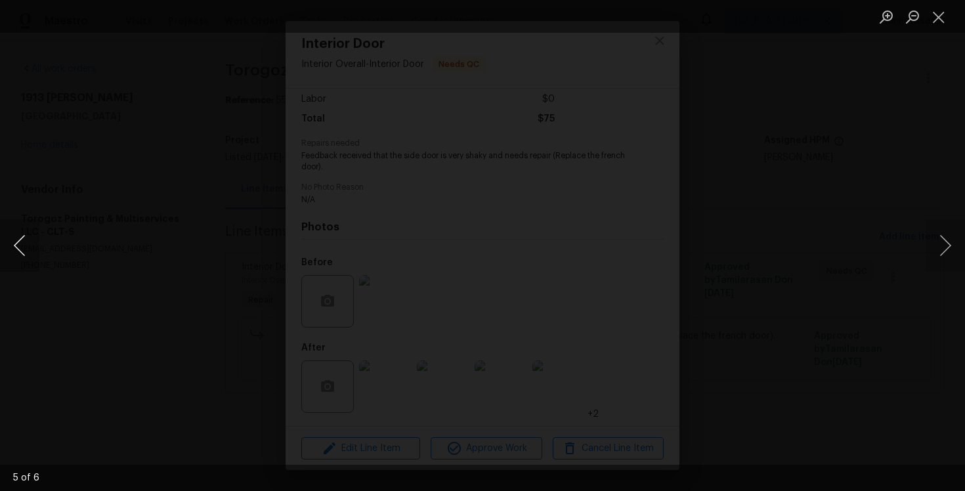
click at [22, 234] on button "Previous image" at bounding box center [19, 245] width 39 height 53
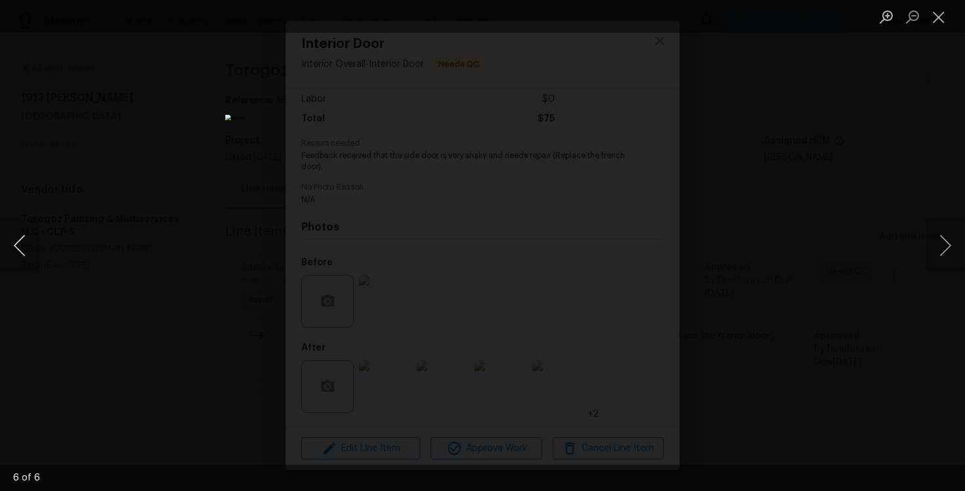
click at [22, 234] on button "Previous image" at bounding box center [19, 245] width 39 height 53
click at [947, 9] on button "Close lightbox" at bounding box center [939, 16] width 26 height 23
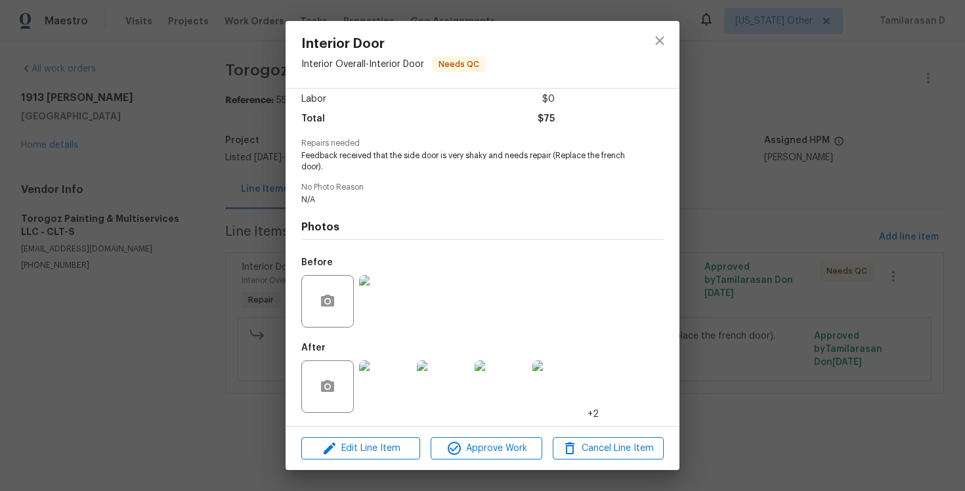
click at [244, 209] on div "Interior Door Interior Overall - Interior Door Needs QC Vendor Torogoz Painting…" at bounding box center [482, 245] width 965 height 491
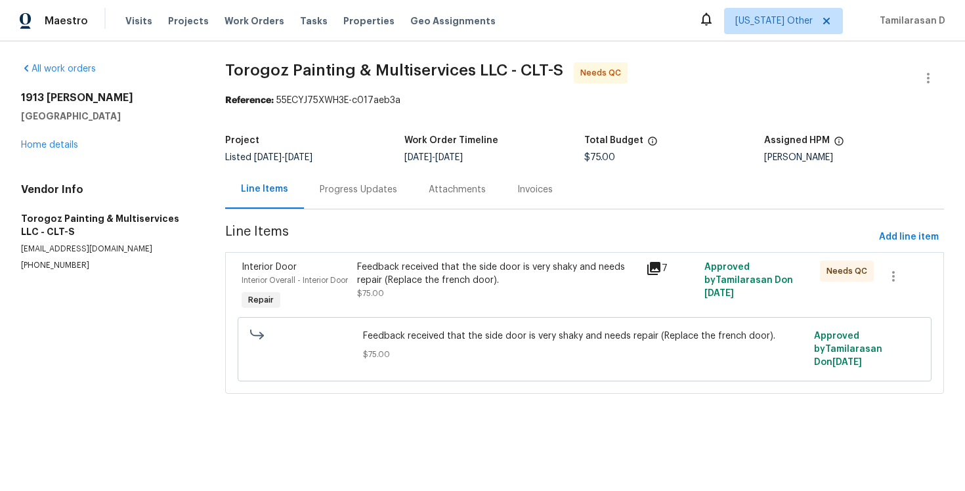
click at [309, 194] on div "Progress Updates" at bounding box center [358, 189] width 109 height 39
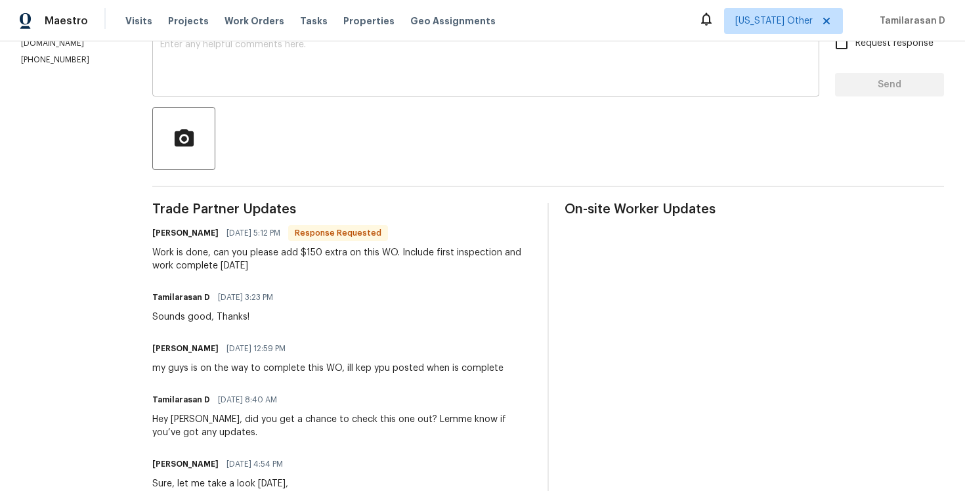
scroll to position [258, 0]
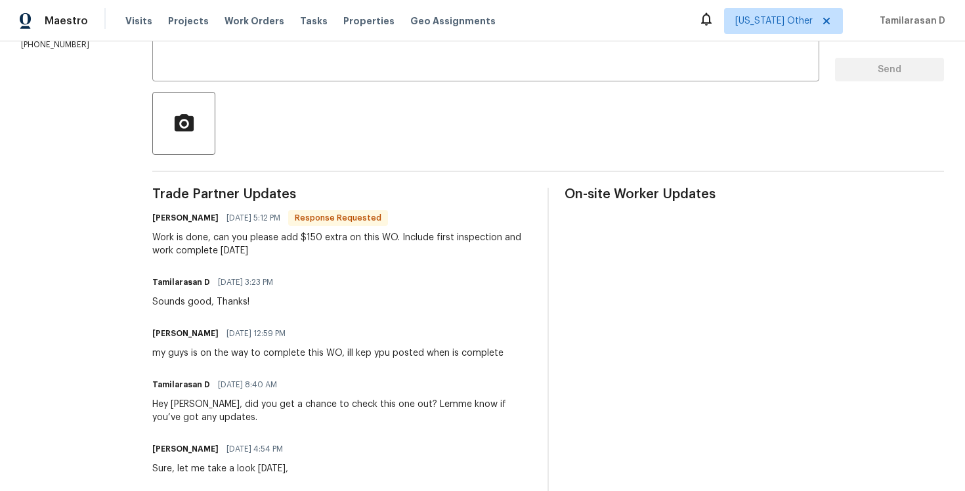
click at [249, 253] on div "Work is done, can you please add $150 extra on this WO. Include first inspectio…" at bounding box center [341, 244] width 379 height 26
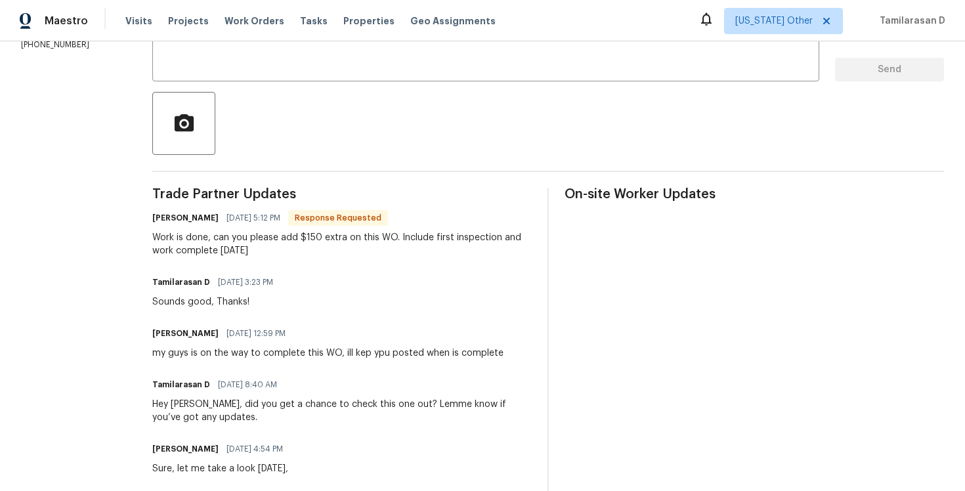
scroll to position [0, 0]
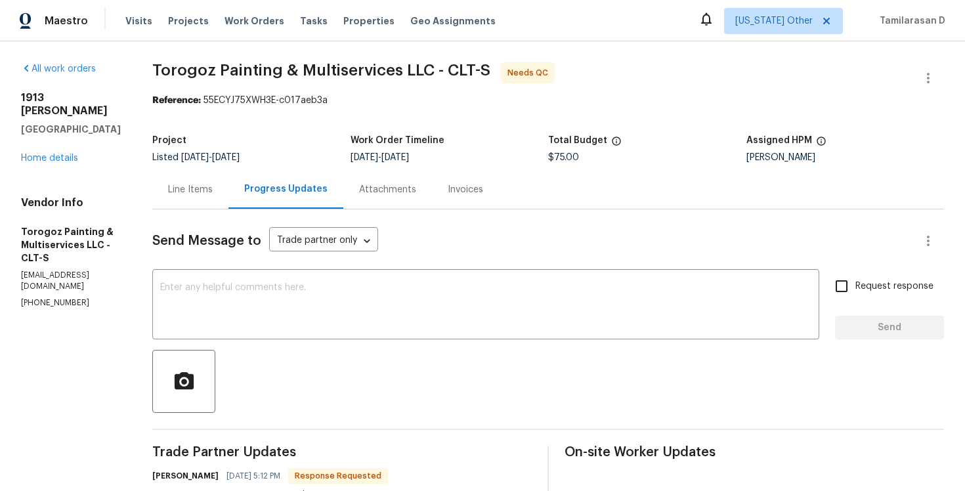
click at [228, 197] on div "Line Items" at bounding box center [190, 189] width 76 height 39
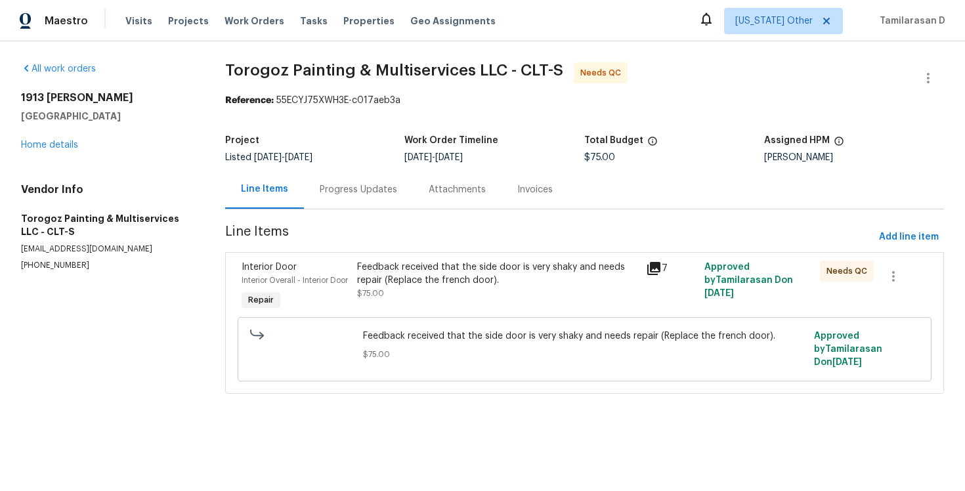
click at [426, 299] on div "Feedback received that the side door is very shaky and needs repair (Replace th…" at bounding box center [498, 280] width 282 height 39
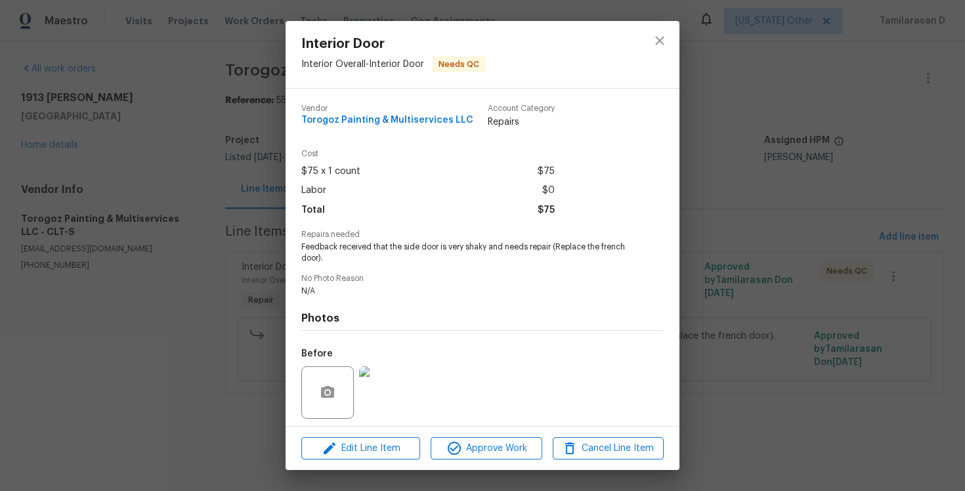
scroll to position [91, 0]
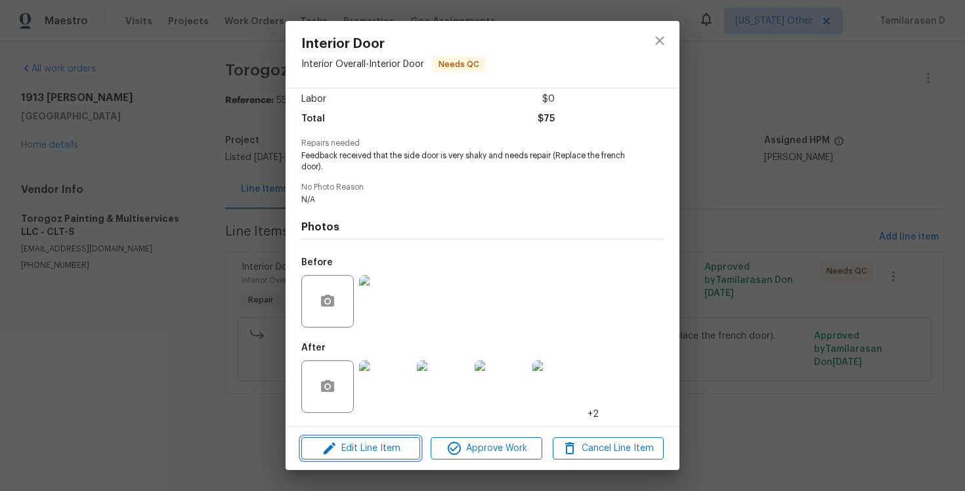
click at [338, 453] on span "Edit Line Item" at bounding box center [360, 449] width 111 height 16
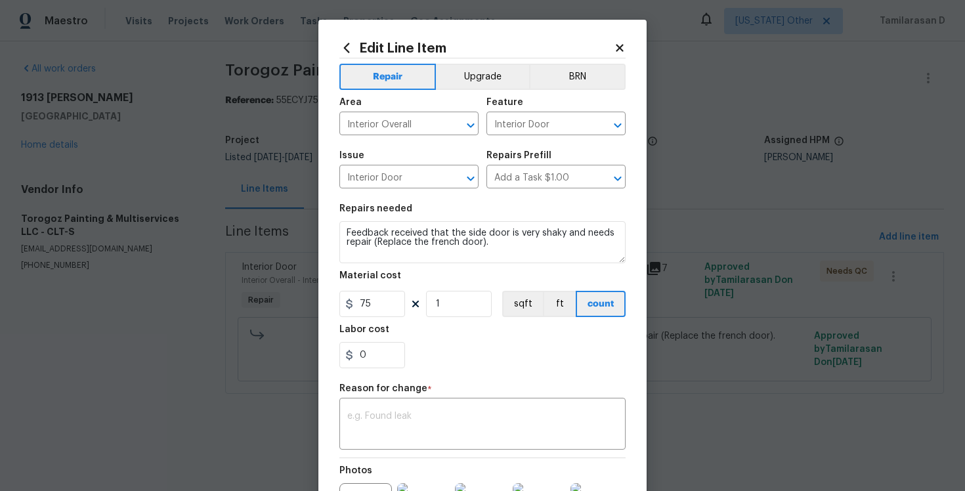
click at [371, 320] on section "Repairs needed Feedback received that the side door is very shaky and needs rep…" at bounding box center [482, 286] width 286 height 180
click at [366, 304] on input "75" at bounding box center [372, 304] width 66 height 26
type input "225"
click at [362, 416] on textarea at bounding box center [482, 426] width 270 height 28
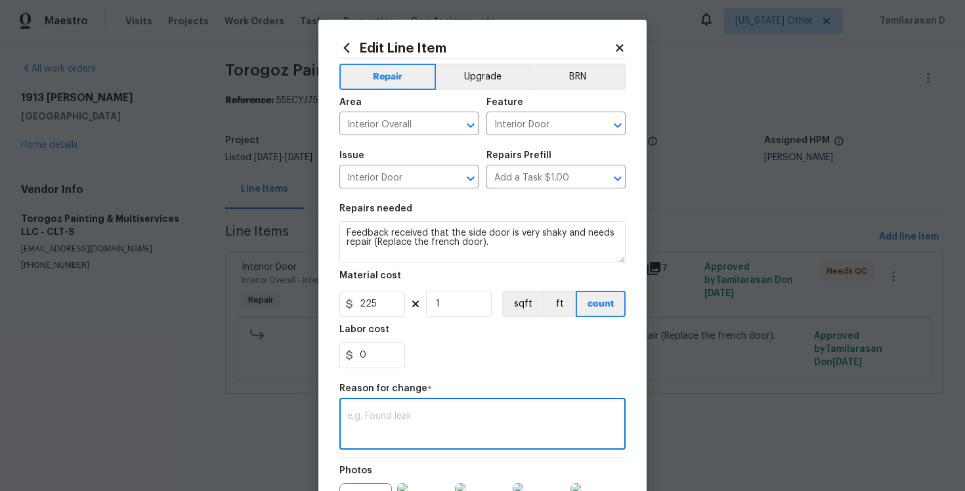
click at [373, 419] on textarea at bounding box center [482, 426] width 270 height 28
paste textarea "(TD) Updated per vendor’s final cost."
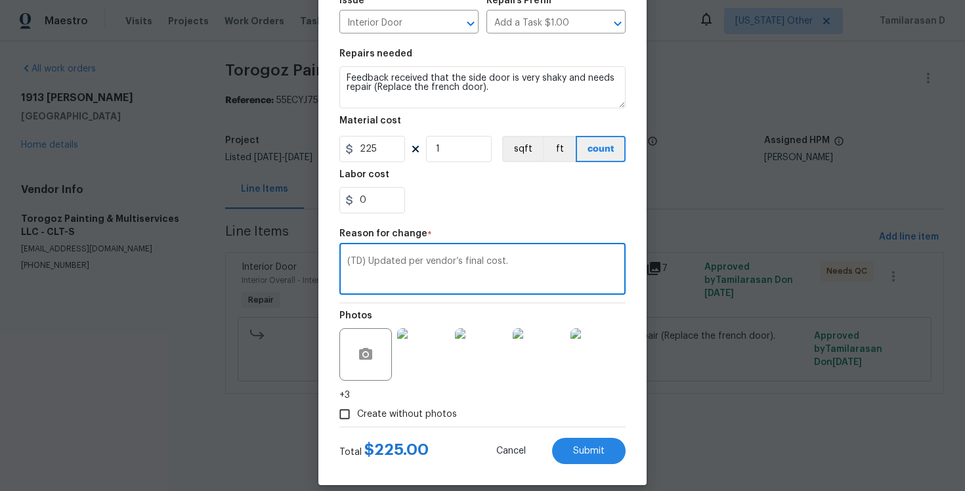
scroll to position [169, 0]
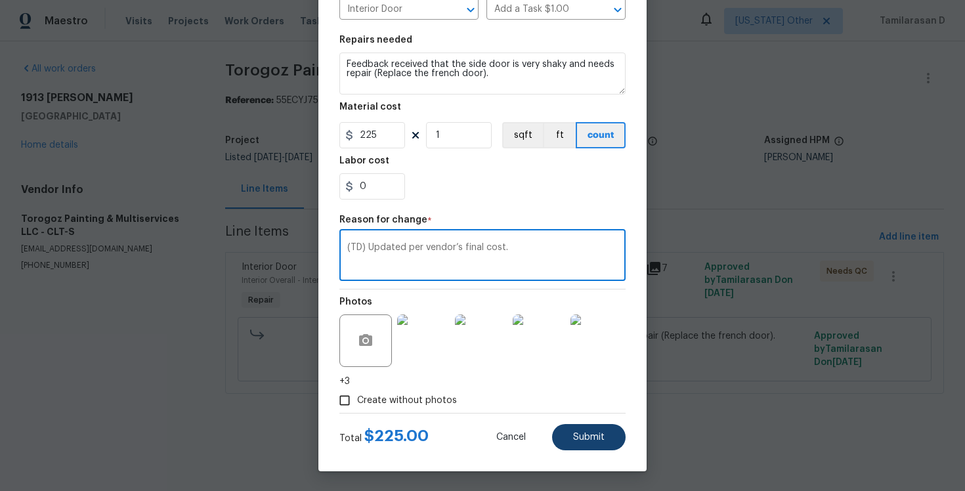
type textarea "(TD) Updated per vendor’s final cost."
click at [586, 438] on span "Submit" at bounding box center [589, 438] width 32 height 10
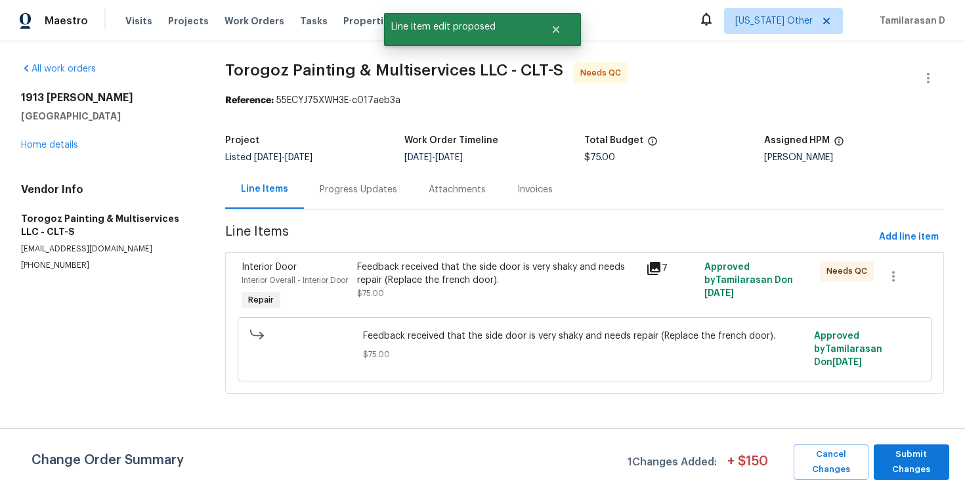
scroll to position [0, 0]
click at [935, 447] on span "Submit Changes" at bounding box center [911, 462] width 62 height 30
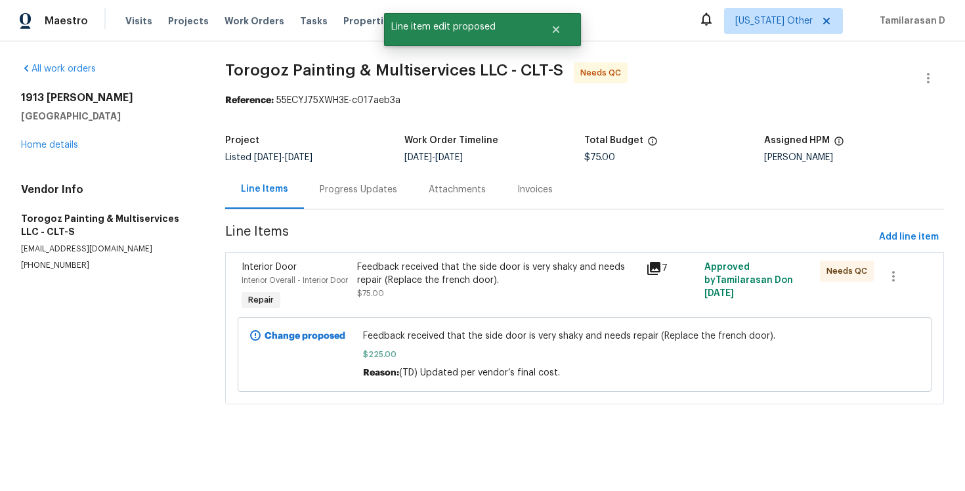
click at [352, 181] on div "Progress Updates" at bounding box center [358, 189] width 109 height 39
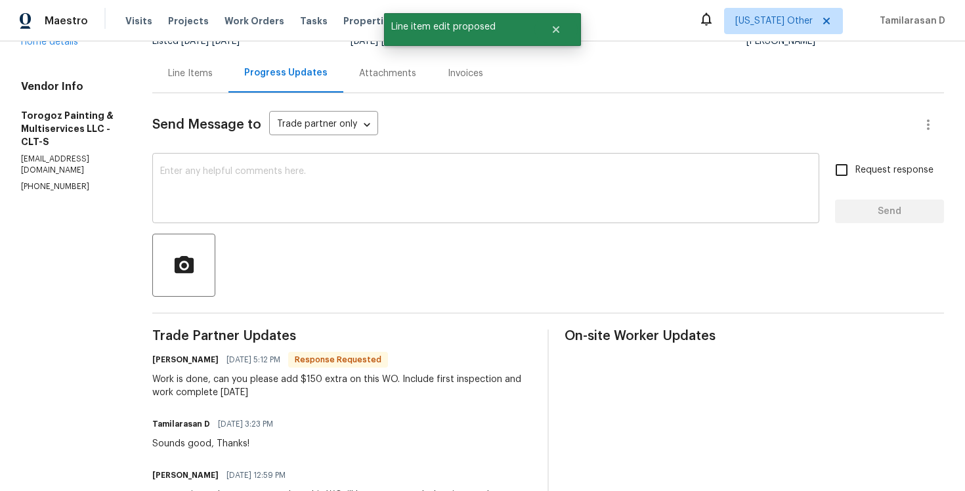
scroll to position [281, 0]
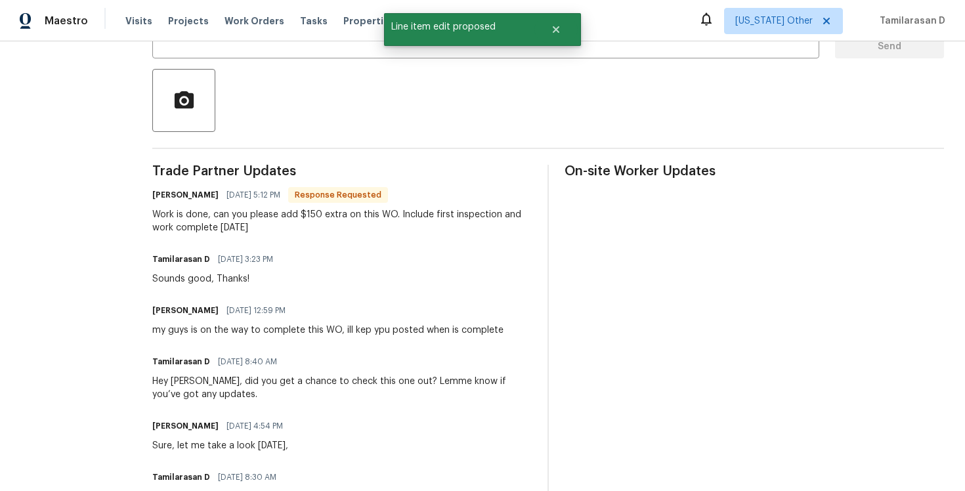
click at [222, 228] on div "Work is done, can you please add $150 extra on this WO. Include first inspectio…" at bounding box center [341, 221] width 379 height 26
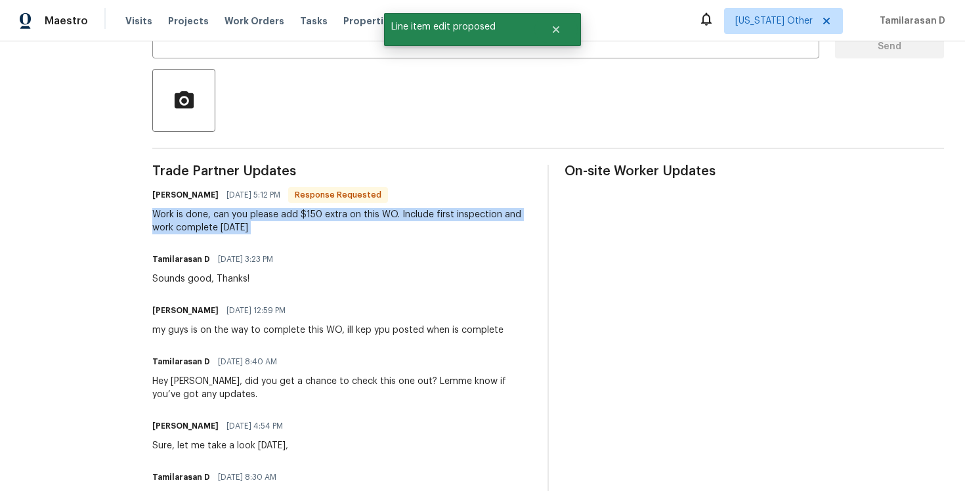
copy div "Work is done, can you please add $150 extra on this WO. Include first inspectio…"
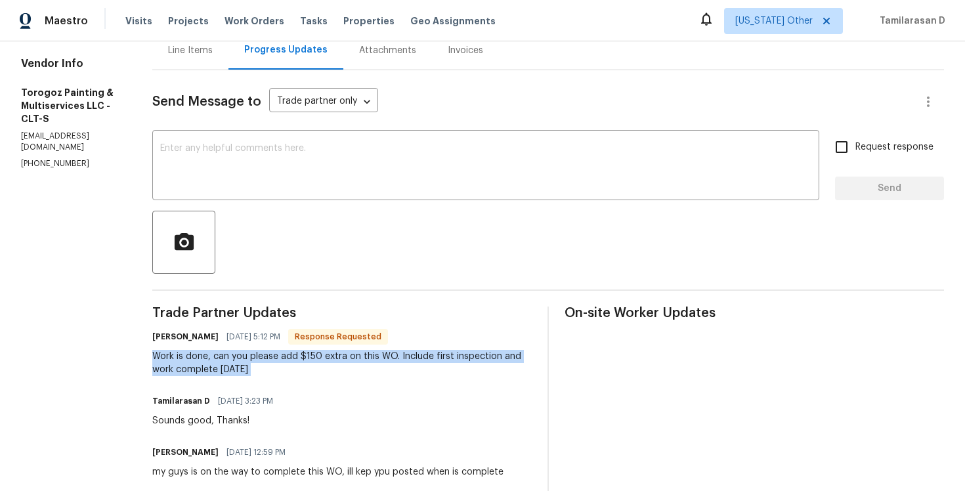
scroll to position [0, 0]
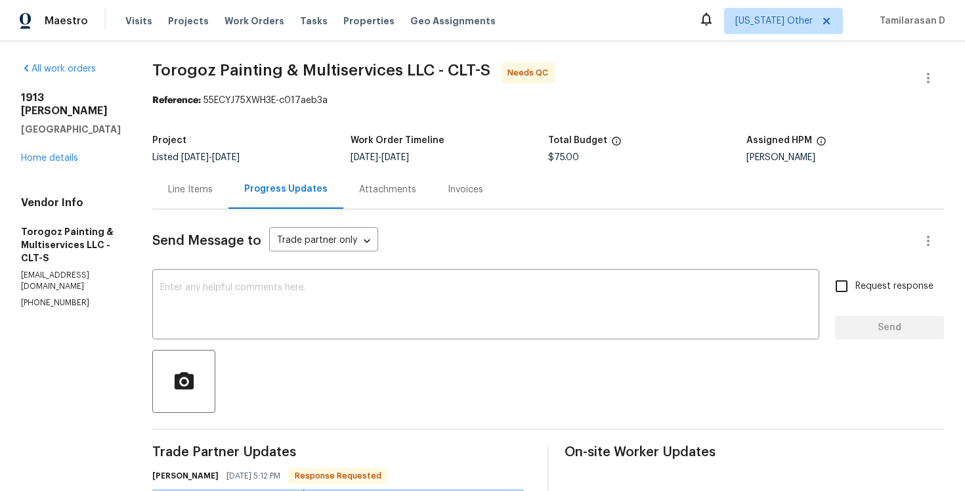
click at [224, 198] on div "Line Items" at bounding box center [190, 189] width 76 height 39
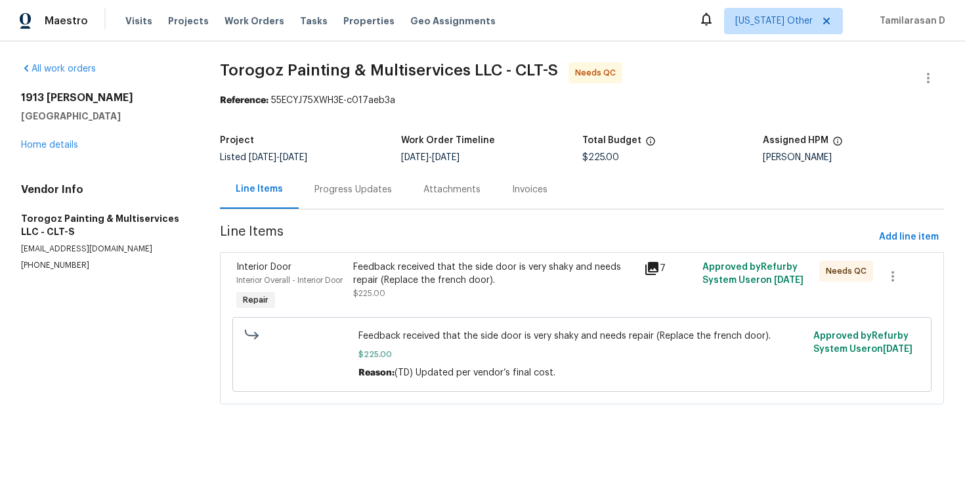
click at [314, 190] on div "Progress Updates" at bounding box center [352, 189] width 77 height 13
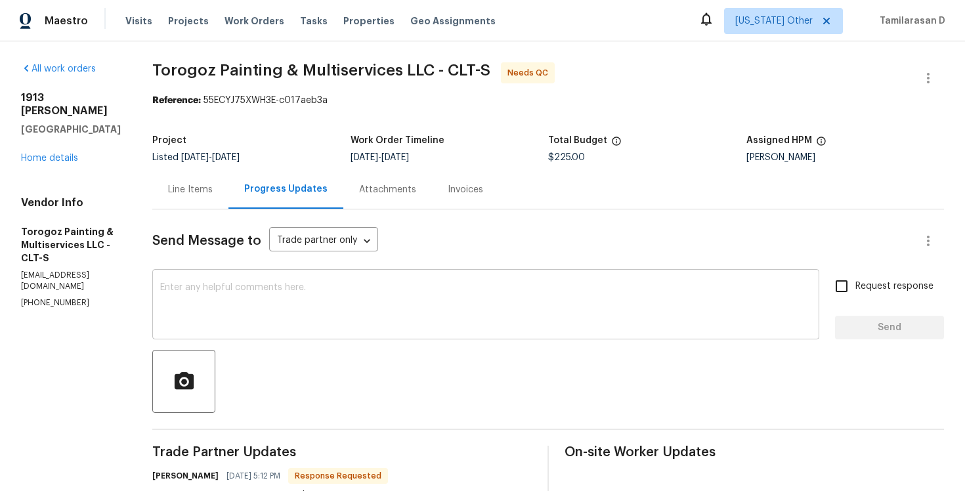
click at [276, 289] on textarea at bounding box center [485, 306] width 651 height 46
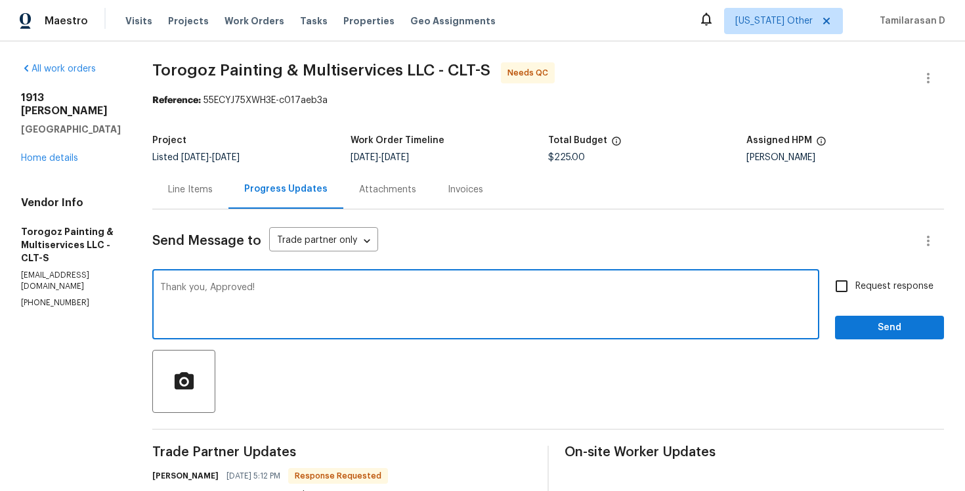
type textarea "Thank you, Approved!"
click at [867, 324] on span "Send" at bounding box center [890, 328] width 88 height 16
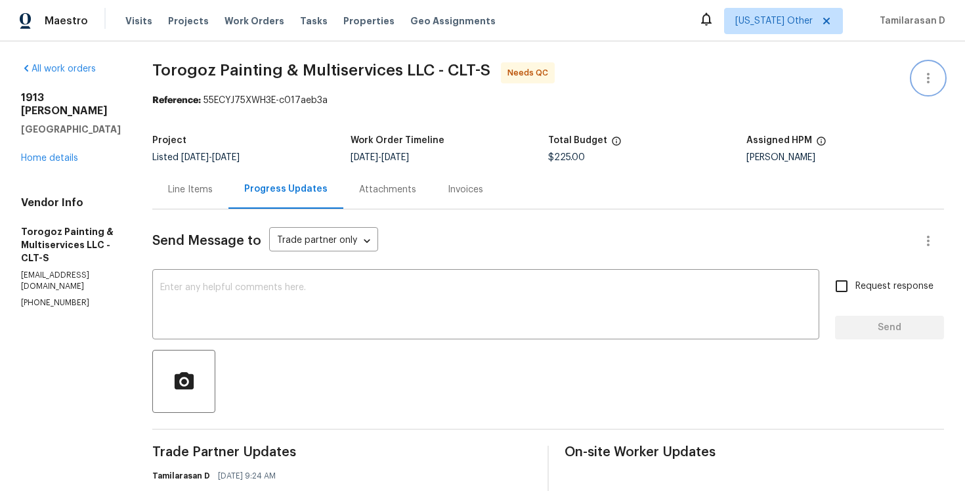
click at [930, 64] on button "button" at bounding box center [929, 78] width 32 height 32
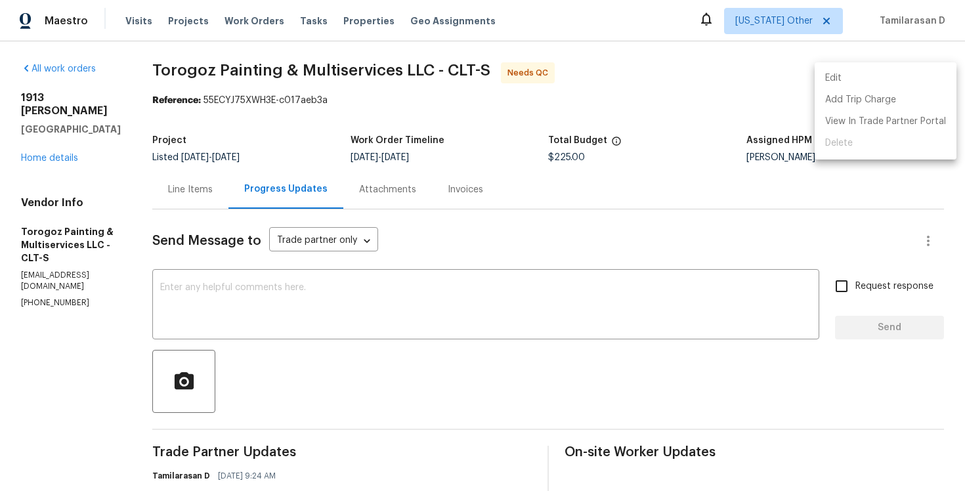
click at [849, 67] on ul "Edit Add Trip Charge View In Trade Partner Portal Delete" at bounding box center [886, 110] width 142 height 97
click at [847, 78] on li "Edit" at bounding box center [886, 79] width 142 height 22
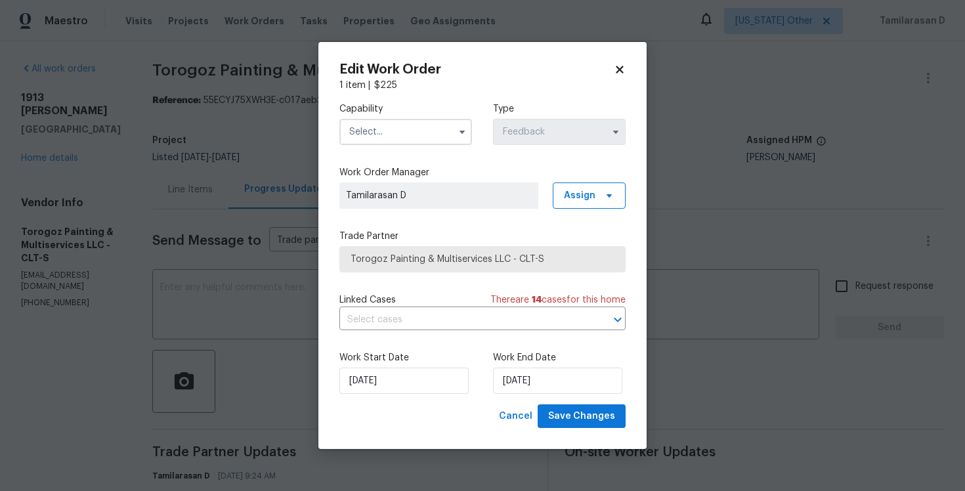
click at [423, 135] on input "text" at bounding box center [405, 132] width 133 height 26
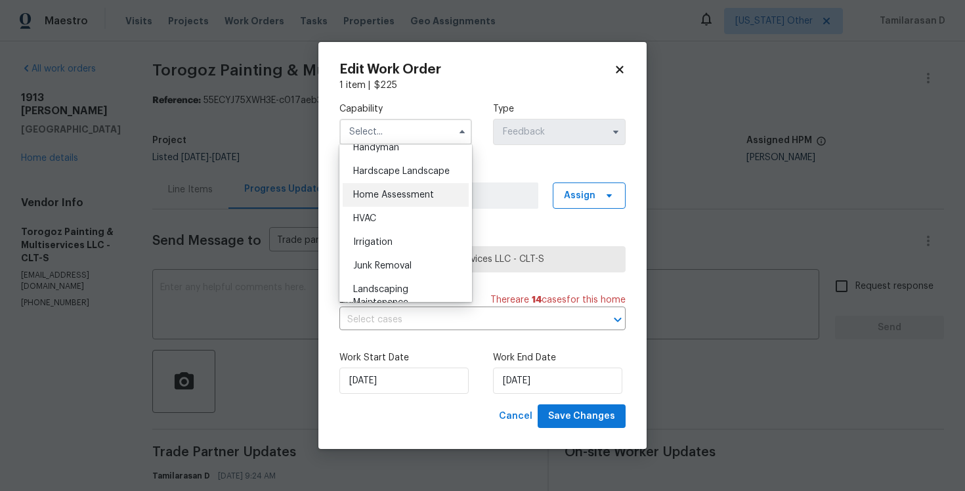
scroll to position [720, 0]
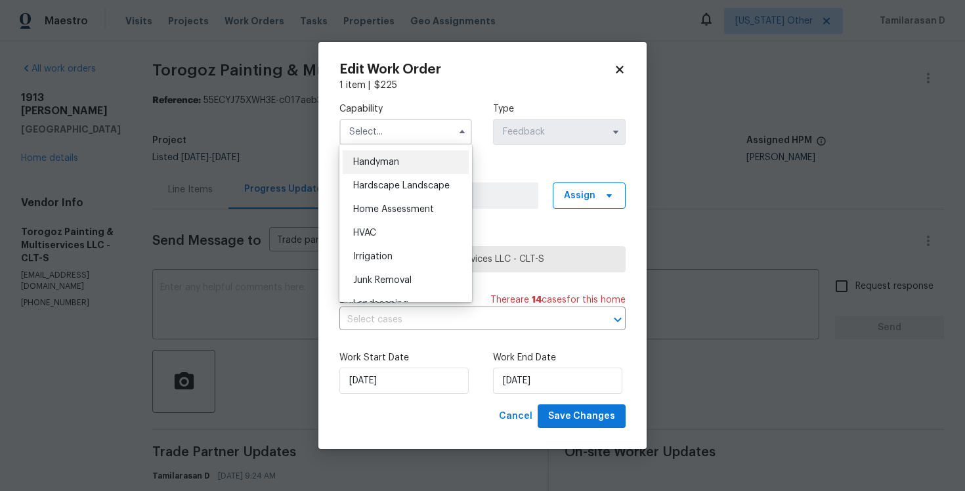
click at [372, 156] on div "Handyman" at bounding box center [406, 162] width 126 height 24
type input "Handyman"
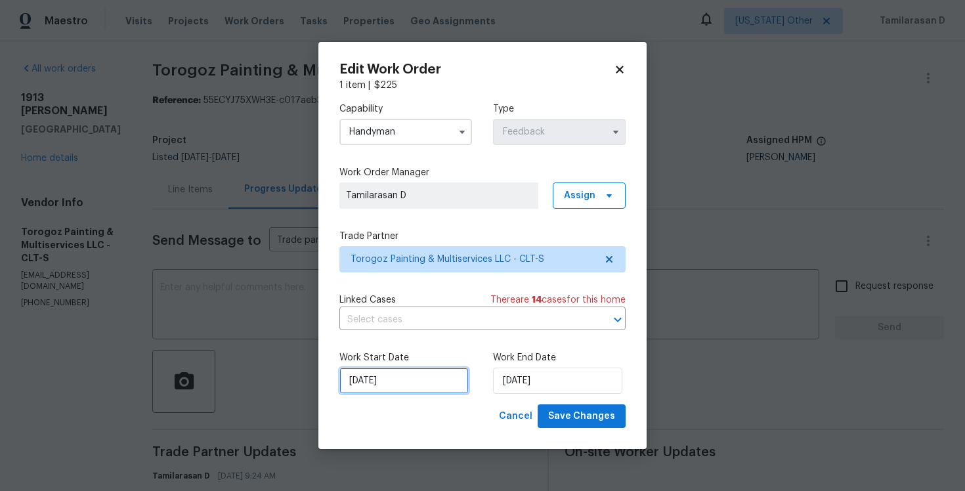
click at [380, 383] on input "[DATE]" at bounding box center [403, 381] width 129 height 26
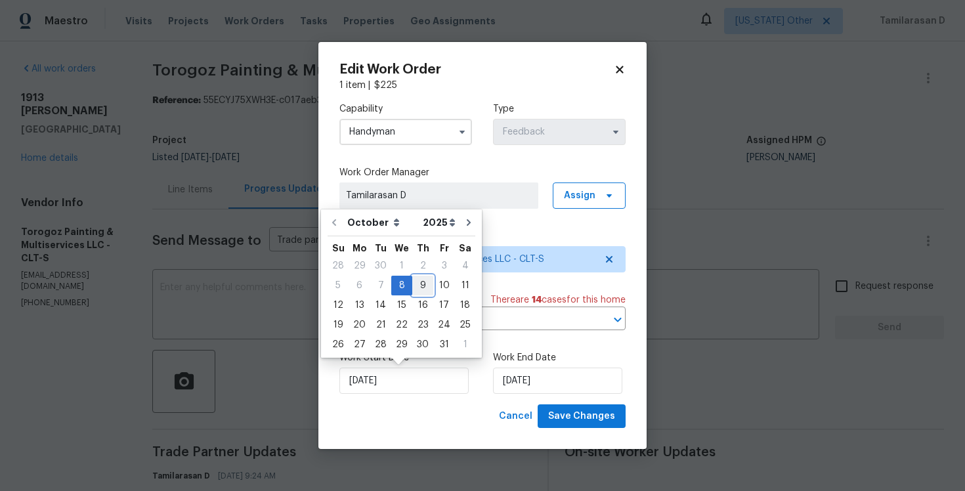
click at [416, 280] on div "9" at bounding box center [422, 285] width 21 height 18
type input "[DATE]"
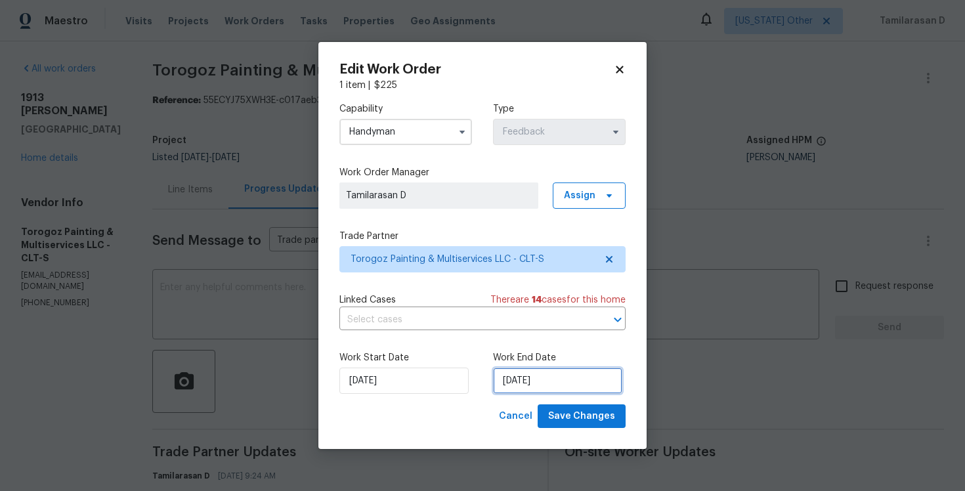
click at [536, 373] on input "[DATE]" at bounding box center [557, 381] width 129 height 26
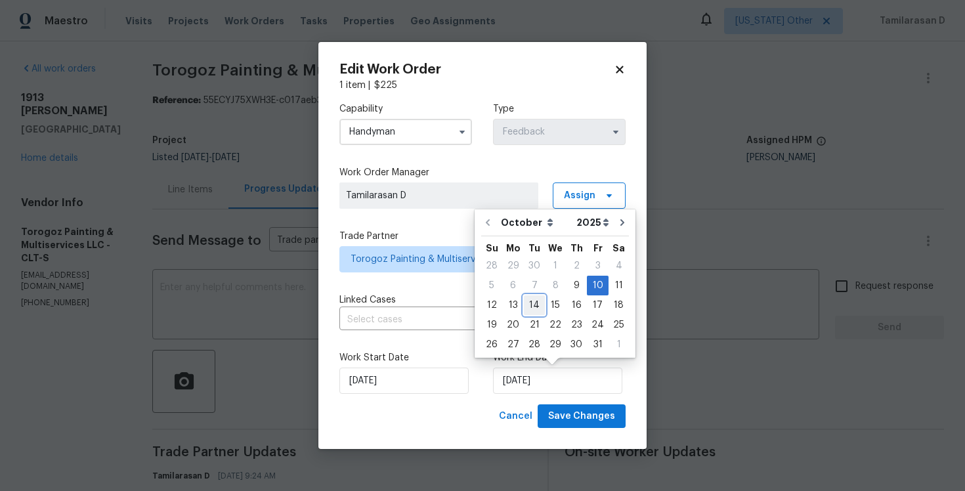
click at [538, 309] on div "14" at bounding box center [534, 305] width 21 height 18
type input "[DATE]"
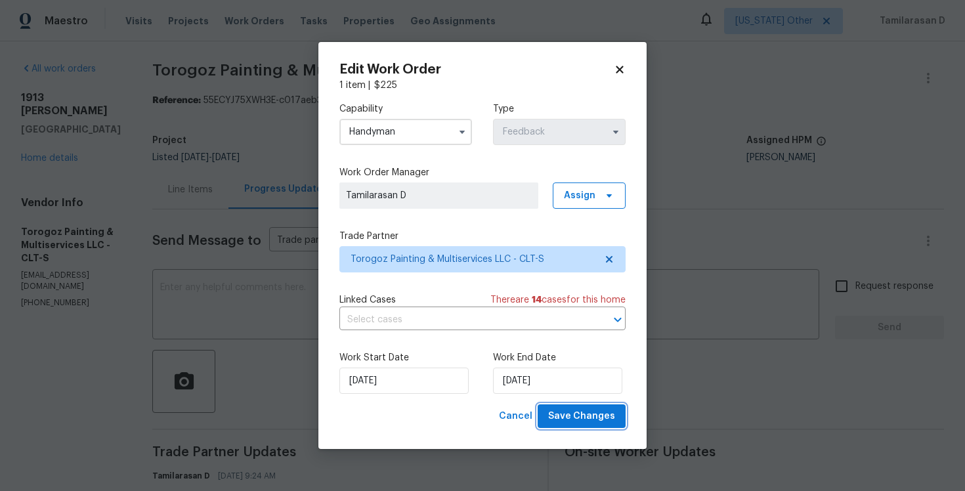
click at [595, 411] on span "Save Changes" at bounding box center [581, 416] width 67 height 16
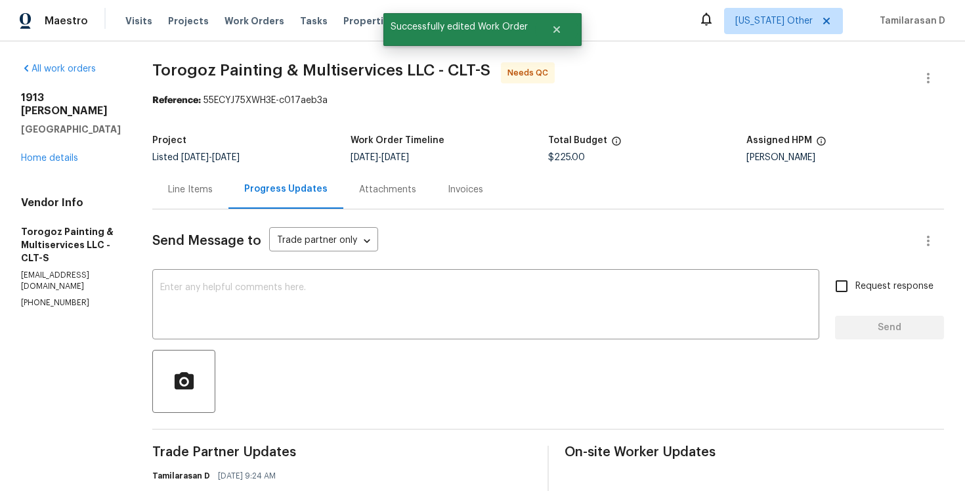
click at [213, 192] on div "Line Items" at bounding box center [190, 189] width 45 height 13
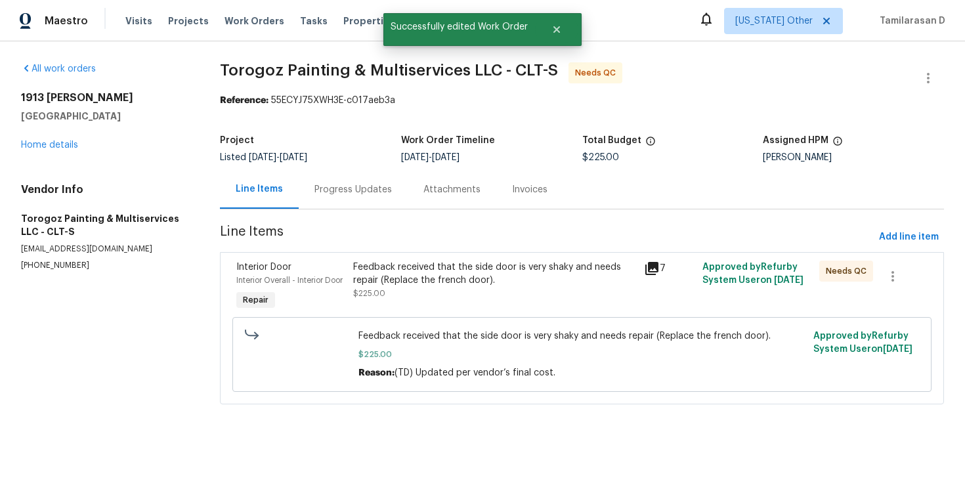
click at [432, 309] on div "Feedback received that the side door is very shaky and needs repair (Replace th…" at bounding box center [494, 287] width 291 height 60
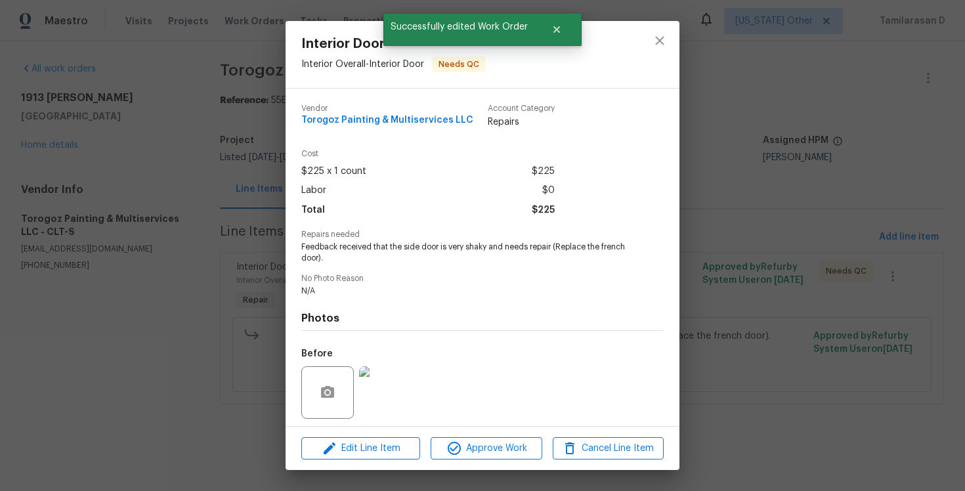
scroll to position [91, 0]
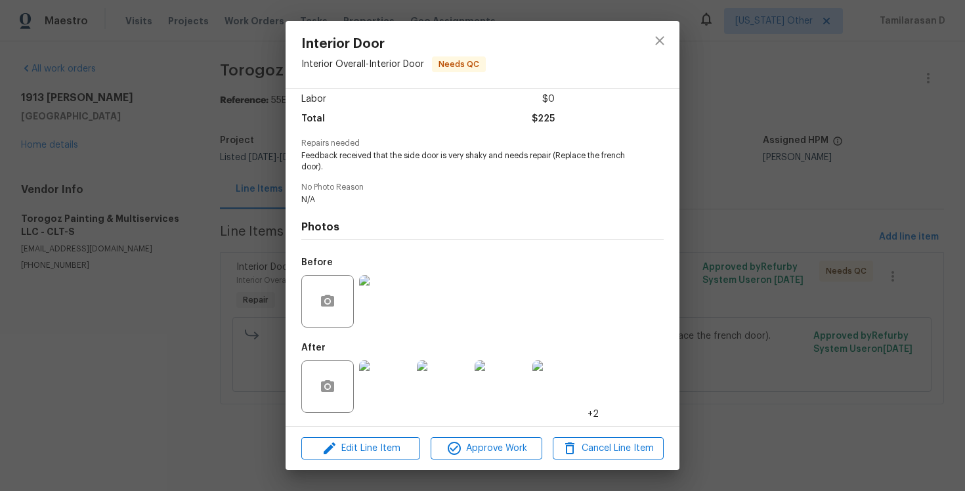
click at [365, 301] on img at bounding box center [385, 301] width 53 height 53
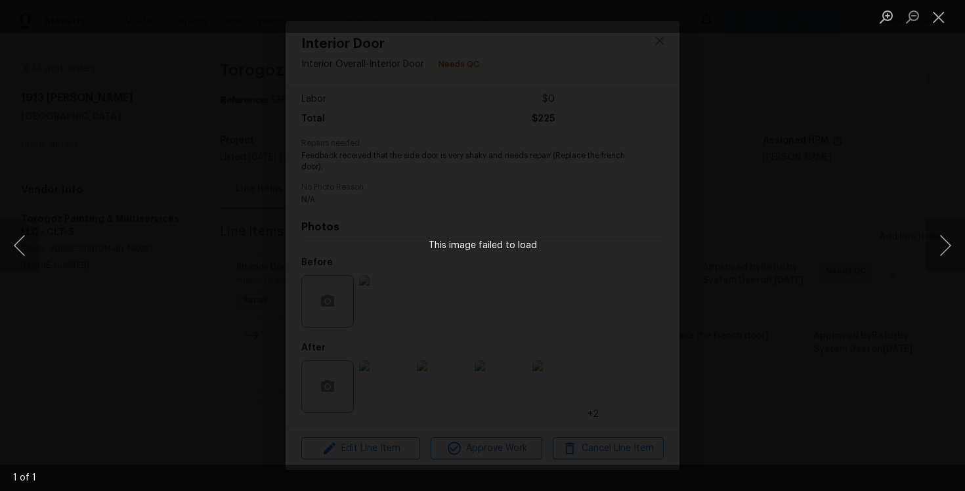
click at [680, 246] on div "This image failed to load" at bounding box center [482, 245] width 965 height 491
click at [255, 286] on div "This image failed to load" at bounding box center [482, 245] width 965 height 491
click at [940, 18] on button "Close lightbox" at bounding box center [939, 16] width 26 height 23
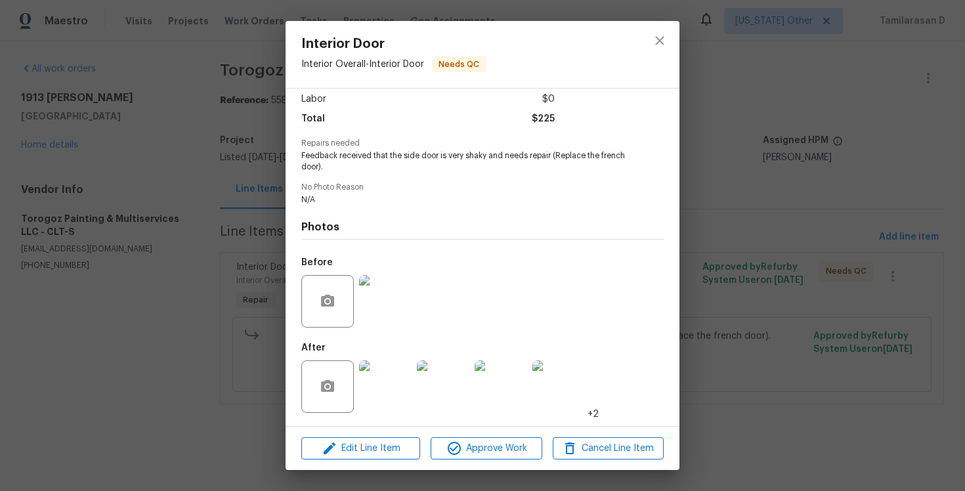
click at [374, 391] on img at bounding box center [385, 386] width 53 height 53
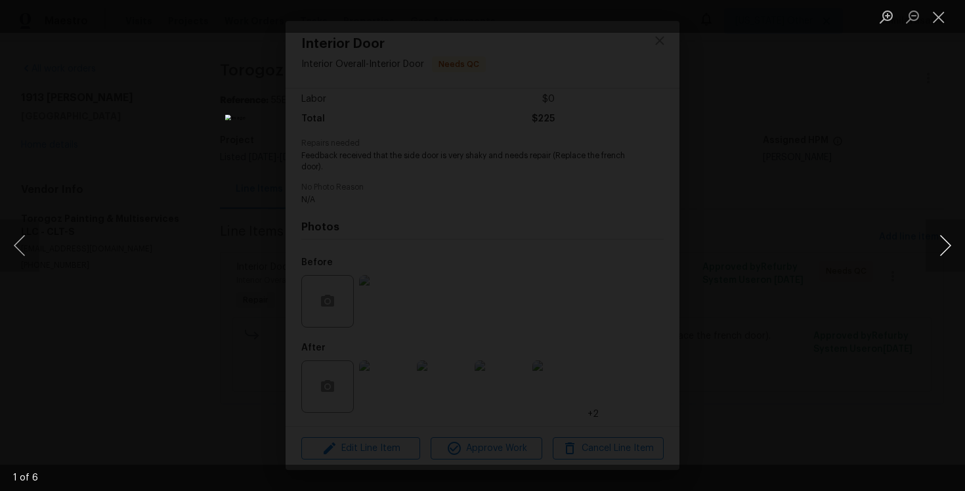
click at [952, 242] on button "Next image" at bounding box center [945, 245] width 39 height 53
click at [945, 246] on button "Next image" at bounding box center [945, 245] width 39 height 53
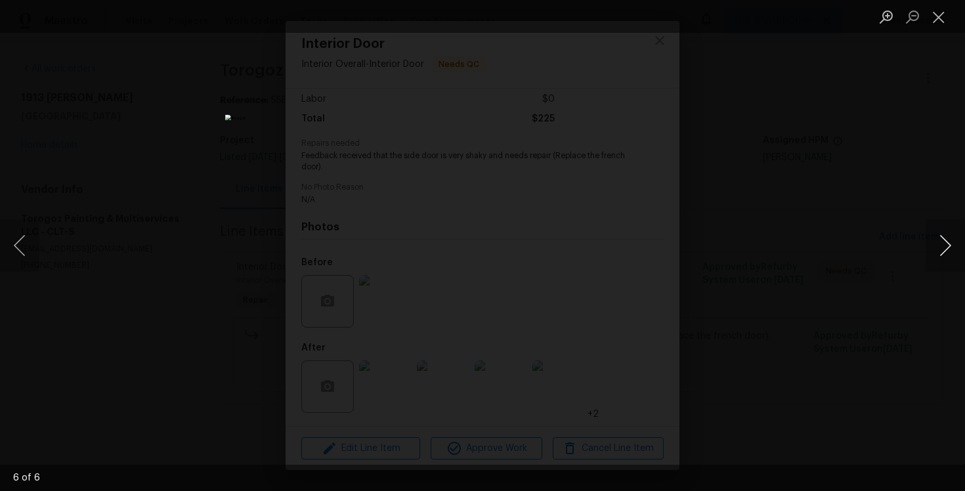
click at [945, 246] on button "Next image" at bounding box center [945, 245] width 39 height 53
click at [940, 247] on button "Next image" at bounding box center [945, 245] width 39 height 53
click at [935, 18] on button "Close lightbox" at bounding box center [939, 16] width 26 height 23
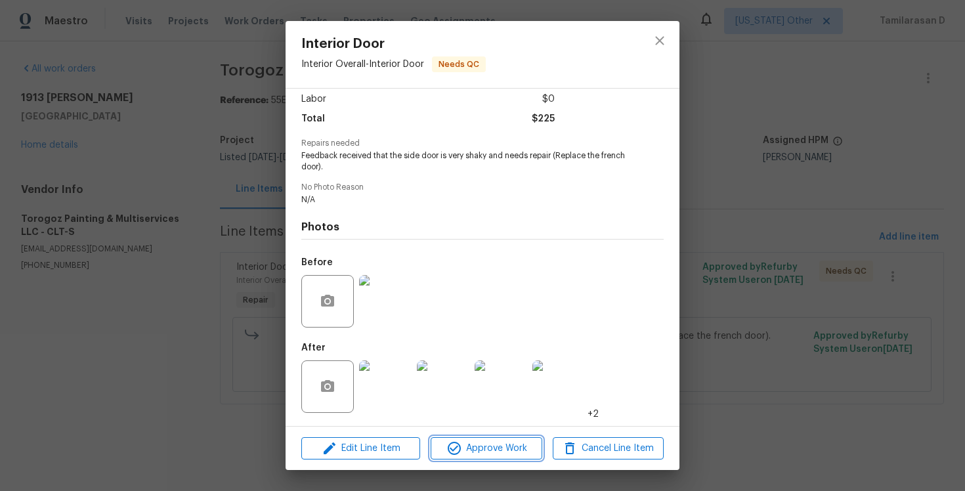
click at [477, 441] on span "Approve Work" at bounding box center [486, 449] width 103 height 16
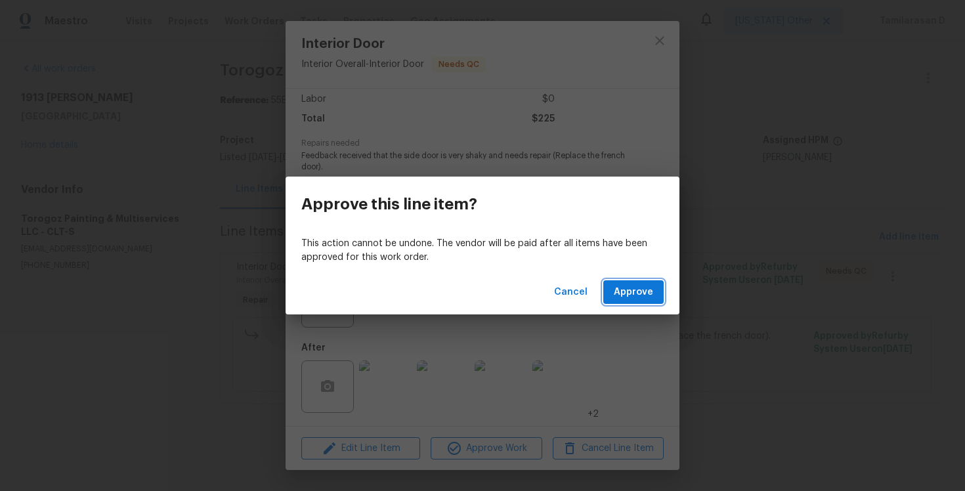
click at [637, 286] on span "Approve" at bounding box center [633, 292] width 39 height 16
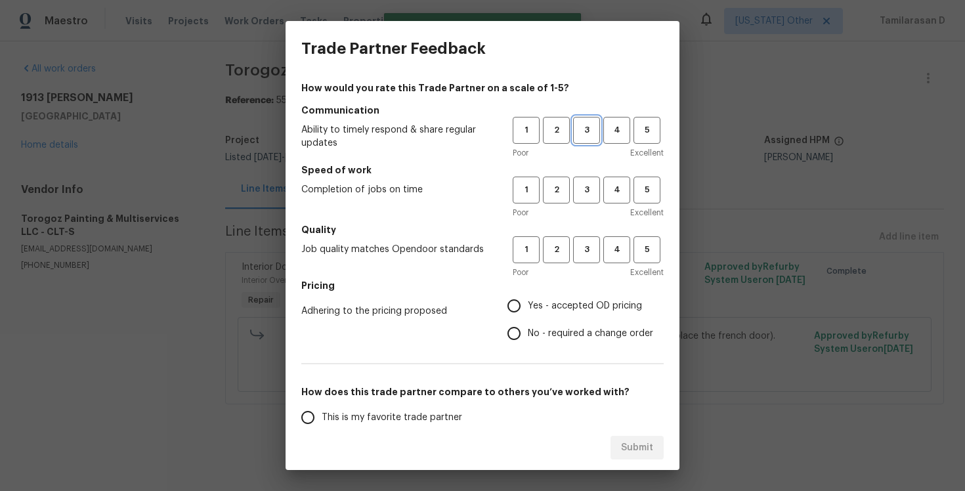
click at [588, 133] on span "3" at bounding box center [586, 130] width 24 height 15
click at [587, 200] on button "3" at bounding box center [586, 190] width 27 height 27
click at [579, 239] on button "3" at bounding box center [586, 249] width 27 height 27
click at [508, 301] on input "Yes - accepted OD pricing" at bounding box center [514, 306] width 28 height 28
radio input "true"
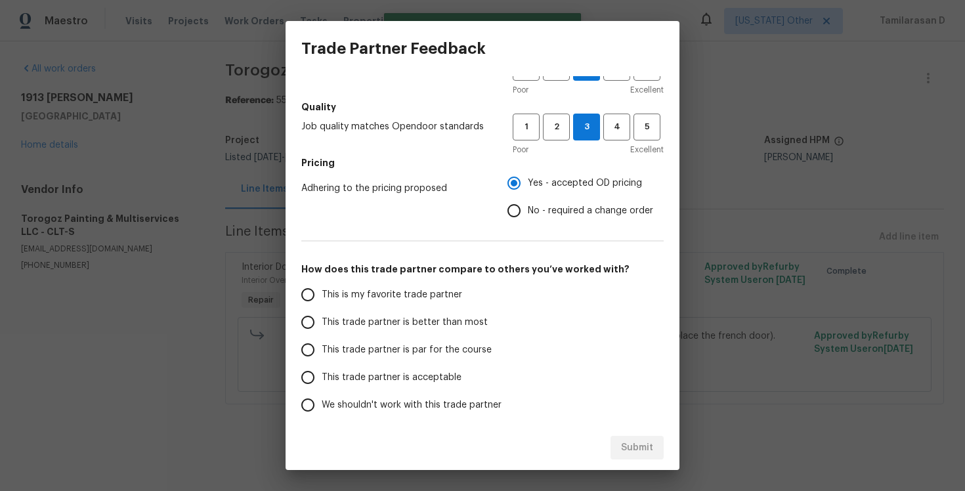
scroll to position [175, 0]
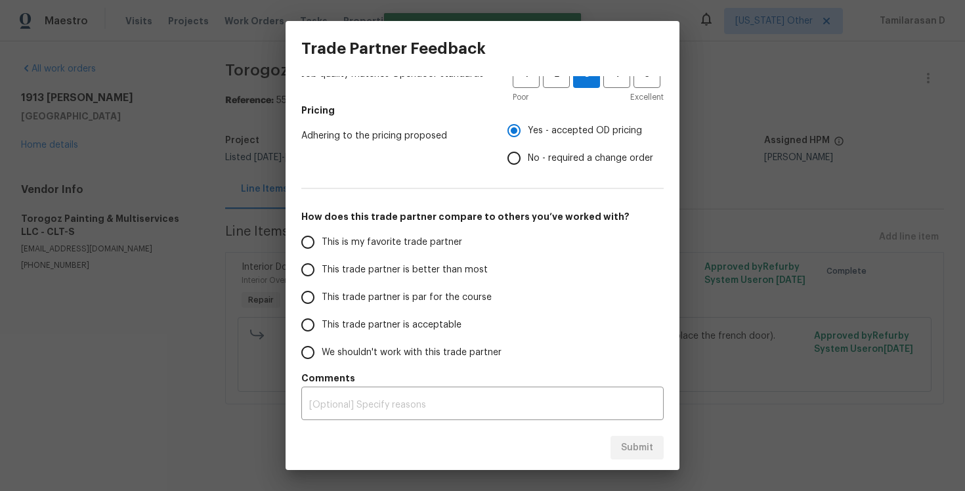
click at [523, 160] on input "No - required a change order" at bounding box center [514, 158] width 28 height 28
radio input "true"
click at [304, 291] on input "This trade partner is par for the course" at bounding box center [308, 298] width 28 height 28
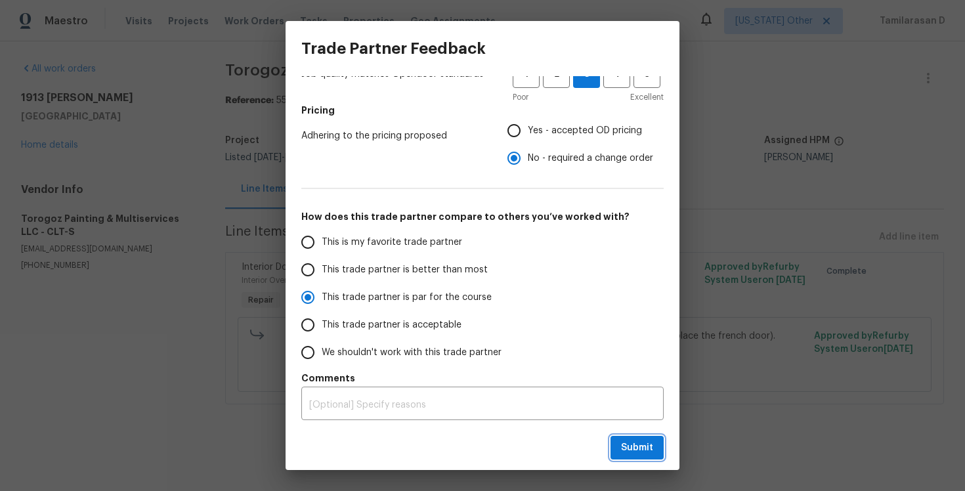
click at [639, 444] on span "Submit" at bounding box center [637, 448] width 32 height 16
radio input "true"
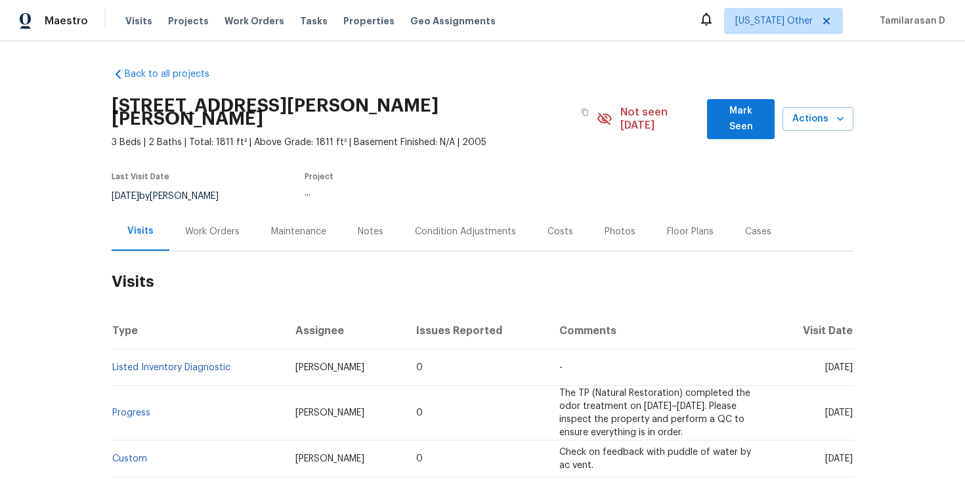
click at [192, 225] on div "Work Orders" at bounding box center [212, 231] width 54 height 13
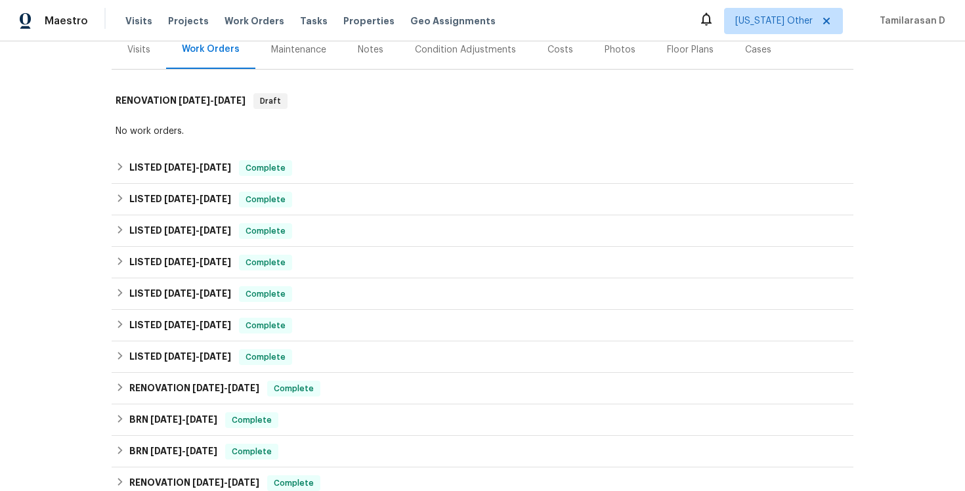
scroll to position [441, 0]
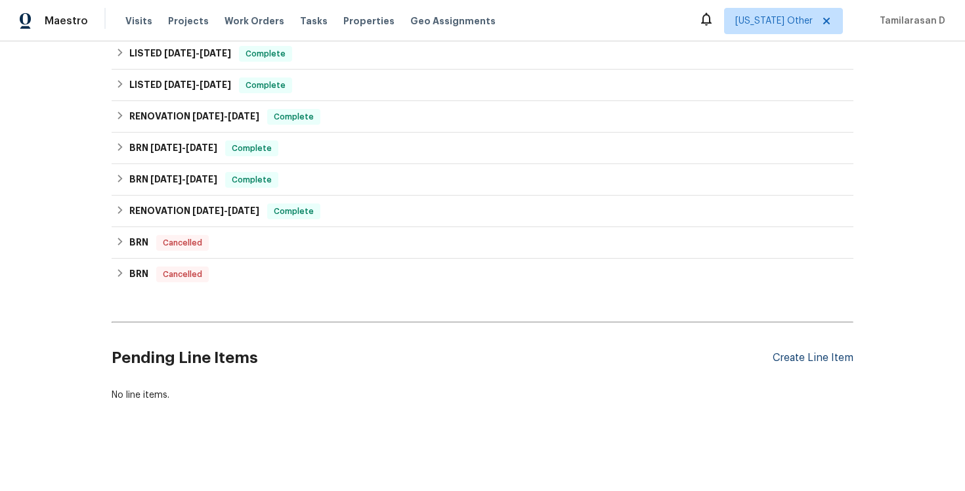
click at [810, 358] on div "Create Line Item" at bounding box center [813, 358] width 81 height 12
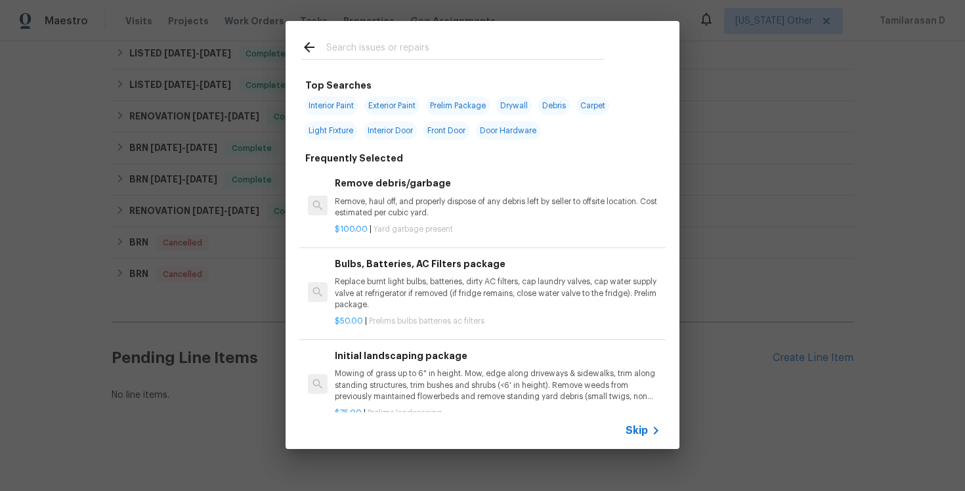
click at [641, 427] on span "Skip" at bounding box center [637, 430] width 22 height 13
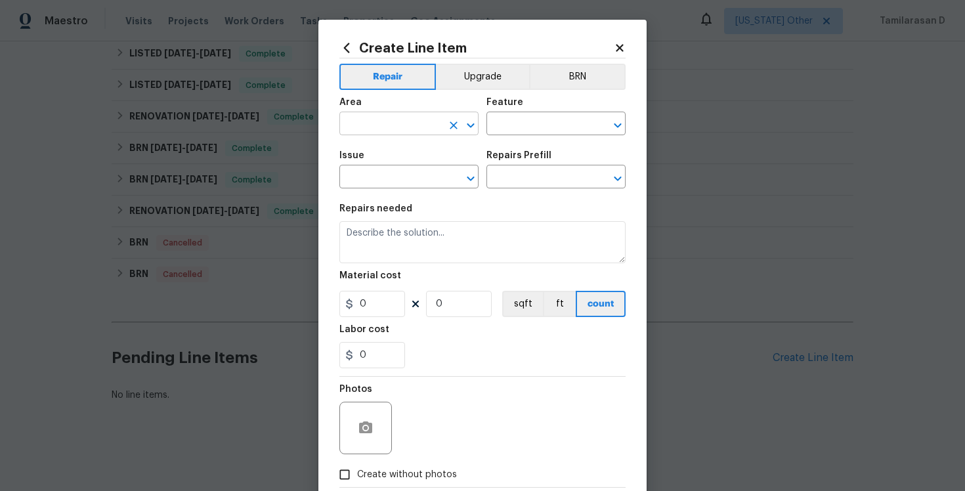
click at [414, 132] on input "text" at bounding box center [390, 125] width 102 height 20
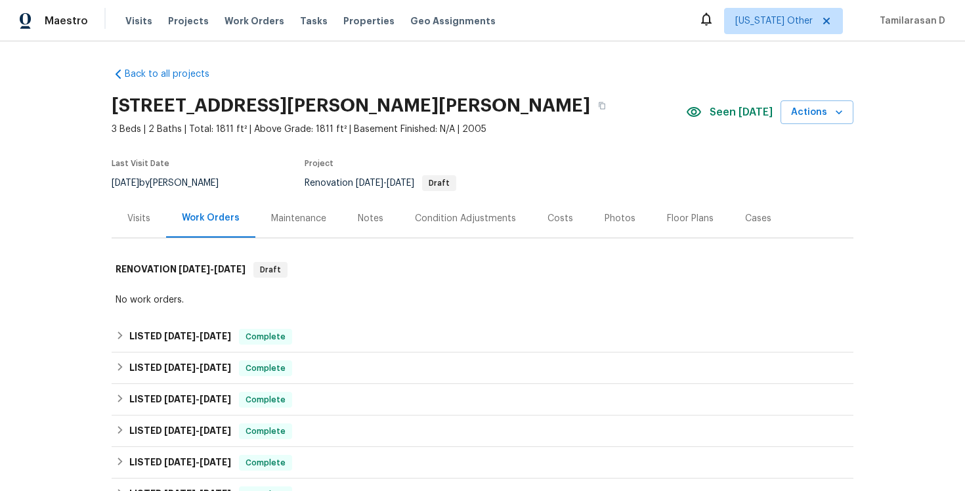
scroll to position [15, 0]
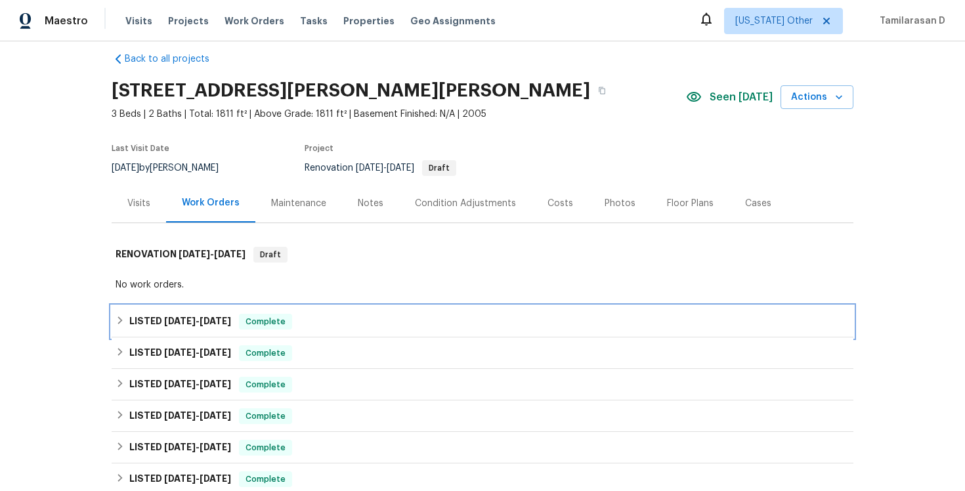
click at [209, 306] on div "LISTED 9/2/25 - 9/23/25 Complete" at bounding box center [483, 322] width 742 height 32
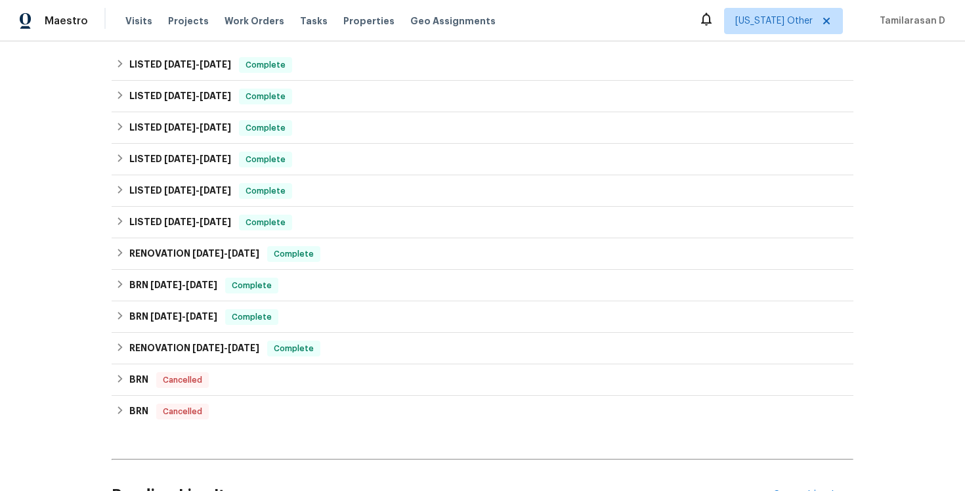
scroll to position [488, 0]
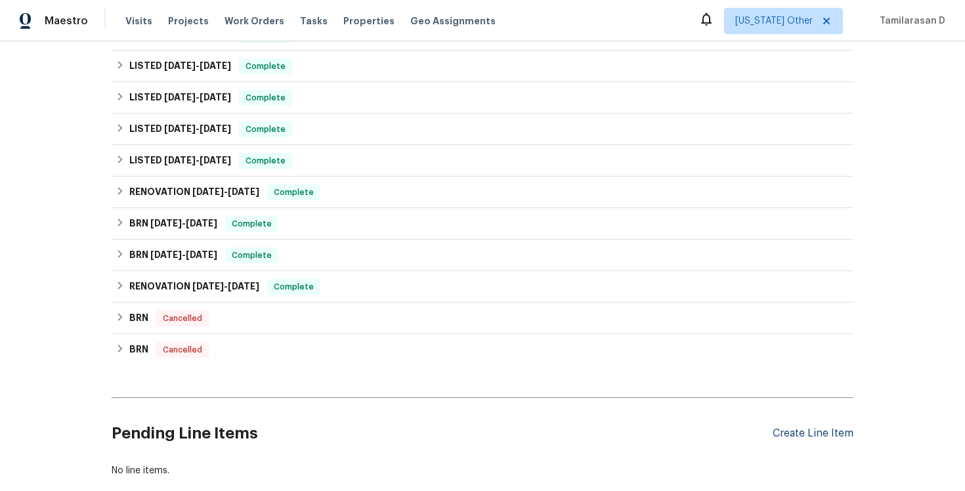
click at [785, 431] on div "Create Line Item" at bounding box center [813, 433] width 81 height 12
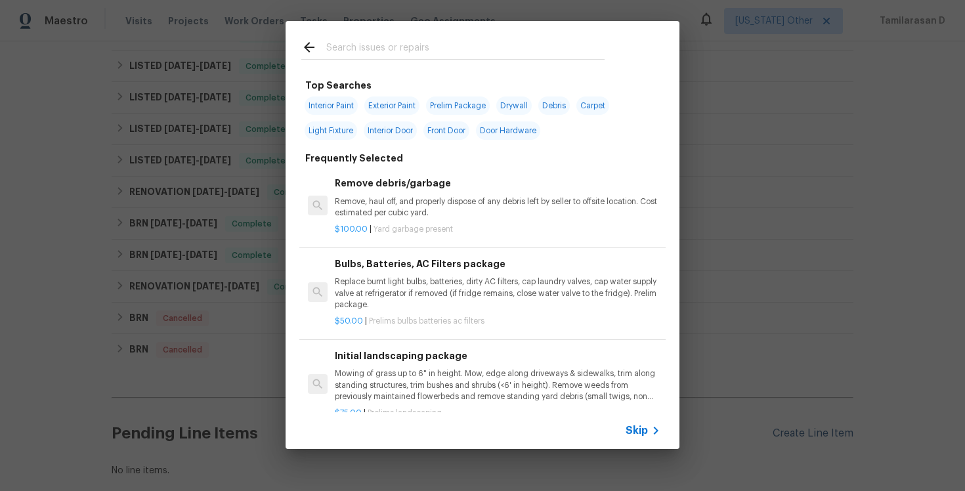
click at [785, 431] on div "Top Searches Interior Paint Exterior Paint Prelim Package Drywall Debris Carpet…" at bounding box center [482, 235] width 965 height 470
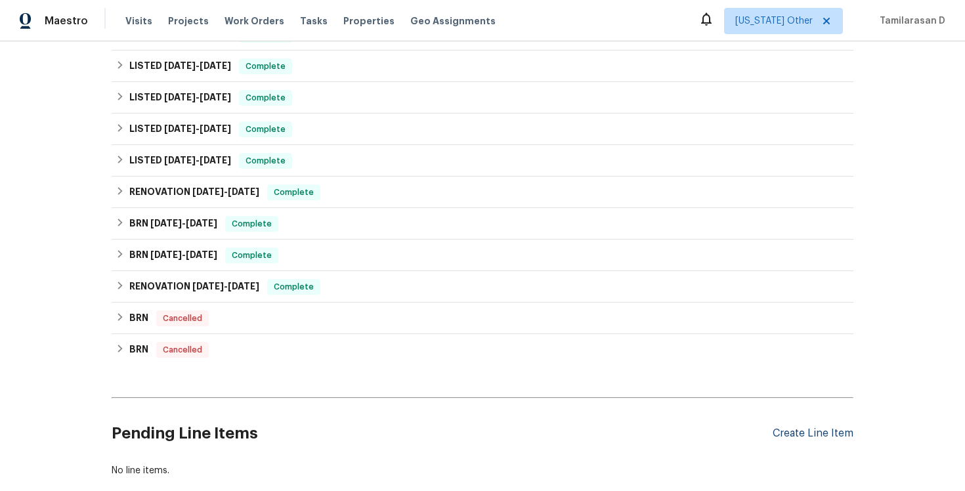
click at [812, 427] on div "Create Line Item" at bounding box center [813, 433] width 81 height 12
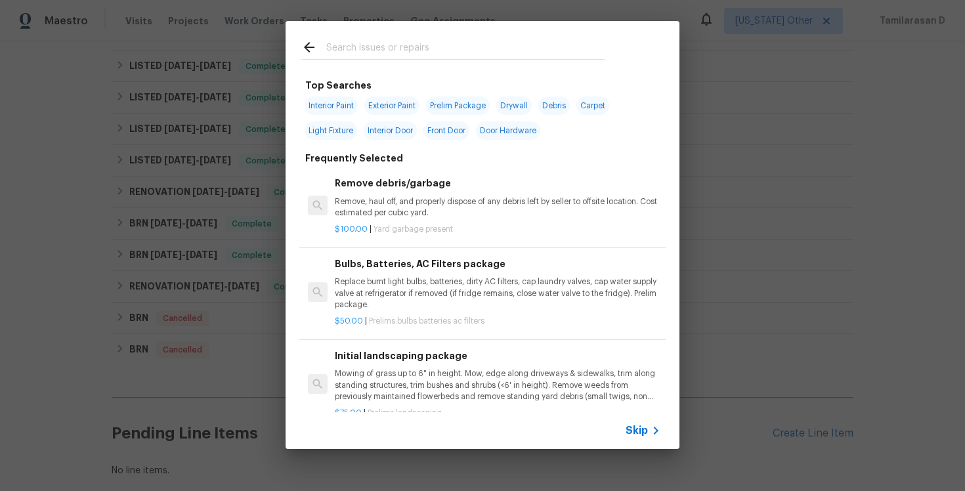
click at [641, 427] on span "Skip" at bounding box center [637, 430] width 22 height 13
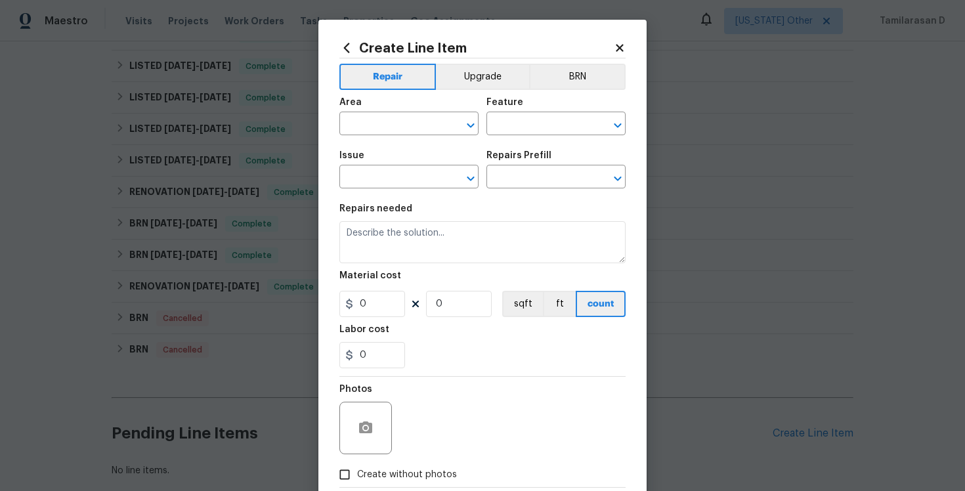
click at [378, 113] on div "Area" at bounding box center [408, 106] width 139 height 17
click at [369, 129] on input "text" at bounding box center [390, 125] width 102 height 20
click at [376, 159] on li "Garage" at bounding box center [408, 155] width 139 height 22
type input "Garage"
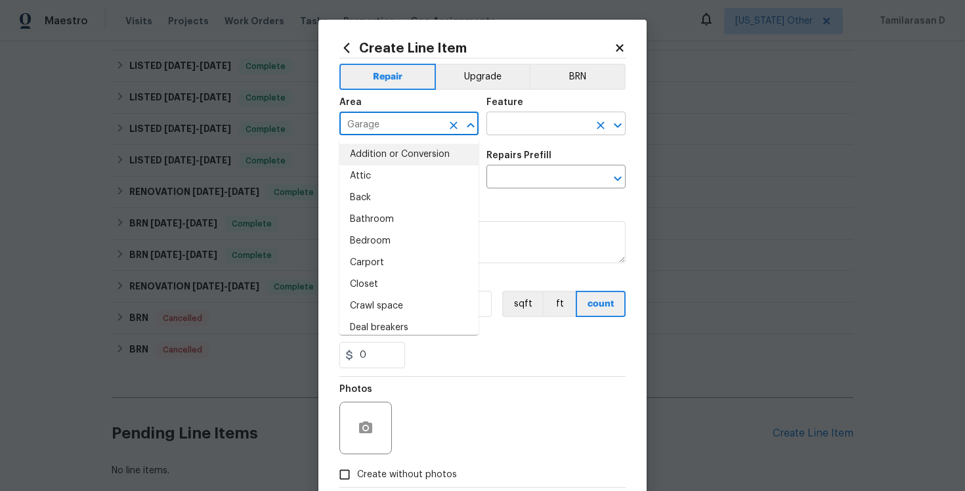
click at [511, 123] on input "text" at bounding box center [537, 125] width 102 height 20
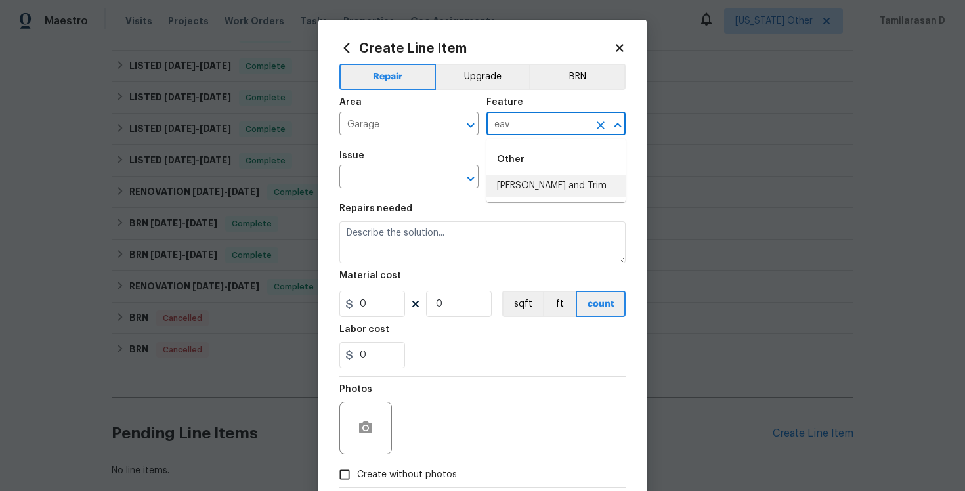
click at [531, 191] on li "Eaves and Trim" at bounding box center [555, 186] width 139 height 22
type input "Eaves and Trim"
click at [381, 162] on div "Issue" at bounding box center [408, 159] width 139 height 17
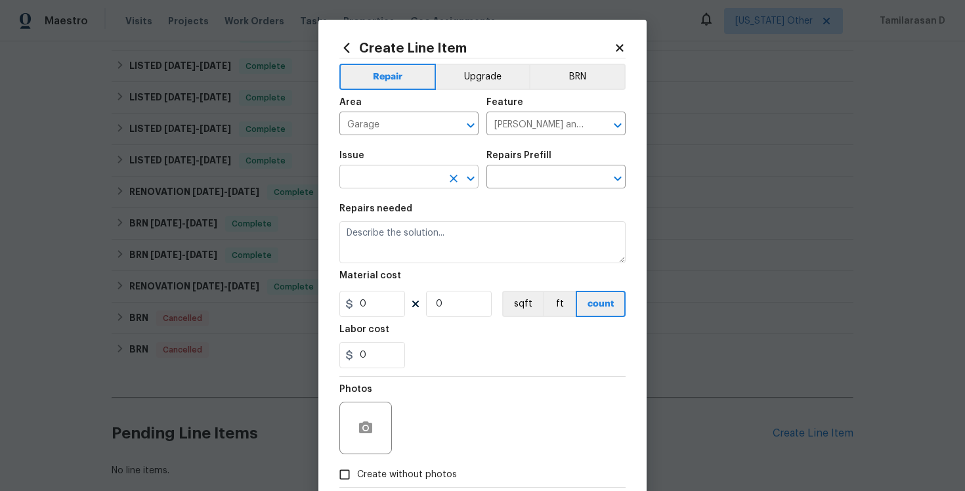
click at [370, 174] on input "text" at bounding box center [390, 178] width 102 height 20
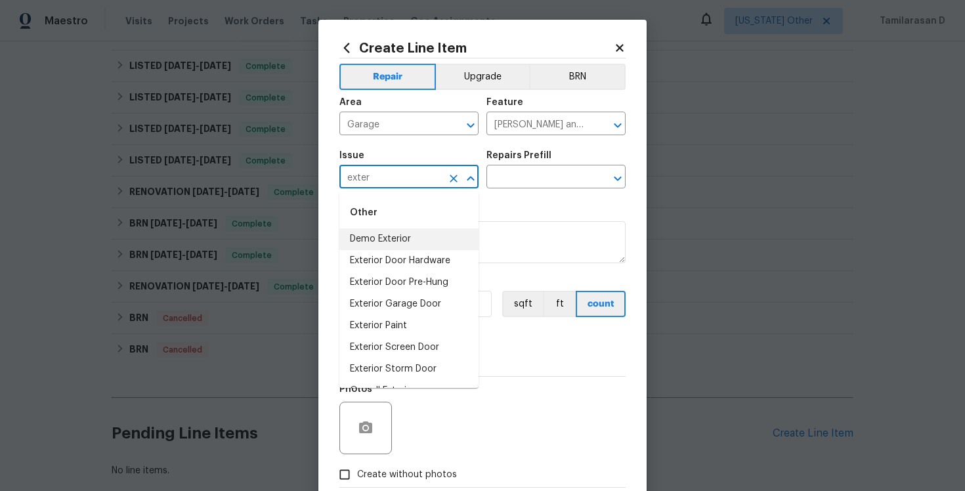
type input "exter"
click at [373, 177] on input "text" at bounding box center [390, 178] width 102 height 20
click at [409, 306] on li "Exterior Garage Door" at bounding box center [408, 304] width 139 height 22
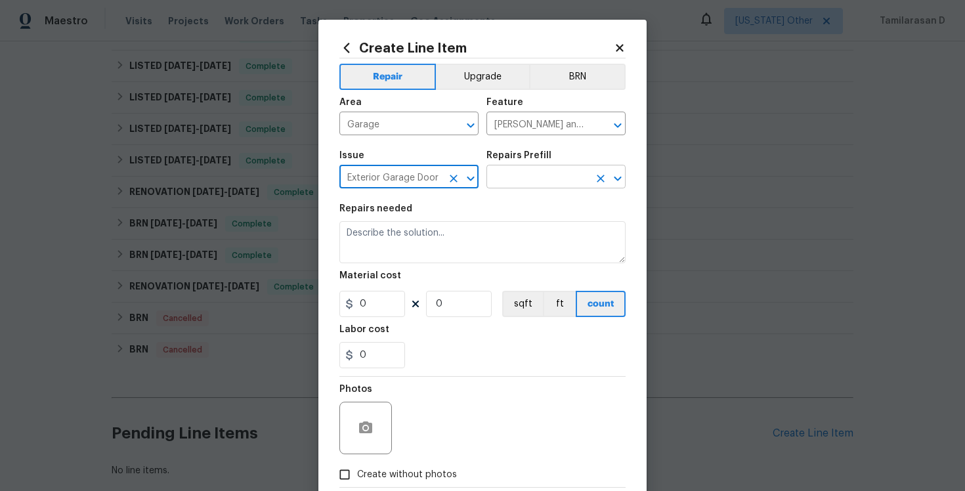
type input "Exterior Garage Door"
click at [538, 184] on input "text" at bounding box center [537, 178] width 102 height 20
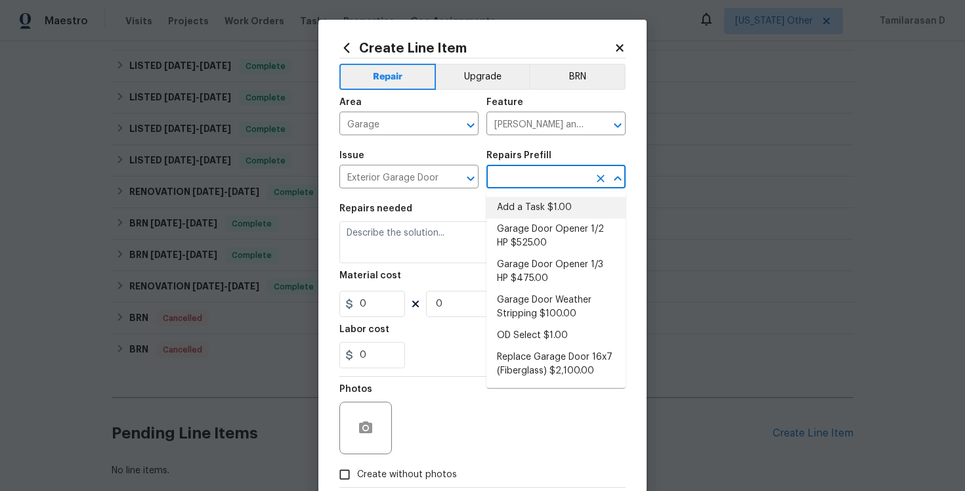
click at [527, 209] on li "Add a Task $1.00" at bounding box center [555, 208] width 139 height 22
type input "Interior Door"
type input "Add a Task $1.00"
type textarea "HPM to detail"
type input "1"
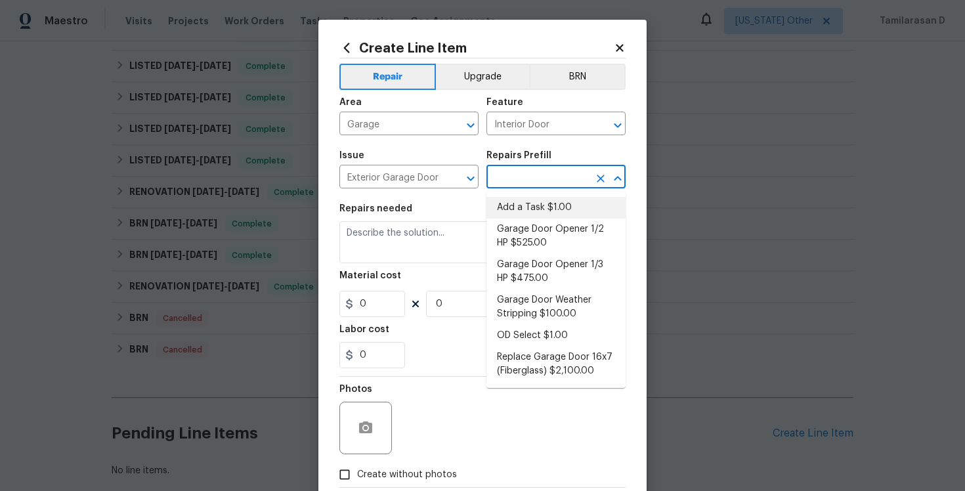
type input "1"
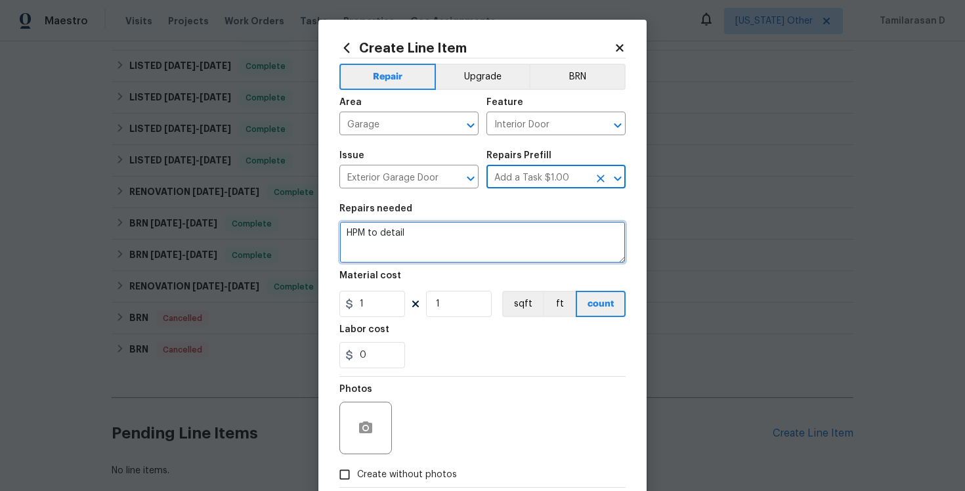
click at [410, 225] on textarea "HPM to detail" at bounding box center [482, 242] width 286 height 42
paste textarea "The front garage door trim is falling down. Please inspect, resecure or repair …"
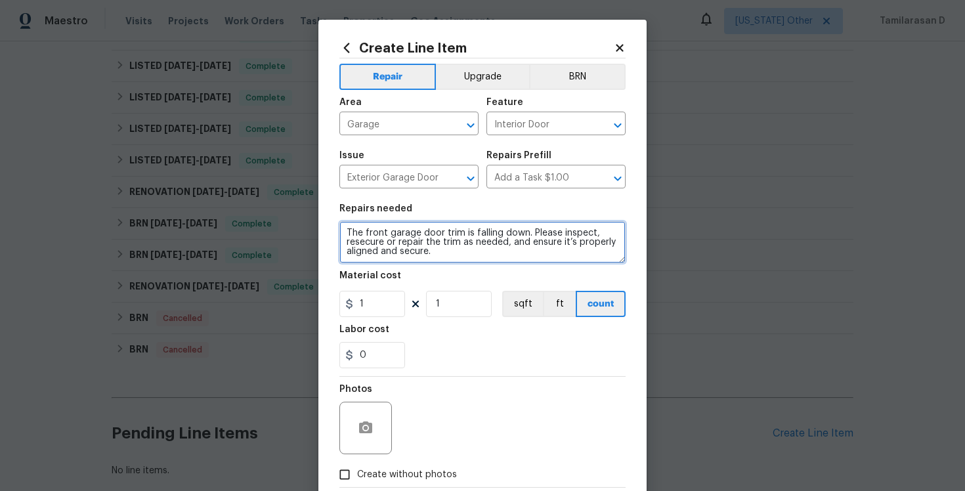
click at [359, 248] on textarea "The front garage door trim is falling down. Please inspect, resecure or repair …" at bounding box center [482, 242] width 286 height 42
type textarea "The front garage door trim is falling down. Please inspect, resecure or repair …"
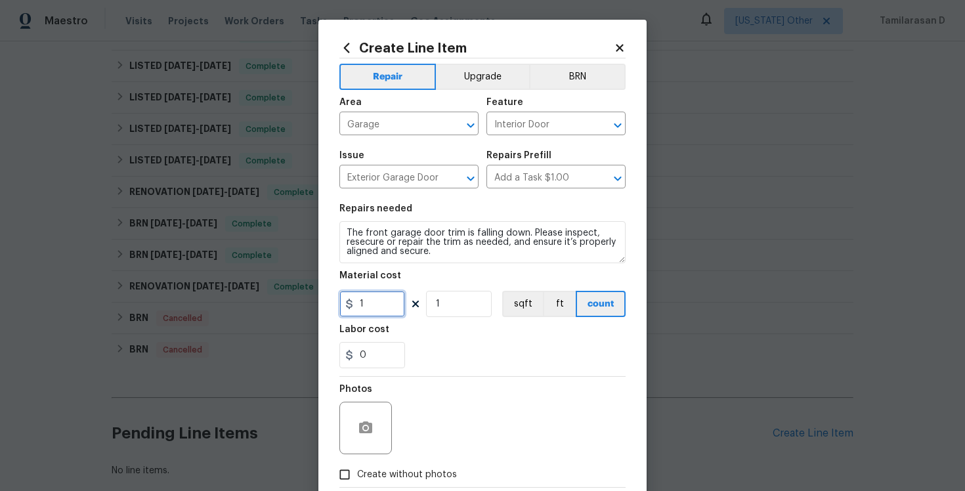
click at [397, 308] on input "1" at bounding box center [372, 304] width 66 height 26
type input "75"
click at [473, 412] on div "Photos" at bounding box center [482, 419] width 286 height 85
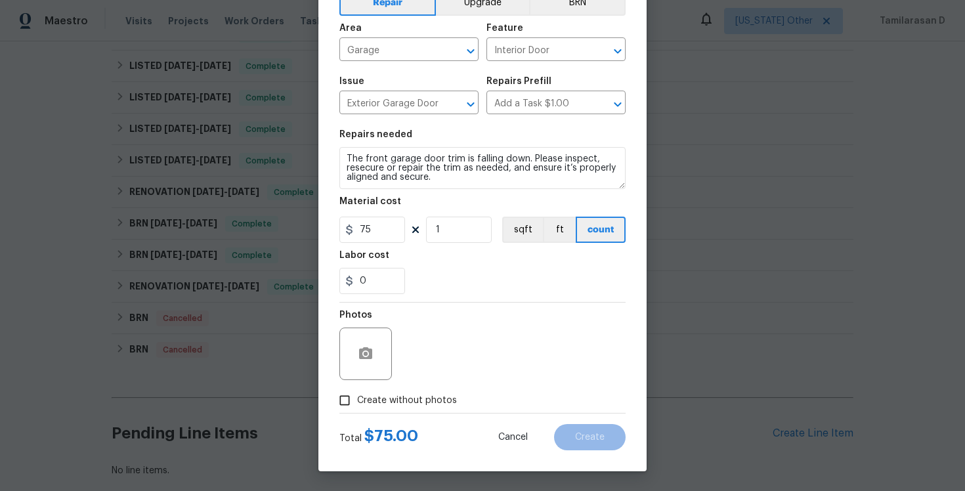
click at [352, 400] on input "Create without photos" at bounding box center [344, 400] width 25 height 25
checkbox input "true"
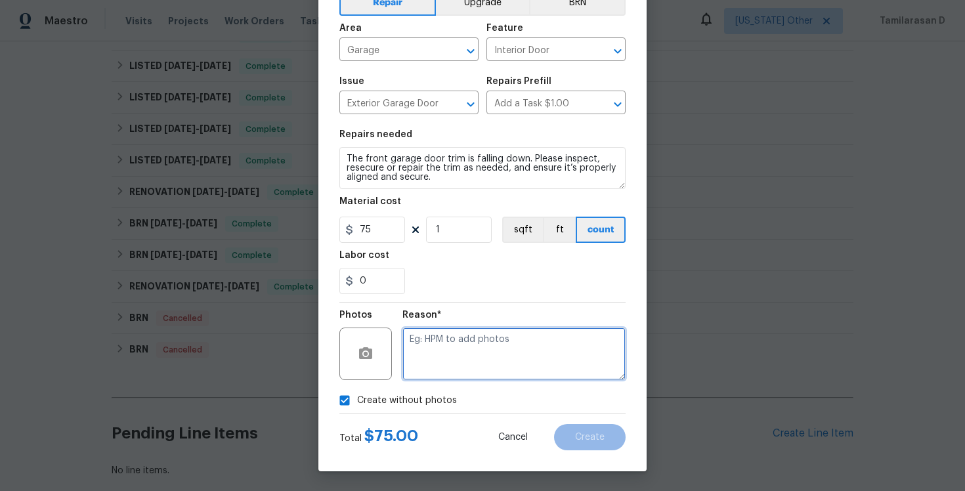
click at [446, 356] on textarea at bounding box center [513, 354] width 223 height 53
type textarea "N/A"
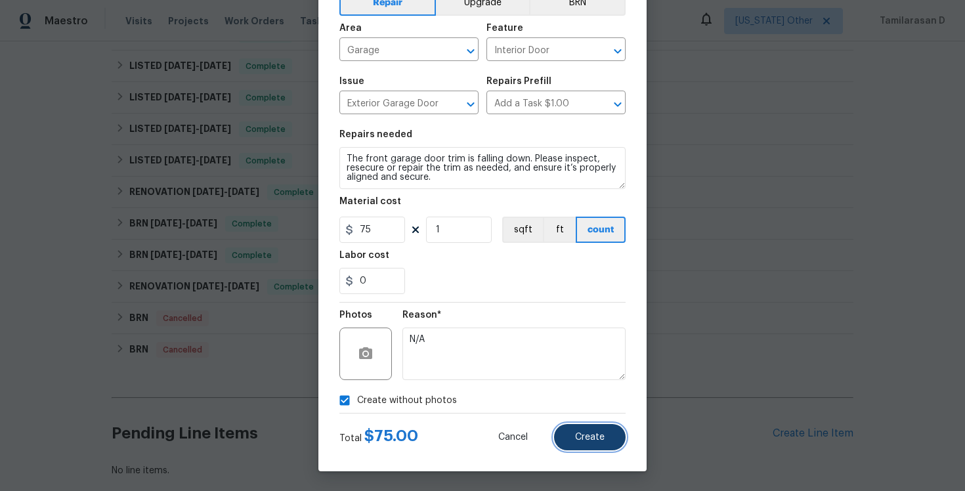
click at [611, 431] on button "Create" at bounding box center [590, 437] width 72 height 26
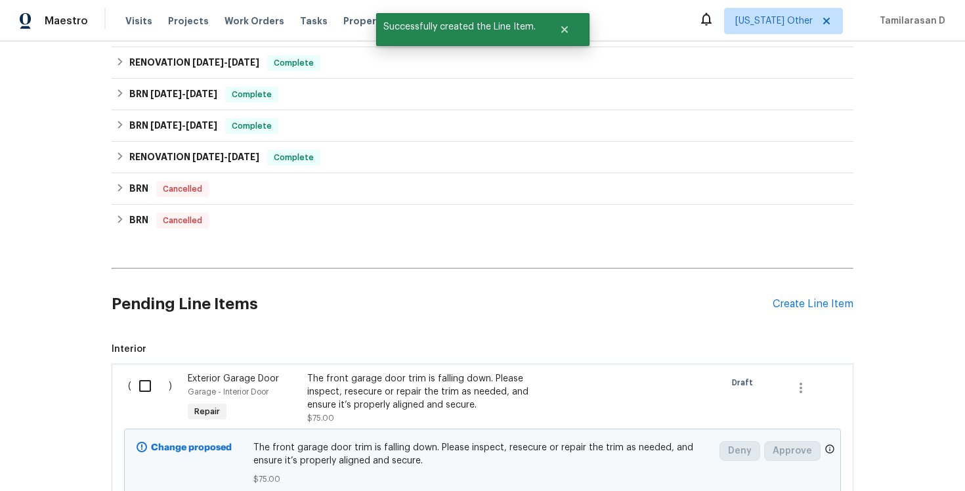
scroll to position [651, 0]
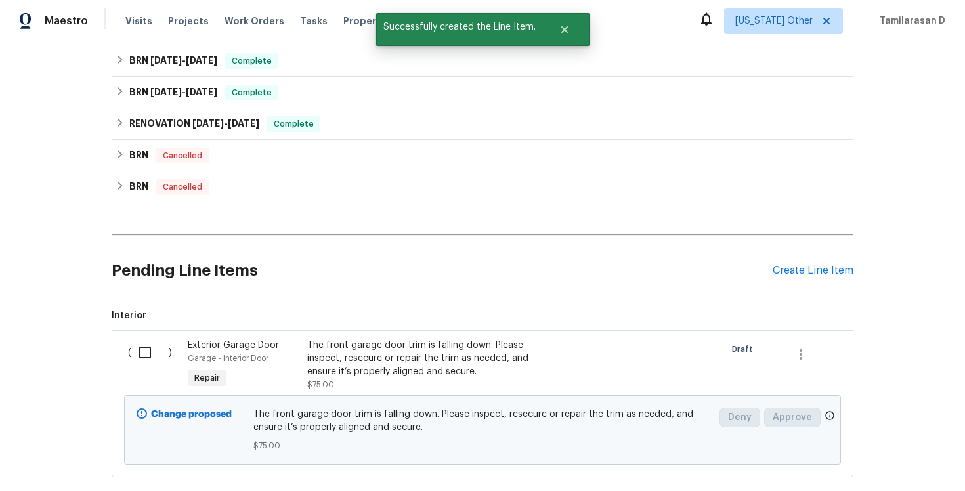
click at [282, 362] on div "Garage - Interior Door" at bounding box center [244, 358] width 112 height 13
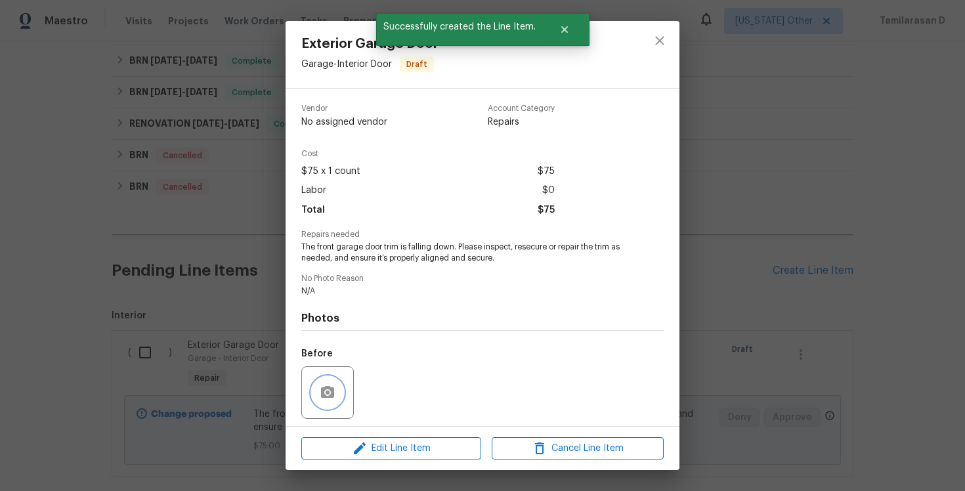
click at [333, 391] on icon "button" at bounding box center [327, 392] width 13 height 12
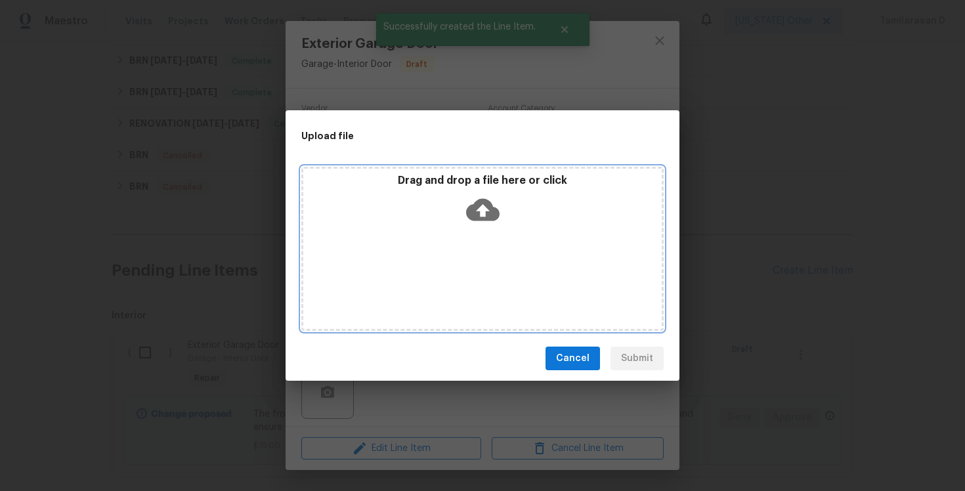
click at [487, 214] on icon at bounding box center [482, 210] width 33 height 22
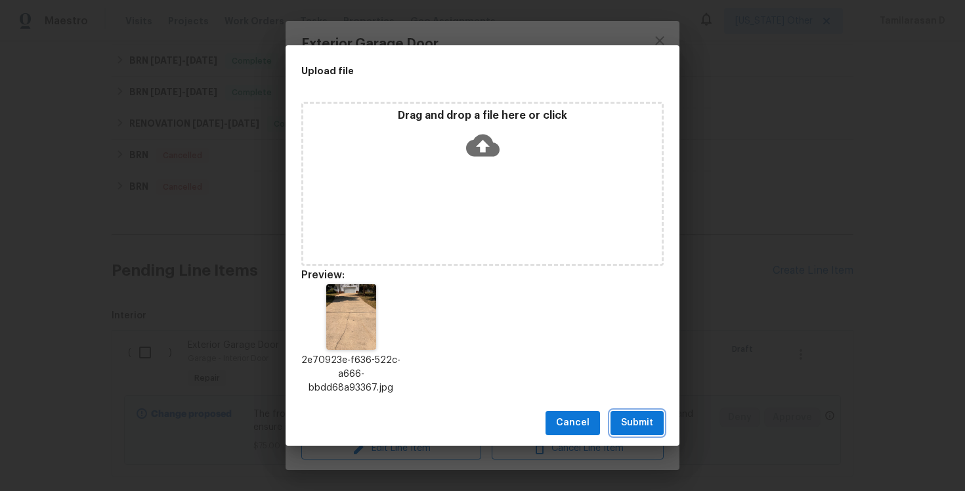
click at [632, 419] on span "Submit" at bounding box center [637, 423] width 32 height 16
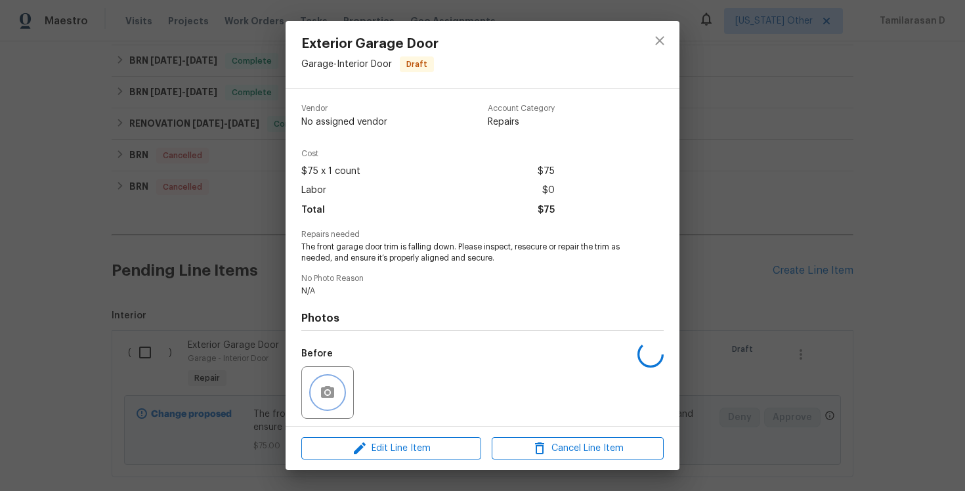
scroll to position [91, 0]
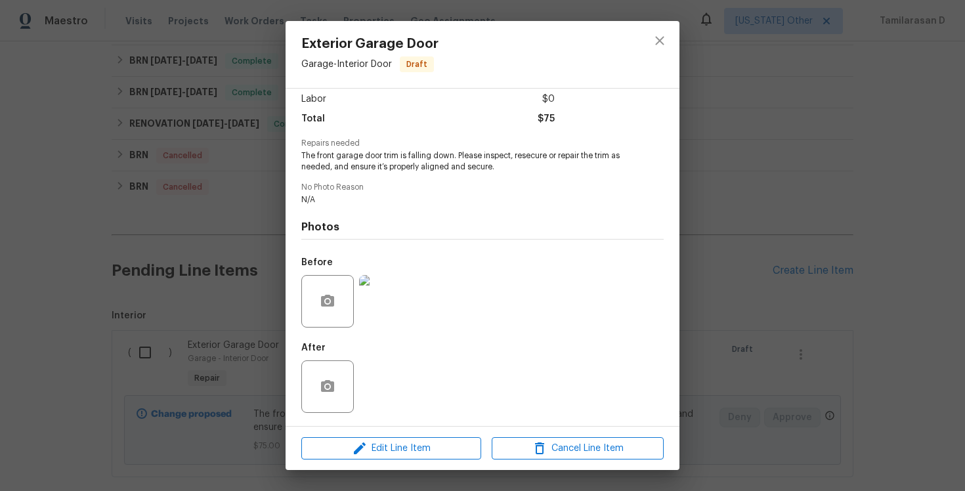
click at [205, 247] on div "Exterior Garage Door Garage - Interior Door Draft Vendor No assigned vendor Acc…" at bounding box center [482, 245] width 965 height 491
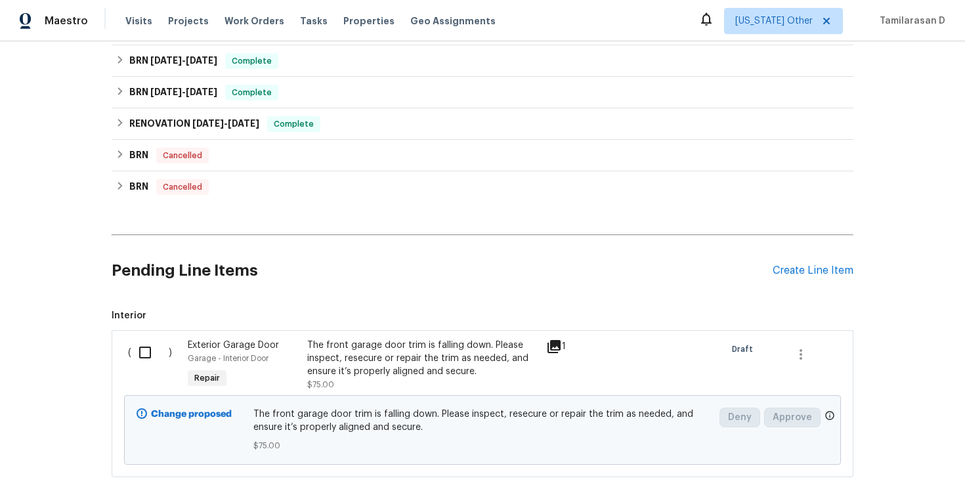
click at [143, 355] on input "checkbox" at bounding box center [149, 353] width 37 height 28
checkbox input "true"
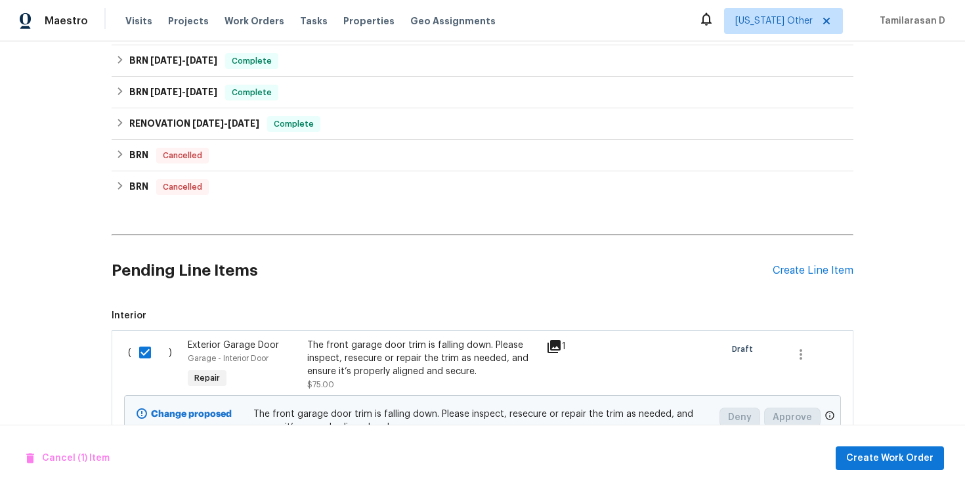
scroll to position [727, 0]
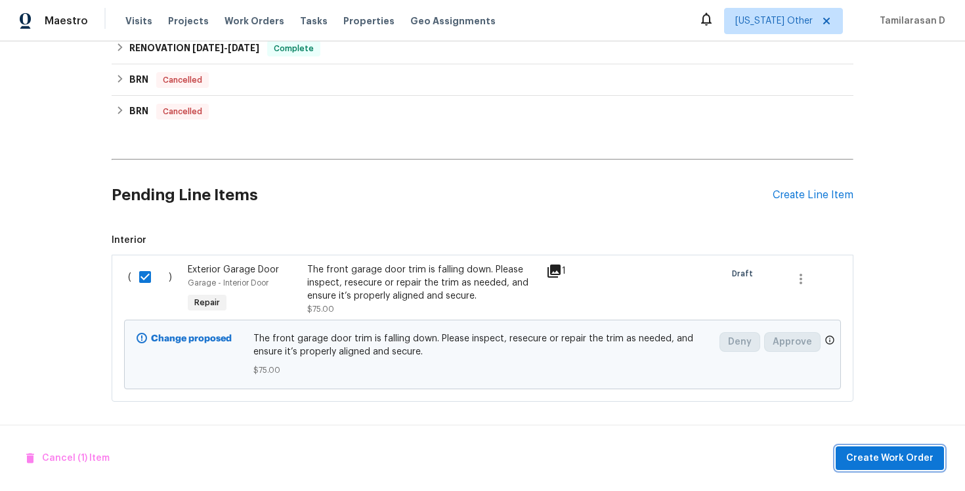
click at [863, 462] on span "Create Work Order" at bounding box center [889, 458] width 87 height 16
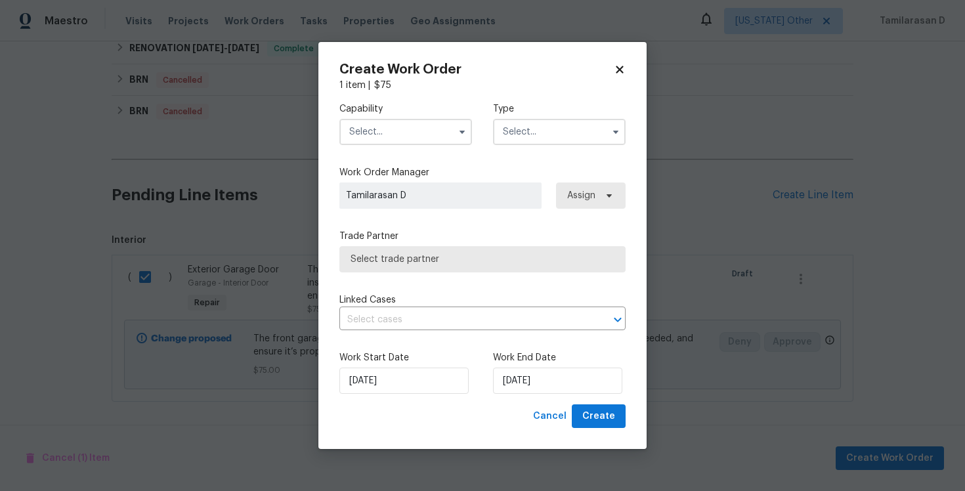
click at [568, 140] on input "text" at bounding box center [559, 132] width 133 height 26
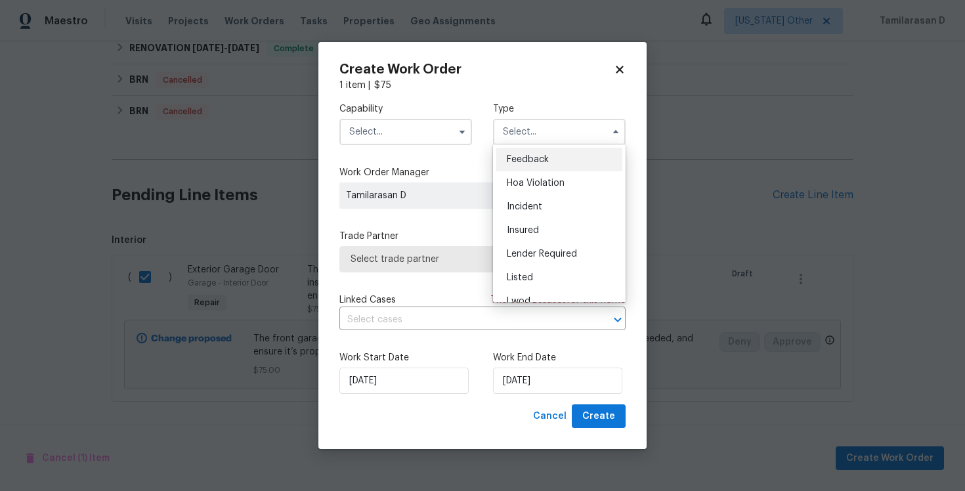
click at [535, 153] on div "Feedback" at bounding box center [559, 160] width 126 height 24
type input "Feedback"
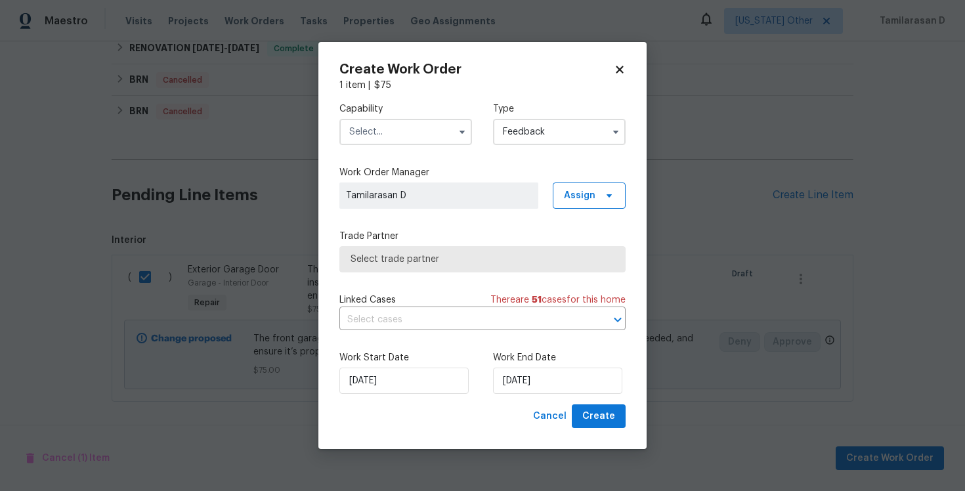
click at [440, 126] on input "text" at bounding box center [405, 132] width 133 height 26
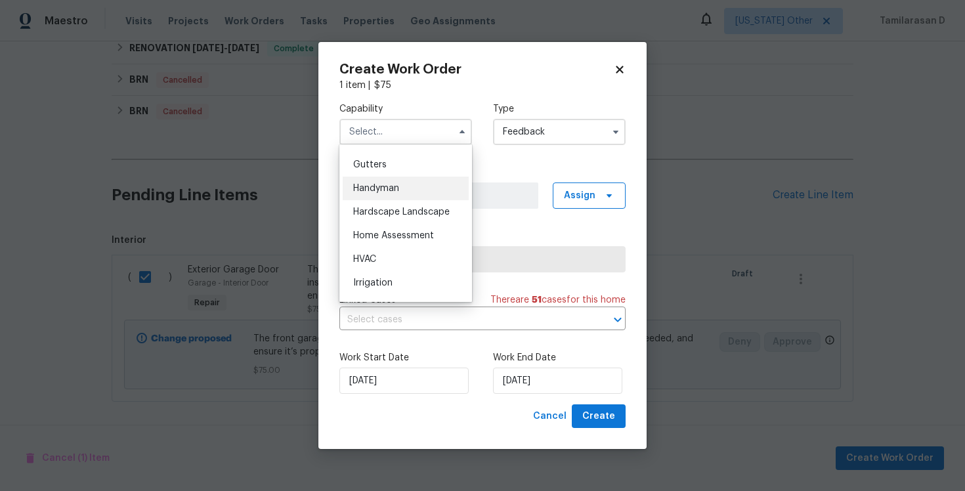
scroll to position [683, 0]
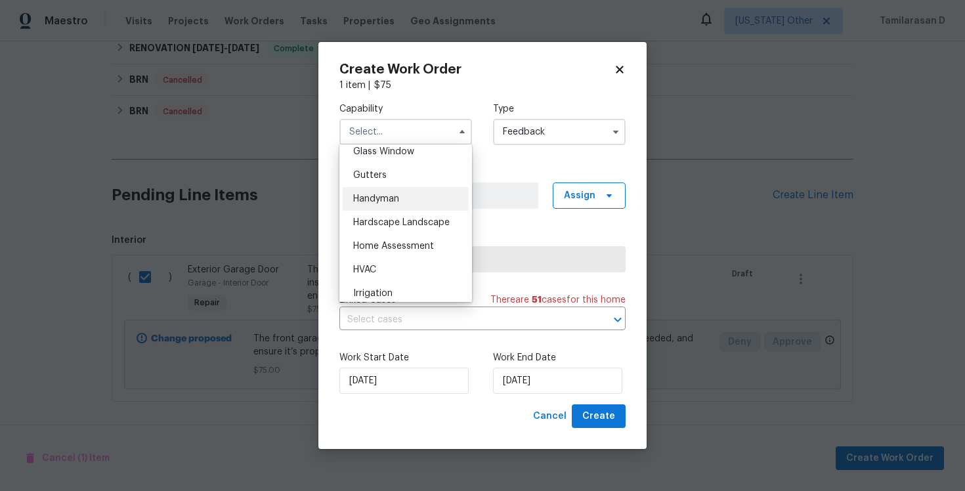
click at [387, 192] on div "Handyman" at bounding box center [406, 199] width 126 height 24
type input "Handyman"
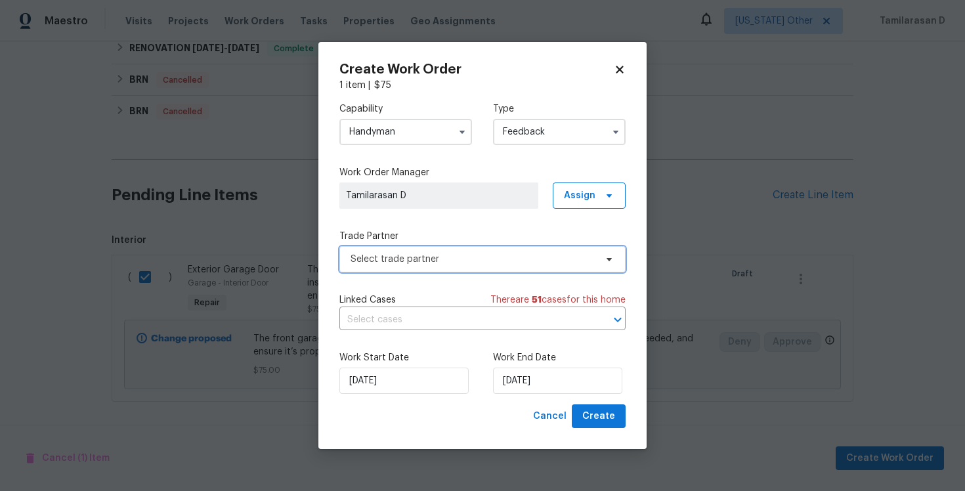
click at [379, 249] on span "Select trade partner" at bounding box center [482, 259] width 286 height 26
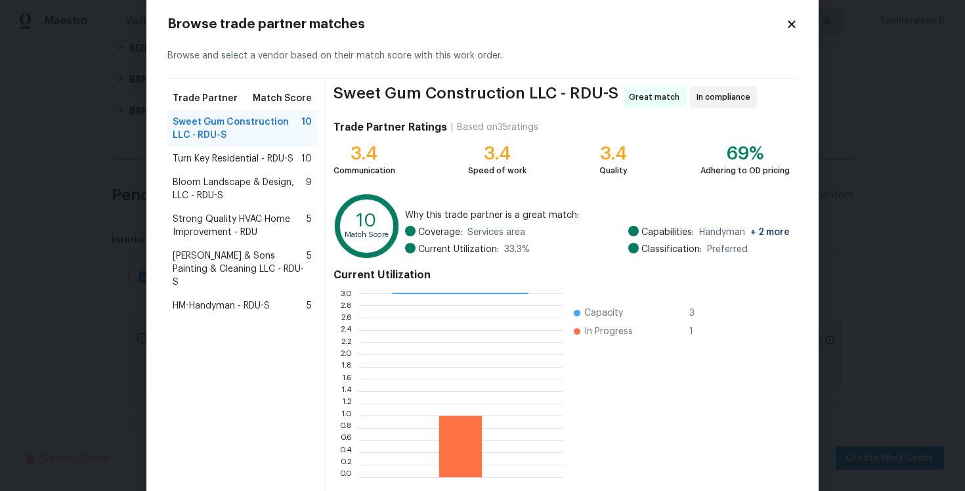
scroll to position [26, 0]
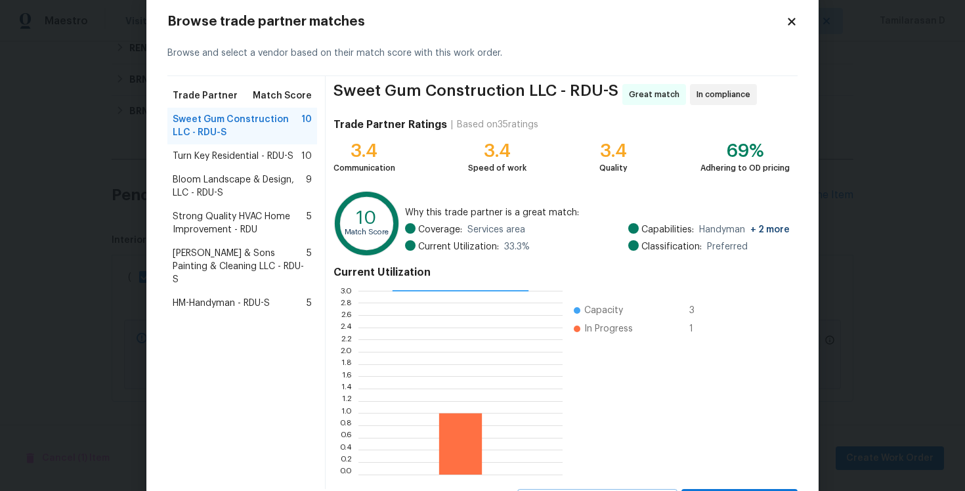
click at [256, 188] on span "Bloom Landscape & Design, LLC - RDU-S" at bounding box center [239, 186] width 133 height 26
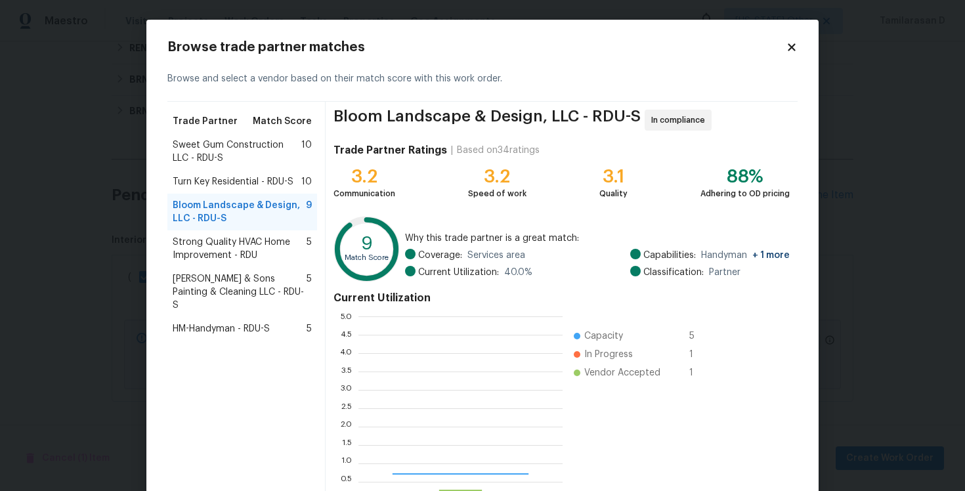
scroll to position [184, 204]
click at [226, 158] on span "Sweet Gum Construction LLC - RDU-S" at bounding box center [237, 152] width 129 height 26
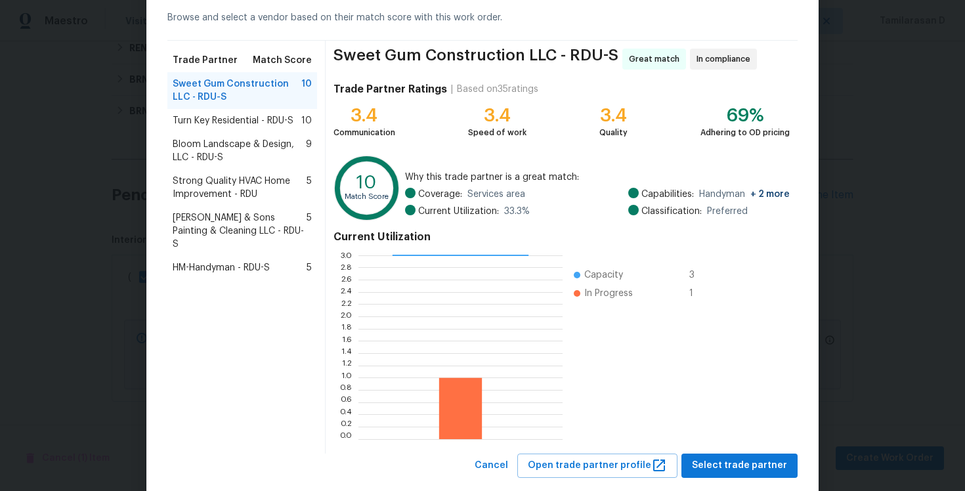
scroll to position [60, 0]
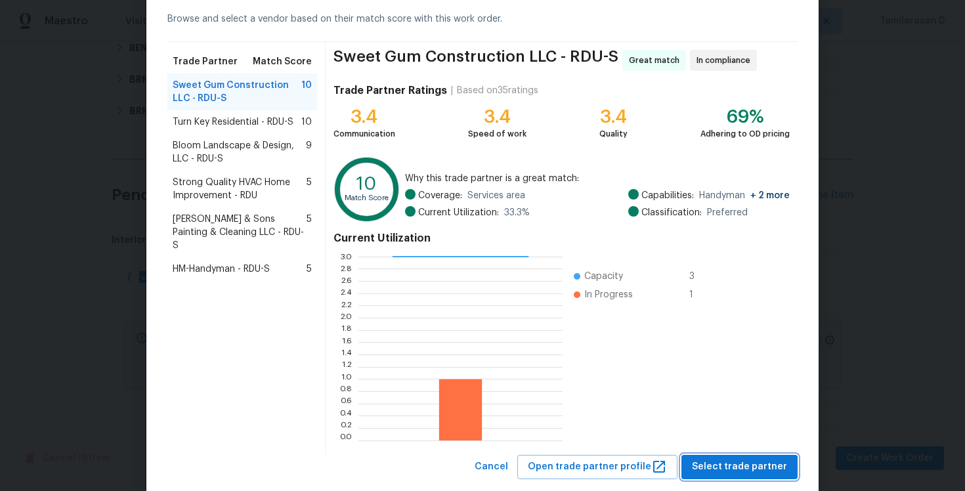
click at [743, 466] on span "Select trade partner" at bounding box center [739, 467] width 95 height 16
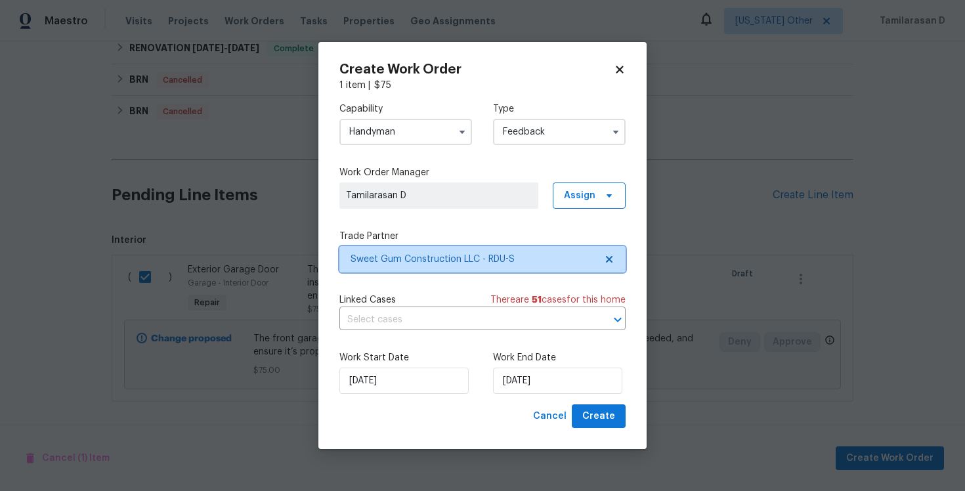
scroll to position [0, 0]
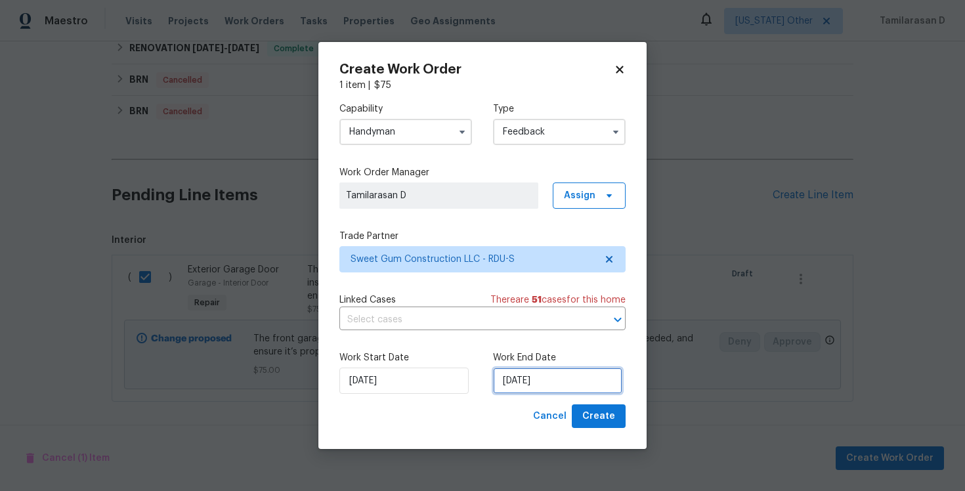
click at [508, 377] on input "14/10/2025" at bounding box center [557, 381] width 129 height 26
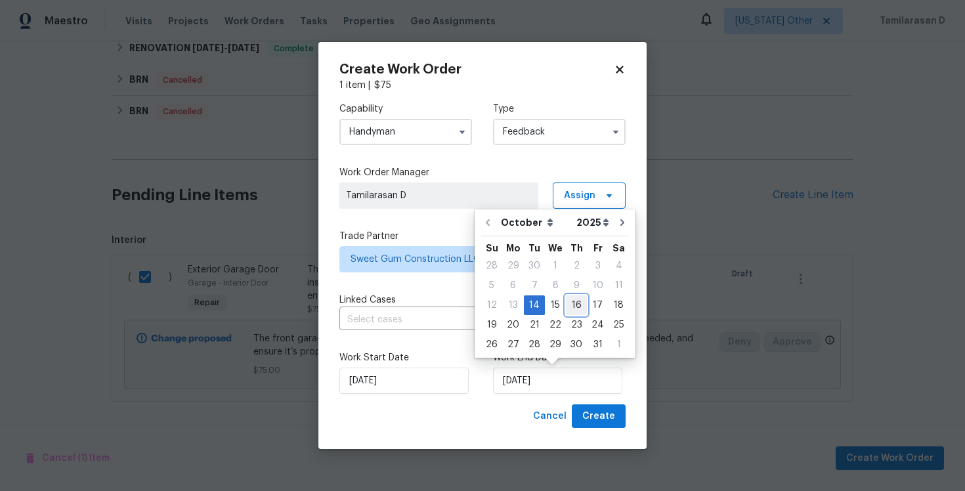
click at [567, 296] on div "16" at bounding box center [576, 305] width 21 height 18
type input "16/10/2025"
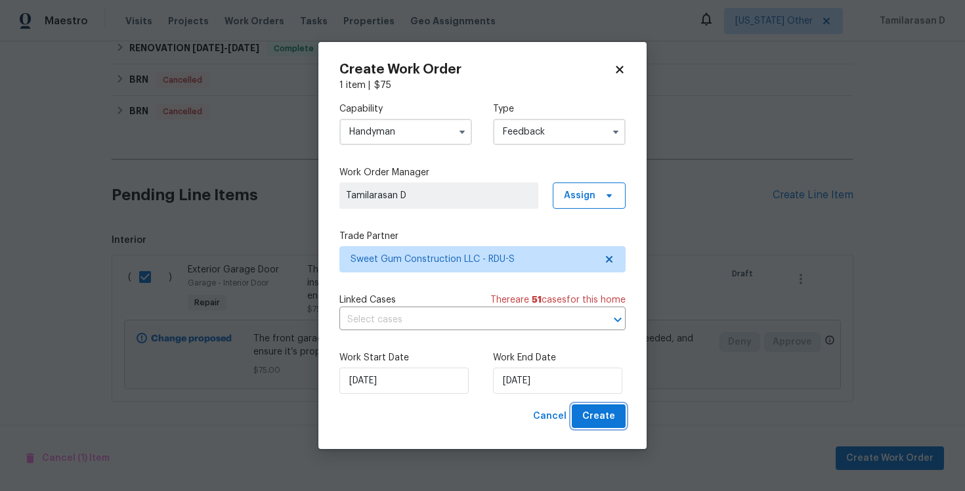
click at [603, 423] on span "Create" at bounding box center [598, 416] width 33 height 16
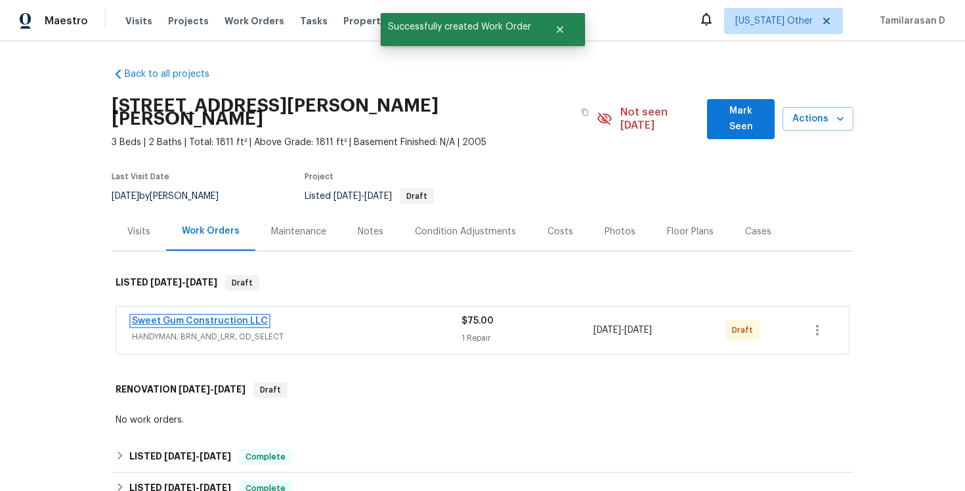
click at [226, 316] on link "Sweet Gum Construction LLC" at bounding box center [200, 320] width 136 height 9
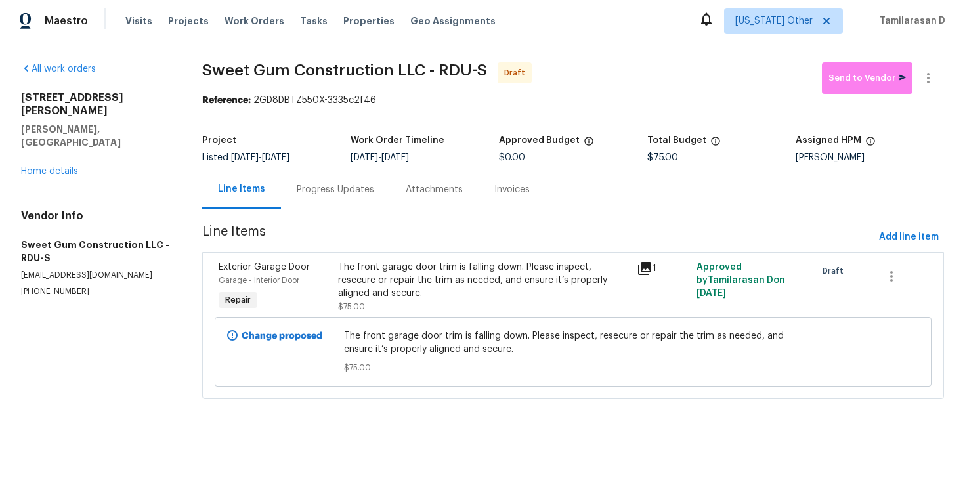
click at [309, 194] on div "Progress Updates" at bounding box center [335, 189] width 77 height 13
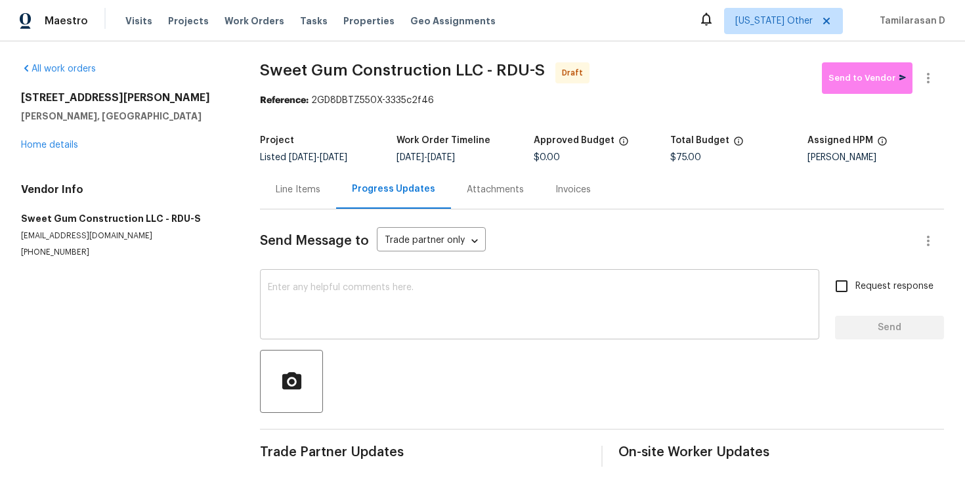
click at [305, 287] on textarea at bounding box center [540, 306] width 544 height 46
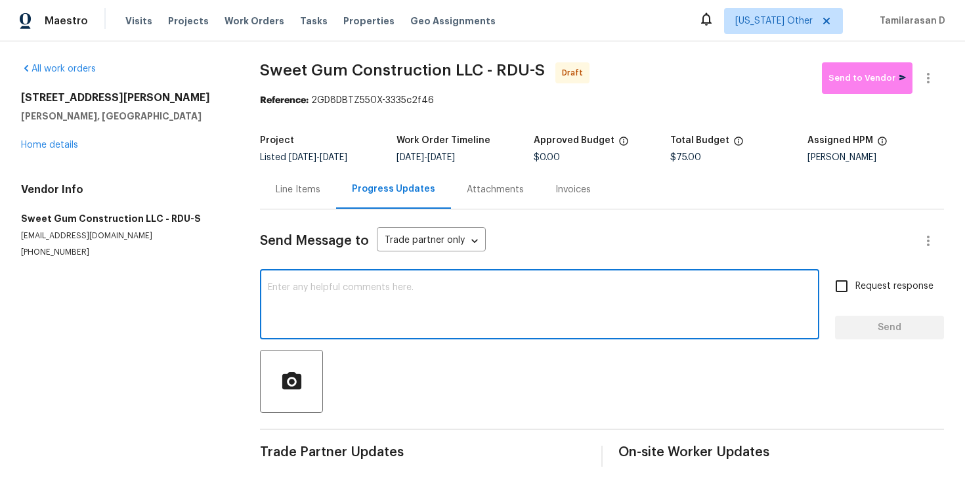
click at [379, 290] on textarea at bounding box center [540, 306] width 544 height 46
paste textarea "Hey, this is Tamil from Opendoor. I’m confirming you received the WO for the pr…"
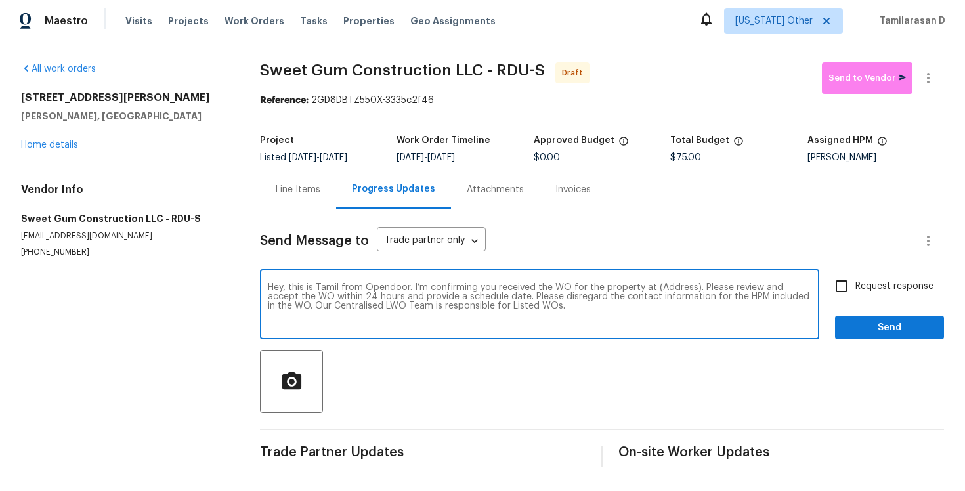
click at [672, 290] on textarea "Hey, this is Tamil from Opendoor. I’m confirming you received the WO for the pr…" at bounding box center [540, 306] width 544 height 46
paste textarea "48 Delmar Ct, Fuquay Varina, NC 27526"
type textarea "Hey, this is Tamil from Opendoor. I’m confirming you received the WO for the pr…"
click at [839, 289] on input "Request response" at bounding box center [842, 286] width 28 height 28
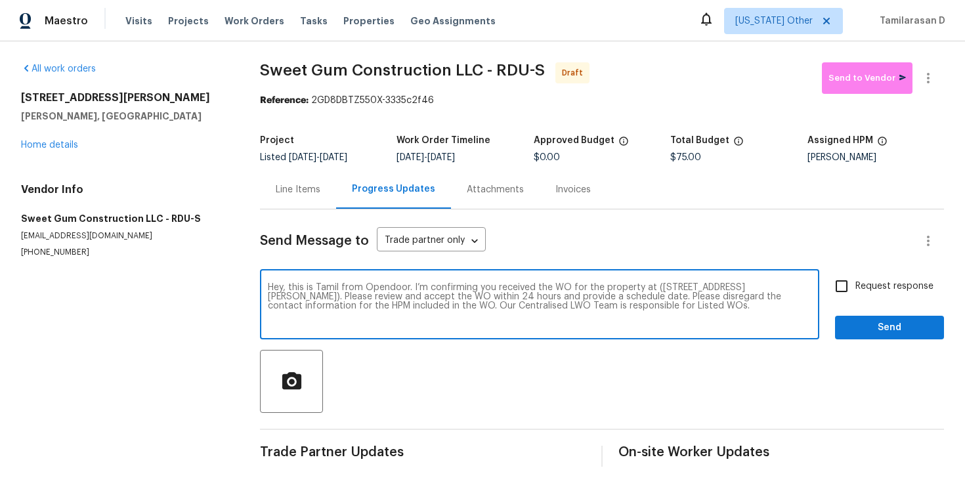
checkbox input "true"
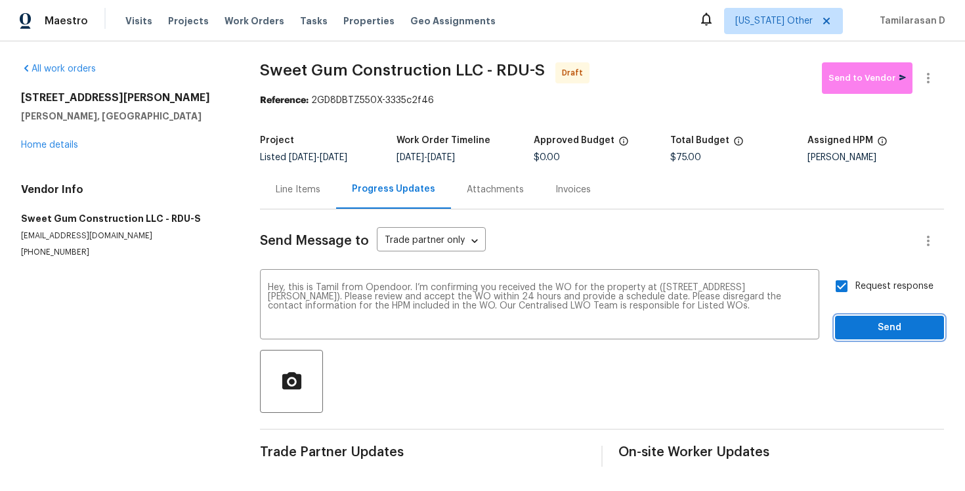
click at [892, 326] on span "Send" at bounding box center [890, 328] width 88 height 16
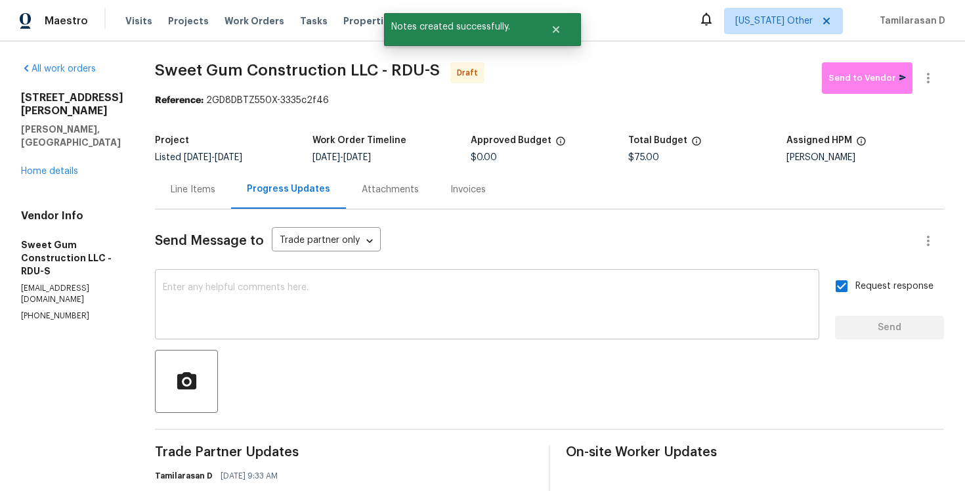
click at [299, 291] on textarea at bounding box center [487, 306] width 649 height 46
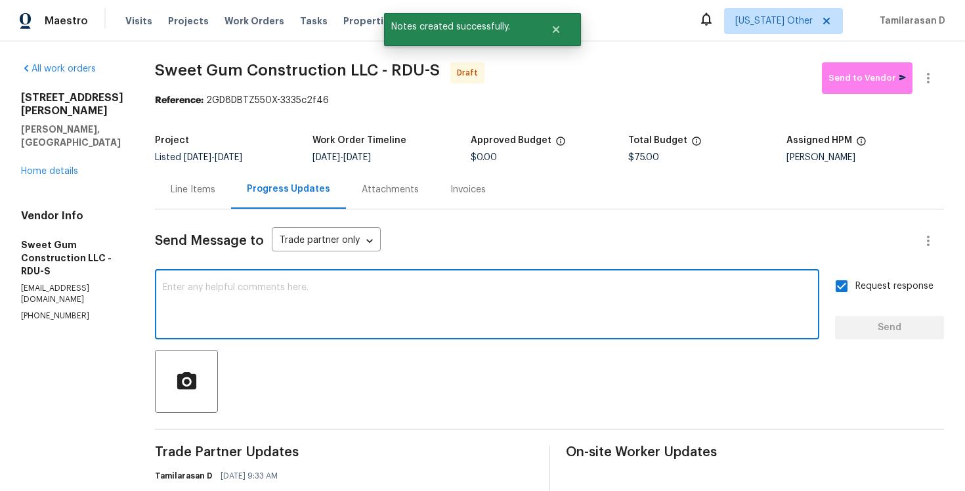
paste textarea "Attention All Work Orders must include before-photos (both close-up and wide-an…"
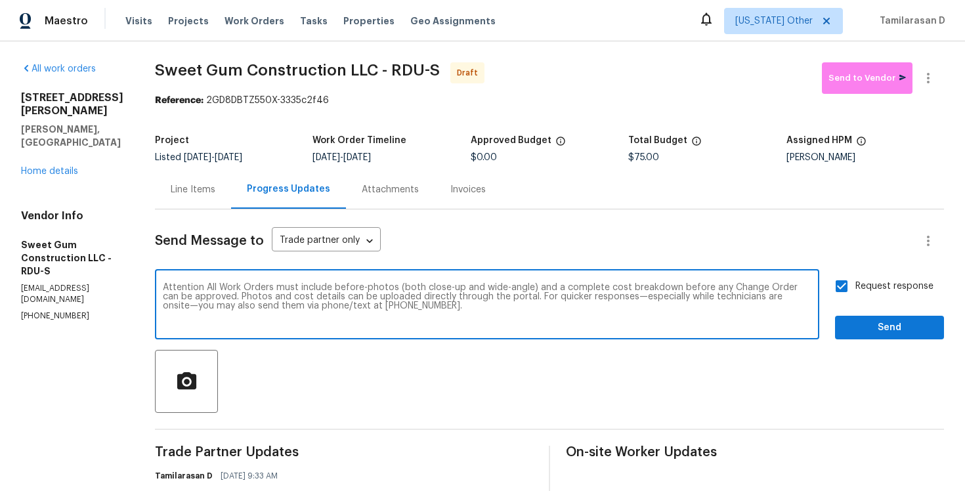
type textarea "Attention All Work Orders must include before-photos (both close-up and wide-an…"
click at [872, 320] on span "Send" at bounding box center [890, 328] width 88 height 16
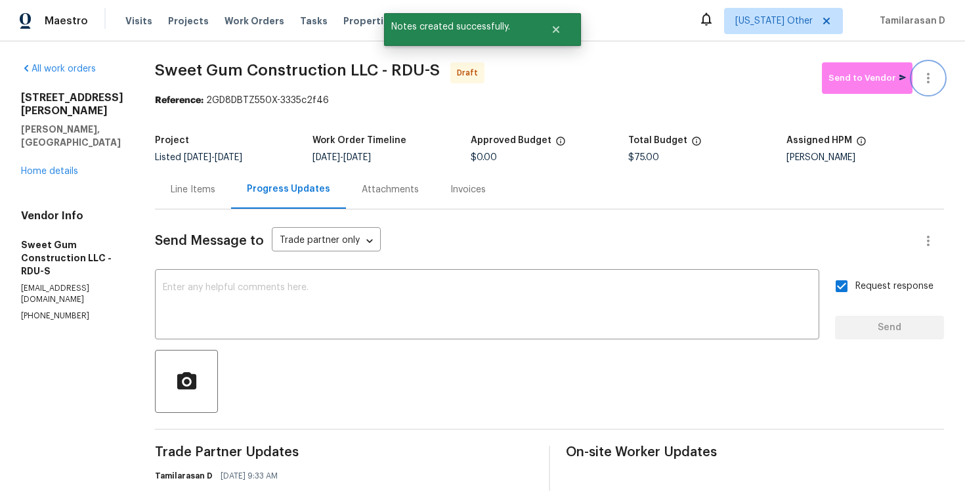
click at [932, 68] on button "button" at bounding box center [929, 78] width 32 height 32
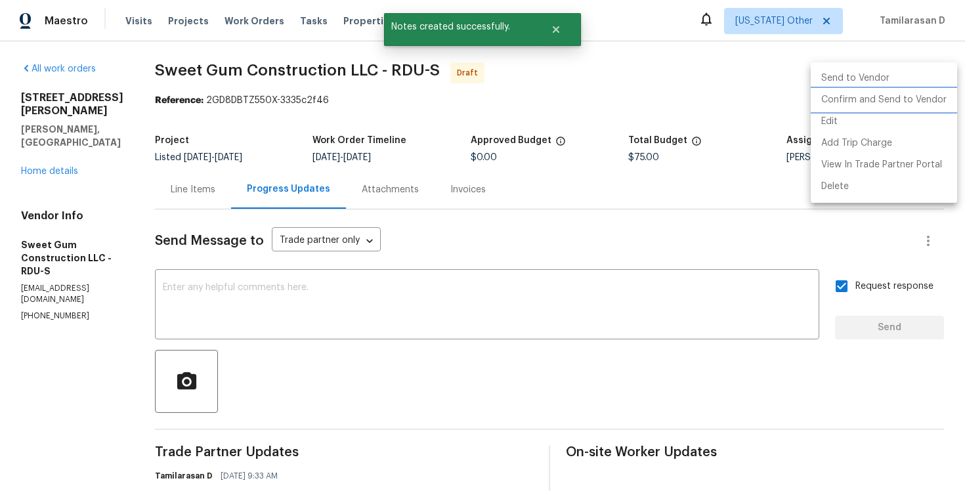
click at [871, 98] on li "Confirm and Send to Vendor" at bounding box center [884, 100] width 146 height 22
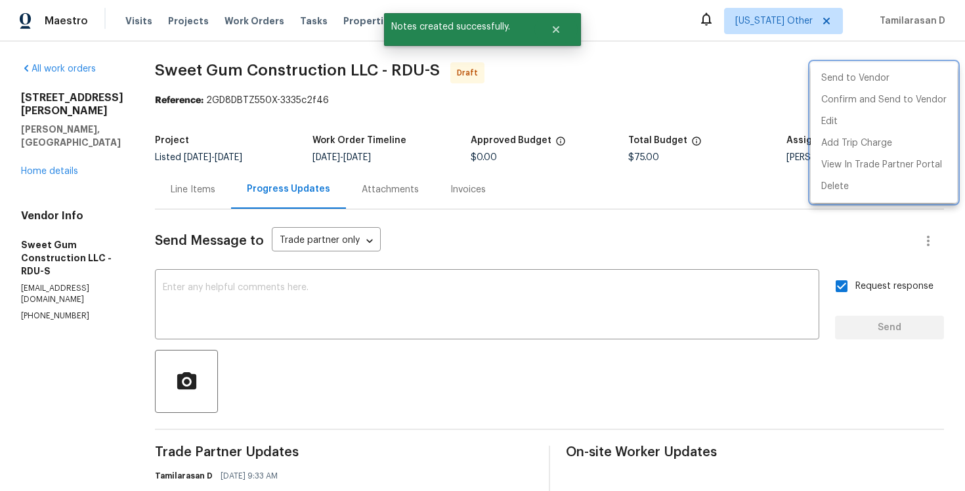
click at [656, 108] on div at bounding box center [482, 245] width 965 height 491
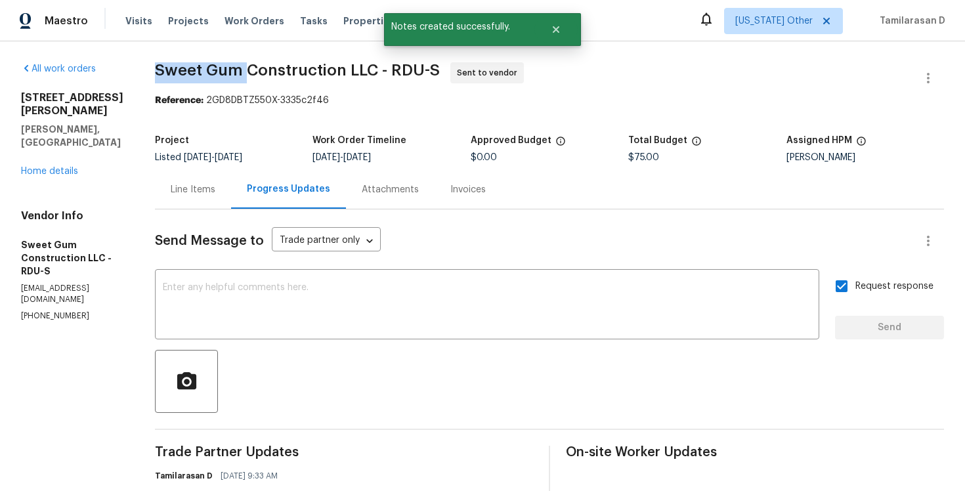
drag, startPoint x: 185, startPoint y: 72, endPoint x: 274, endPoint y: 73, distance: 89.3
click at [274, 73] on span "Sweet Gum Construction LLC - RDU-S" at bounding box center [297, 70] width 285 height 16
copy span "Sweet Gum"
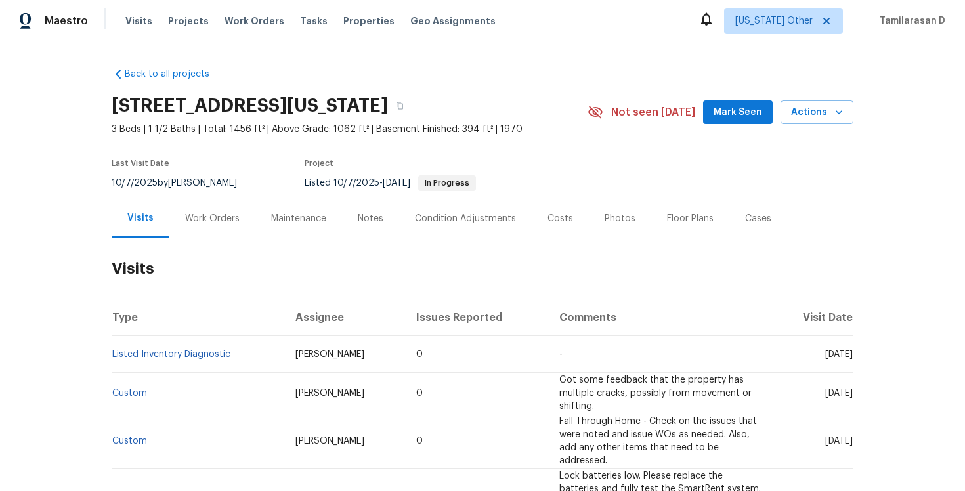
click at [189, 213] on div "Work Orders" at bounding box center [212, 218] width 54 height 13
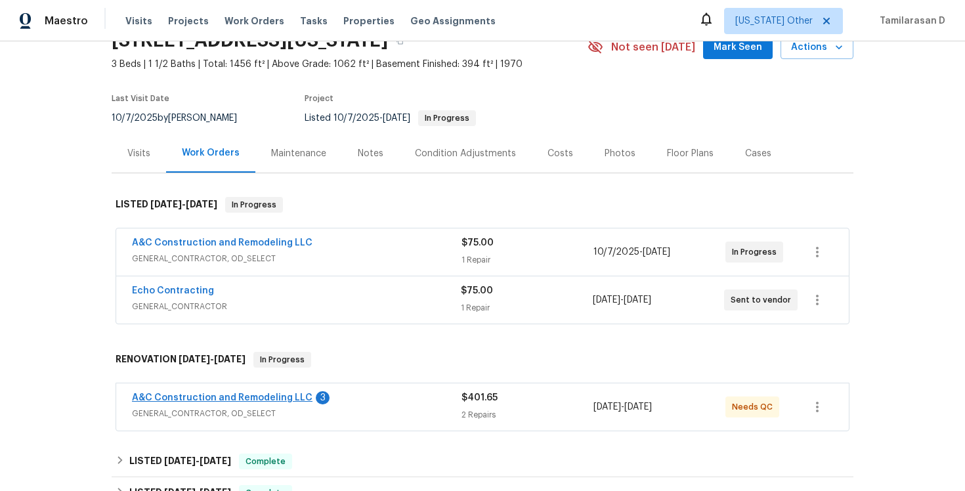
scroll to position [135, 0]
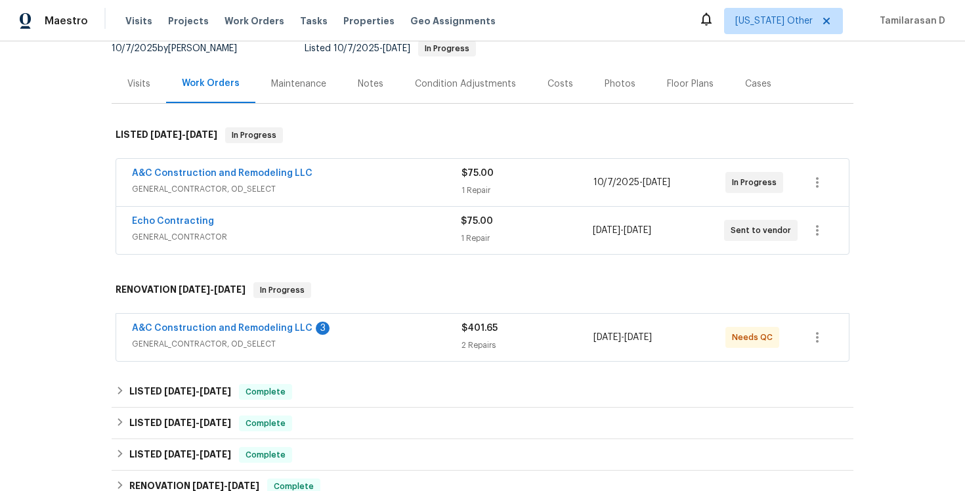
click at [201, 263] on div "Back to all projects [STREET_ADDRESS][US_STATE] 3 Beds | 1 1/2 Baths | Total: 1…" at bounding box center [483, 289] width 742 height 733
click at [177, 219] on link "Echo Contracting" at bounding box center [173, 221] width 82 height 9
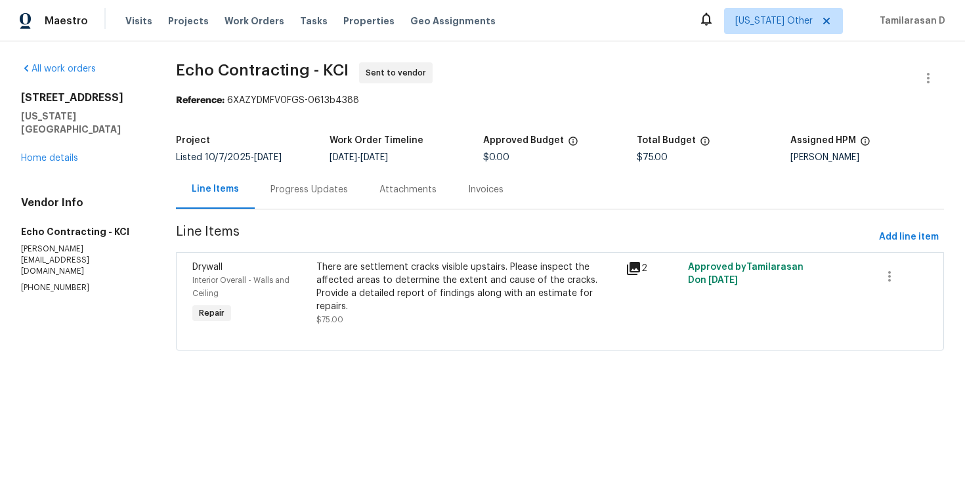
click at [289, 186] on div "Progress Updates" at bounding box center [308, 189] width 77 height 13
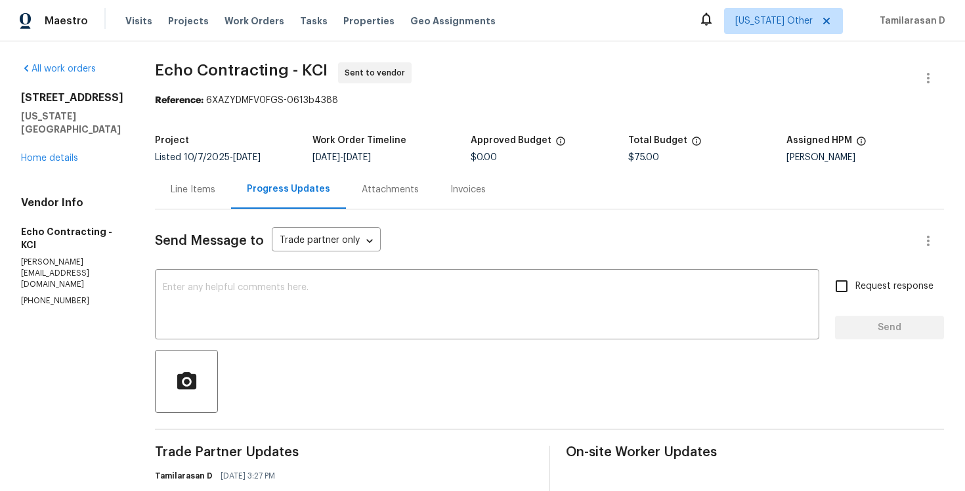
click at [66, 272] on div "Vendor Info Echo Contracting - KCI [PERSON_NAME][EMAIL_ADDRESS][DOMAIN_NAME] [P…" at bounding box center [72, 251] width 102 height 111
copy p "[PHONE_NUMBER]"
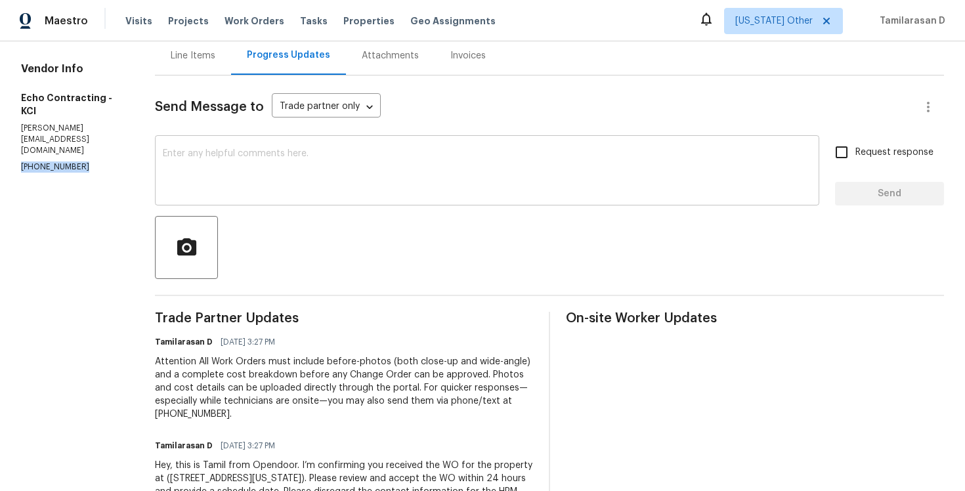
scroll to position [191, 0]
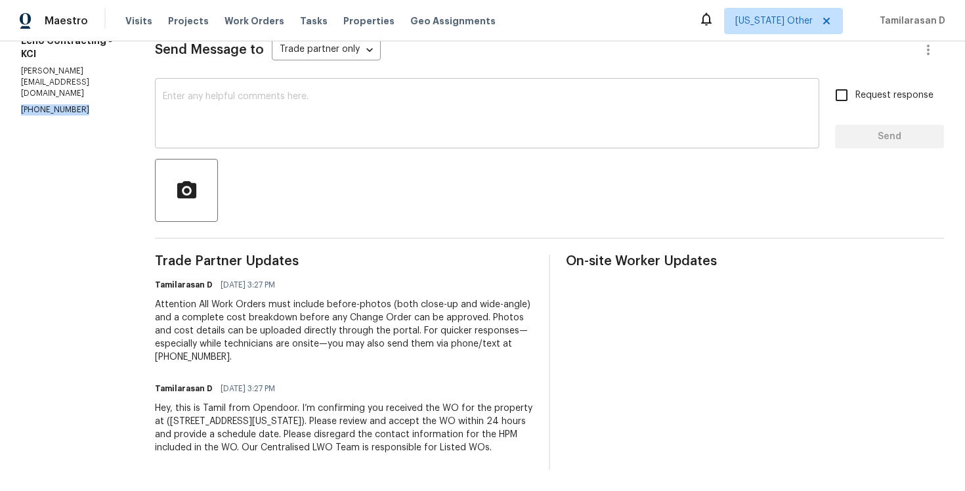
click at [208, 131] on textarea at bounding box center [487, 115] width 649 height 46
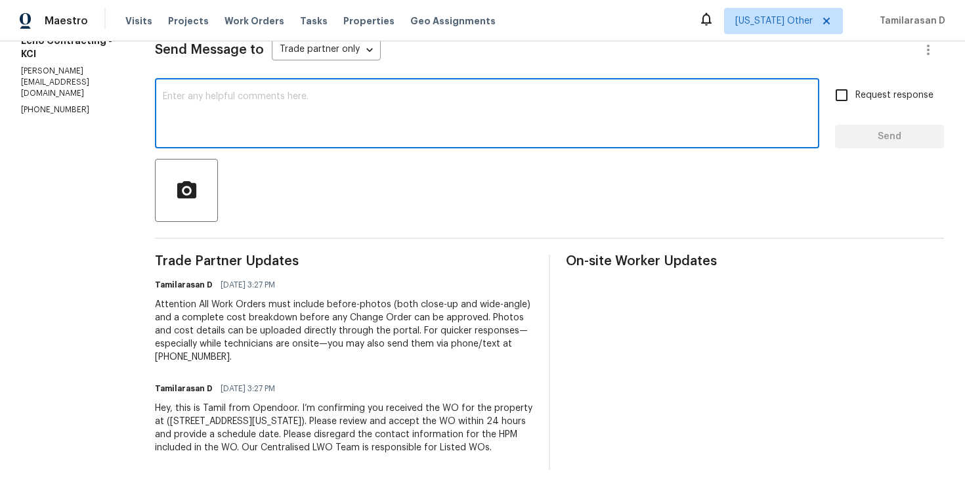
paste textarea "Hello Team, Please confirm your availability by accepting this work order with …"
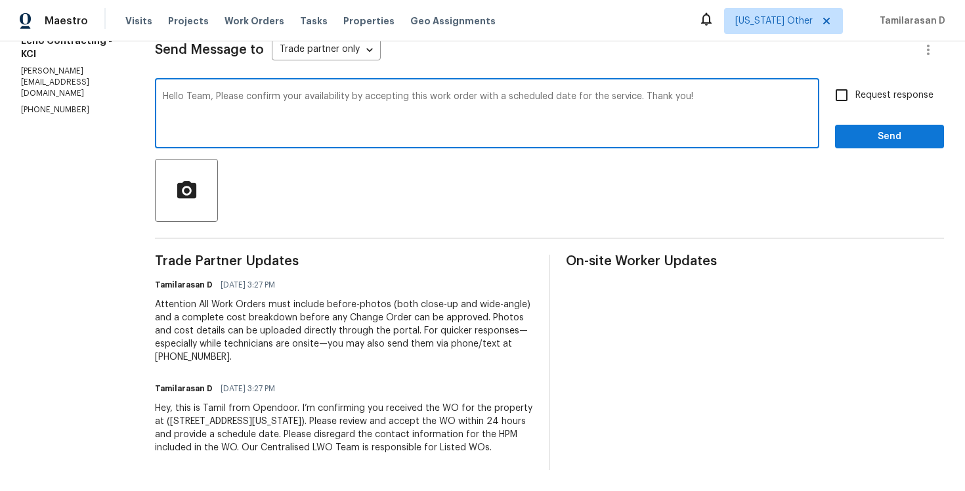
type textarea "Hello Team, Please confirm your availability by accepting this work order with …"
click at [859, 86] on label "Request response" at bounding box center [881, 95] width 106 height 28
click at [855, 86] on input "Request response" at bounding box center [842, 95] width 28 height 28
checkbox input "true"
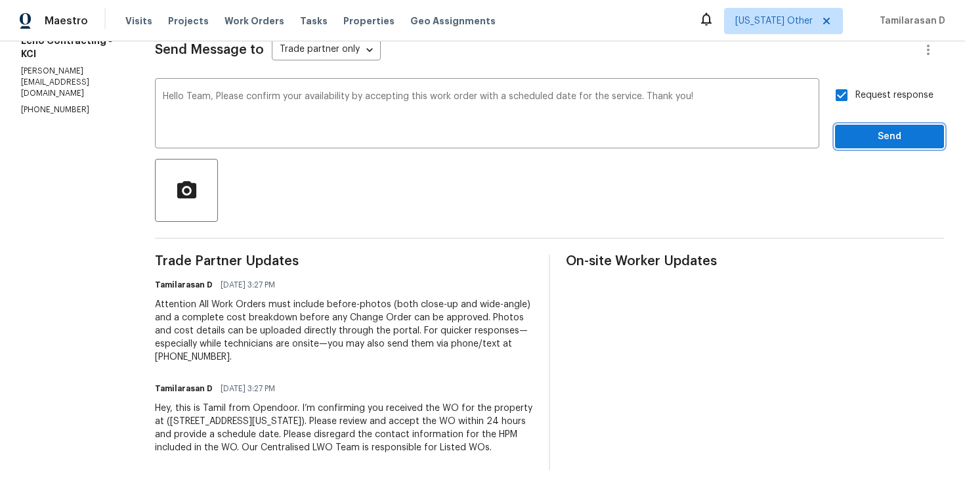
click at [872, 131] on span "Send" at bounding box center [890, 137] width 88 height 16
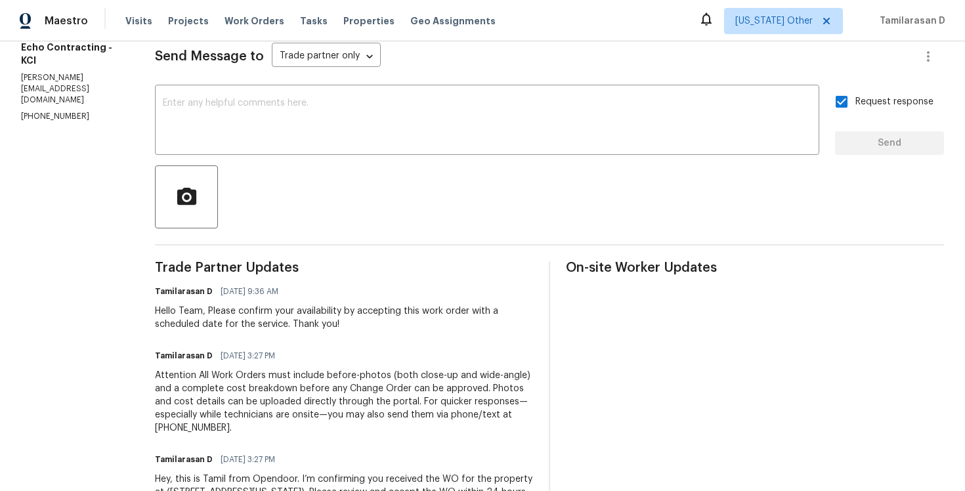
scroll to position [0, 0]
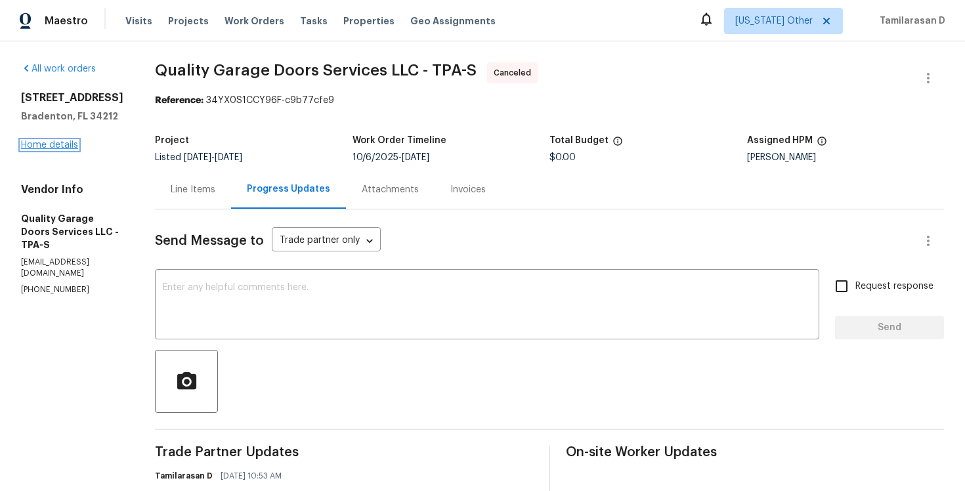
click at [57, 142] on link "Home details" at bounding box center [49, 144] width 57 height 9
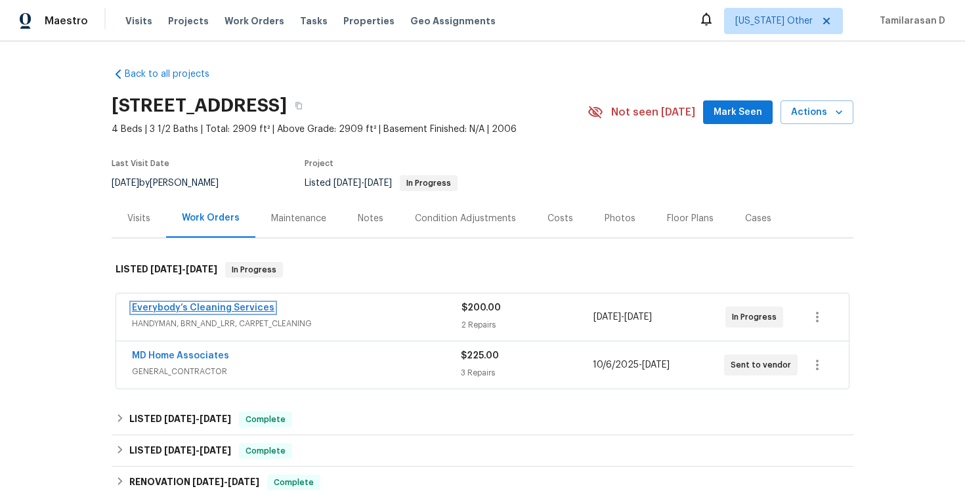
click at [184, 306] on link "Everybody’s Cleaning Services" at bounding box center [203, 307] width 142 height 9
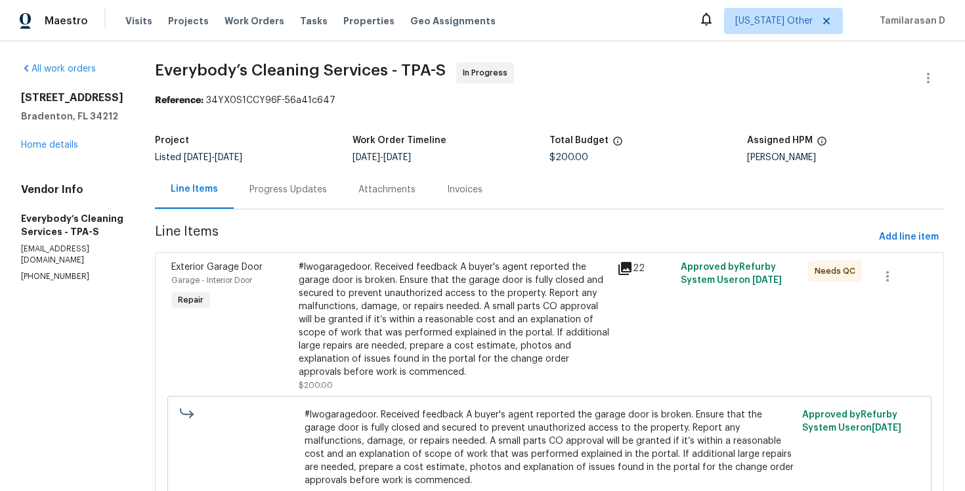
click at [327, 192] on div "Progress Updates" at bounding box center [287, 189] width 77 height 13
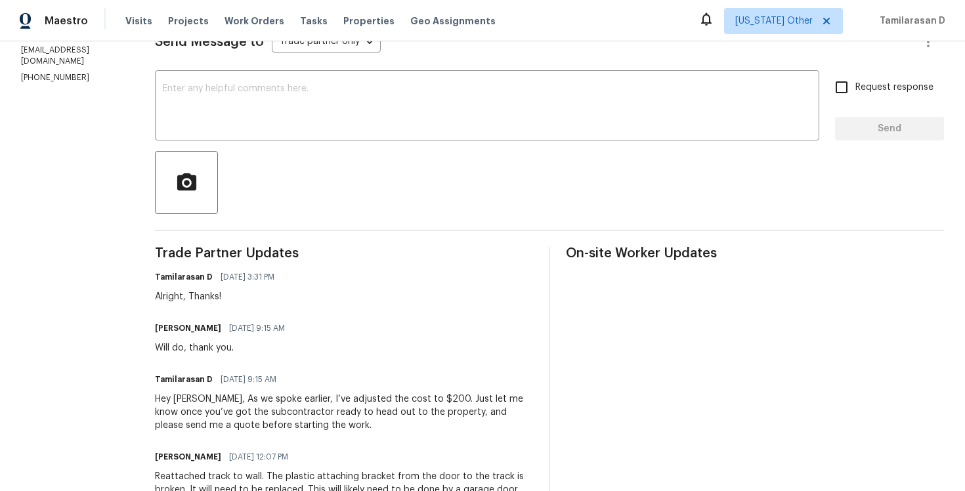
scroll to position [171, 0]
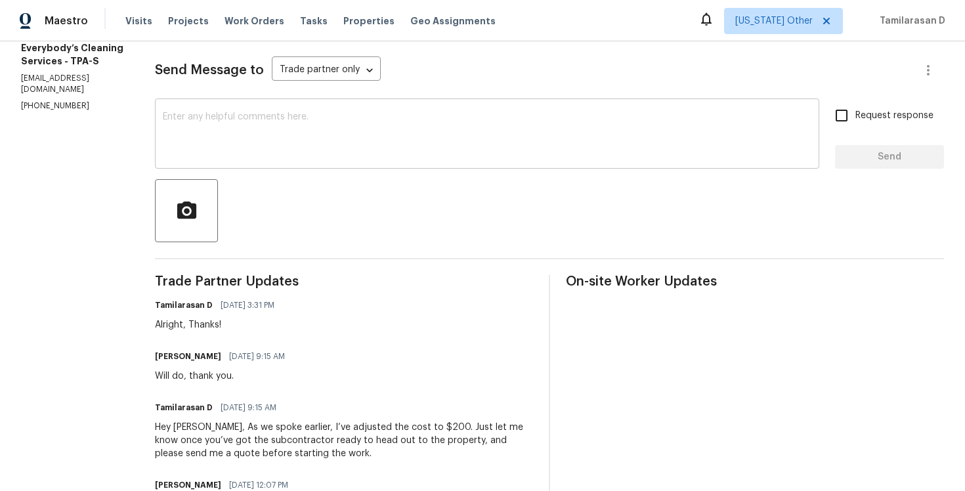
click at [273, 161] on div "x ​" at bounding box center [487, 135] width 664 height 67
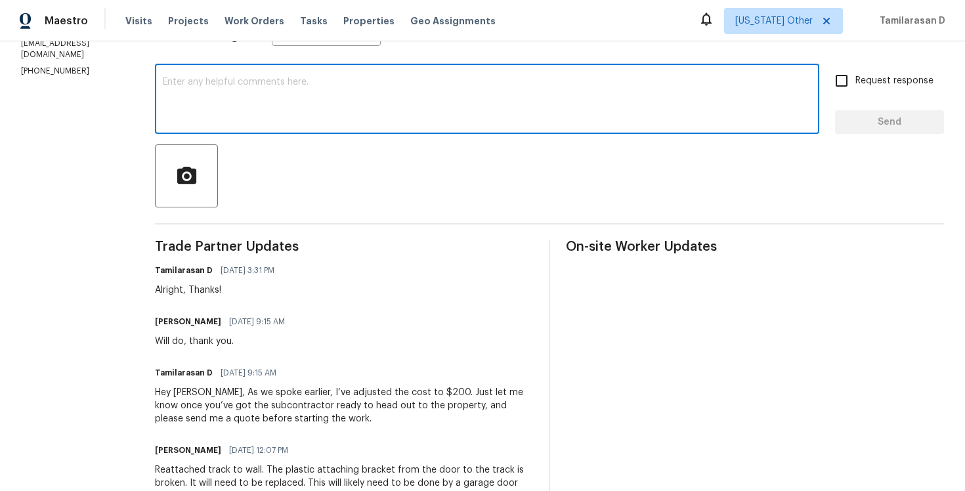
scroll to position [106, 0]
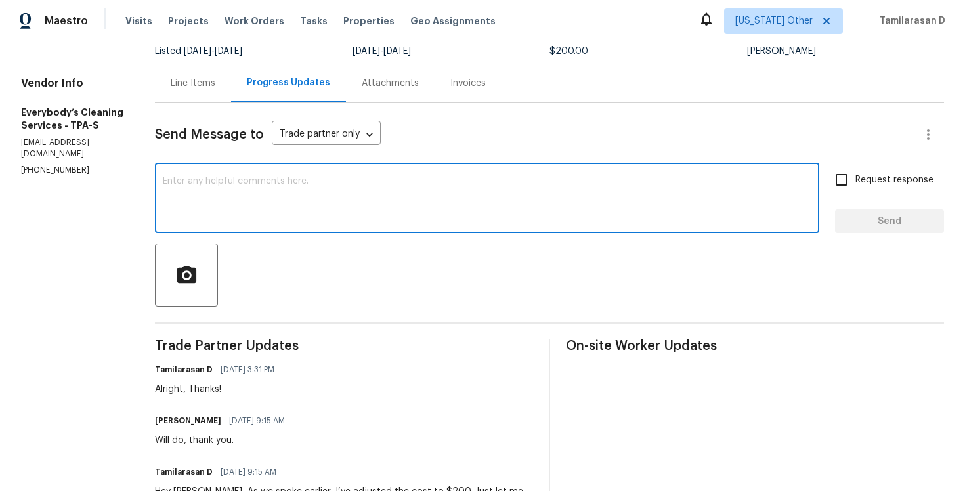
click at [272, 205] on textarea at bounding box center [487, 200] width 649 height 46
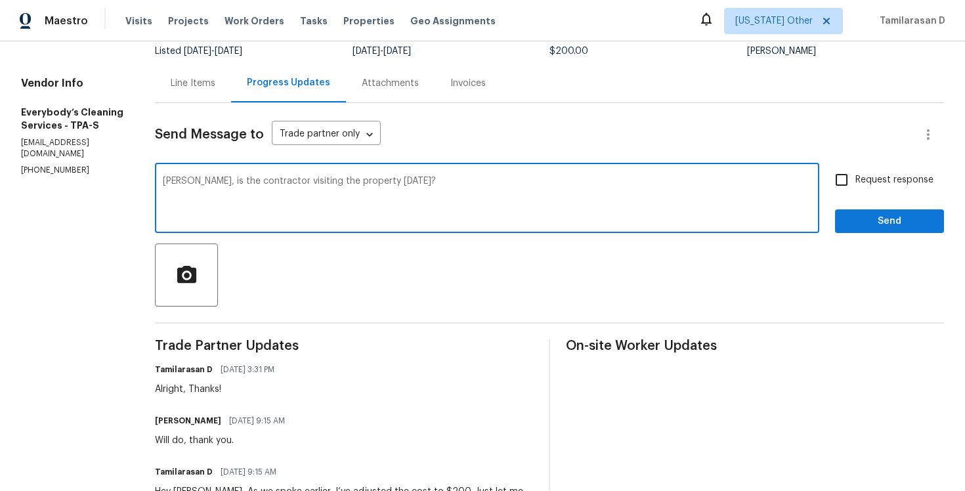
click at [307, 190] on textarea "[PERSON_NAME], is the contractor visiting the property [DATE]?" at bounding box center [487, 200] width 649 height 46
click at [307, 190] on textarea "Angelina, is the contractor visiting the property today?" at bounding box center [487, 200] width 649 height 46
type textarea "Angelina, is the contractor visiting the property today?"
paste textarea
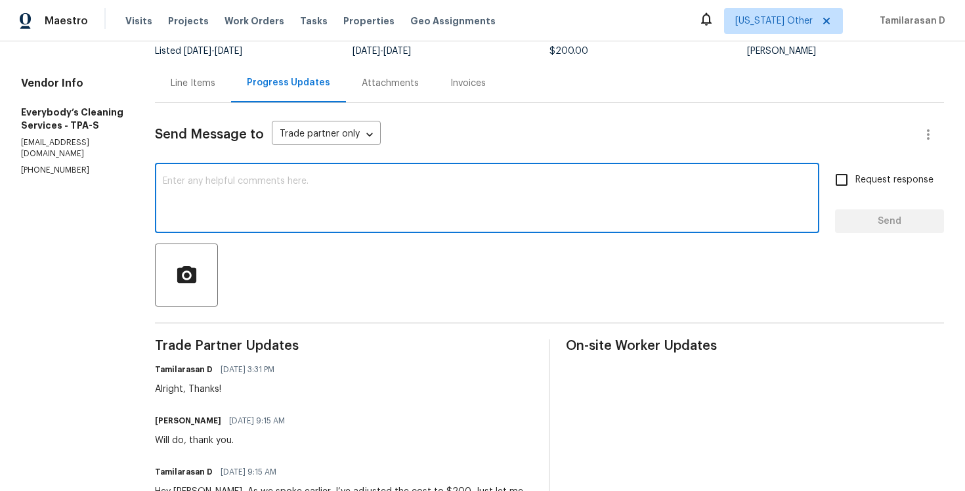
type textarea "Angelina, is the contractor visiting the property today?"
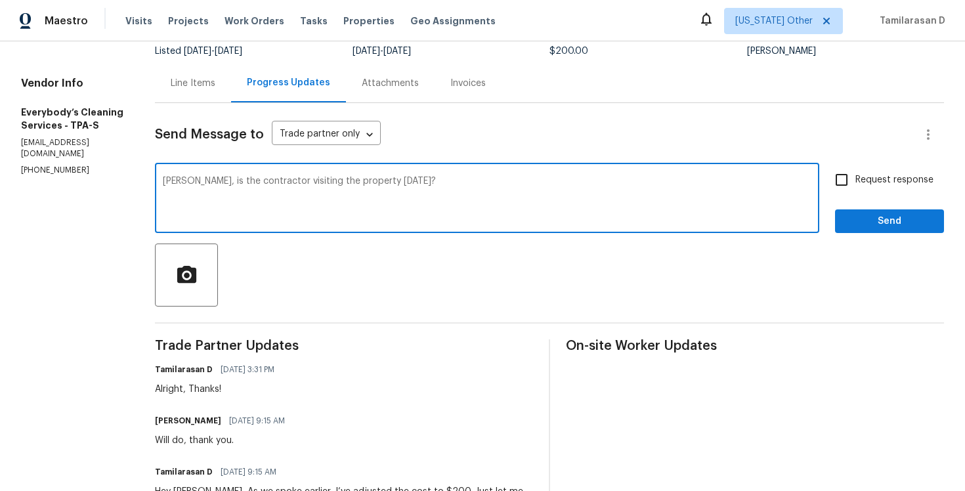
paste textarea
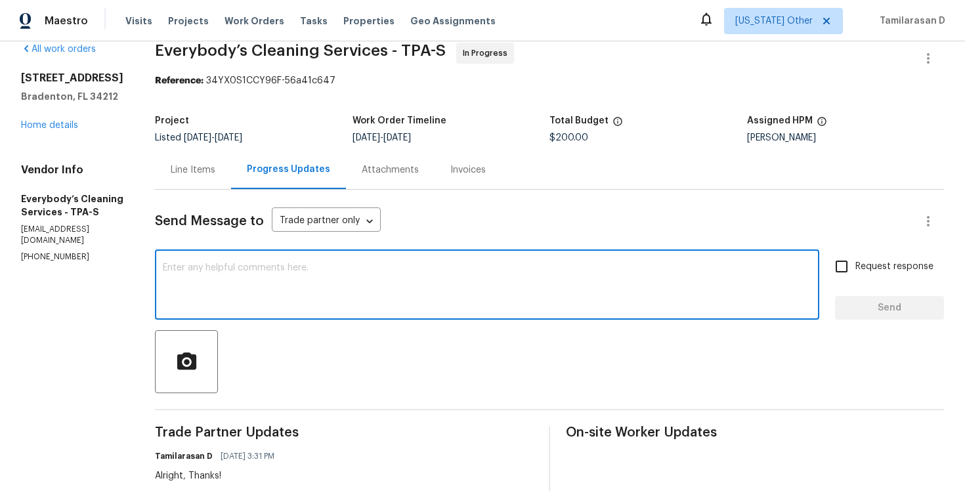
scroll to position [0, 0]
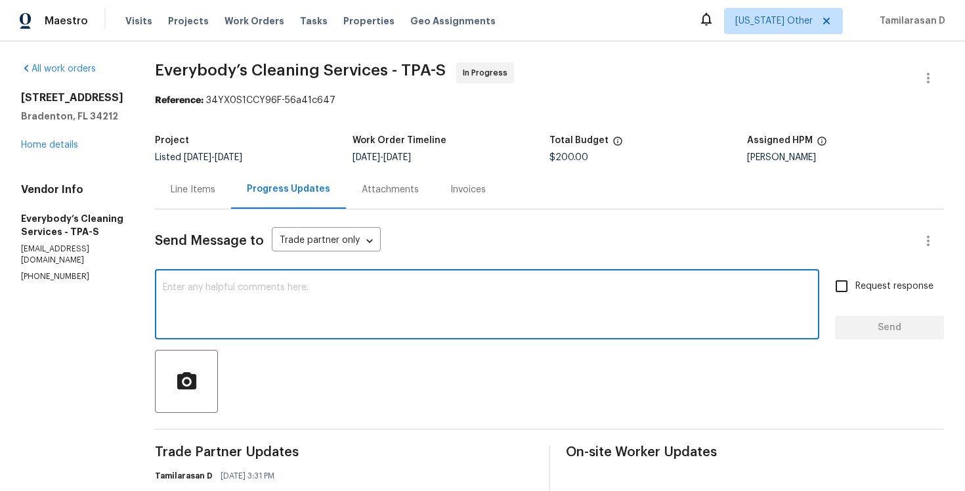
paste textarea
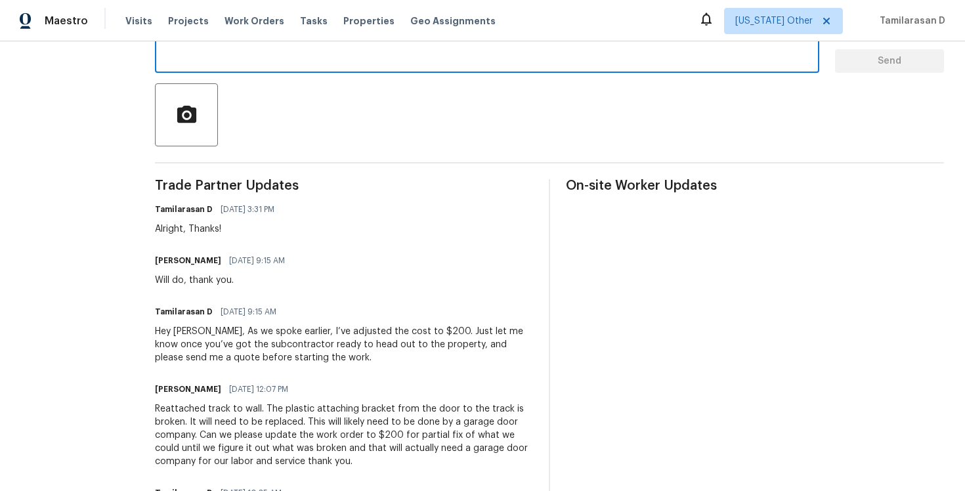
scroll to position [249, 0]
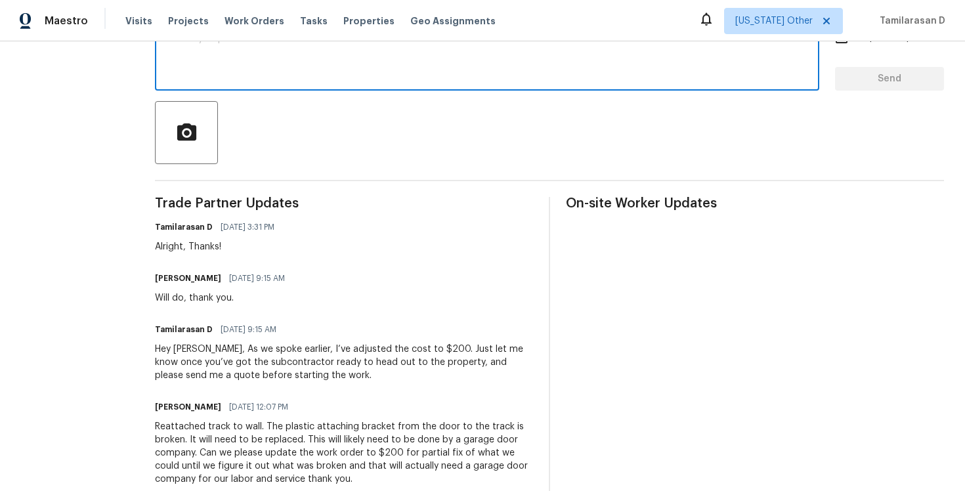
click at [274, 86] on div "x ​" at bounding box center [487, 57] width 664 height 67
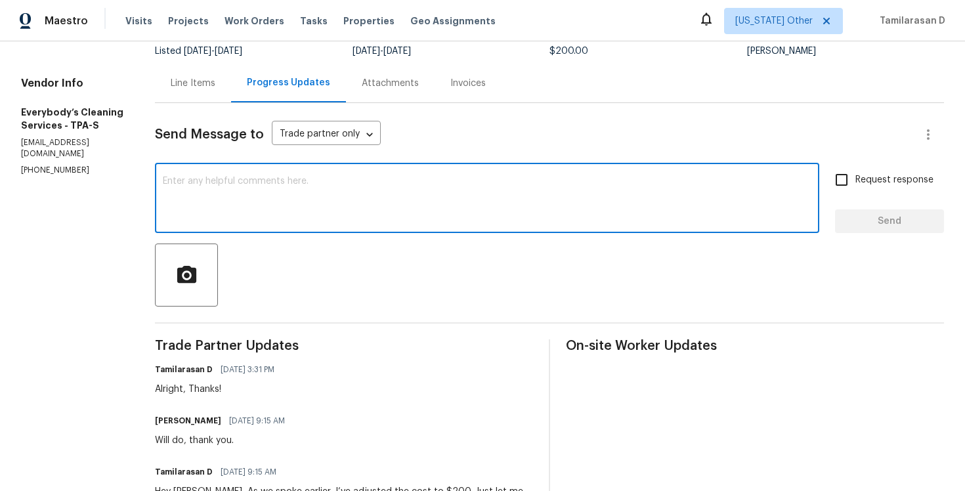
scroll to position [92, 0]
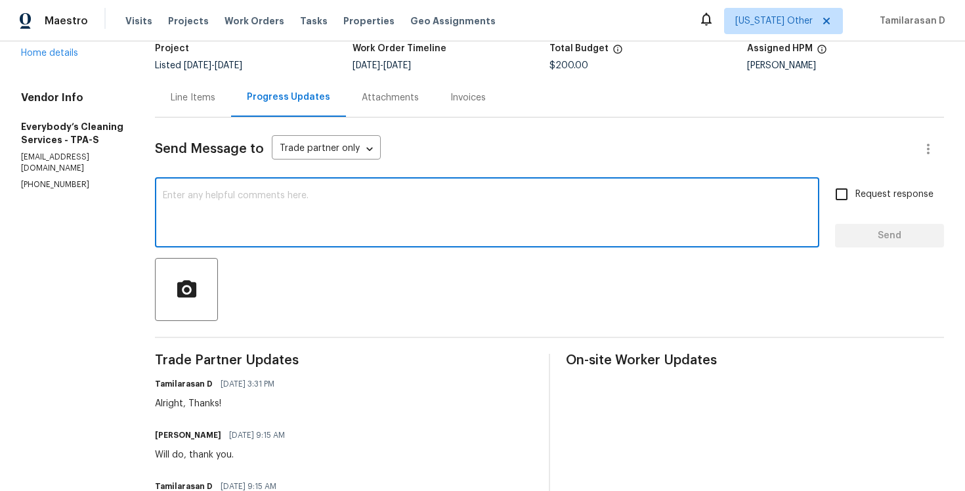
paste textarea "Hey Angelina, is the contractor planning to visit the property today?"
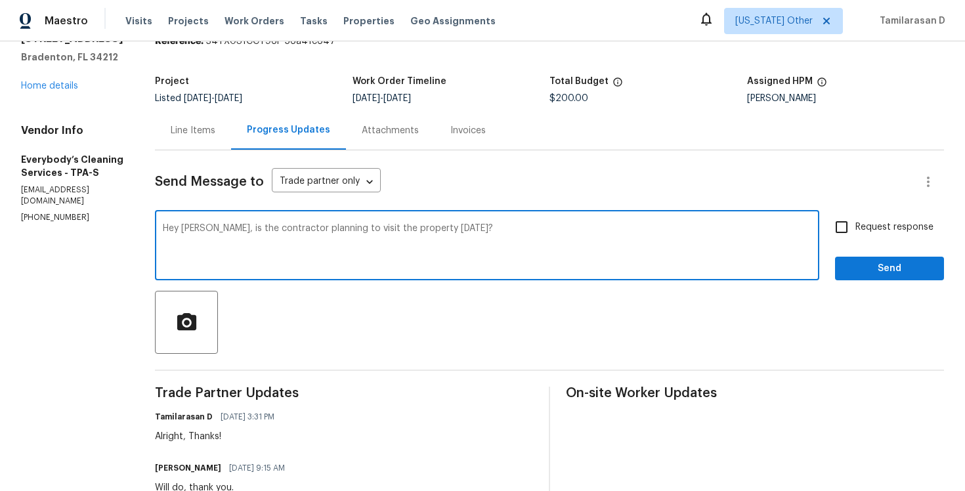
scroll to position [27, 0]
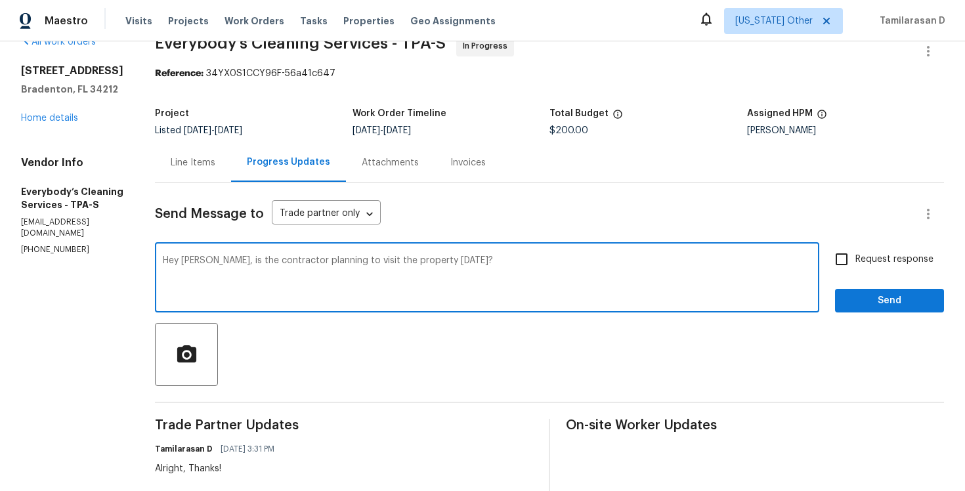
type textarea "Hey Angelina, is the contractor planning to visit the property today?"
click at [832, 256] on input "Request response" at bounding box center [842, 260] width 28 height 28
checkbox input "true"
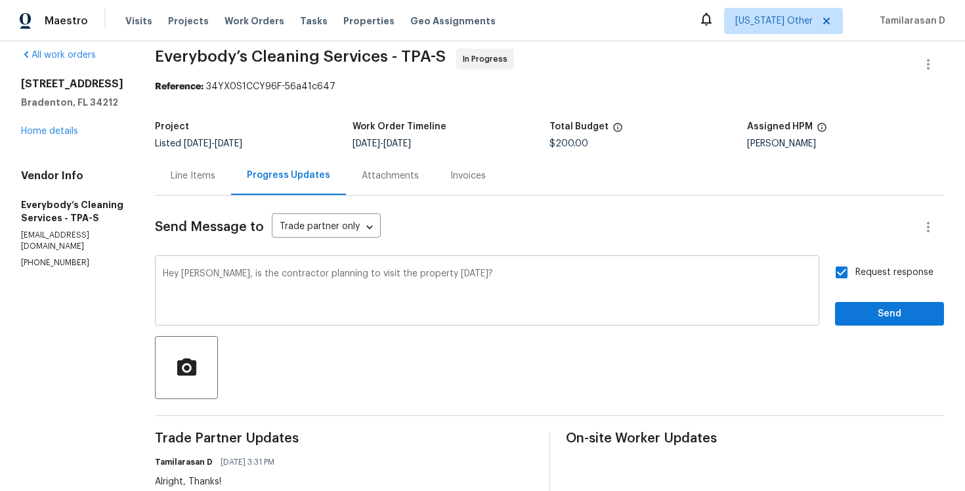
scroll to position [8, 0]
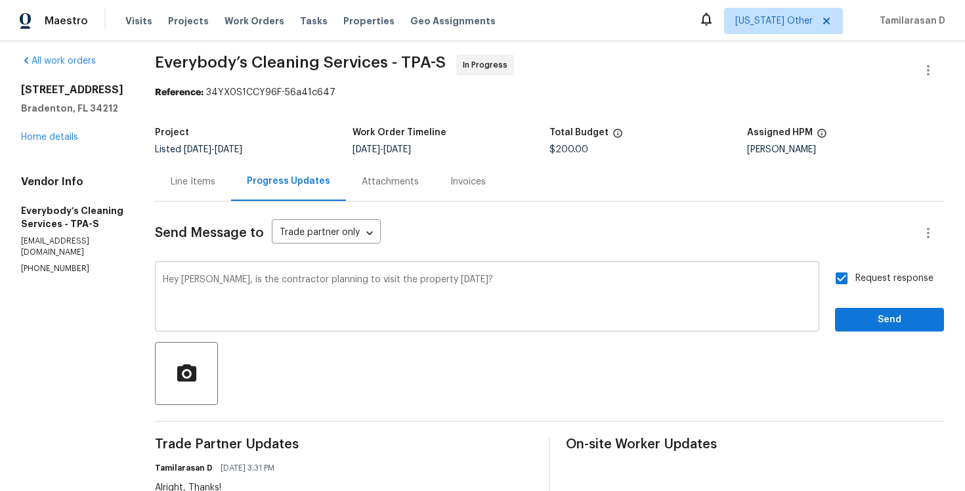
click at [607, 278] on textarea "Hey Angelina, is the contractor planning to visit the property today?" at bounding box center [487, 298] width 649 height 46
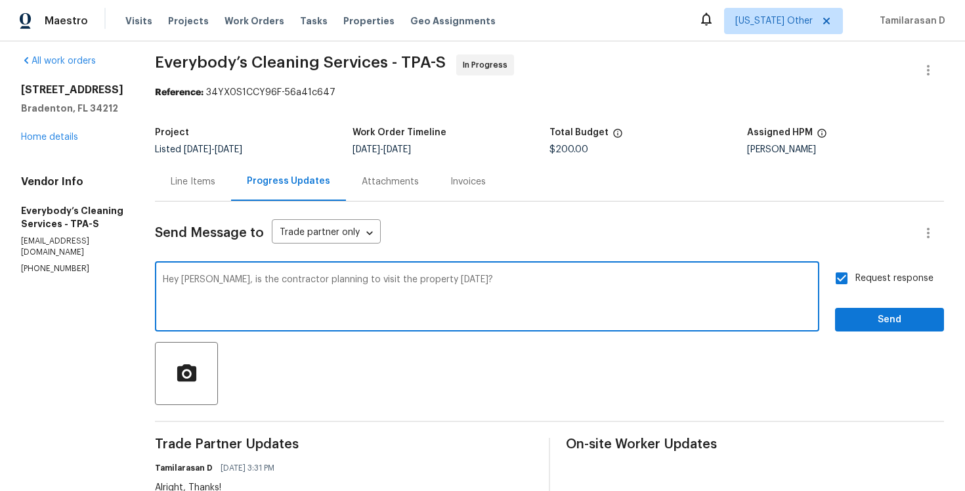
click at [585, 293] on textarea "Hey Angelina, is the contractor planning to visit the property today?" at bounding box center [487, 298] width 649 height 46
click at [561, 289] on textarea "Hey Angelina, is the contractor planning to visit the property today?" at bounding box center [487, 298] width 649 height 46
click at [554, 309] on textarea "Hey Angelina, is the contractor planning to visit the property today?" at bounding box center [487, 298] width 649 height 46
click at [871, 318] on span "Send" at bounding box center [890, 320] width 88 height 16
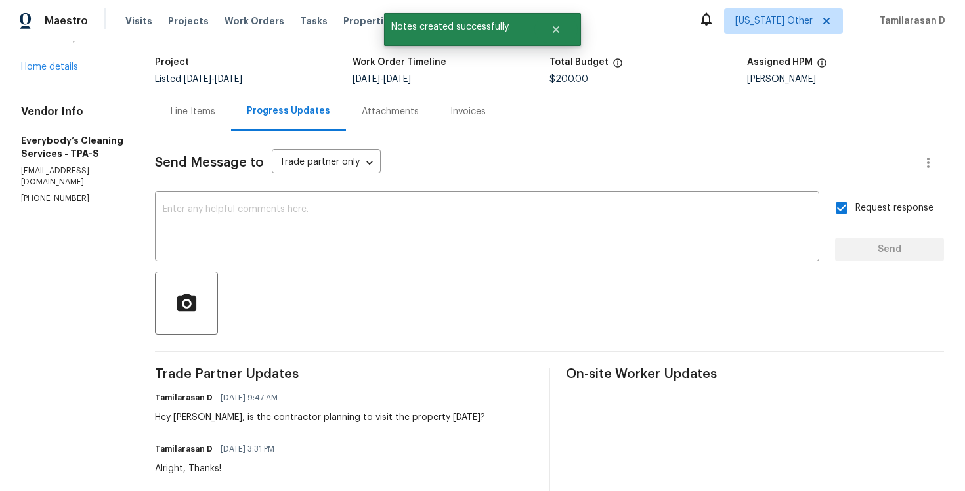
scroll to position [87, 0]
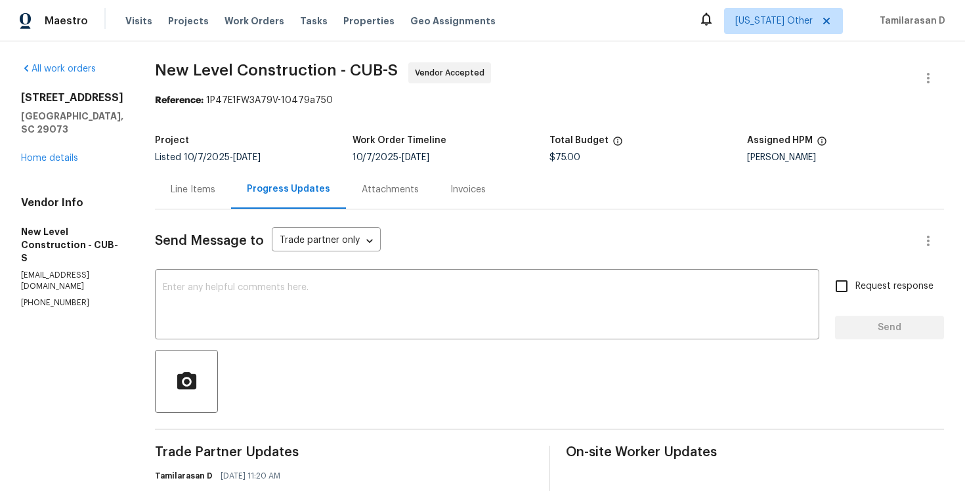
click at [215, 184] on div "Line Items" at bounding box center [193, 189] width 45 height 13
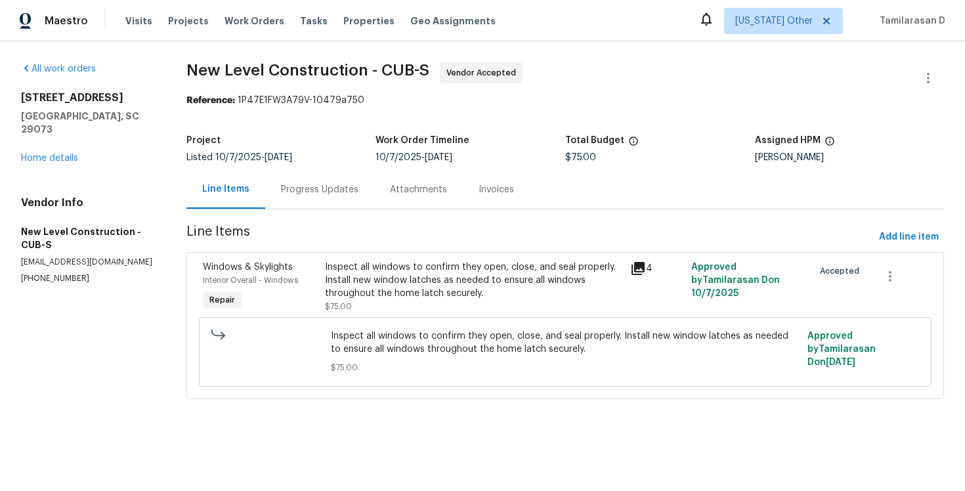
click at [322, 184] on div "Progress Updates" at bounding box center [319, 189] width 77 height 13
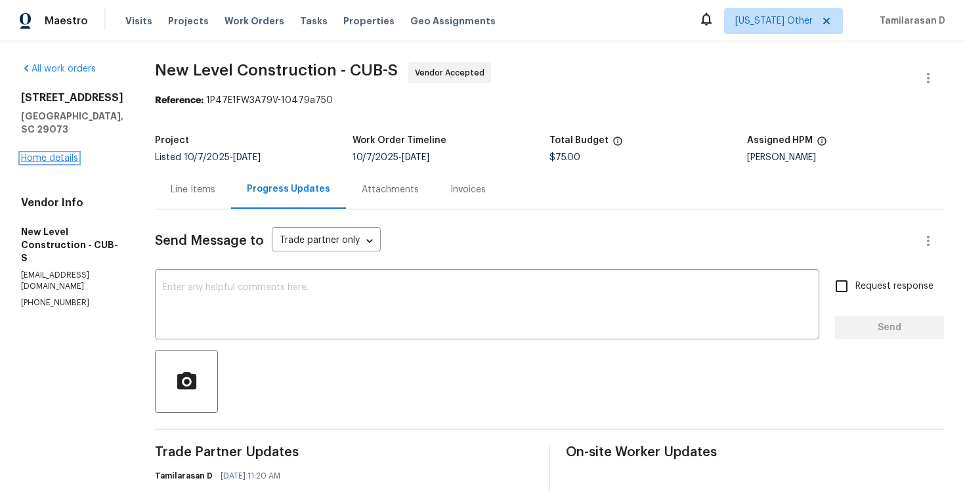
click at [46, 154] on link "Home details" at bounding box center [49, 158] width 57 height 9
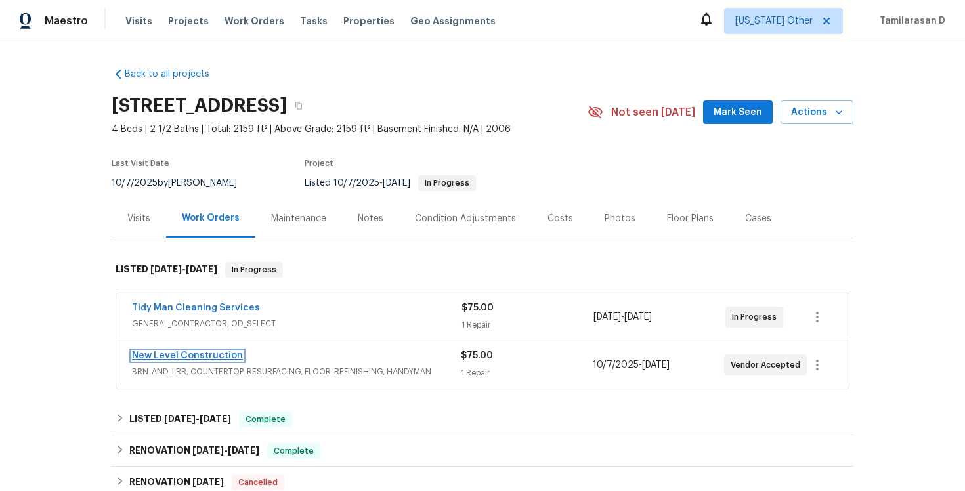
click at [177, 360] on link "New Level Construction" at bounding box center [187, 355] width 111 height 9
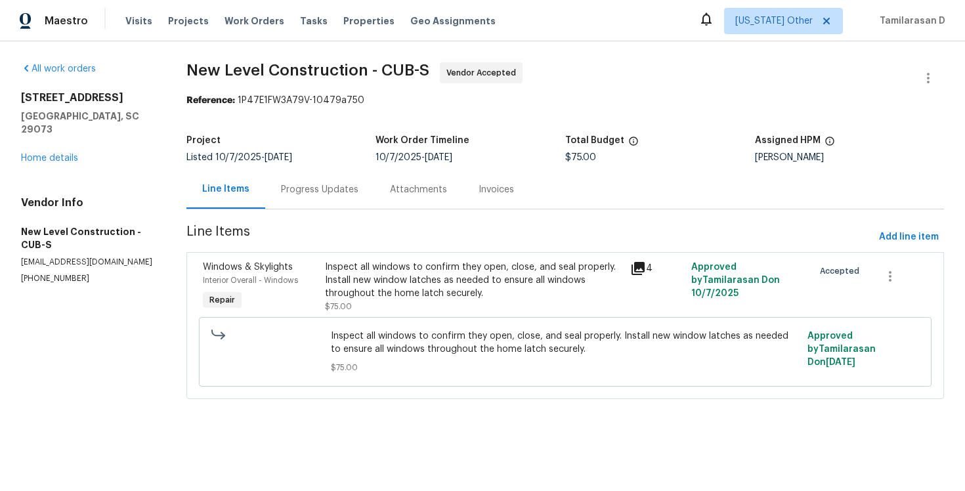
click at [355, 192] on div "Progress Updates" at bounding box center [319, 189] width 77 height 13
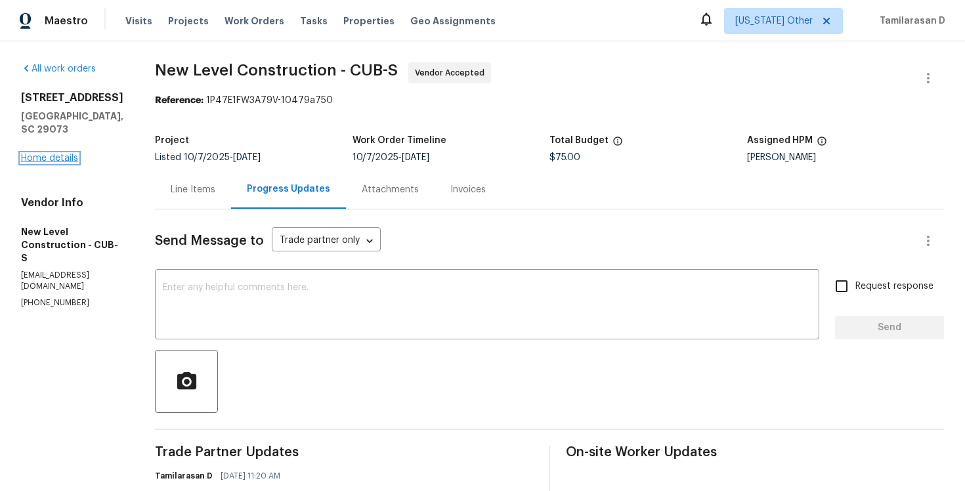
click at [65, 154] on link "Home details" at bounding box center [49, 158] width 57 height 9
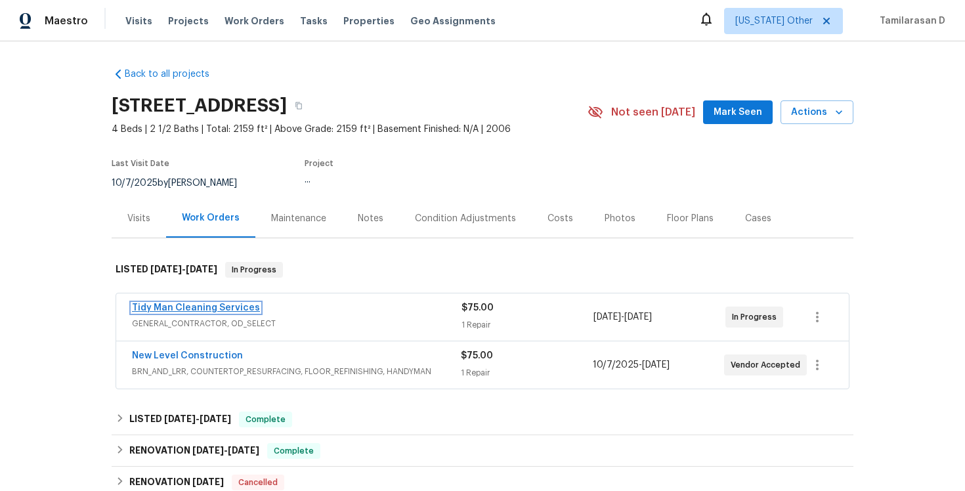
click at [205, 308] on link "Tidy Man Cleaning Services" at bounding box center [196, 307] width 128 height 9
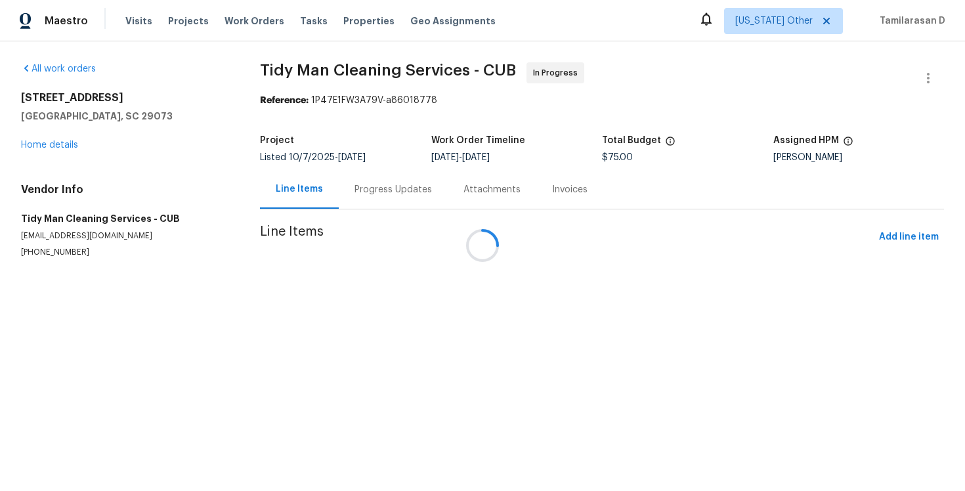
click at [463, 190] on div "Attachments" at bounding box center [491, 189] width 57 height 13
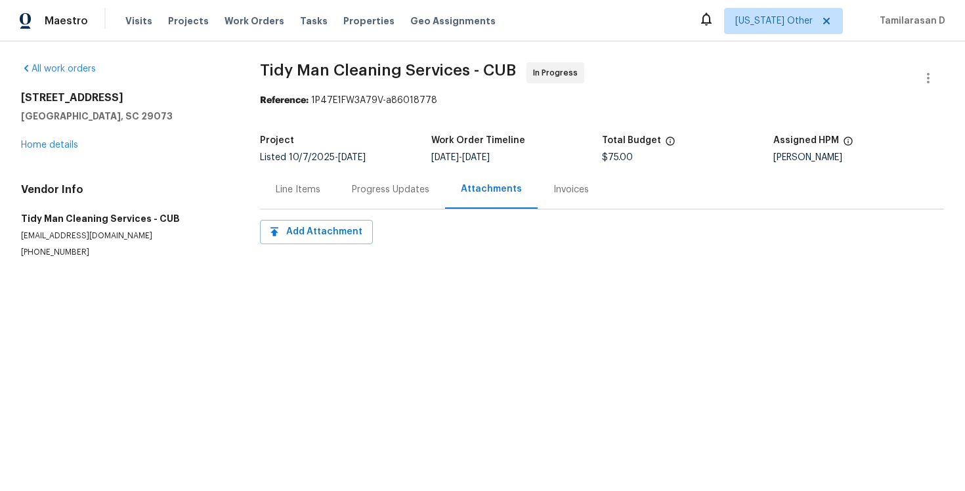
click at [352, 191] on div "Progress Updates" at bounding box center [390, 189] width 77 height 13
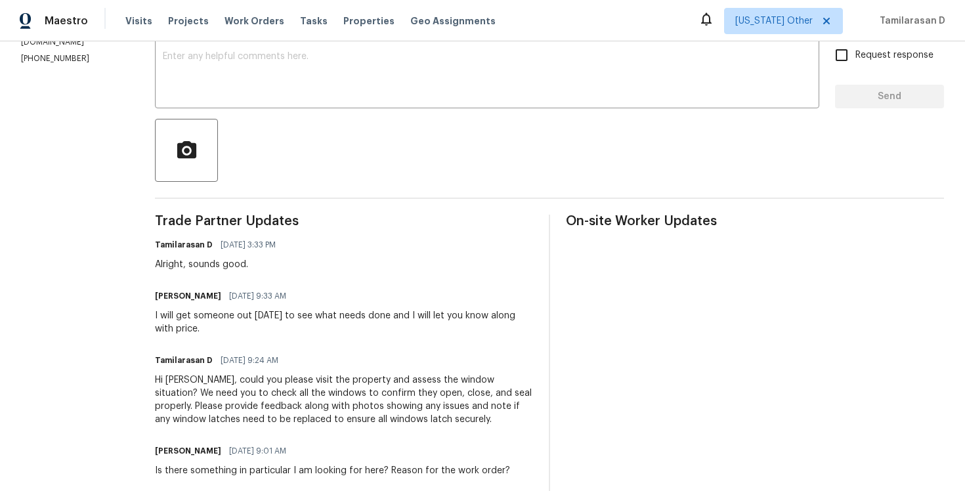
scroll to position [156, 0]
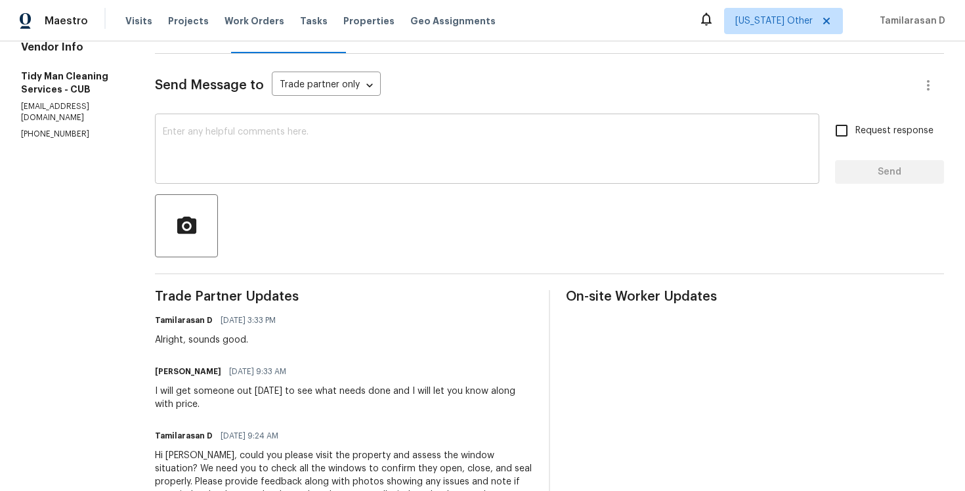
click at [215, 171] on textarea at bounding box center [487, 150] width 649 height 46
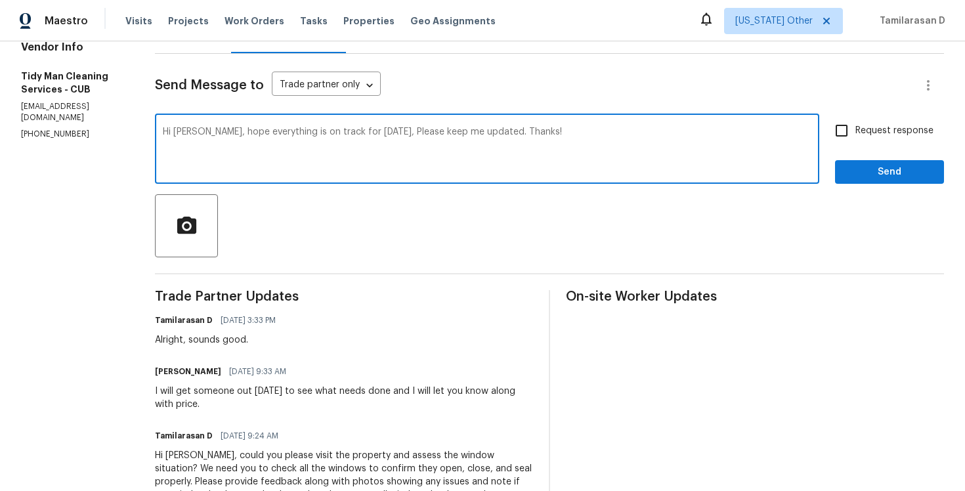
type textarea "Hi [PERSON_NAME], hope everything is on track for [DATE], Please keep me update…"
click at [846, 122] on input "Request response" at bounding box center [842, 131] width 28 height 28
checkbox input "true"
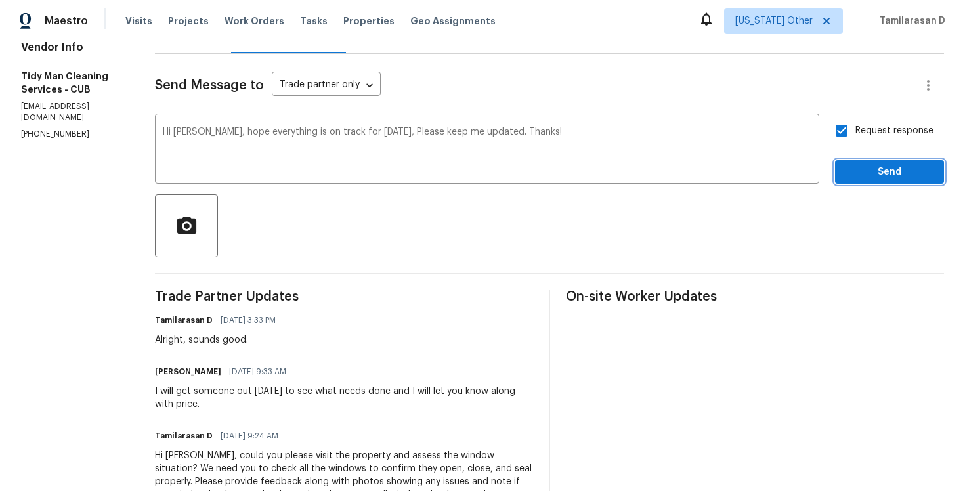
click at [870, 165] on span "Send" at bounding box center [890, 172] width 88 height 16
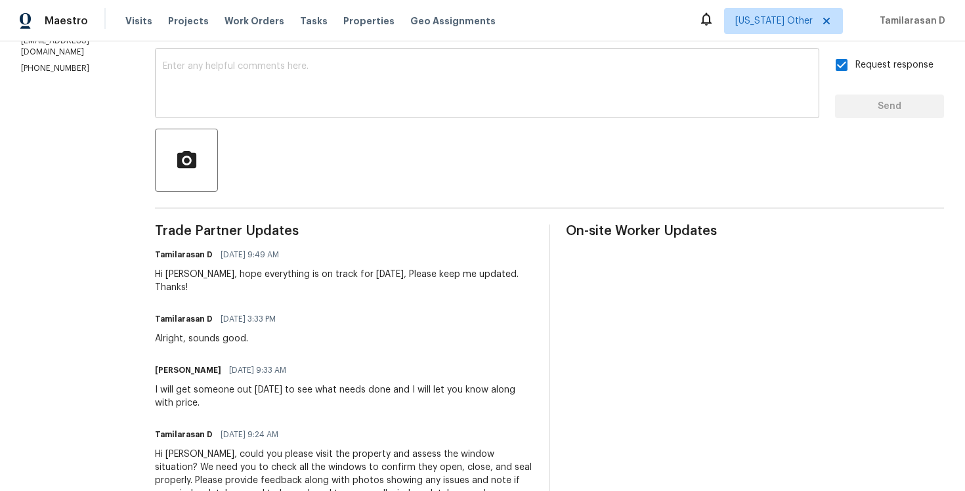
scroll to position [0, 0]
